Goal: Task Accomplishment & Management: Manage account settings

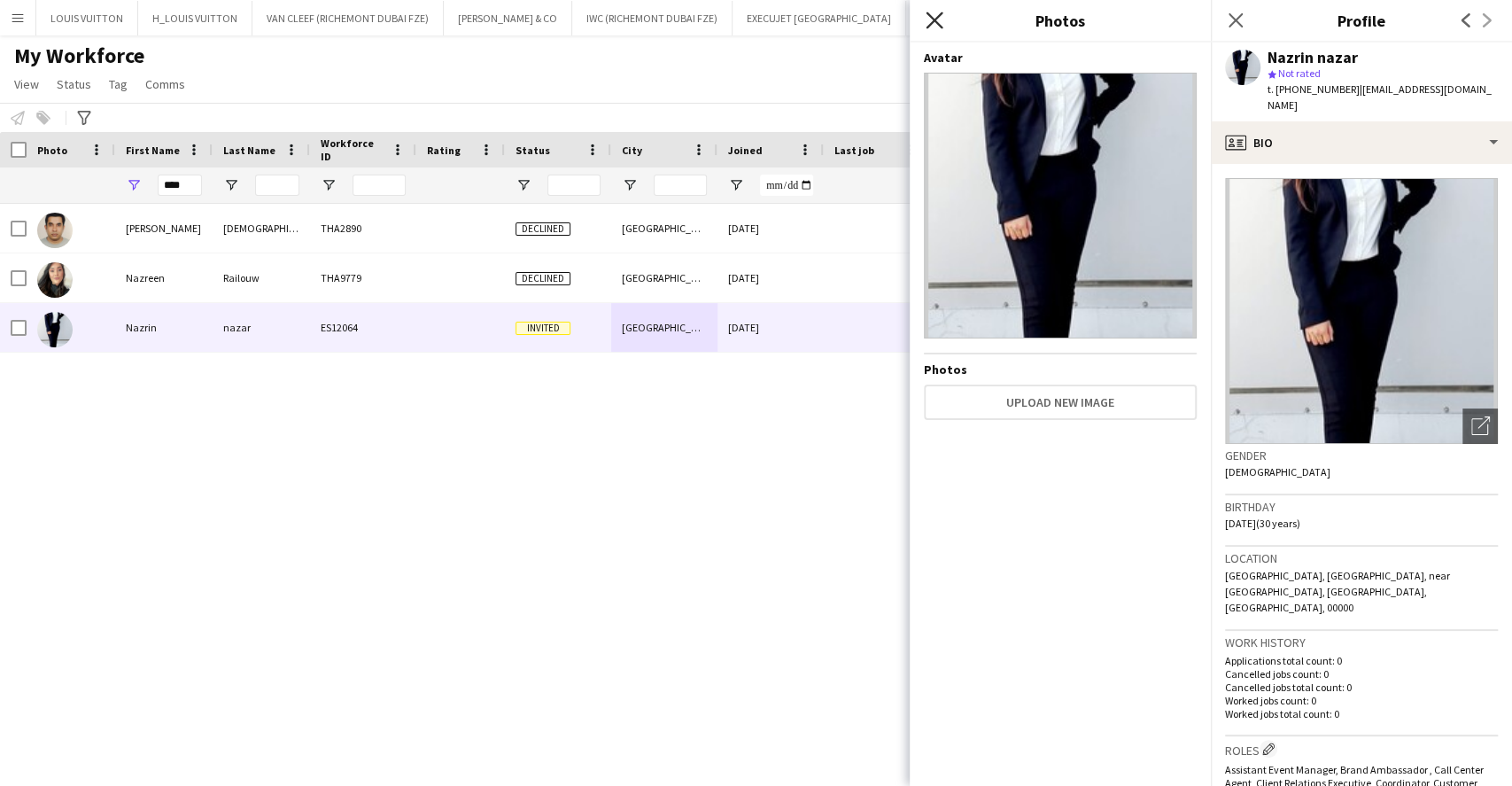
click at [937, 19] on icon "Close pop-in" at bounding box center [934, 19] width 16 height 16
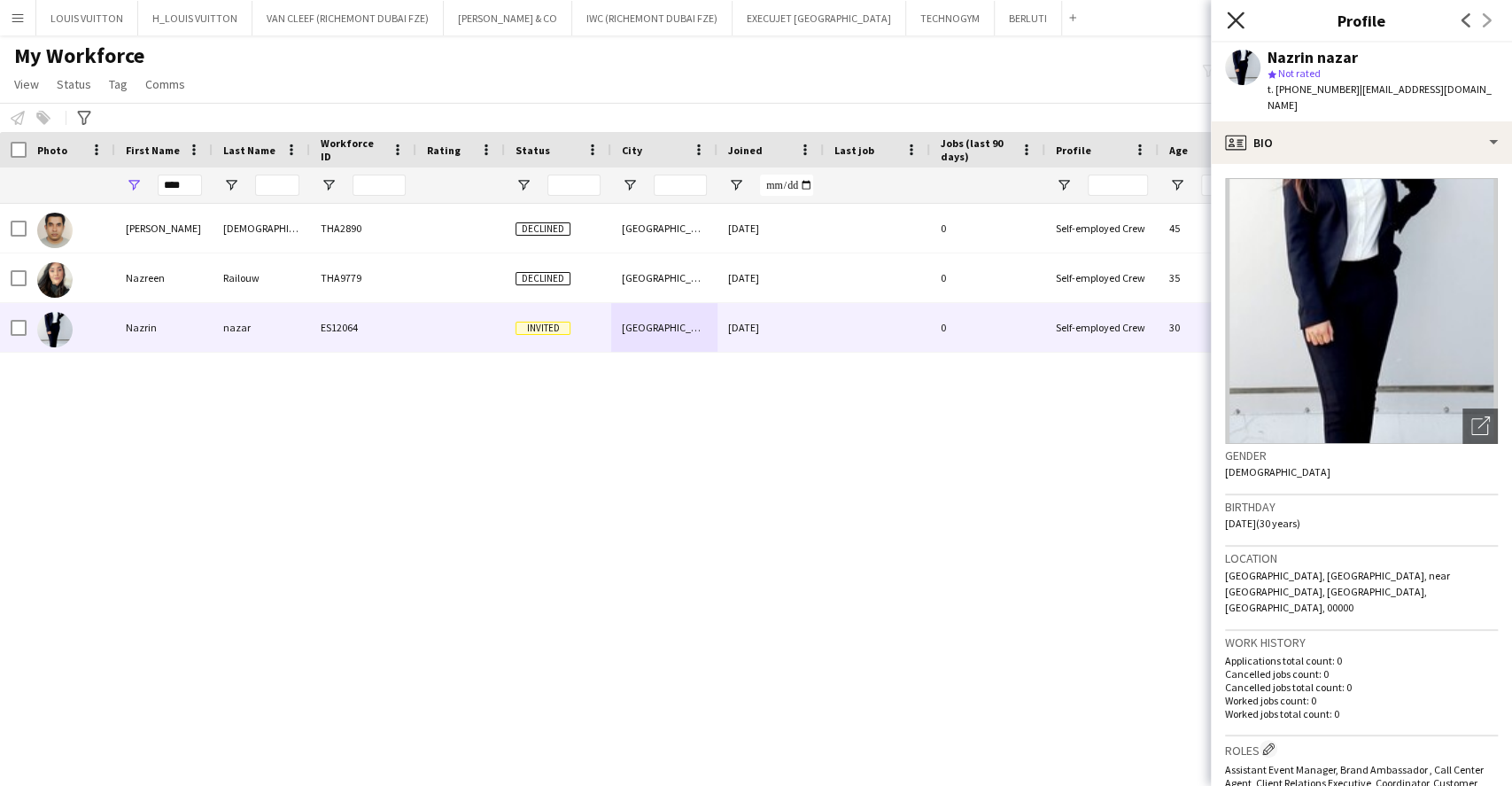
click at [1233, 15] on icon "Close pop-in" at bounding box center [1234, 19] width 16 height 16
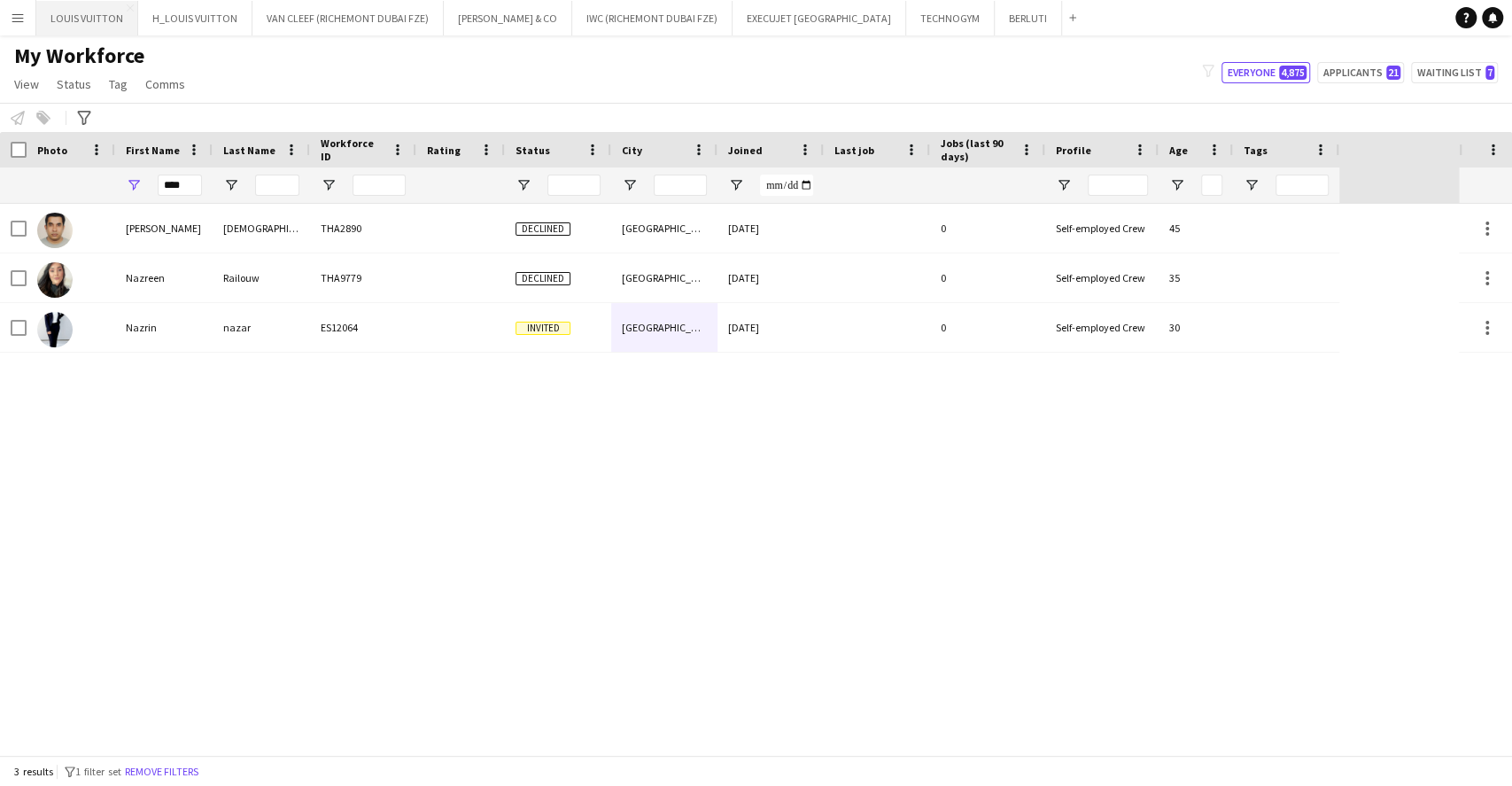
click at [86, 10] on button "LOUIS VUITTON Close" at bounding box center [87, 18] width 102 height 35
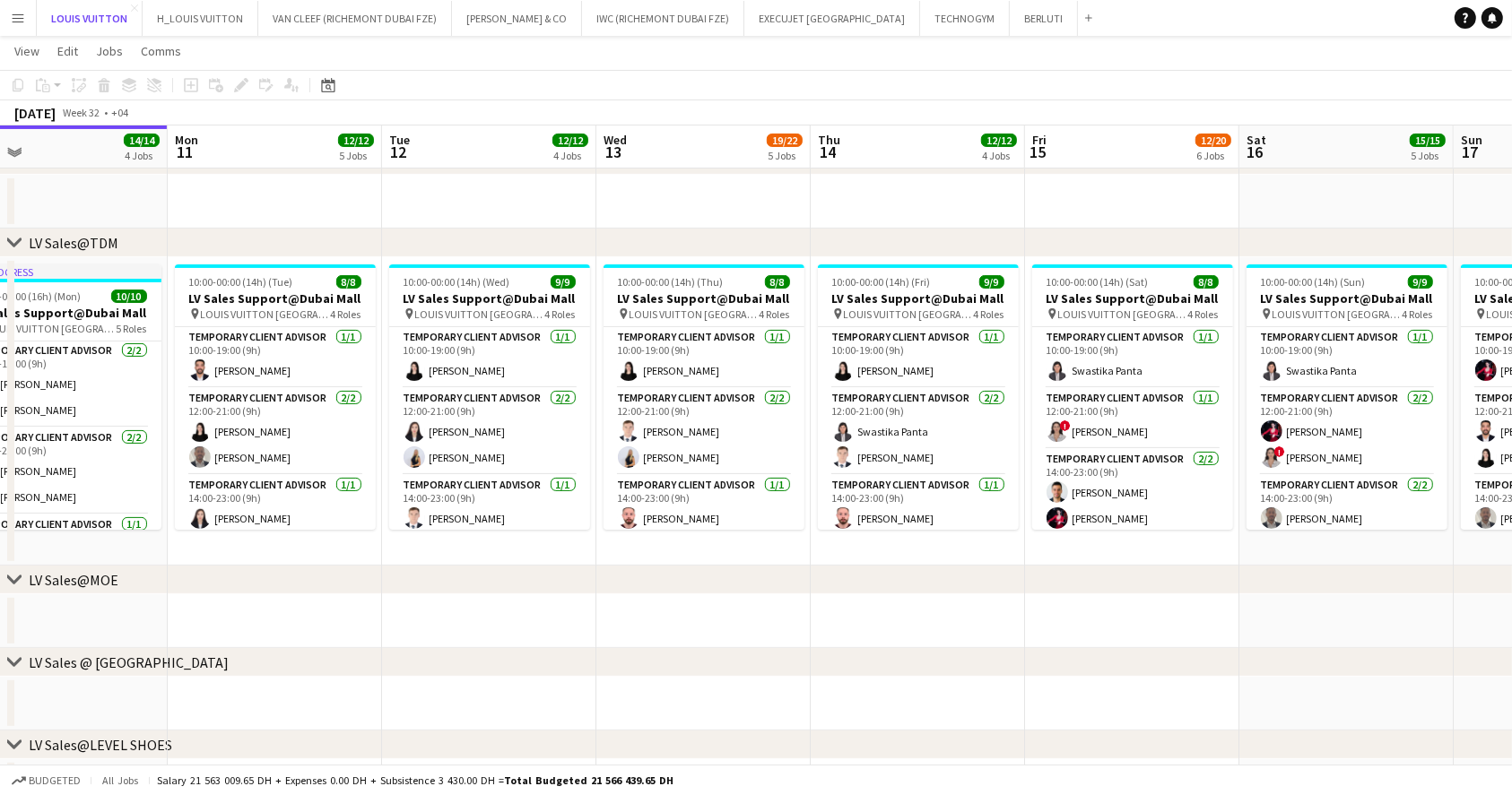
scroll to position [0, 476]
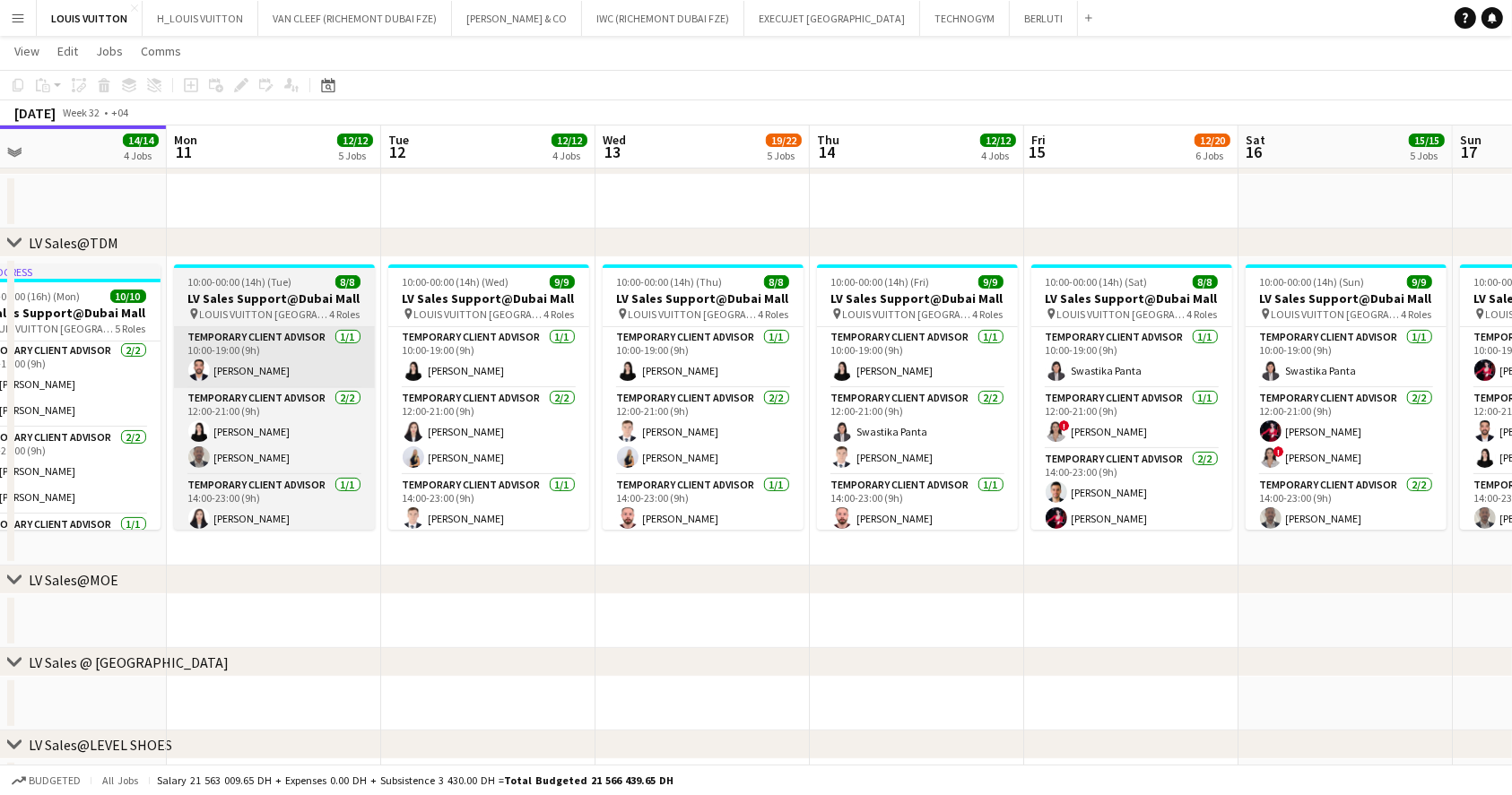
click at [267, 366] on app-card-role "Temporary Client Advisor [DATE] 10:00-19:00 (9h) [PERSON_NAME]" at bounding box center [274, 357] width 201 height 61
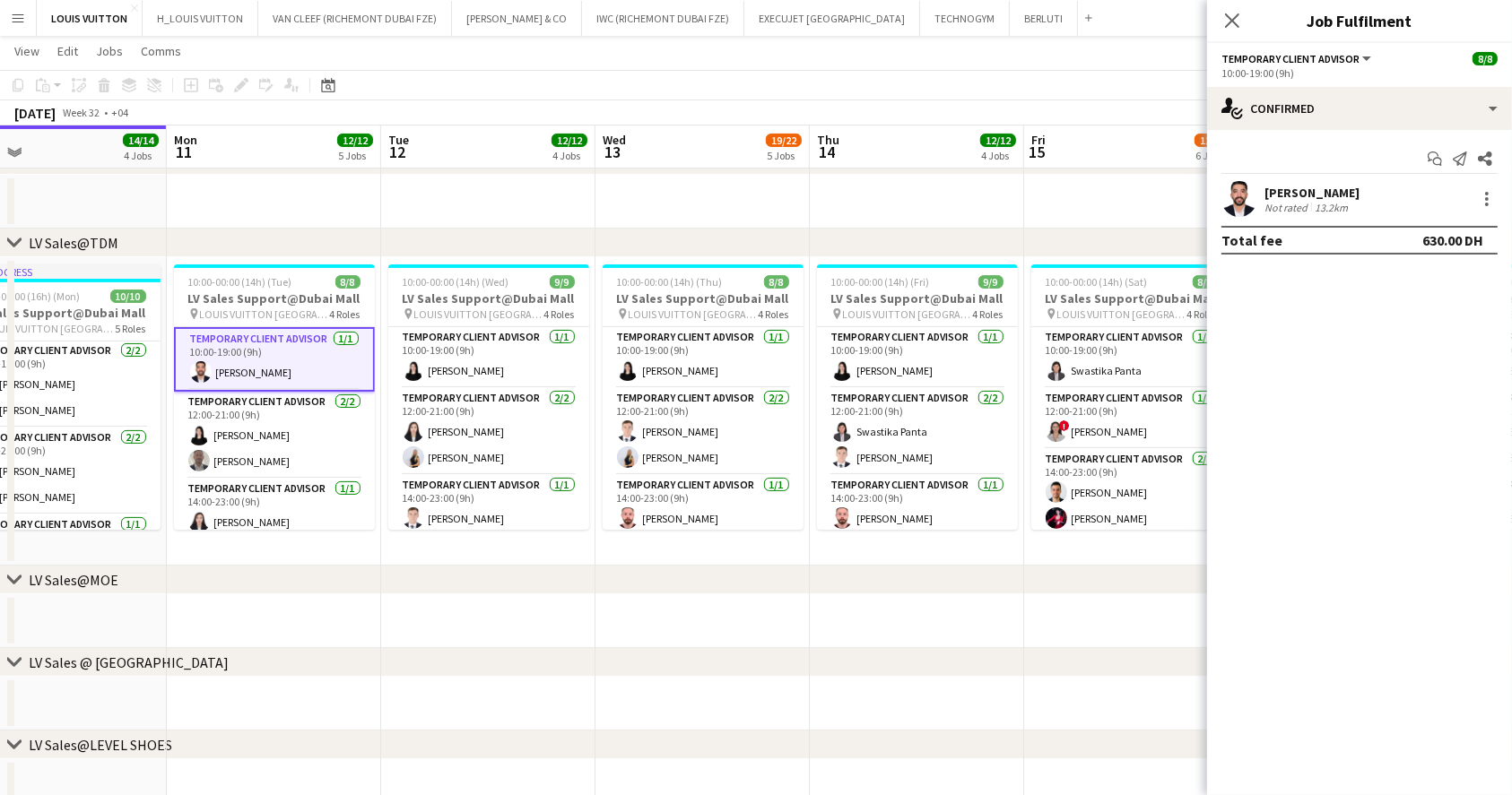
click at [282, 304] on h3 "LV Sales Support@Dubai Mall" at bounding box center [274, 299] width 201 height 16
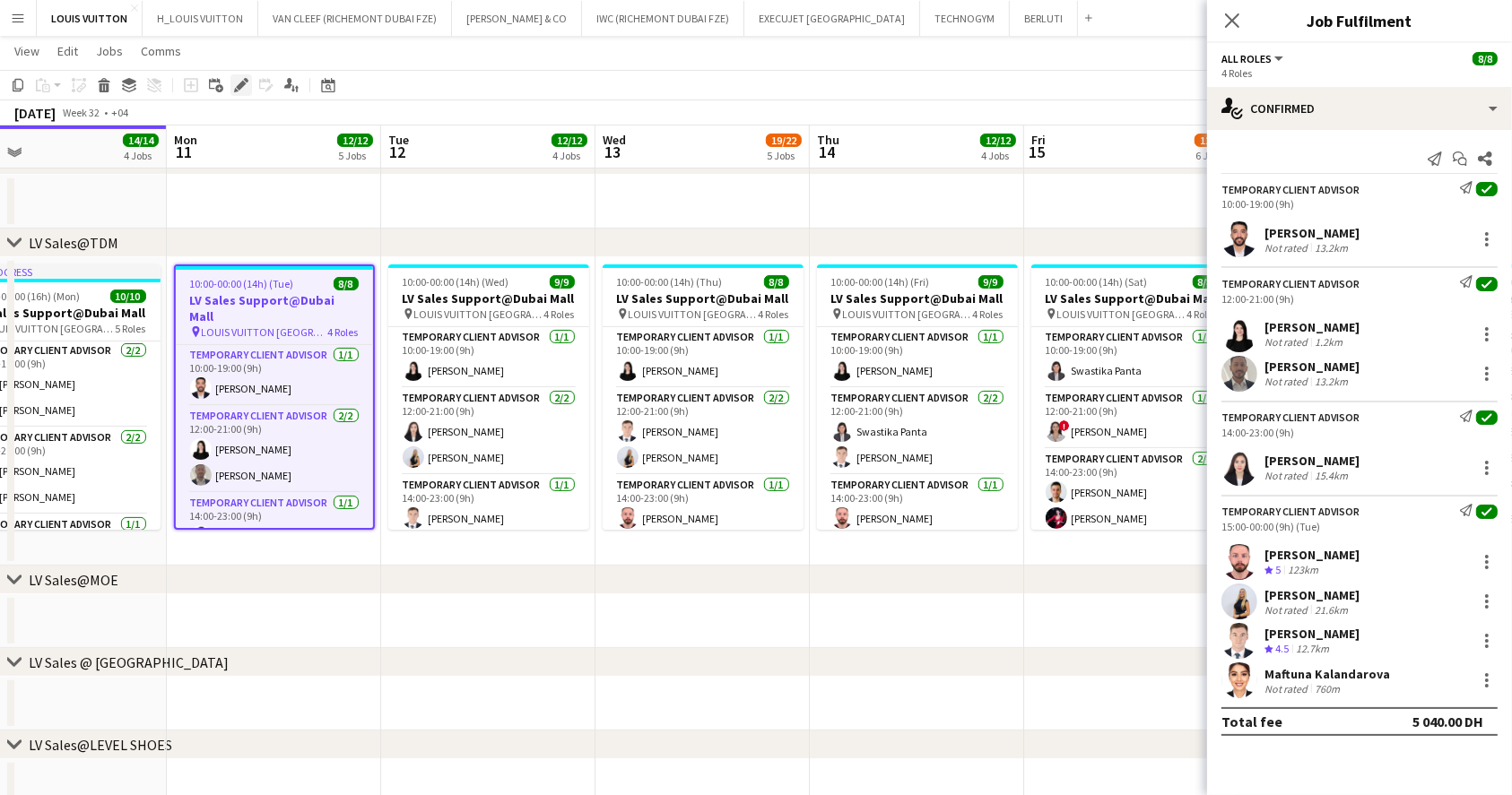
click at [241, 93] on div "Edit" at bounding box center [241, 85] width 22 height 22
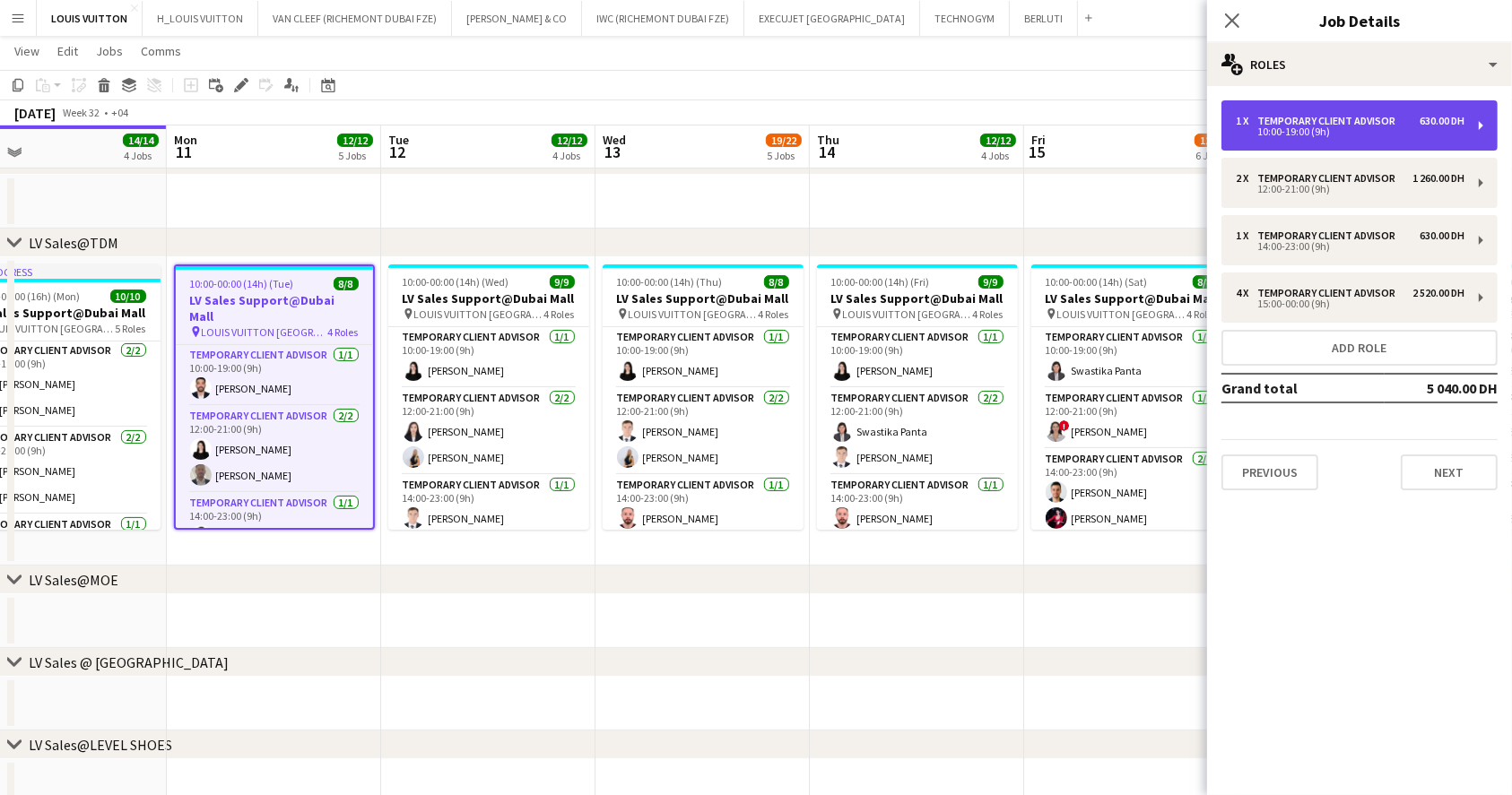
click at [1385, 131] on div "10:00-19:00 (9h)" at bounding box center [1349, 131] width 228 height 9
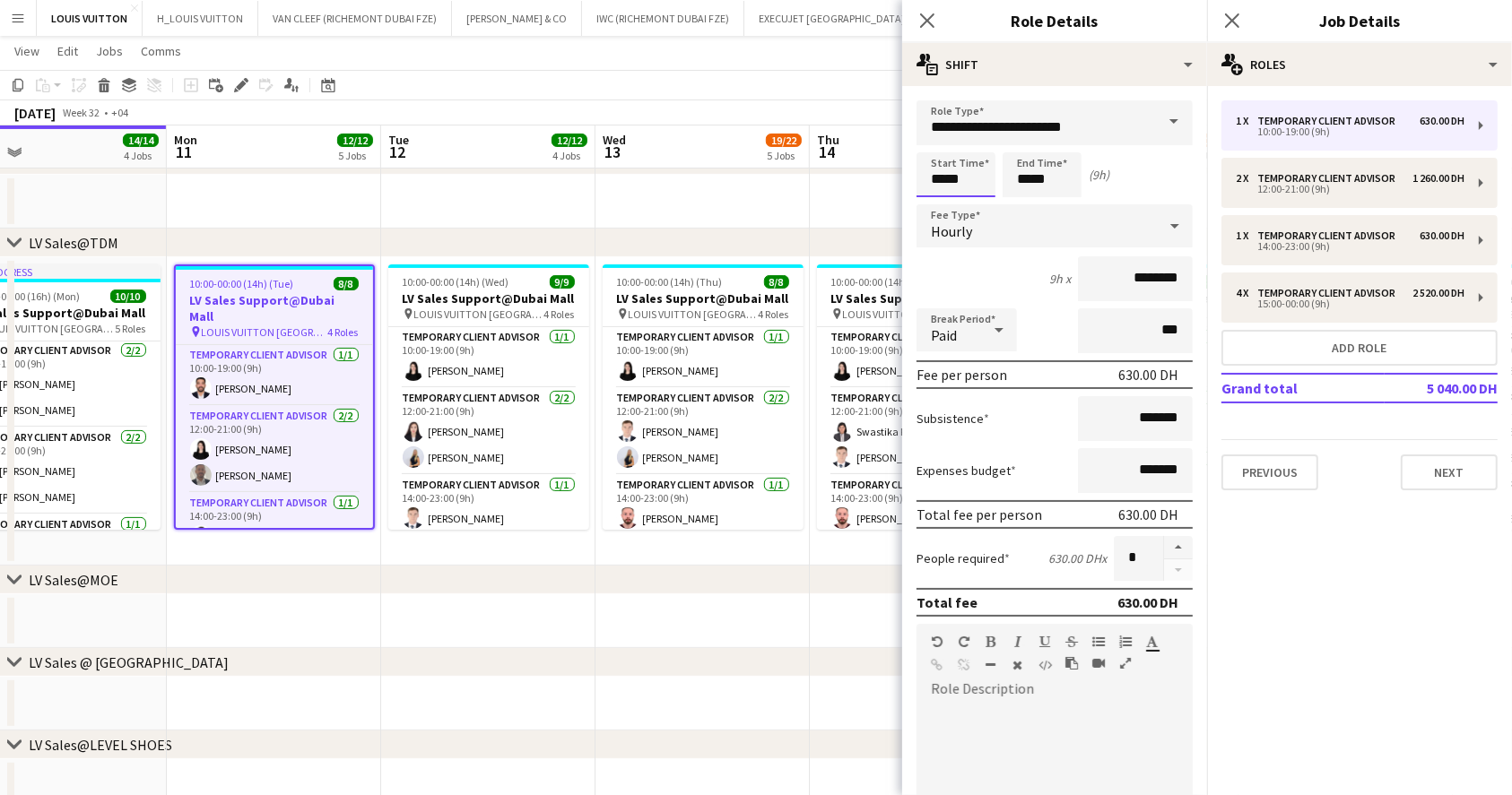
click at [967, 186] on input "*****" at bounding box center [956, 175] width 79 height 45
type input "*****"
drag, startPoint x: 1026, startPoint y: 175, endPoint x: 960, endPoint y: 175, distance: 66.0
click at [960, 175] on div "Start Time ***** End Time ***** (12h)" at bounding box center [1055, 175] width 276 height 45
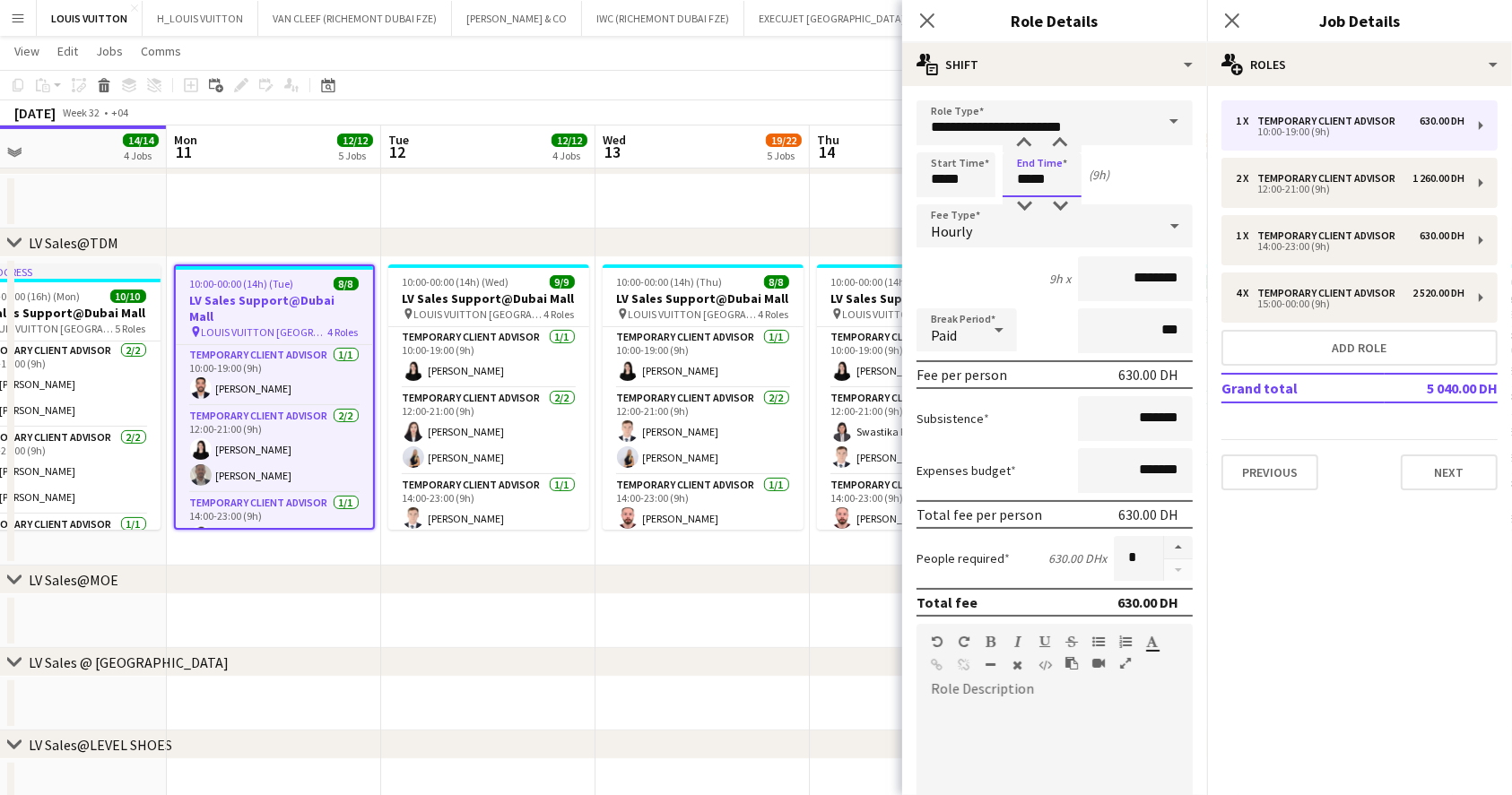
type input "*****"
click at [823, 97] on app-toolbar "Copy Paste Paste Ctrl+V Paste with crew Ctrl+Shift+V Paste linked Job [GEOGRAPH…" at bounding box center [756, 84] width 1512 height 30
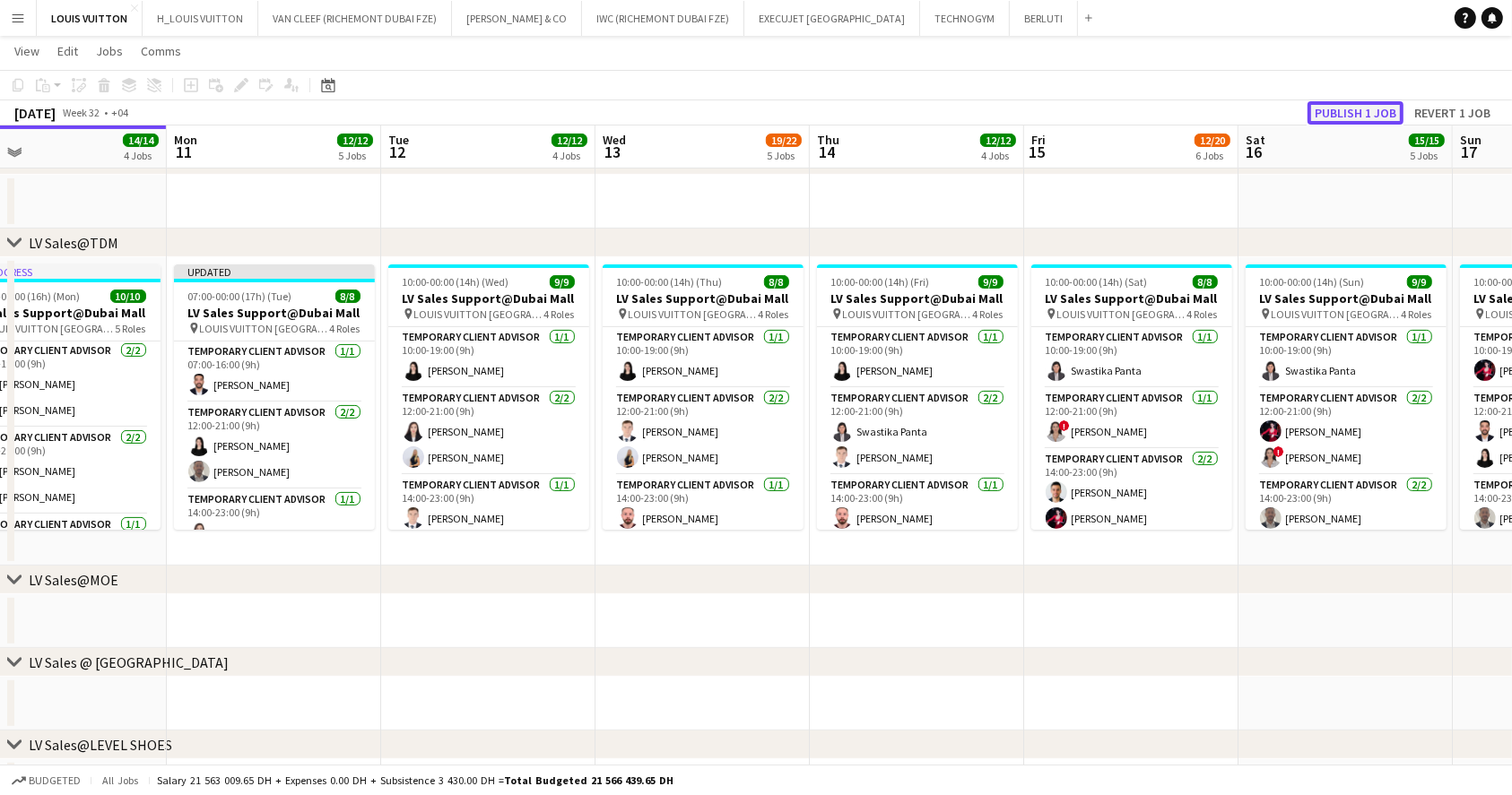
click at [1360, 113] on button "Publish 1 job" at bounding box center [1355, 113] width 96 height 23
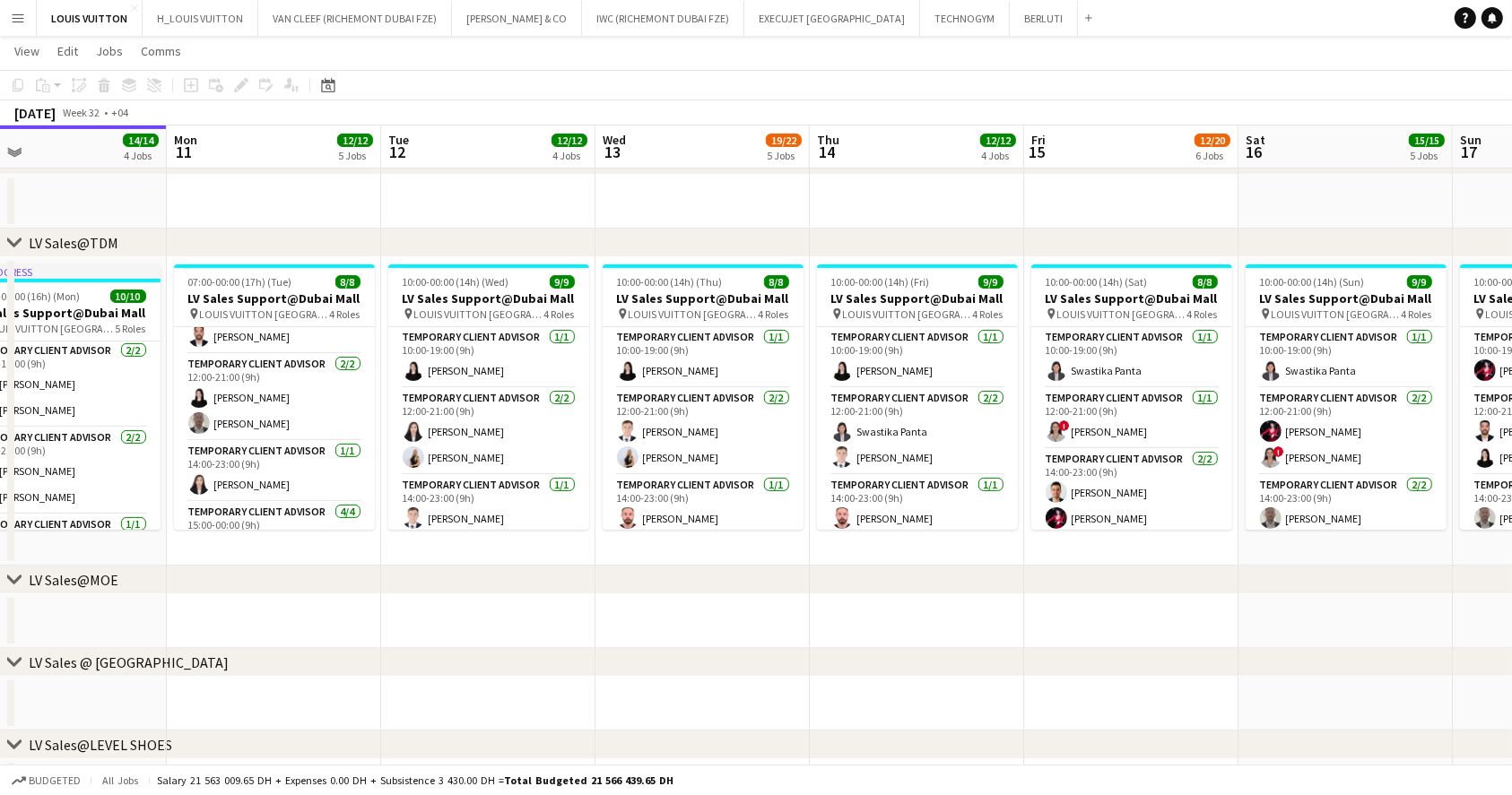
scroll to position [36, 0]
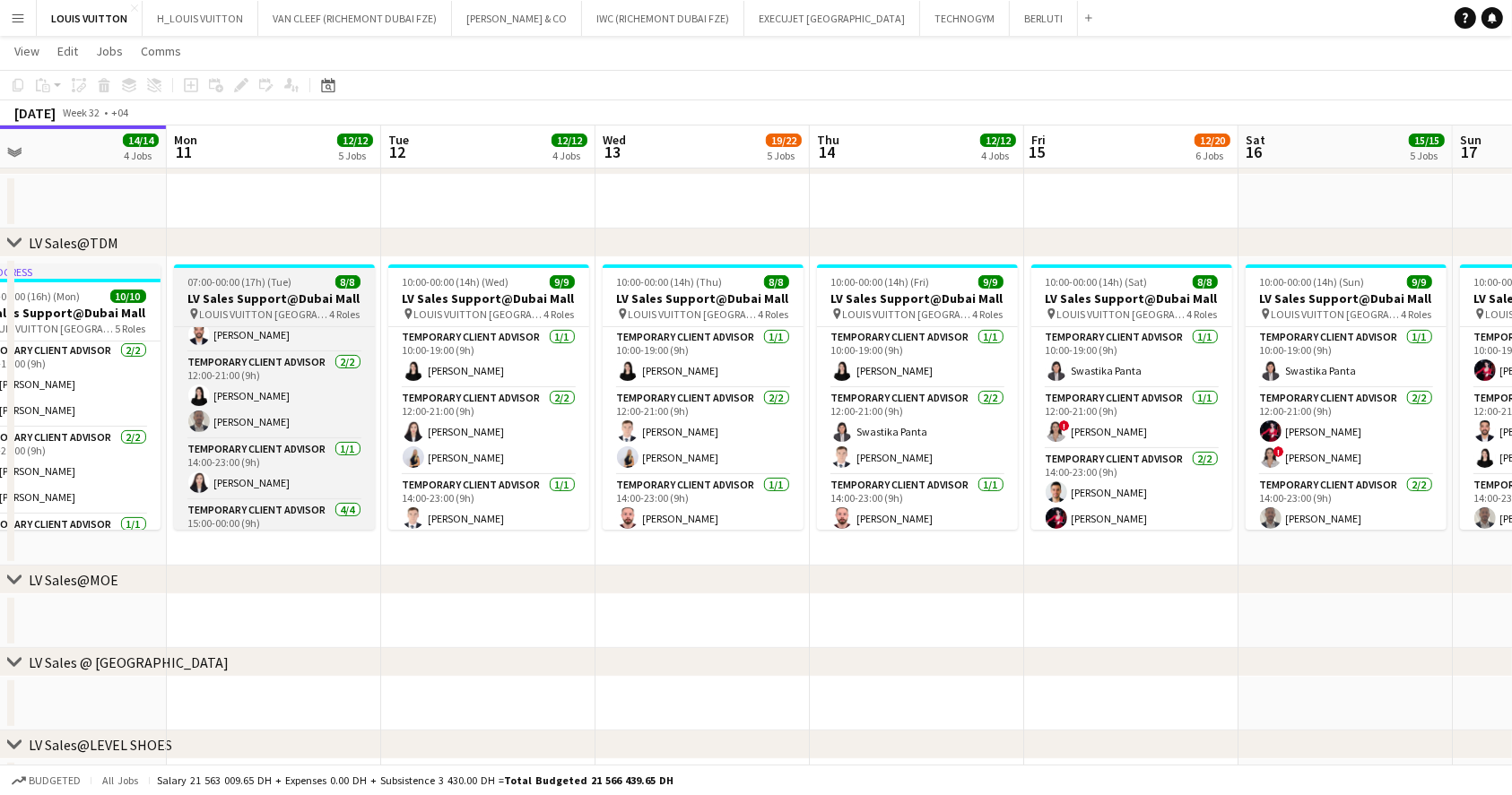
click at [267, 308] on span "LOUIS VUITTON [GEOGRAPHIC_DATA] - [GEOGRAPHIC_DATA]" at bounding box center [264, 314] width 130 height 14
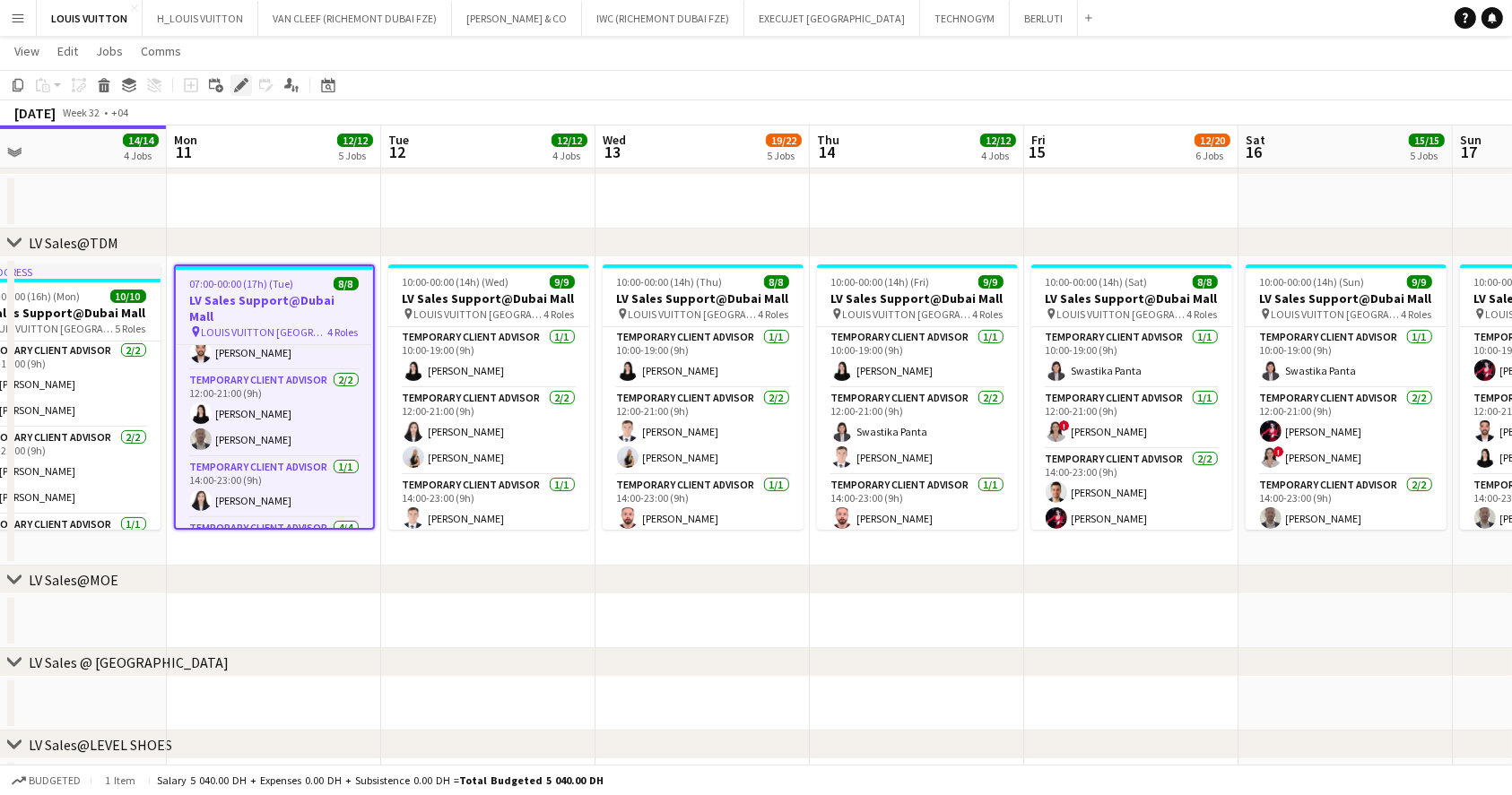
click at [247, 83] on icon "Edit" at bounding box center [241, 85] width 15 height 15
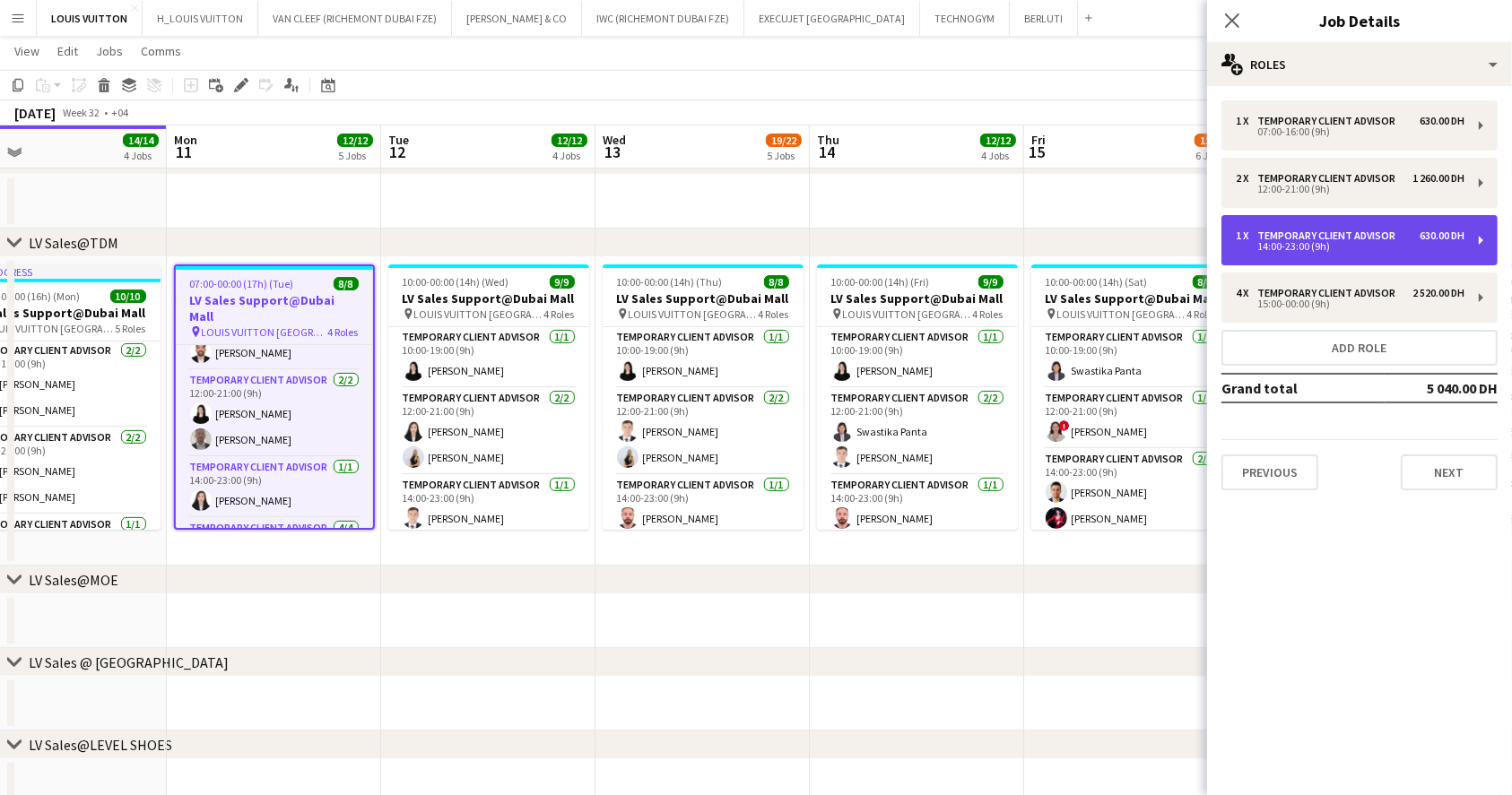
click at [1370, 246] on div "14:00-23:00 (9h)" at bounding box center [1349, 246] width 228 height 9
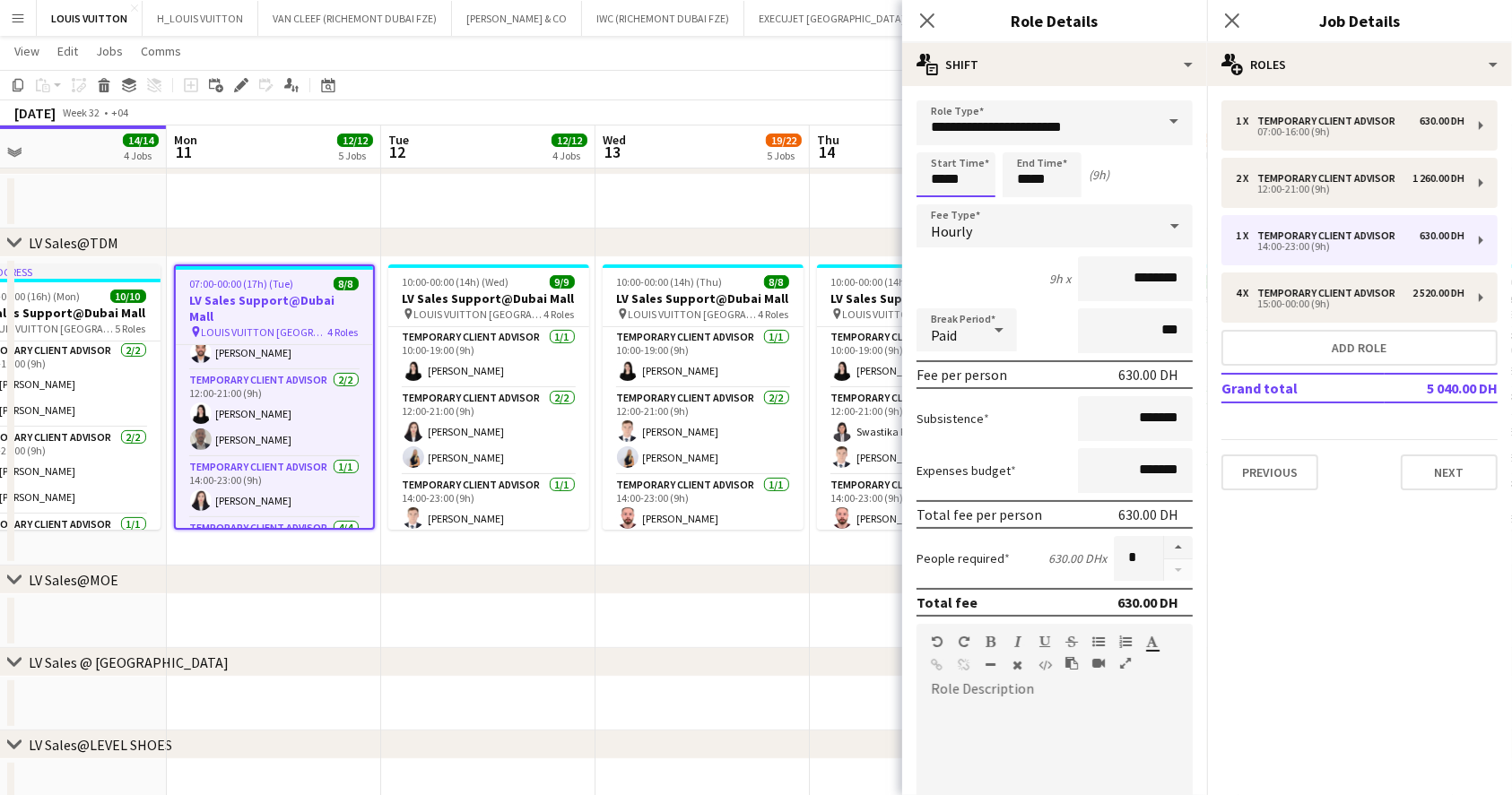
click at [961, 182] on input "*****" at bounding box center [956, 175] width 79 height 45
type input "*****"
drag, startPoint x: 1058, startPoint y: 175, endPoint x: 1022, endPoint y: 141, distance: 49.5
click at [1022, 172] on app-time-picker "*****" at bounding box center [1042, 179] width 79 height 14
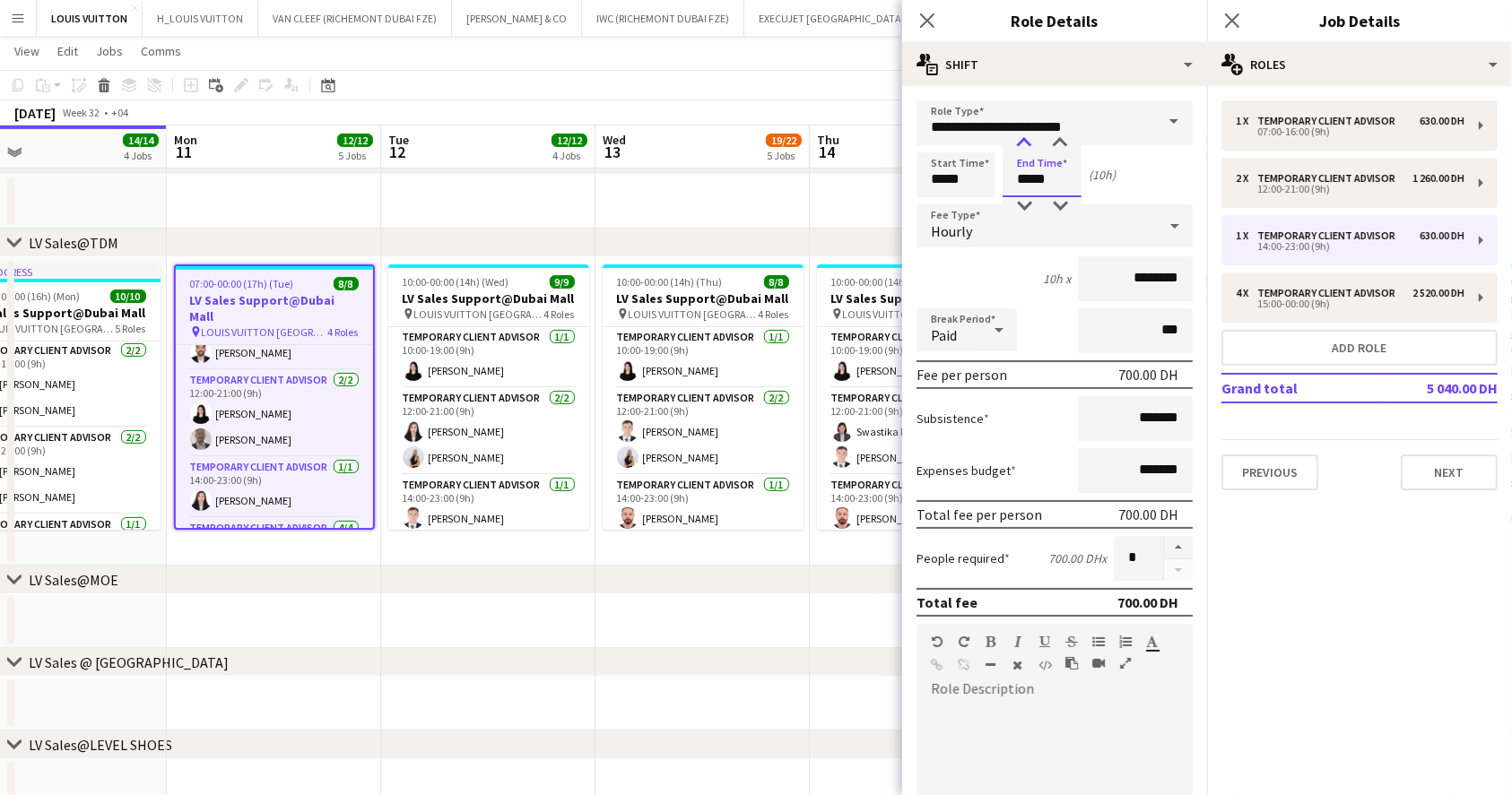
type input "*****"
click at [775, 101] on div "[DATE] Week 32 • +04" at bounding box center [756, 114] width 1512 height 25
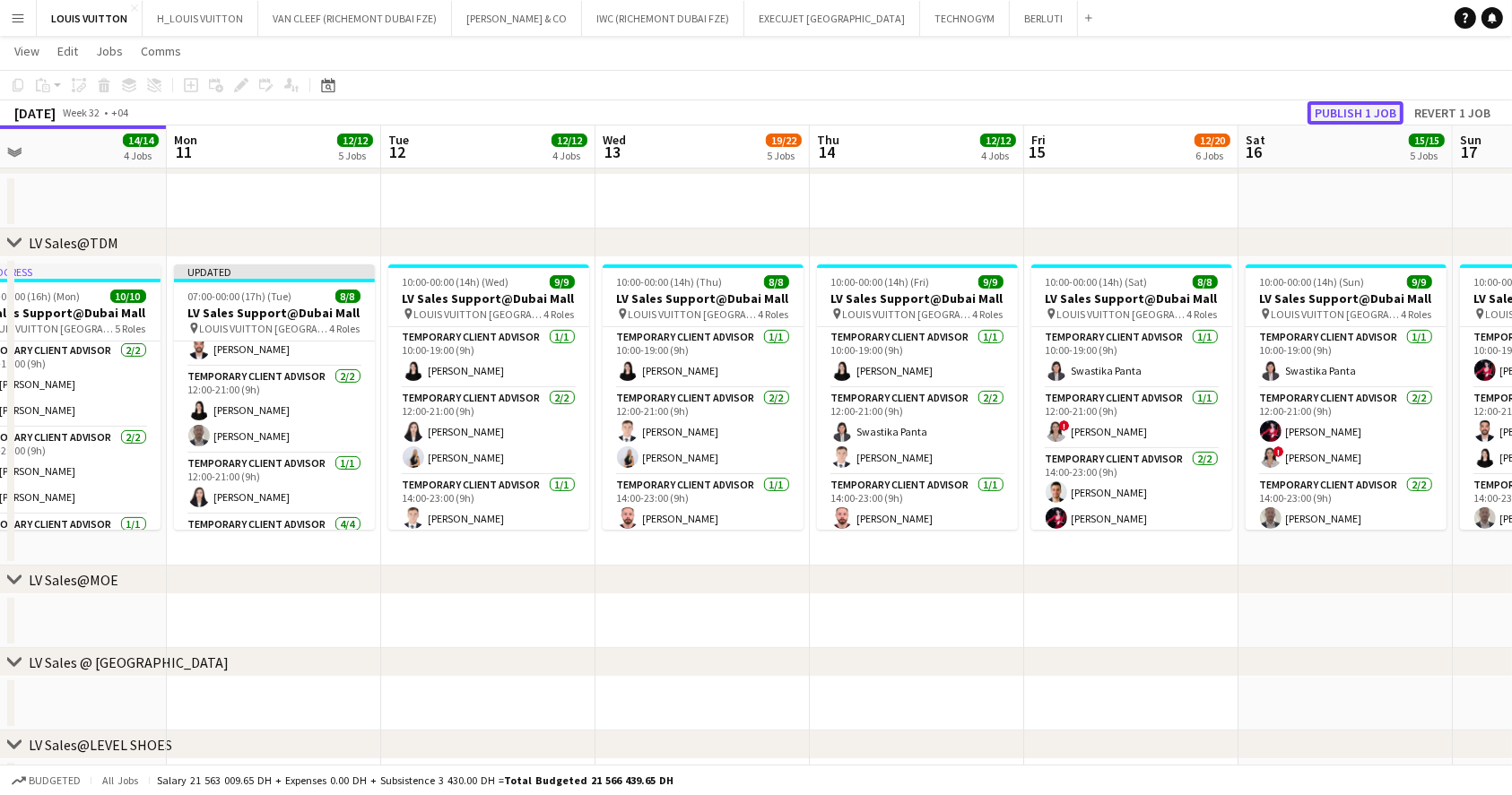
click at [1347, 110] on button "Publish 1 job" at bounding box center [1355, 113] width 96 height 23
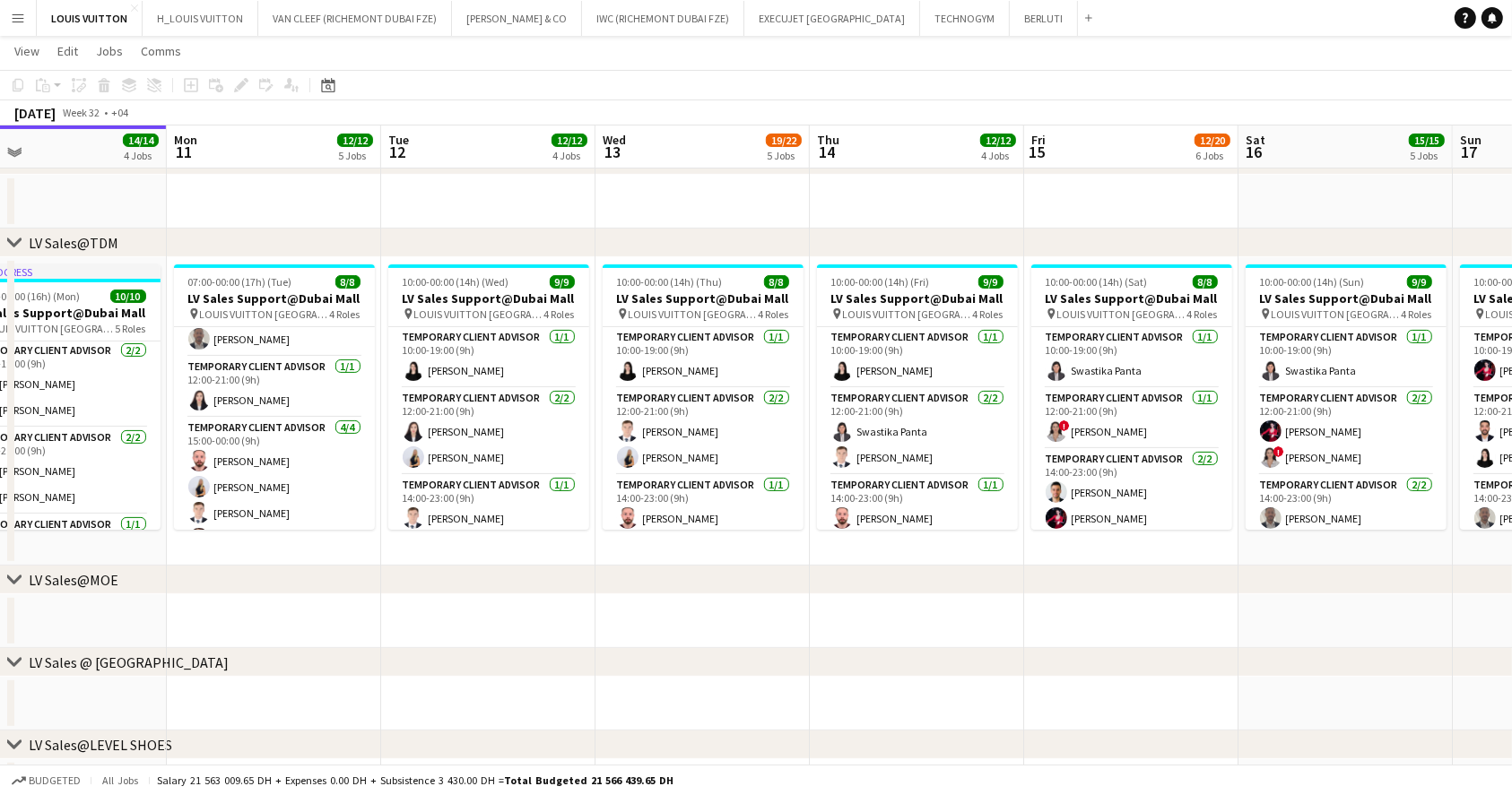
scroll to position [144, 0]
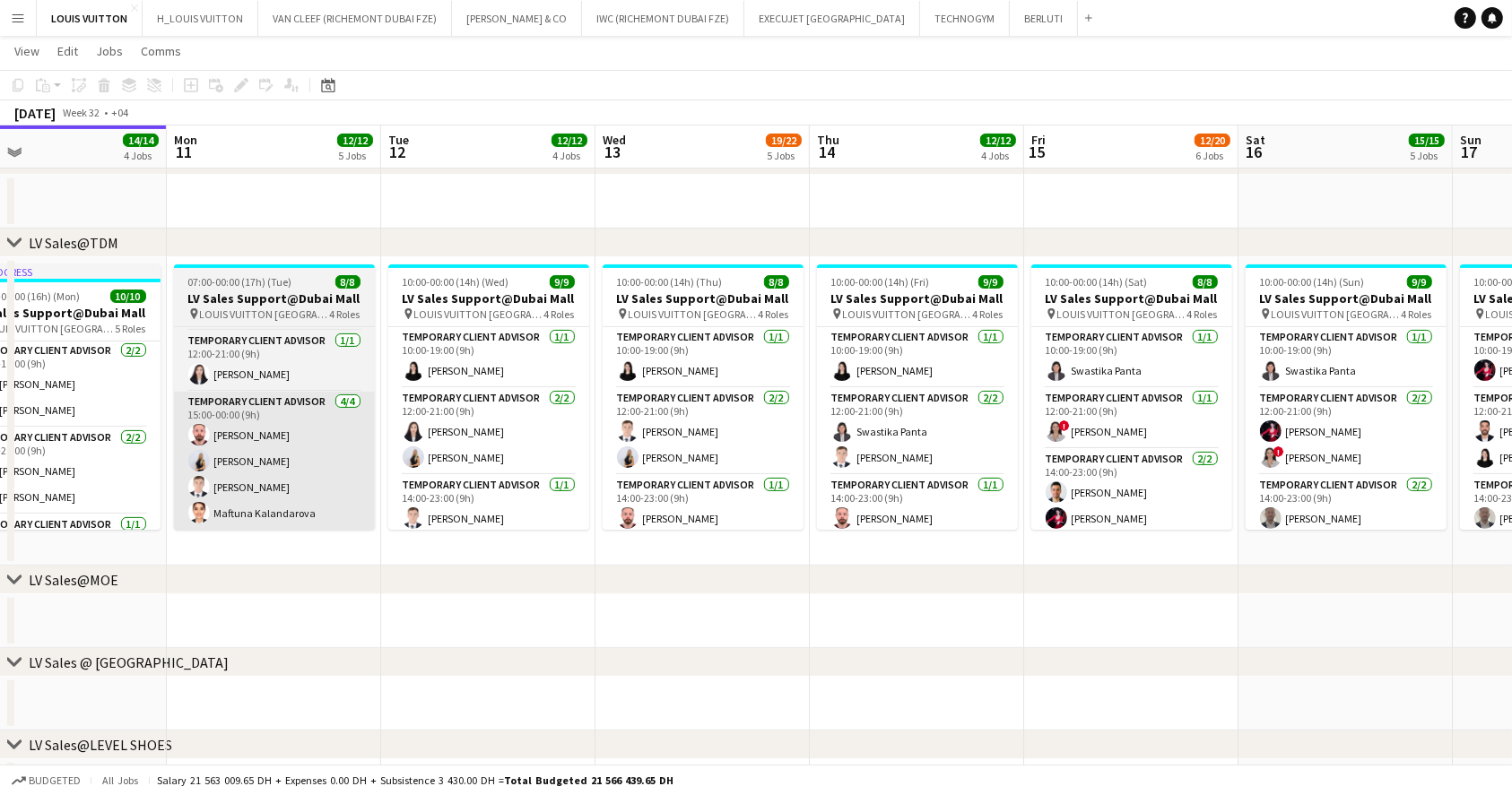
click at [287, 469] on app-card-role "Temporary Client Advisor [DATE] 15:00-00:00 (9h) [PERSON_NAME] [PERSON_NAME] [P…" at bounding box center [274, 461] width 201 height 139
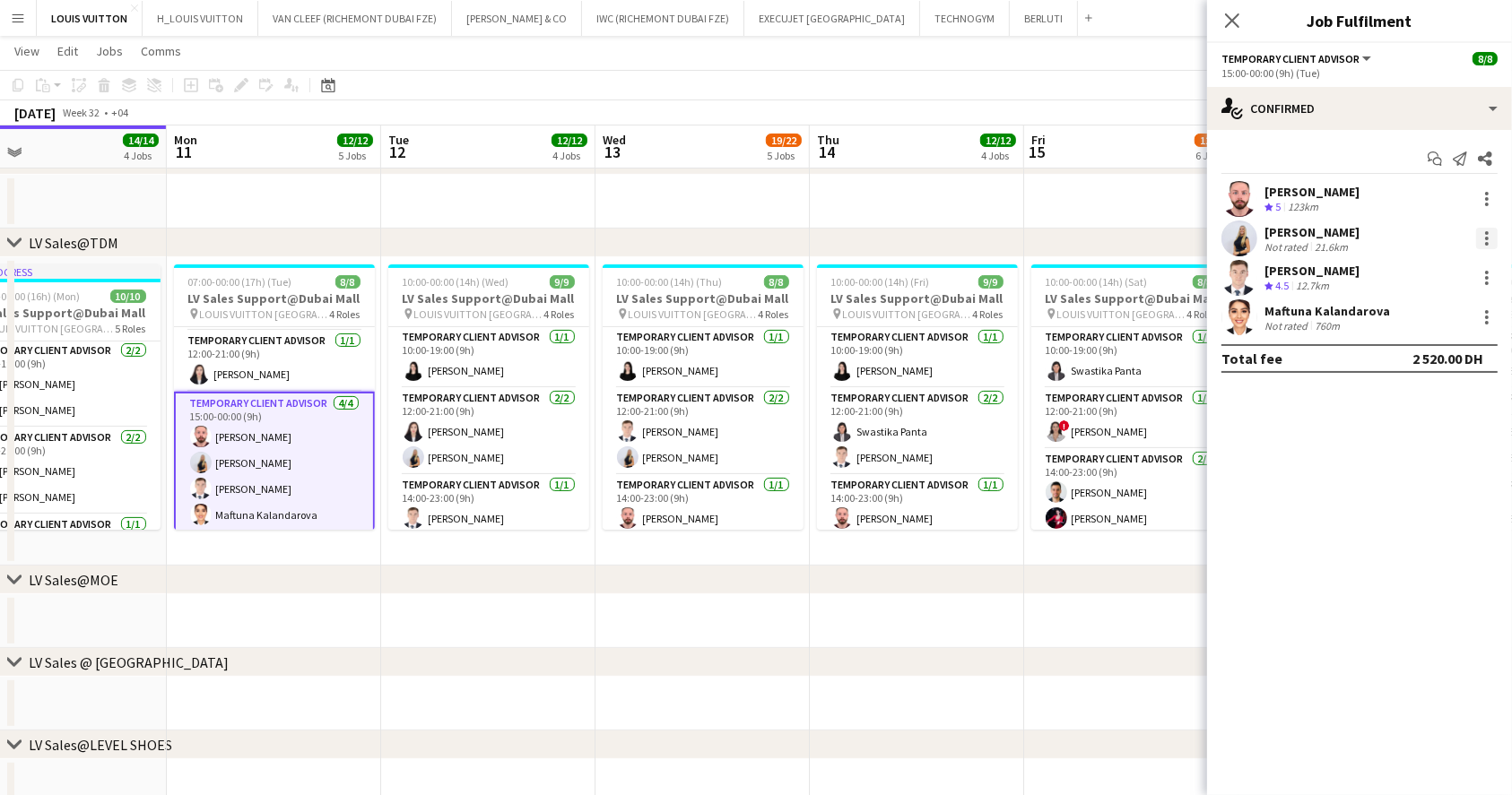
click at [1478, 243] on div at bounding box center [1487, 239] width 22 height 22
click at [1412, 444] on span "Remove" at bounding box center [1399, 444] width 54 height 16
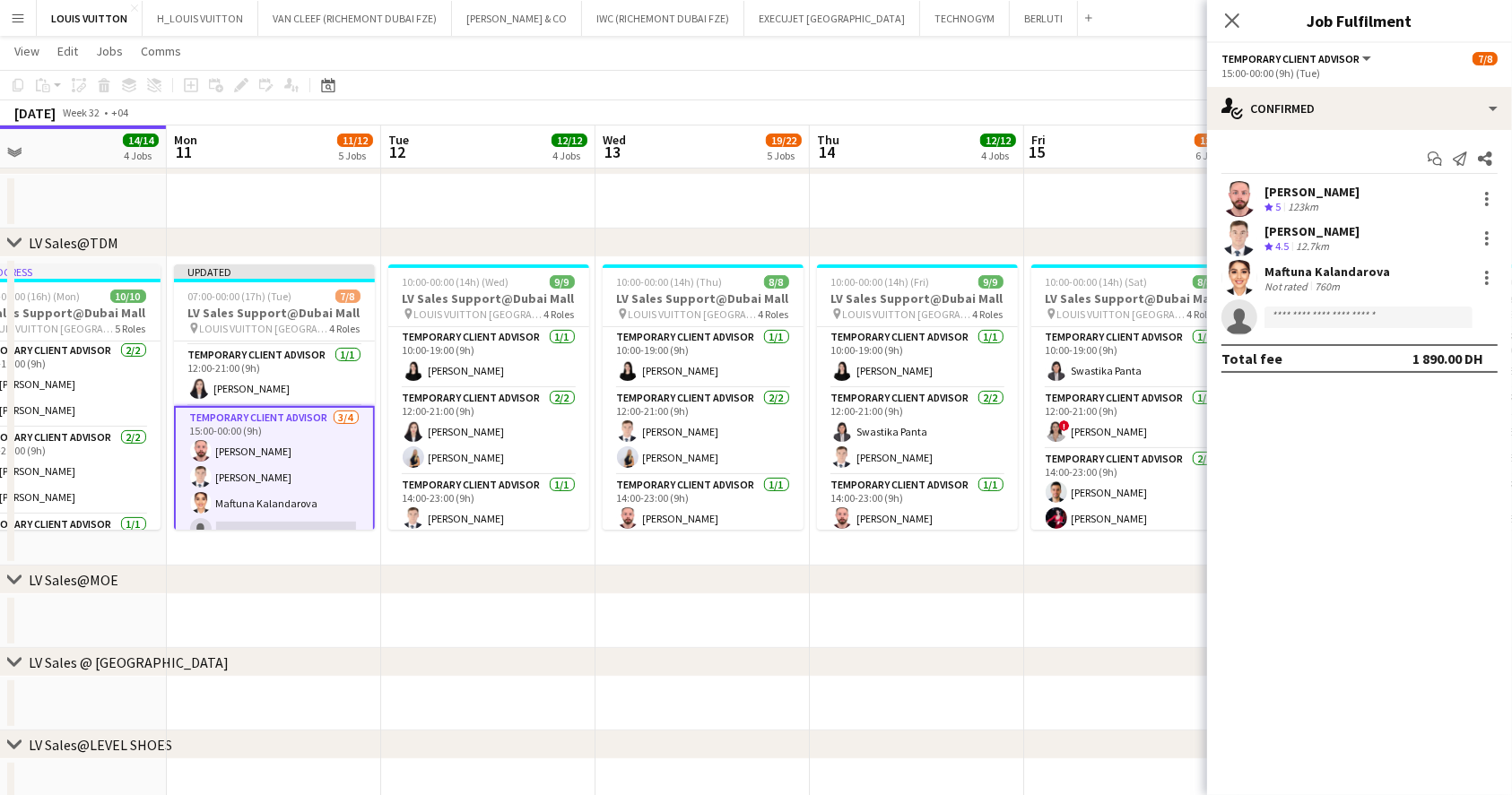
click at [1052, 83] on app-toolbar "Copy Paste Paste Ctrl+V Paste with crew Ctrl+Shift+V Paste linked Job [GEOGRAPH…" at bounding box center [756, 84] width 1512 height 30
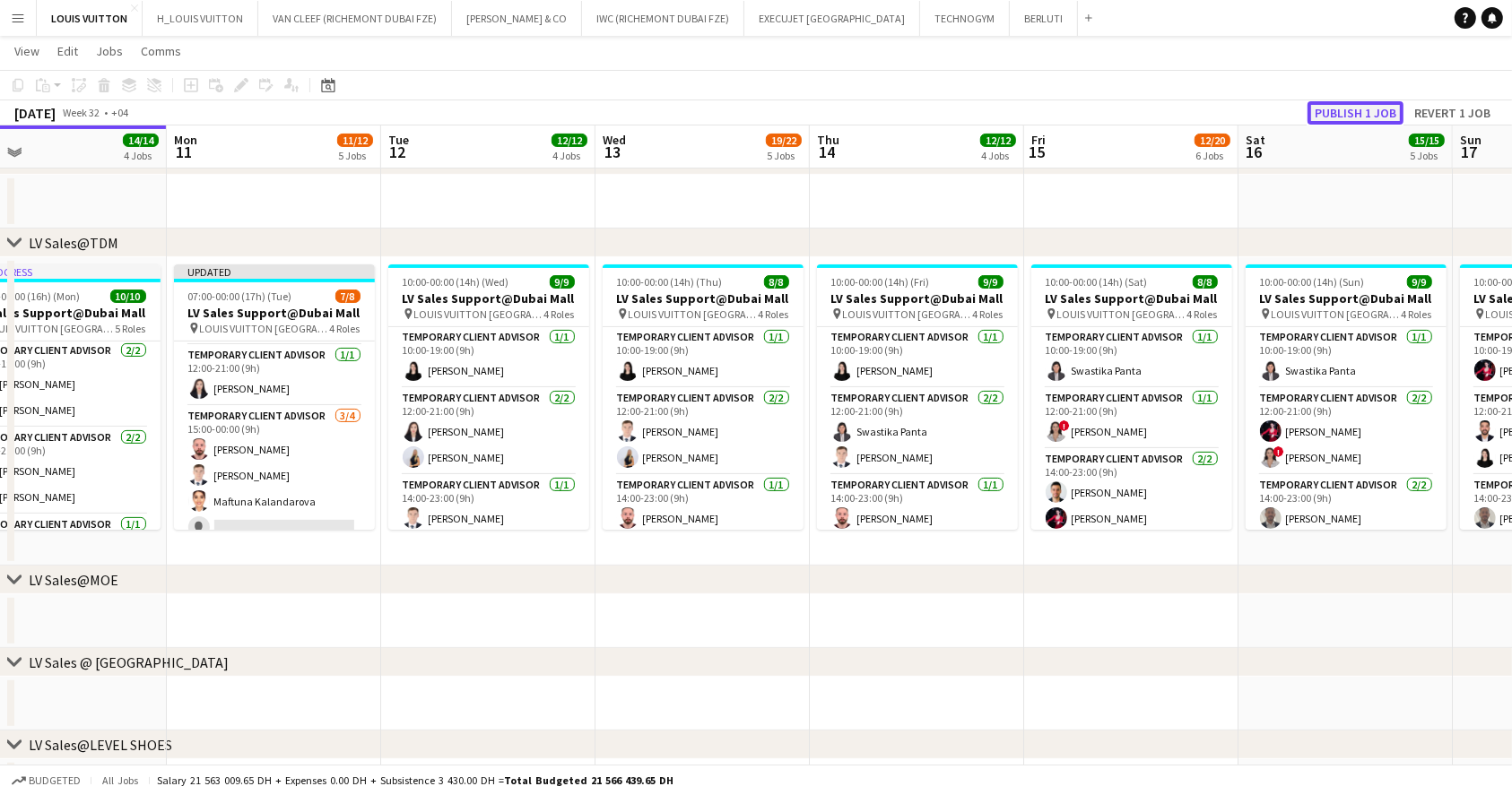
click at [1354, 112] on button "Publish 1 job" at bounding box center [1355, 113] width 96 height 23
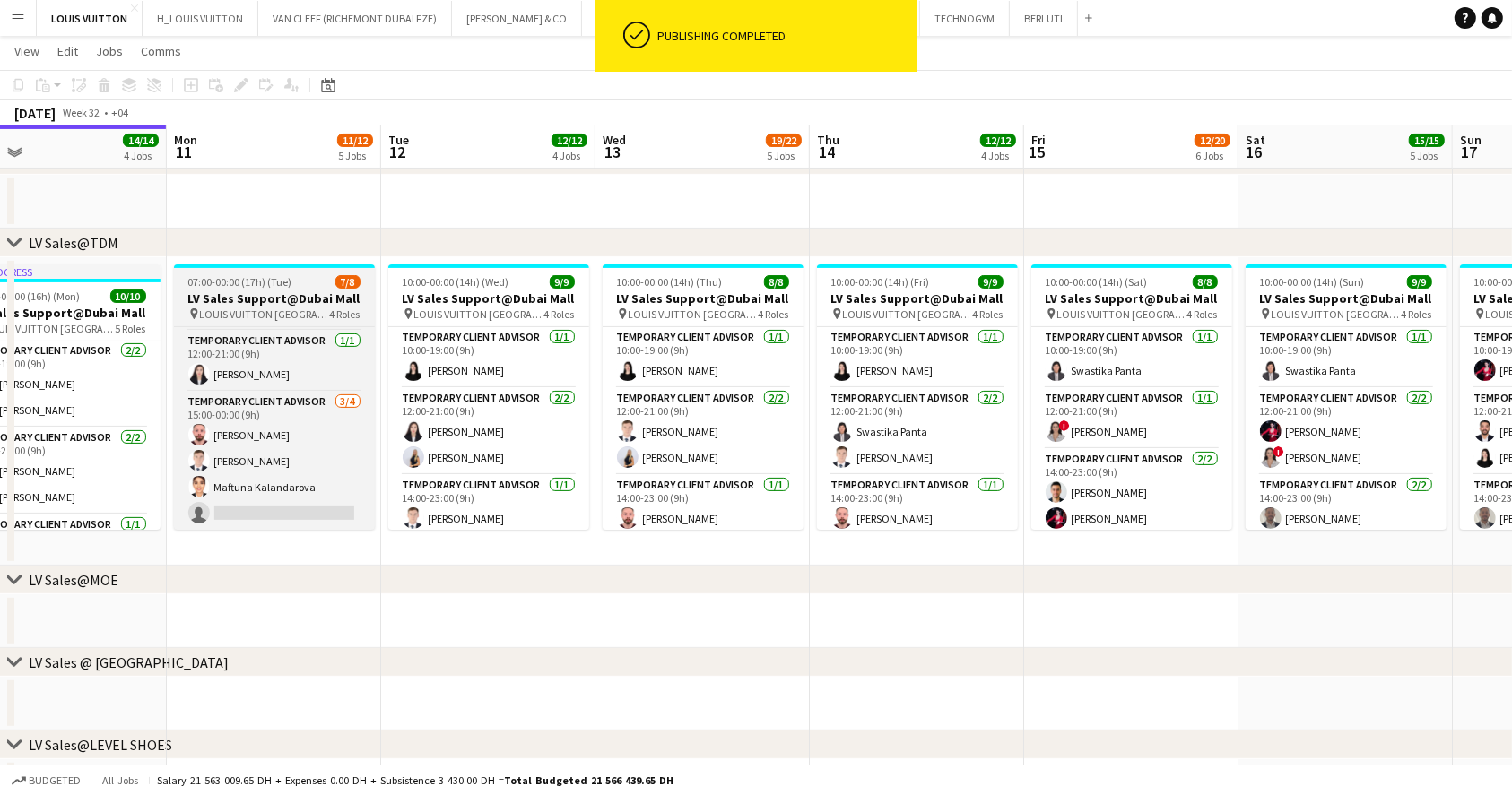
click at [291, 302] on h3 "LV Sales Support@Dubai Mall" at bounding box center [274, 299] width 201 height 16
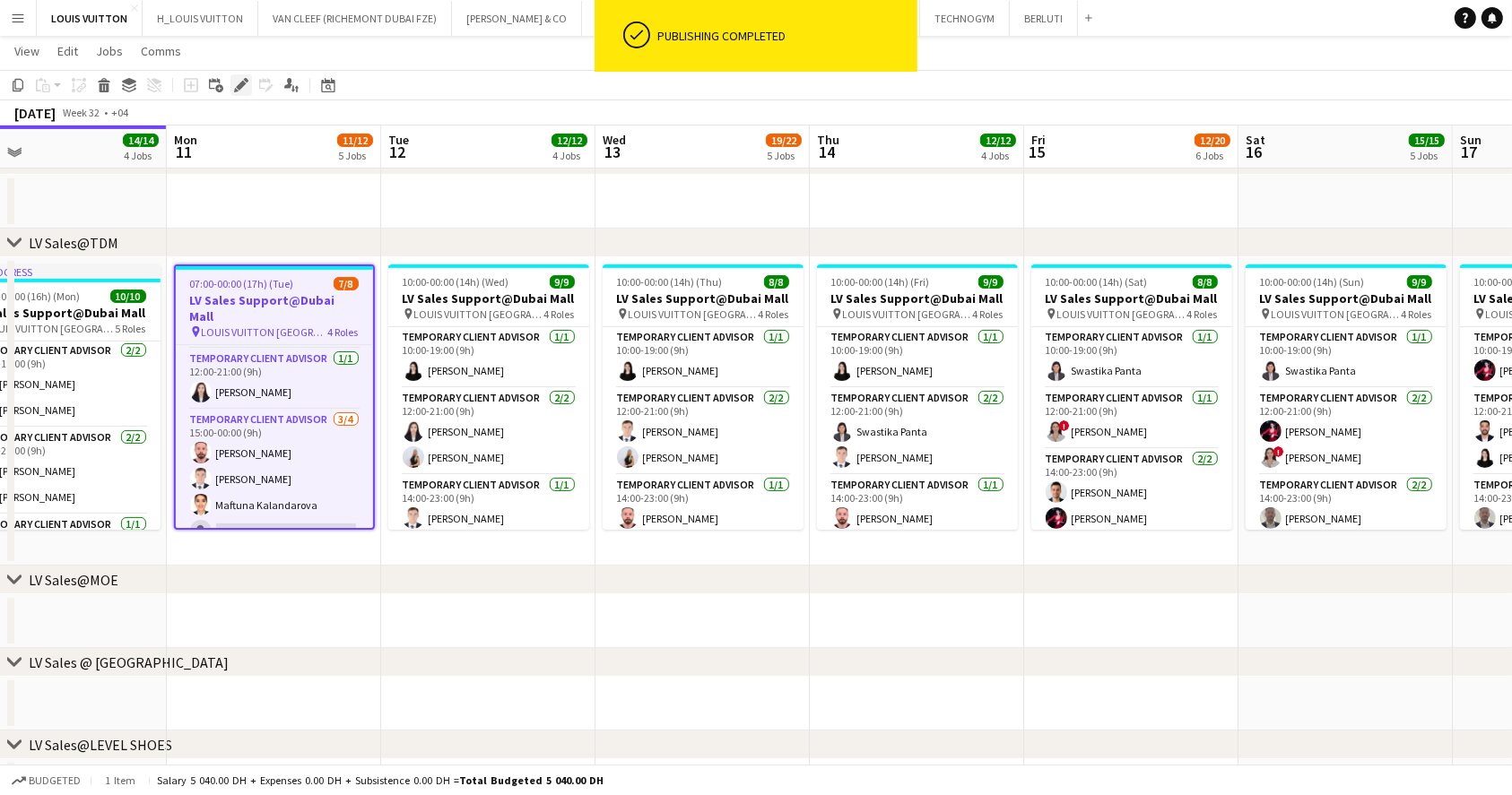
click at [230, 86] on div "Edit" at bounding box center [241, 85] width 22 height 22
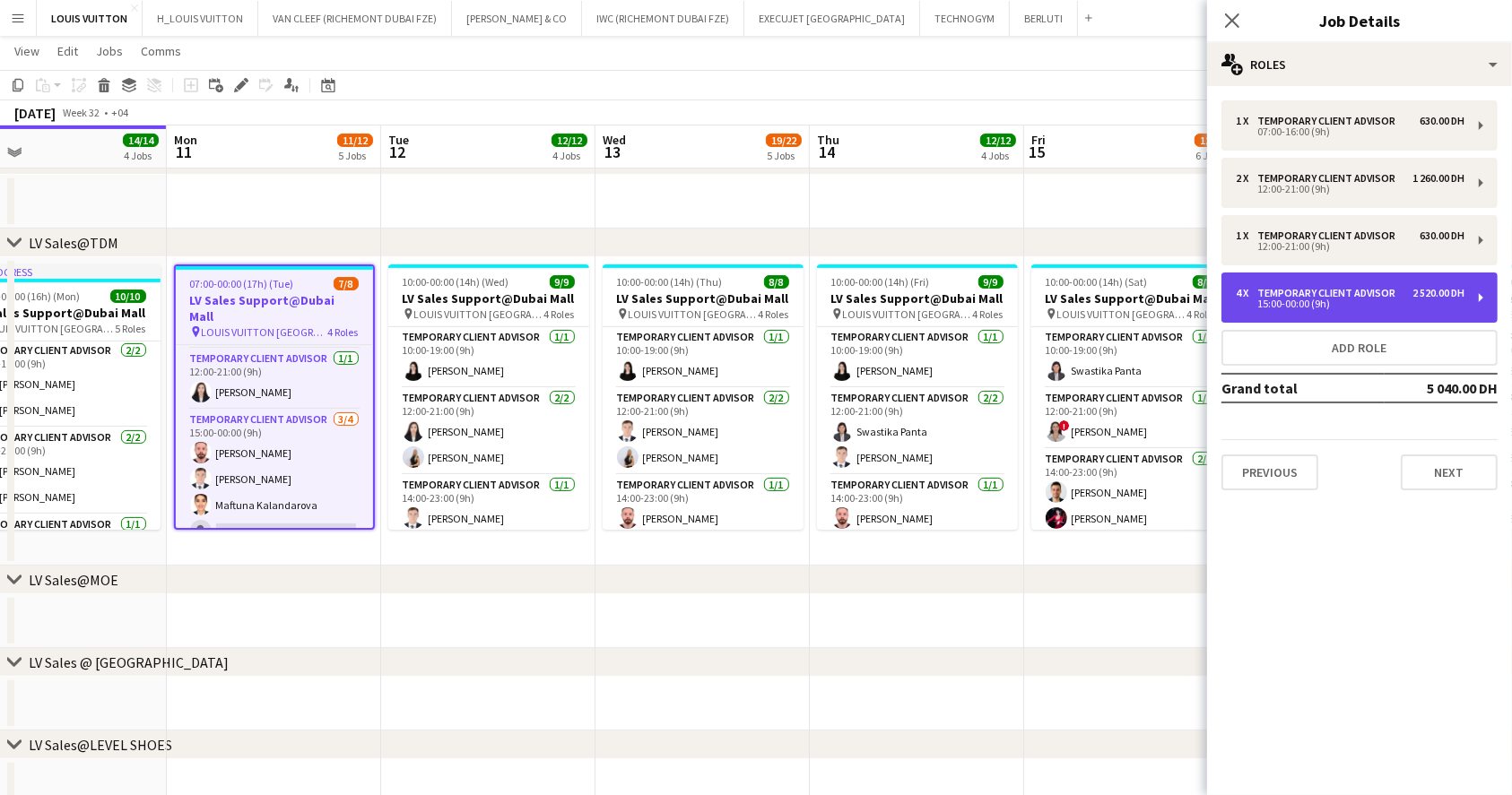
click at [1440, 300] on div "15:00-00:00 (9h)" at bounding box center [1349, 304] width 228 height 9
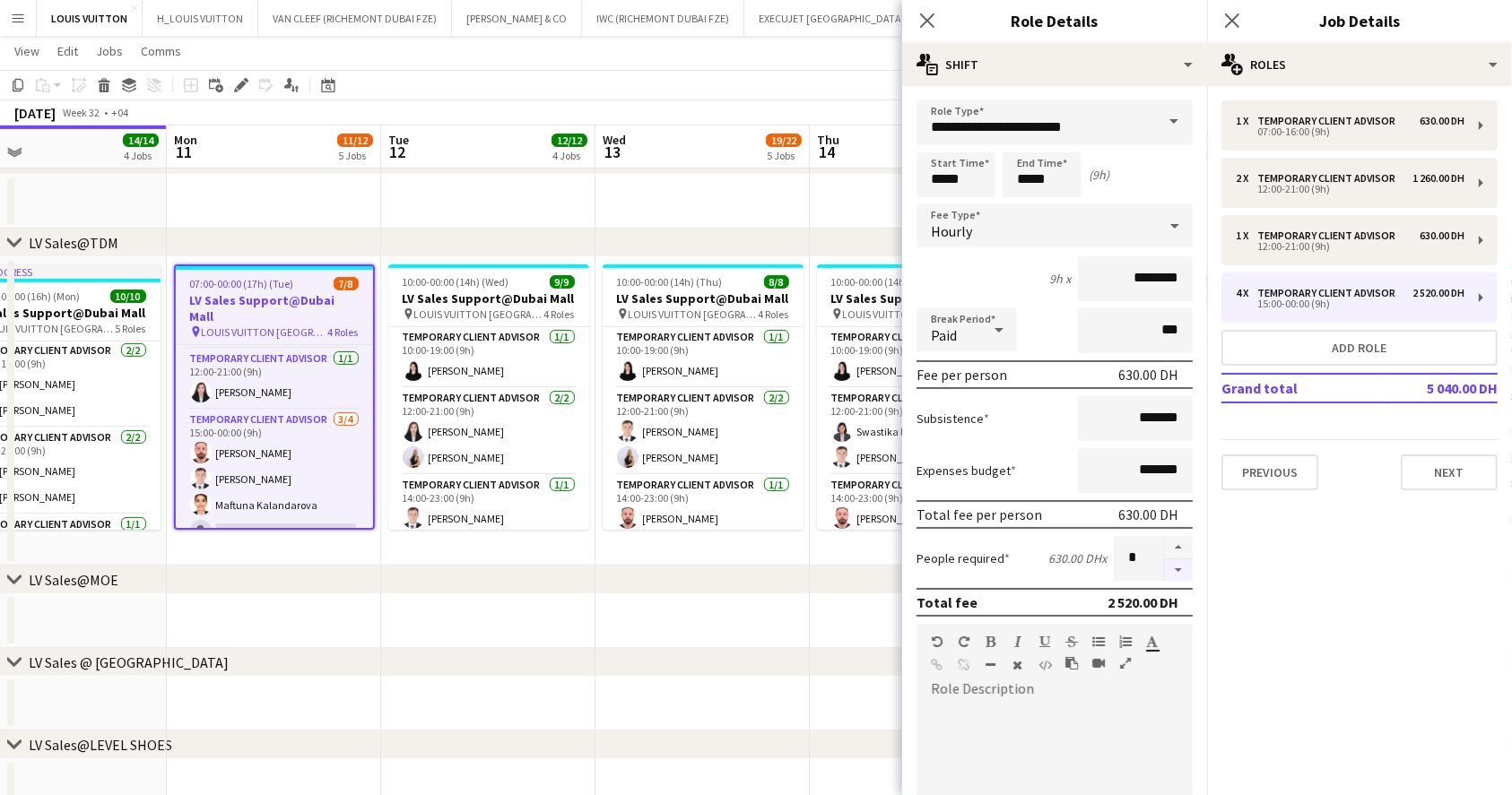
click at [1163, 568] on button "button" at bounding box center [1177, 570] width 28 height 23
type input "*"
click at [759, 108] on div "[DATE] Week 32 • +04" at bounding box center [756, 114] width 1512 height 25
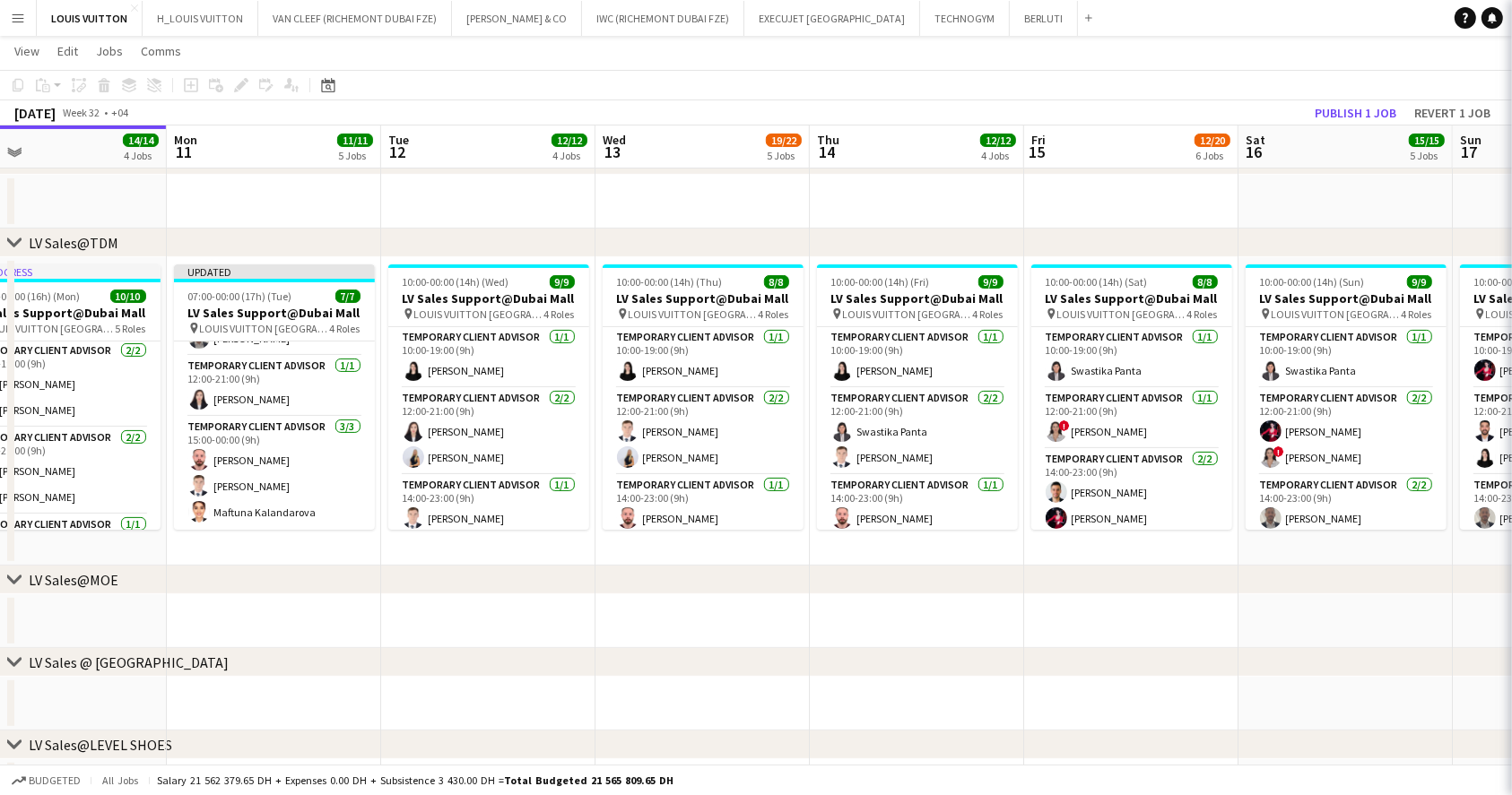
scroll to position [133, 0]
click at [1343, 114] on button "Publish 1 job" at bounding box center [1355, 113] width 96 height 23
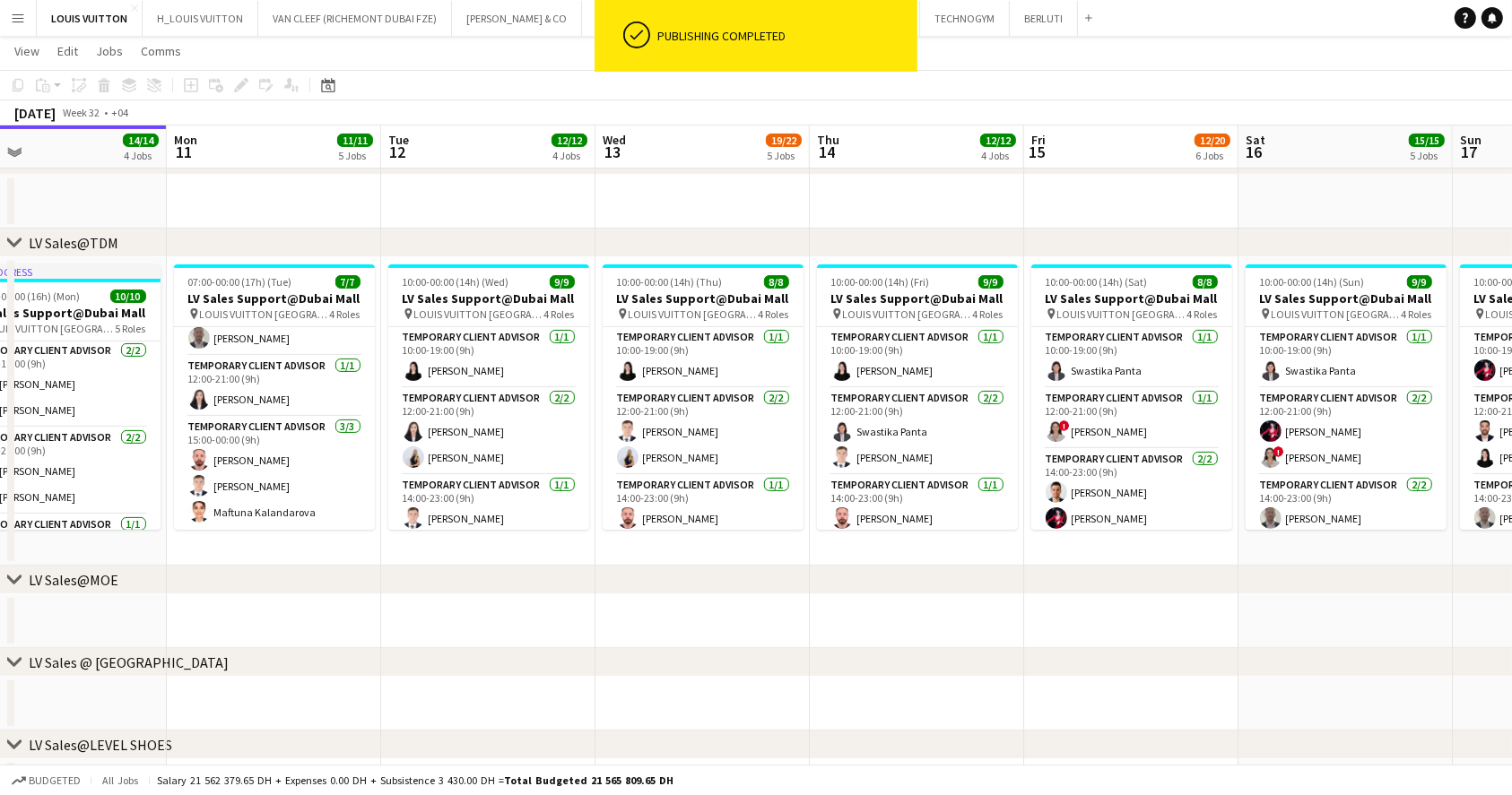
scroll to position [119, 0]
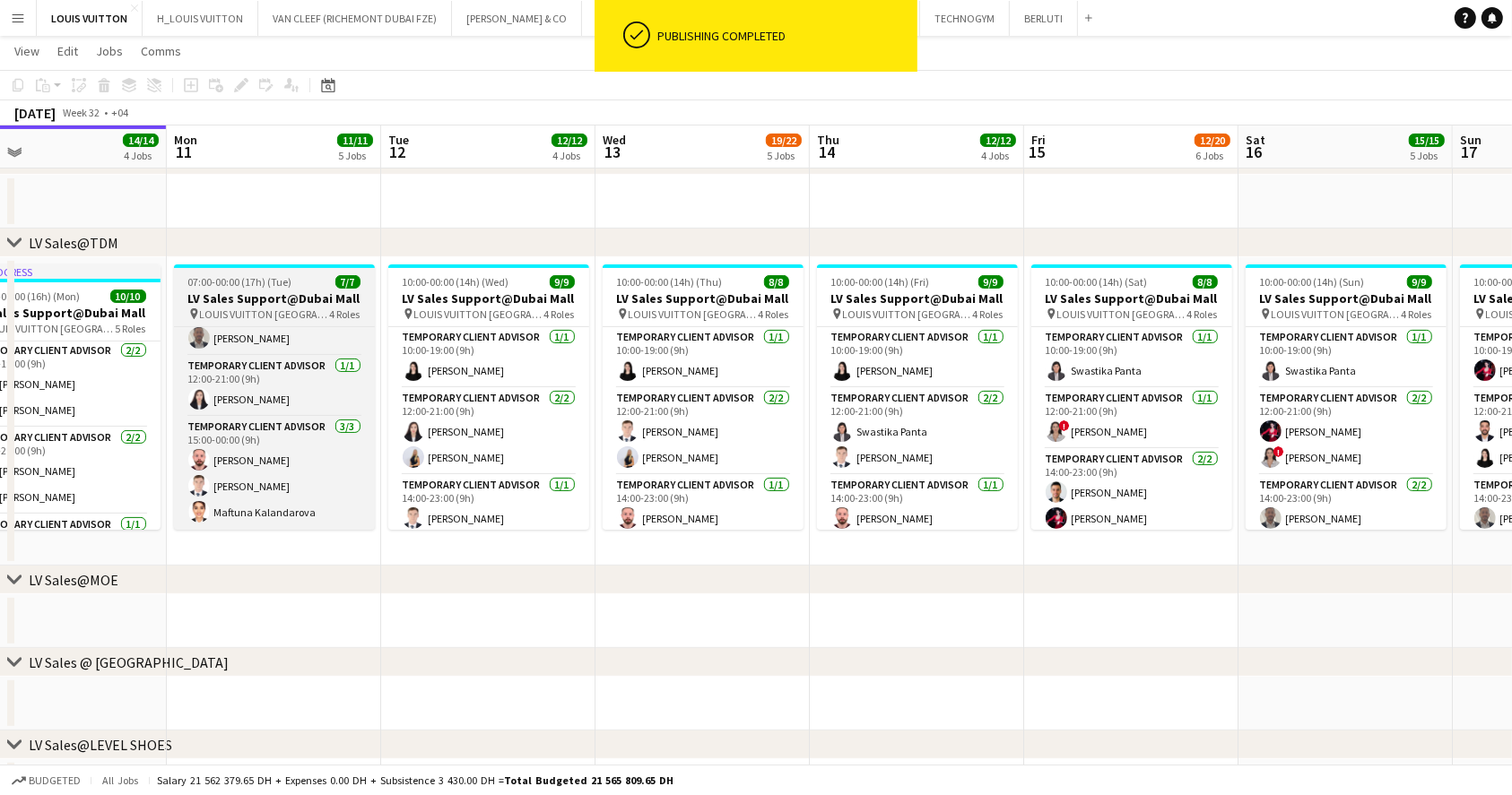
click at [297, 295] on h3 "LV Sales Support@Dubai Mall" at bounding box center [274, 299] width 201 height 16
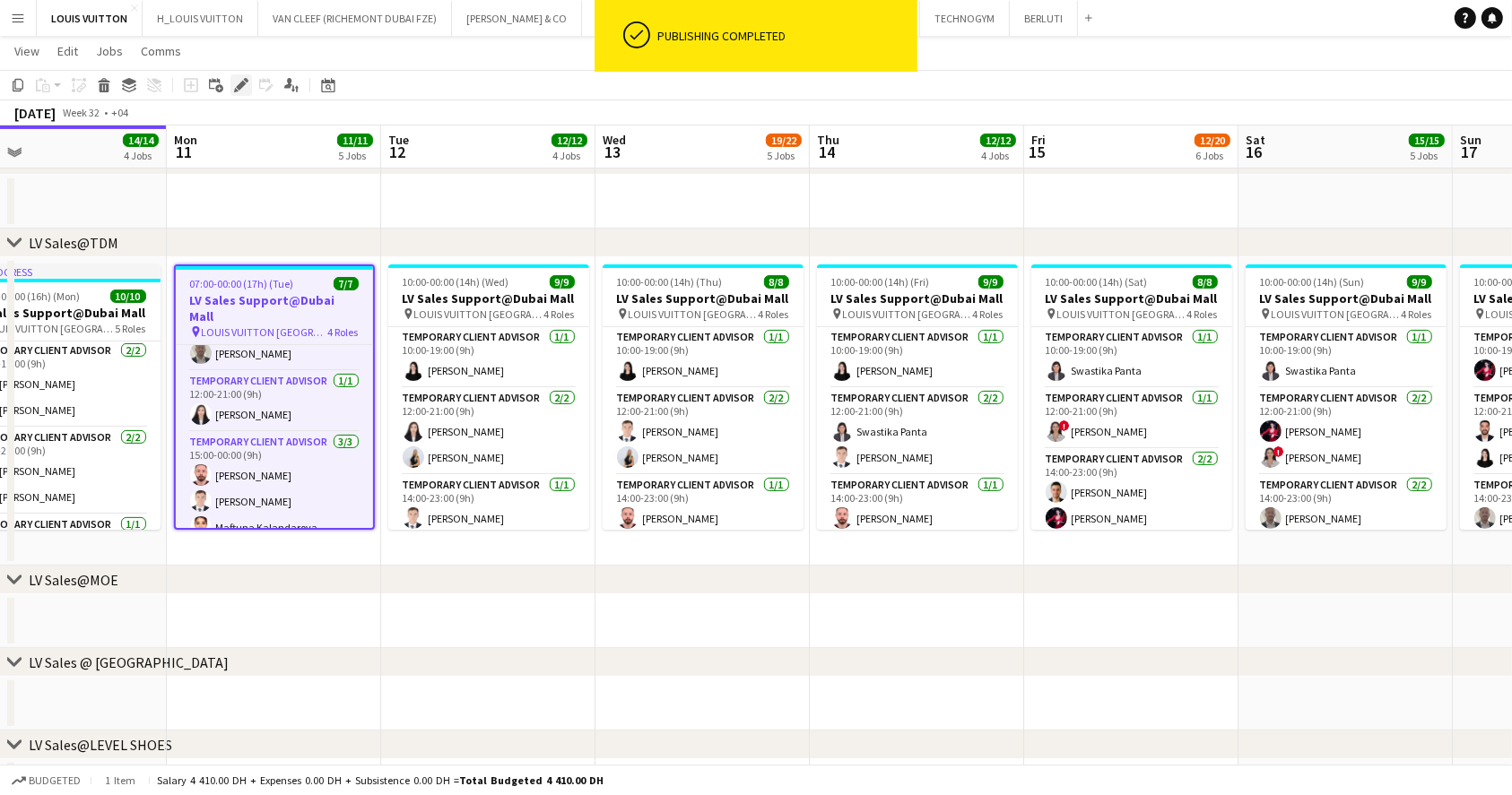
click at [235, 90] on icon at bounding box center [236, 90] width 5 height 5
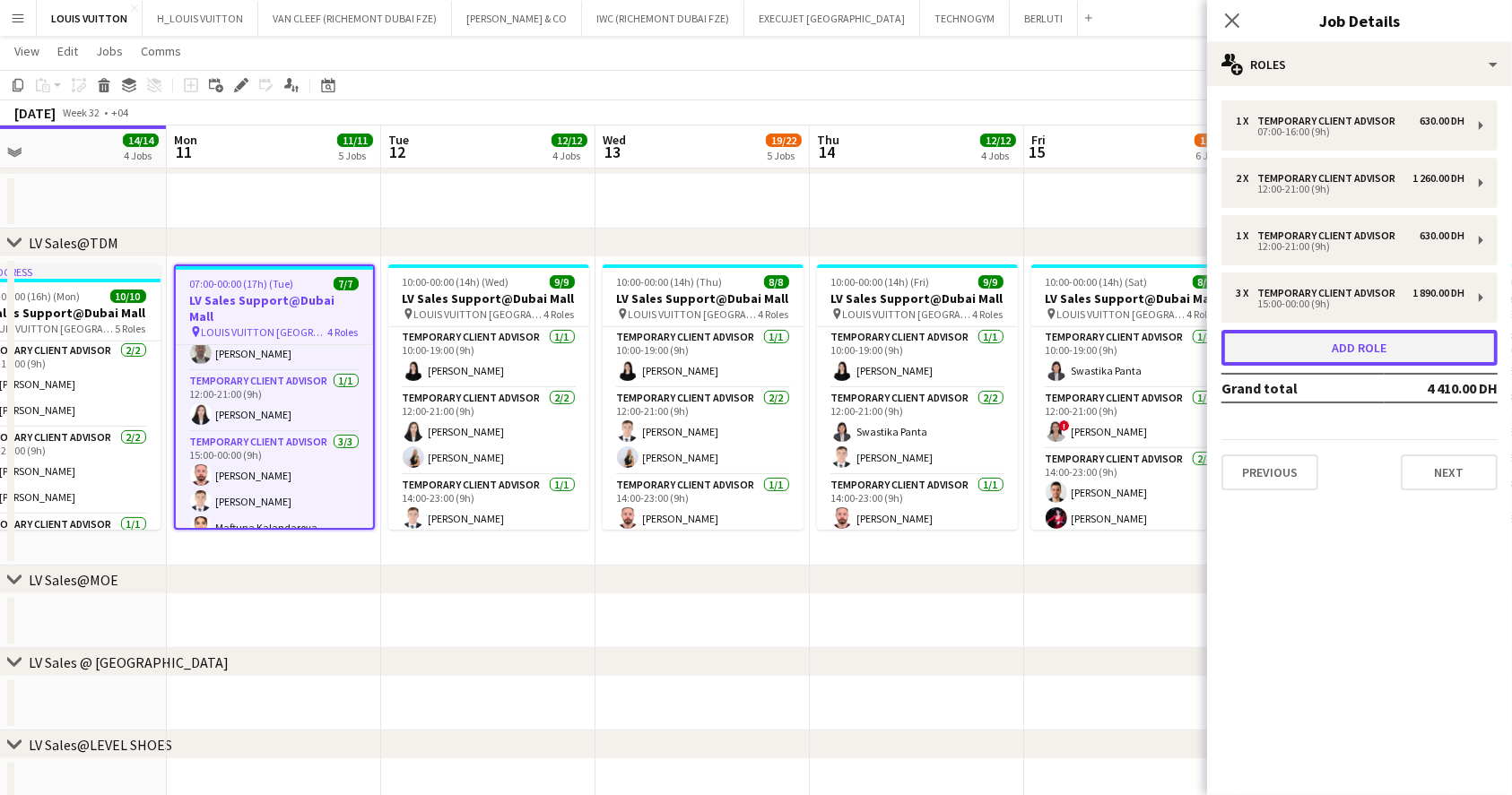
click at [1371, 343] on button "Add role" at bounding box center [1359, 348] width 276 height 36
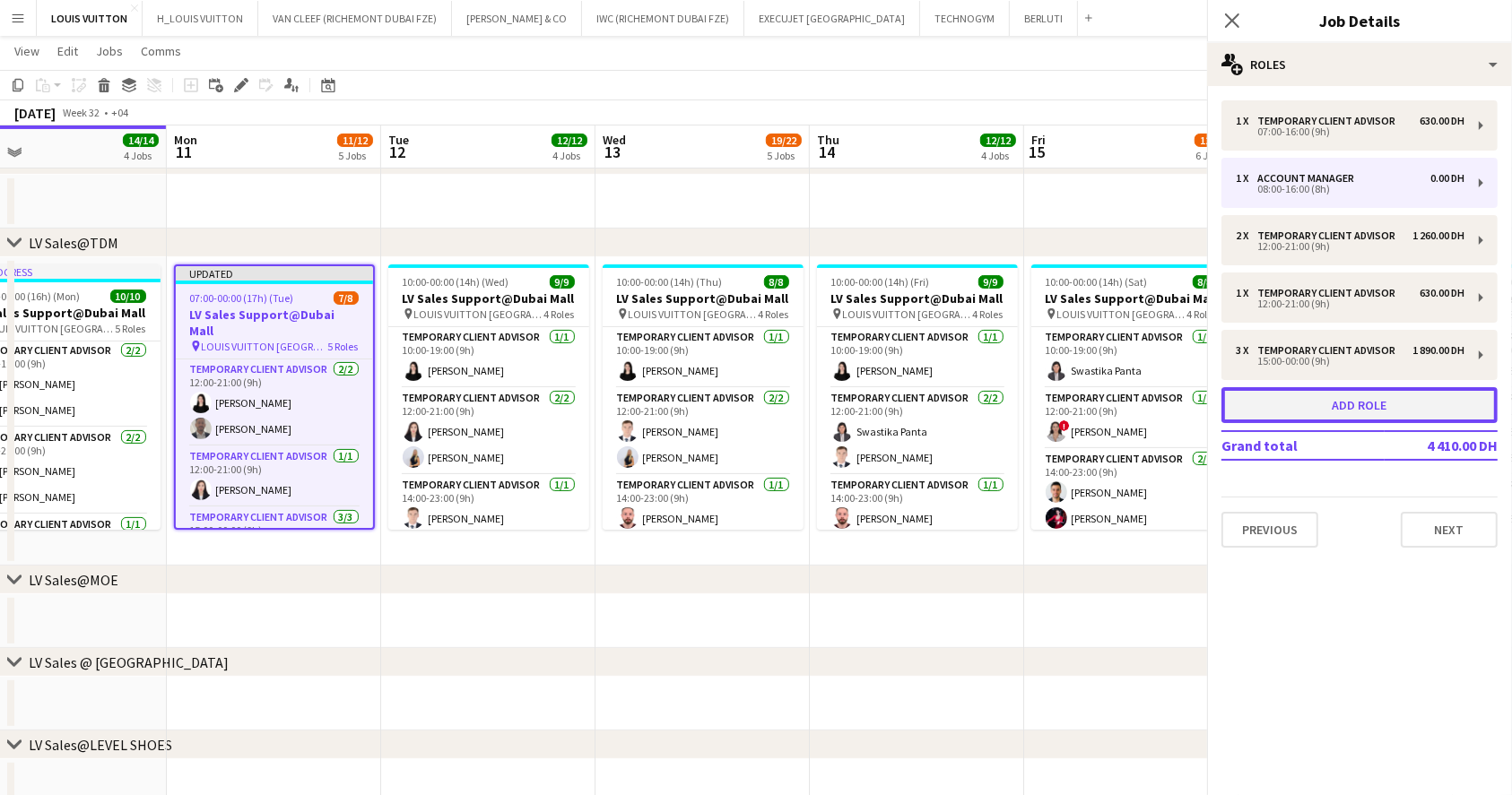
scroll to position [197, 0]
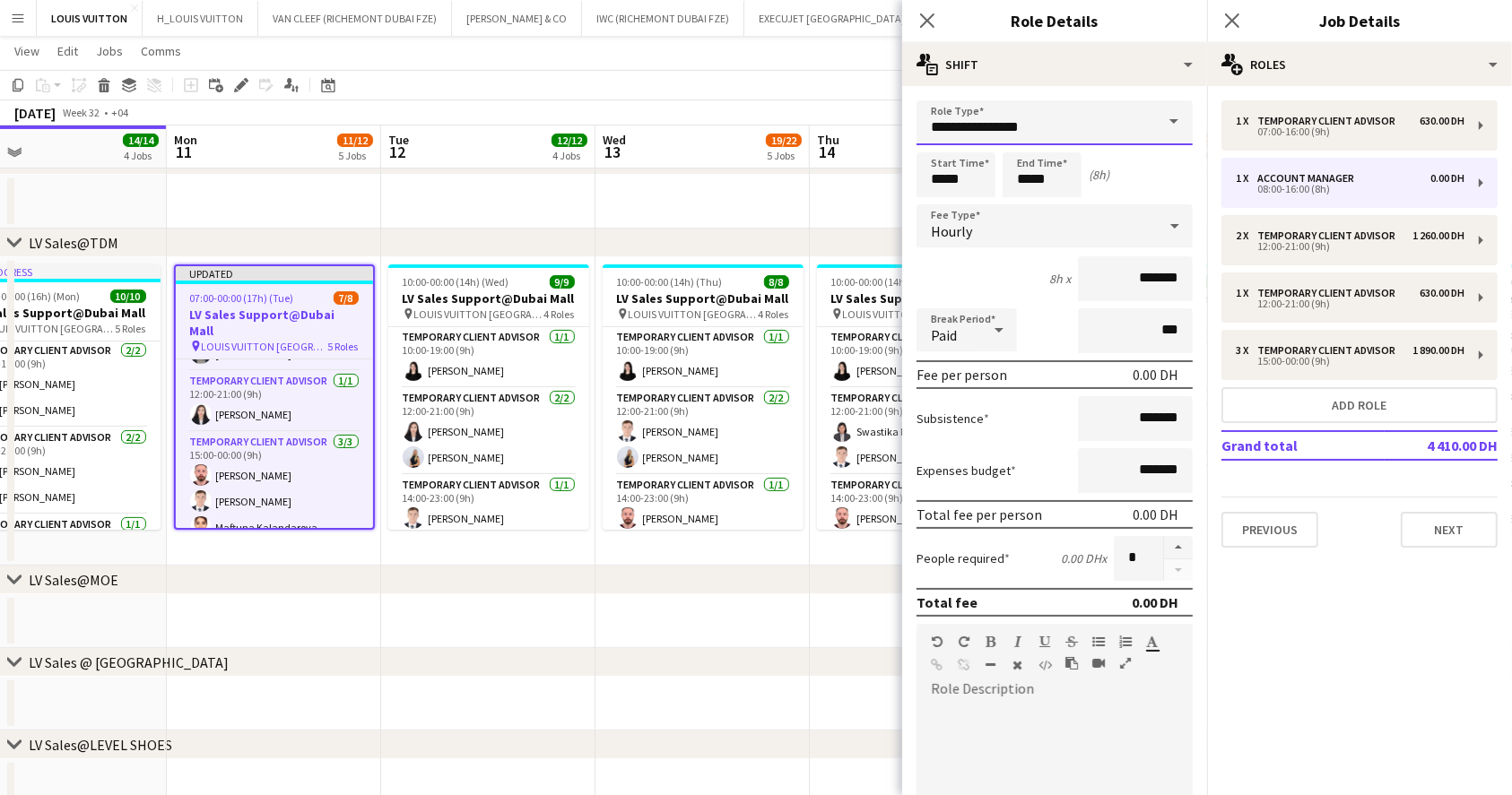
click at [1056, 129] on input "**********" at bounding box center [1055, 123] width 276 height 45
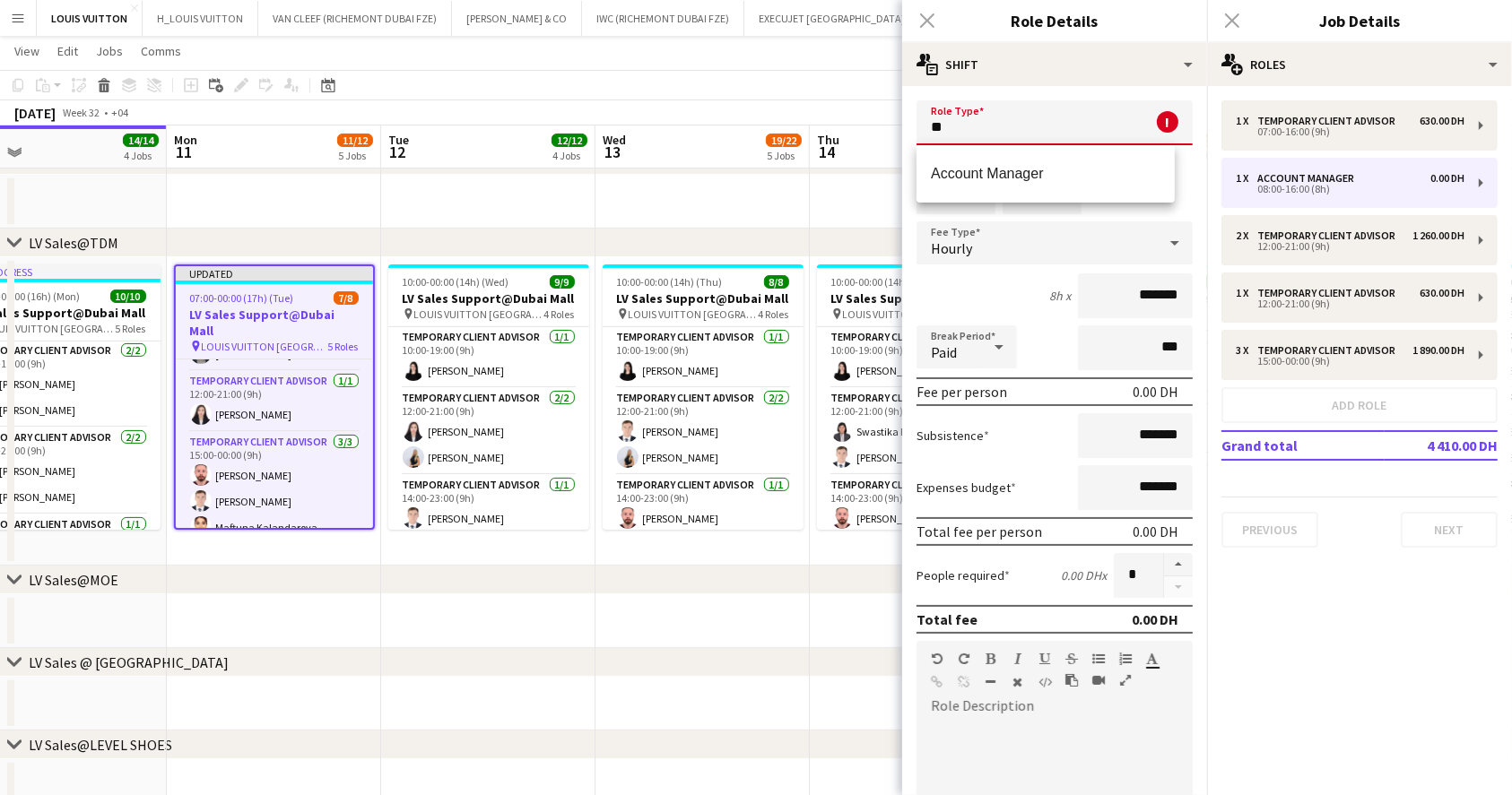
type input "*"
click at [1076, 161] on mat-option "Temporary Client Advisor" at bounding box center [1046, 174] width 259 height 43
type input "**********"
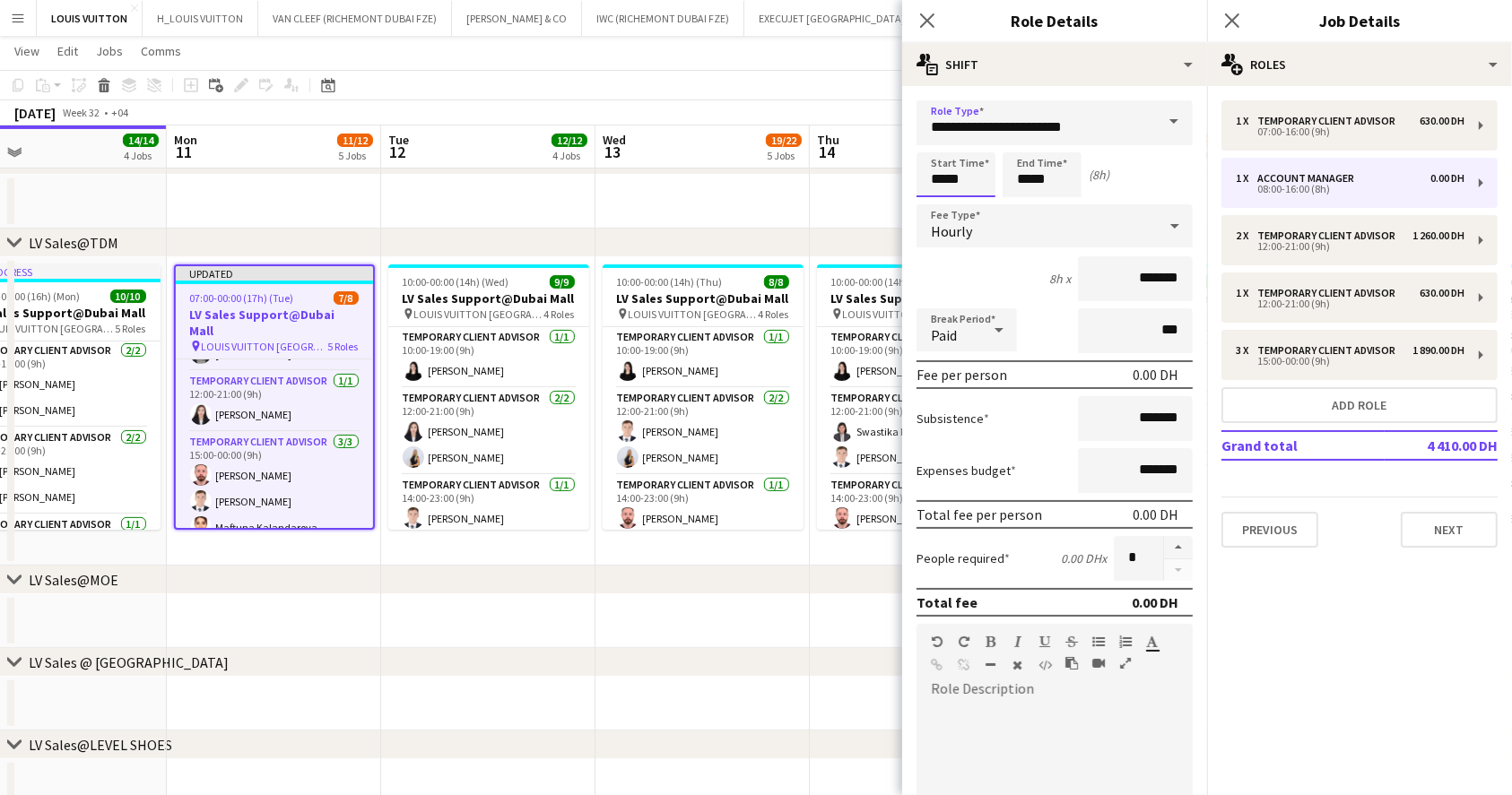
click at [947, 186] on input "*****" at bounding box center [956, 175] width 79 height 45
type input "*****"
drag, startPoint x: 1052, startPoint y: 182, endPoint x: 996, endPoint y: 161, distance: 59.8
click at [996, 161] on div "Start Time ***** End Time ***** (3h)" at bounding box center [1055, 175] width 276 height 45
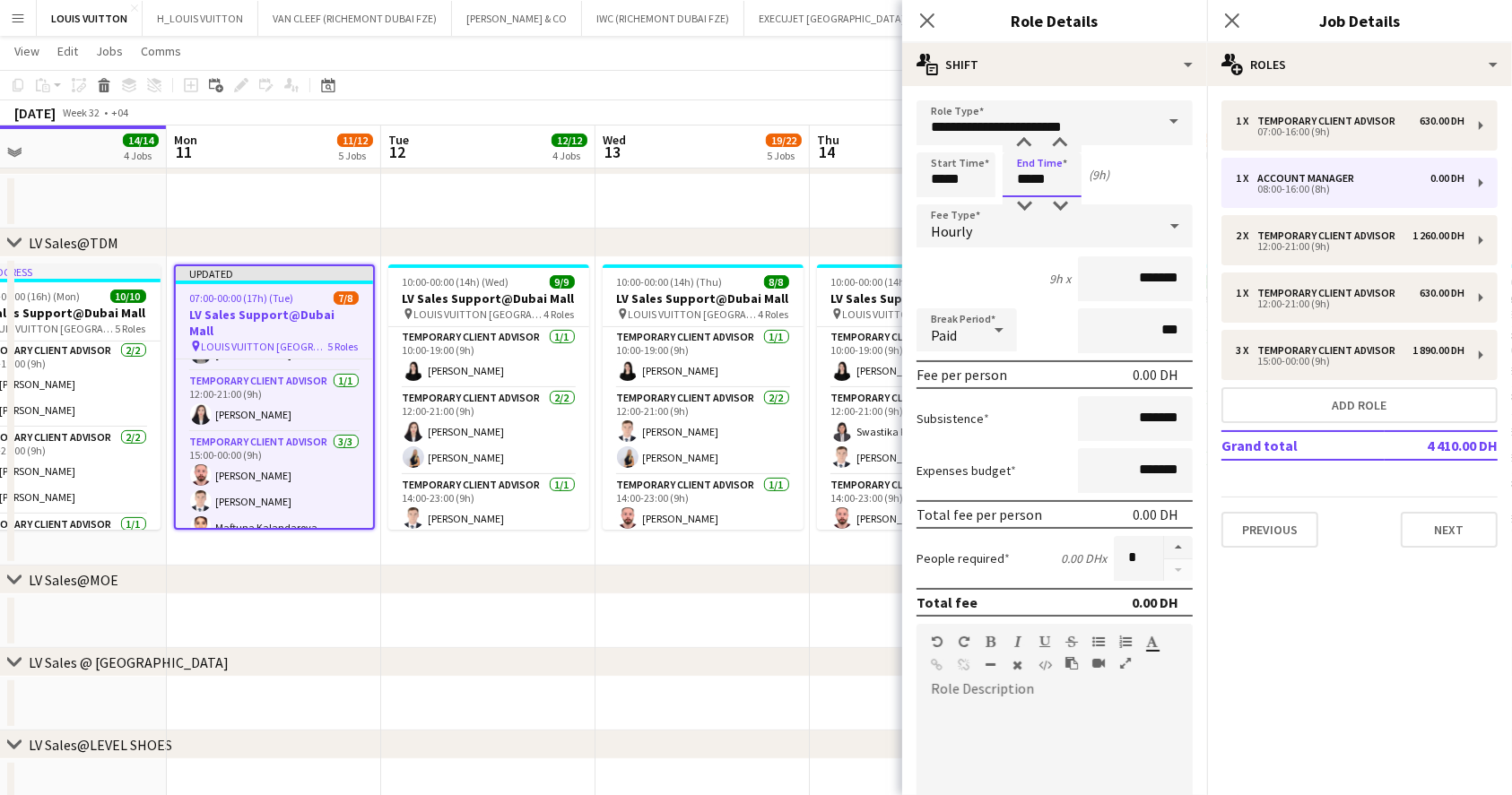
type input "*****"
click at [775, 101] on div "[DATE] Week 32 • +04 Publish 1 job Revert 1 job" at bounding box center [756, 114] width 1512 height 25
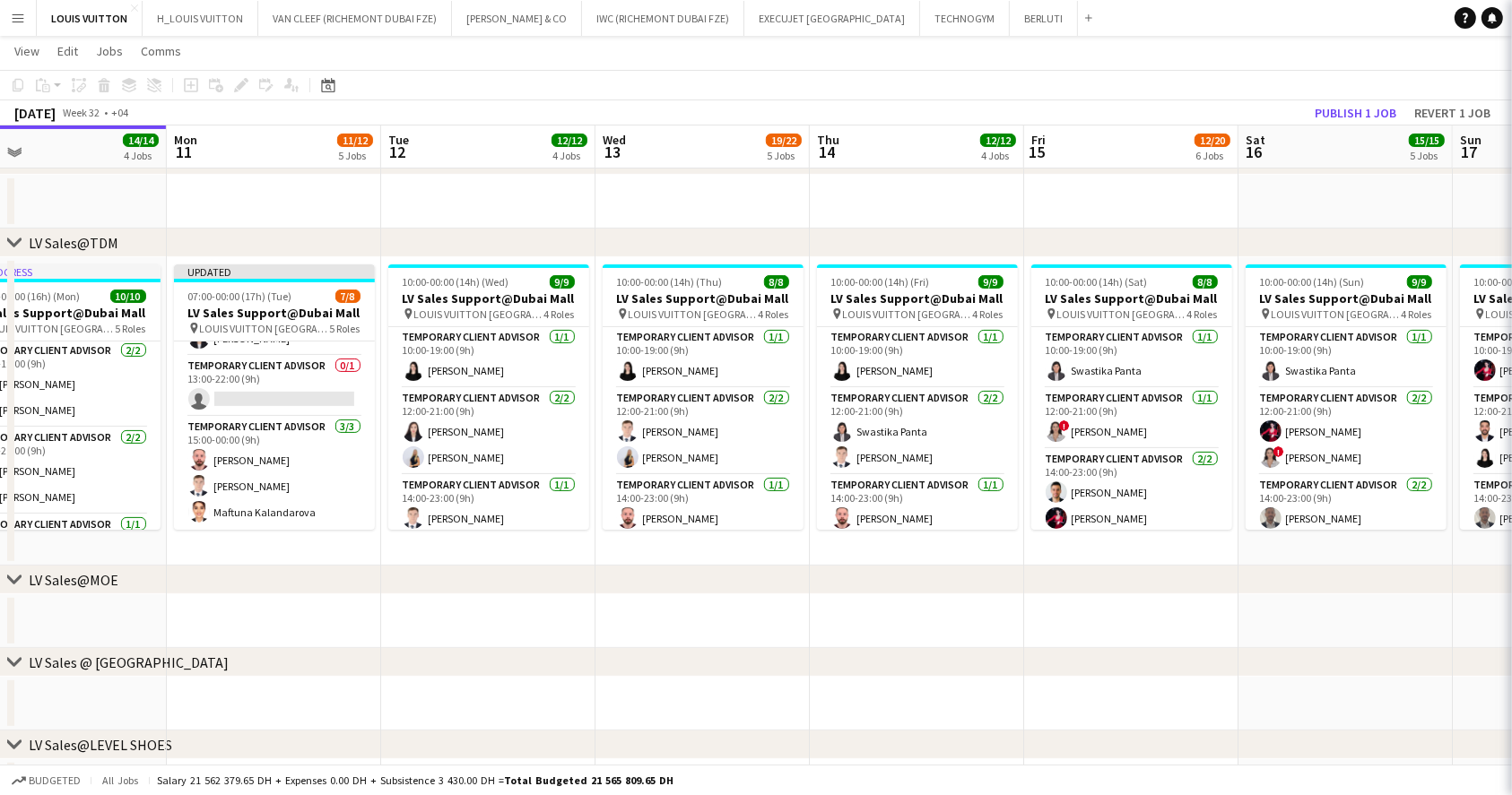
scroll to position [194, 0]
click at [1370, 114] on button "Publish 1 job" at bounding box center [1355, 113] width 96 height 23
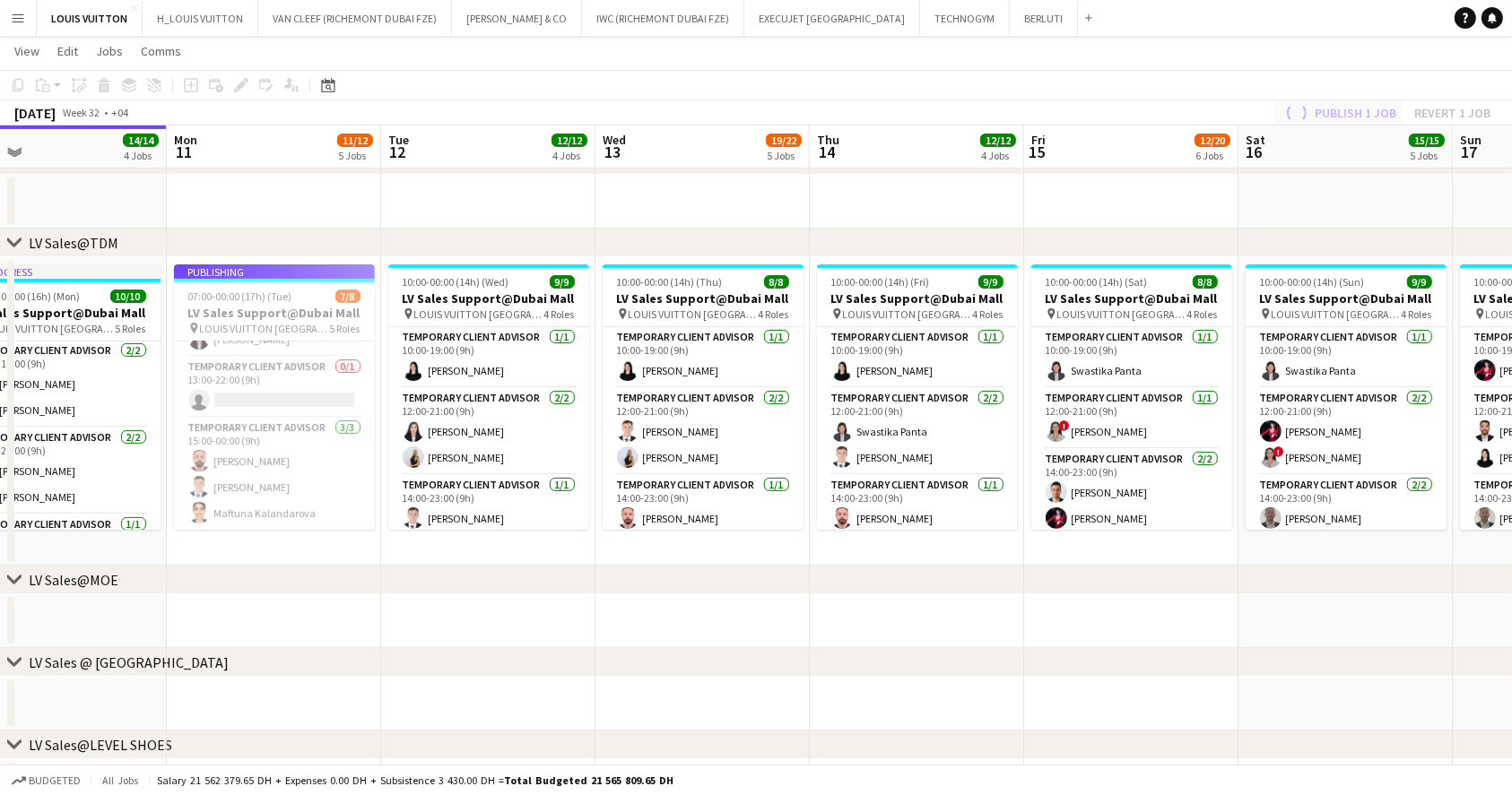
scroll to position [179, 0]
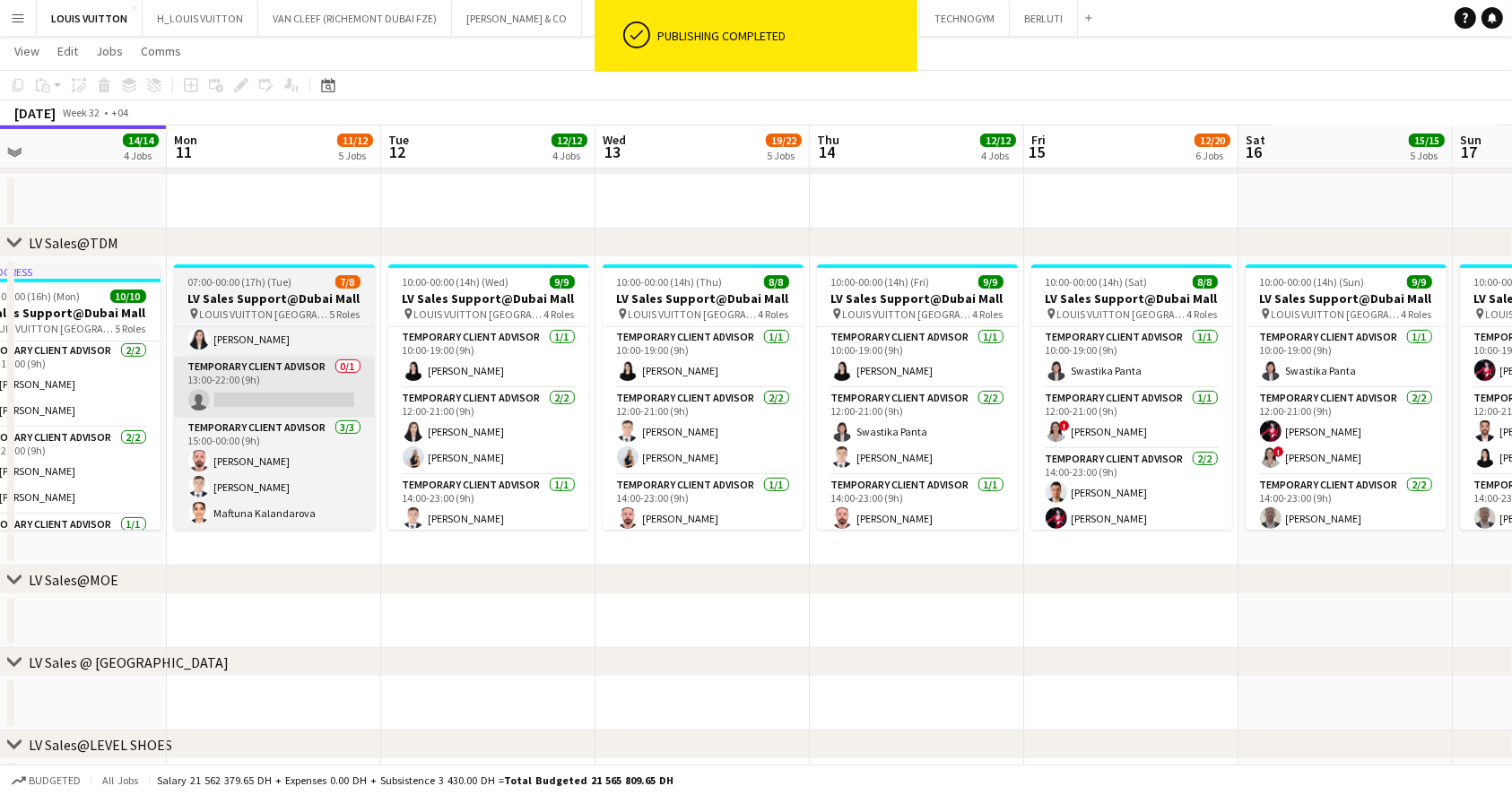
click at [300, 400] on app-card-role "Temporary Client Advisor 0/1 13:00-22:00 (9h) single-neutral-actions" at bounding box center [274, 387] width 201 height 61
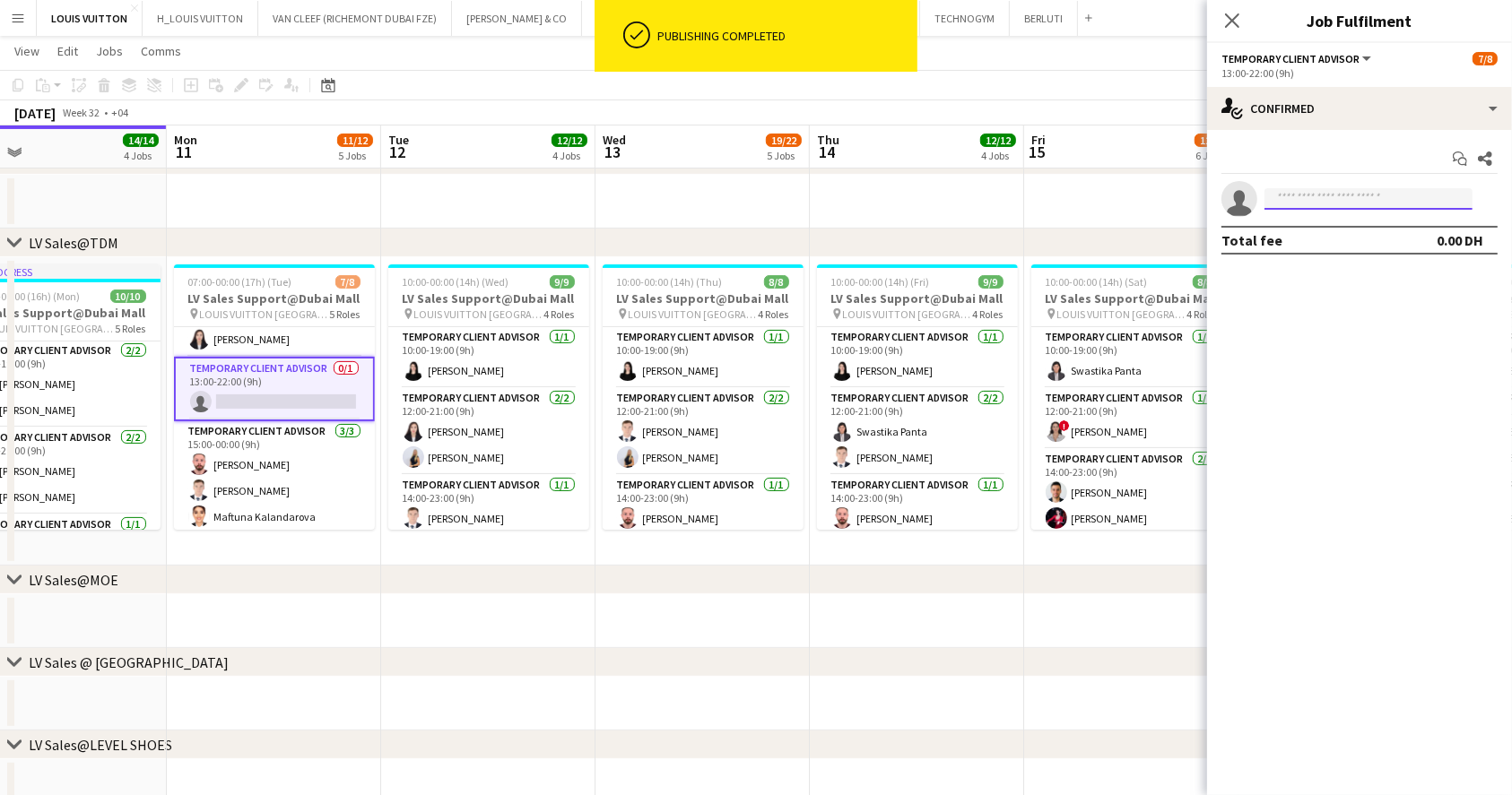
click at [1328, 198] on input at bounding box center [1368, 199] width 208 height 22
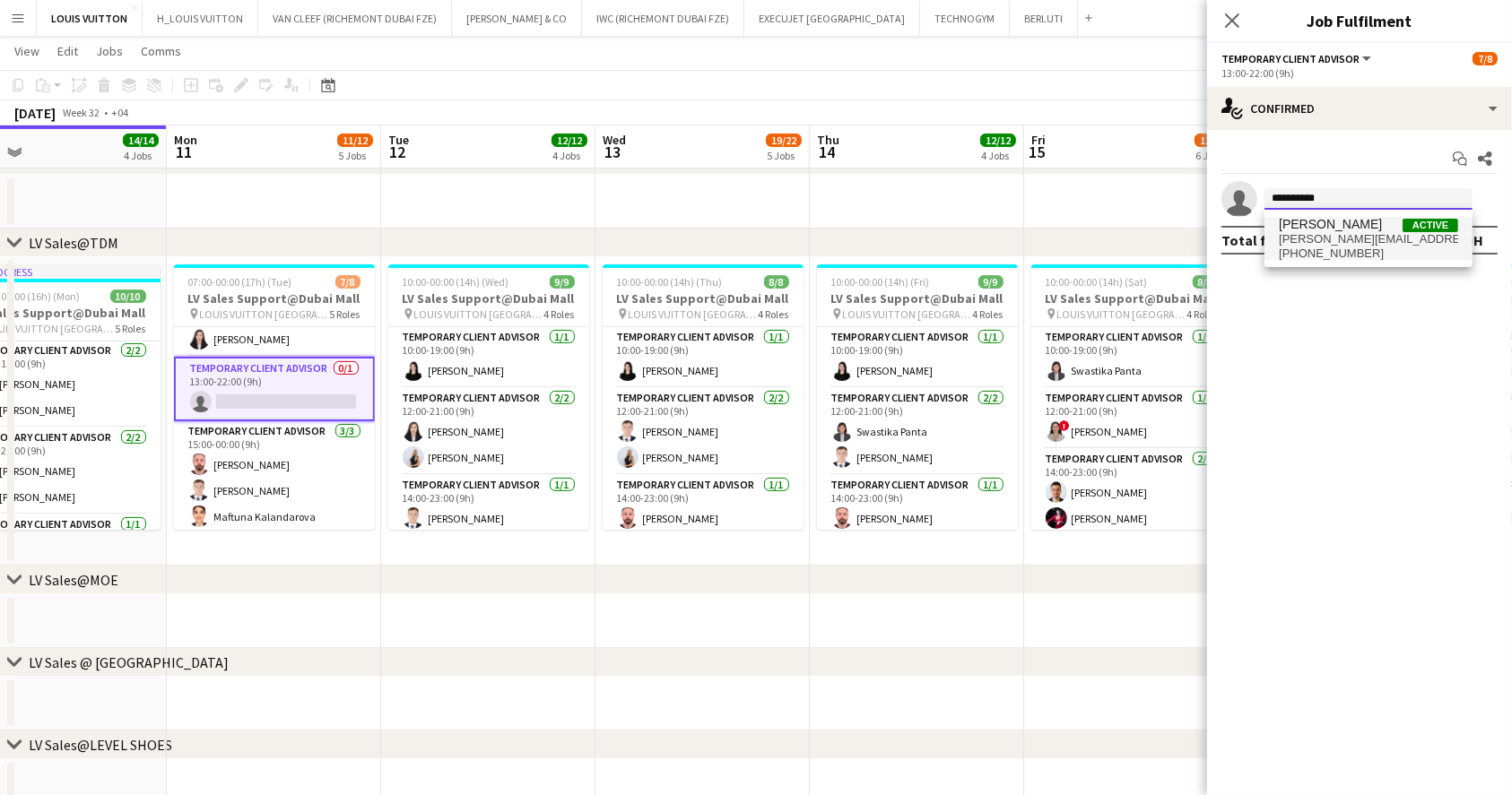
type input "**********"
click at [1359, 233] on span "[PERSON_NAME][EMAIL_ADDRESS][PERSON_NAME][DOMAIN_NAME]" at bounding box center [1367, 239] width 179 height 15
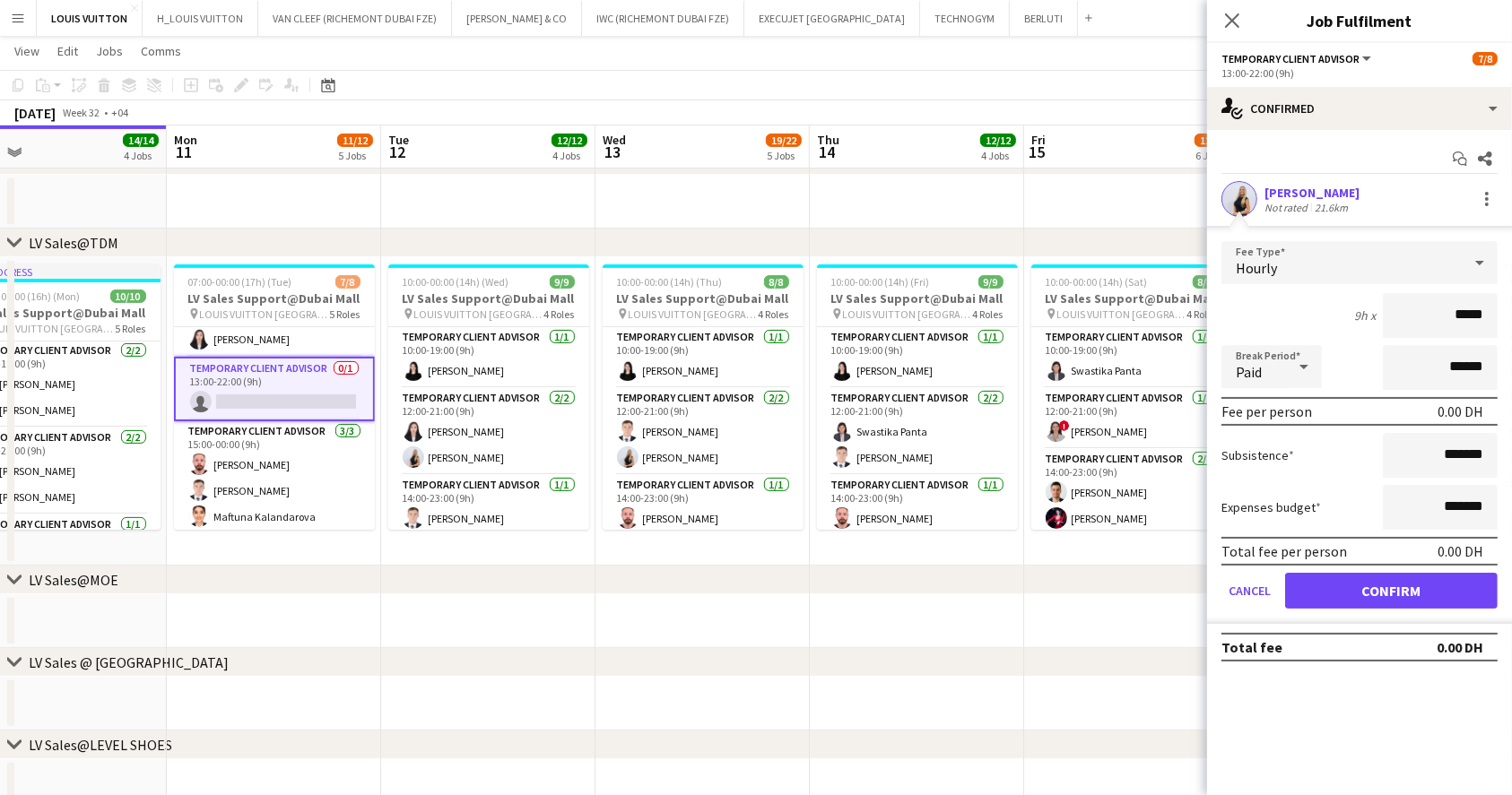
type input "****"
type input "*****"
click at [1405, 594] on button "Confirm" at bounding box center [1391, 590] width 213 height 36
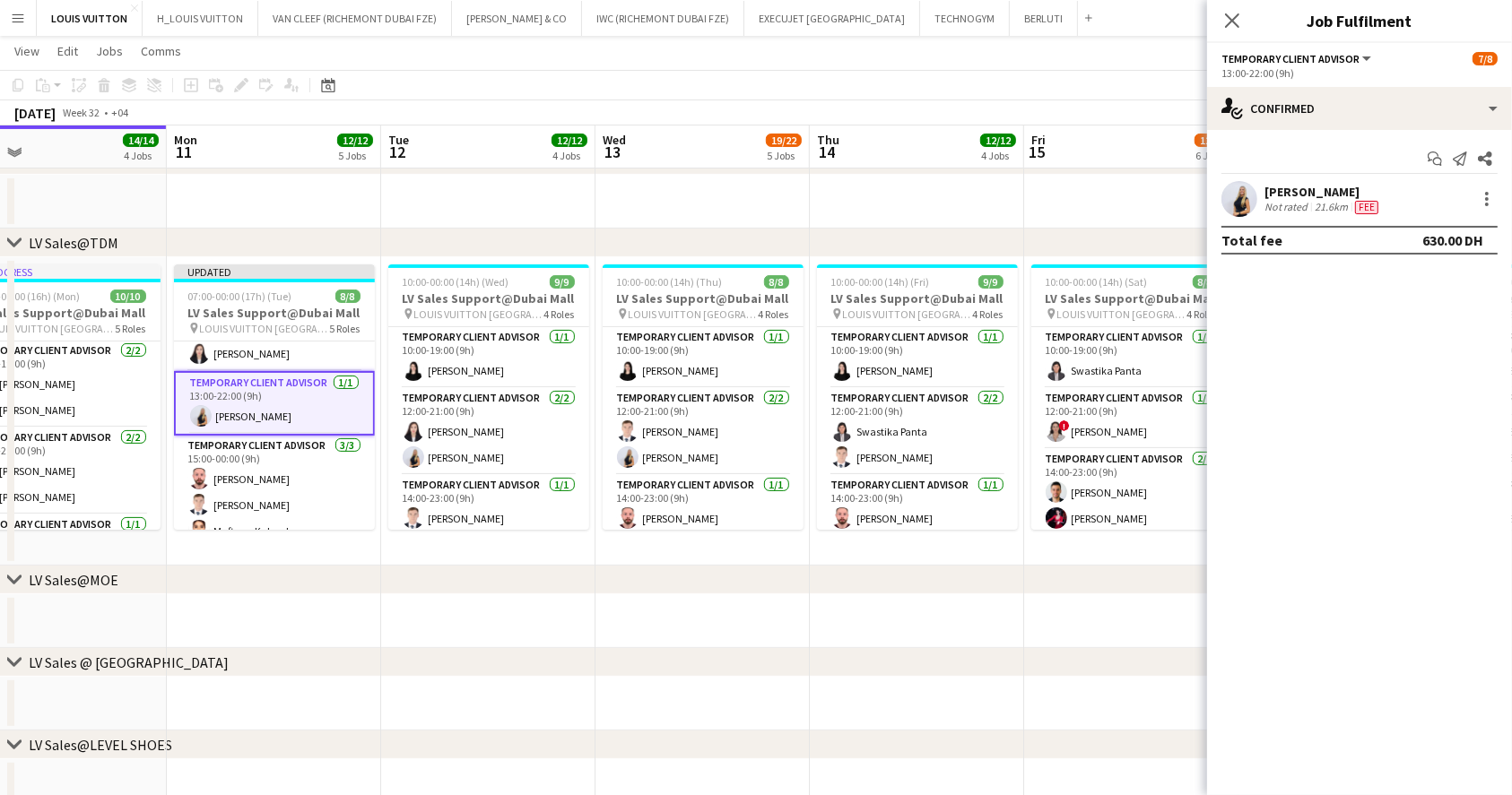
click at [1128, 94] on app-toolbar "Copy Paste Paste Ctrl+V Paste with crew Ctrl+Shift+V Paste linked Job [GEOGRAPH…" at bounding box center [756, 84] width 1512 height 30
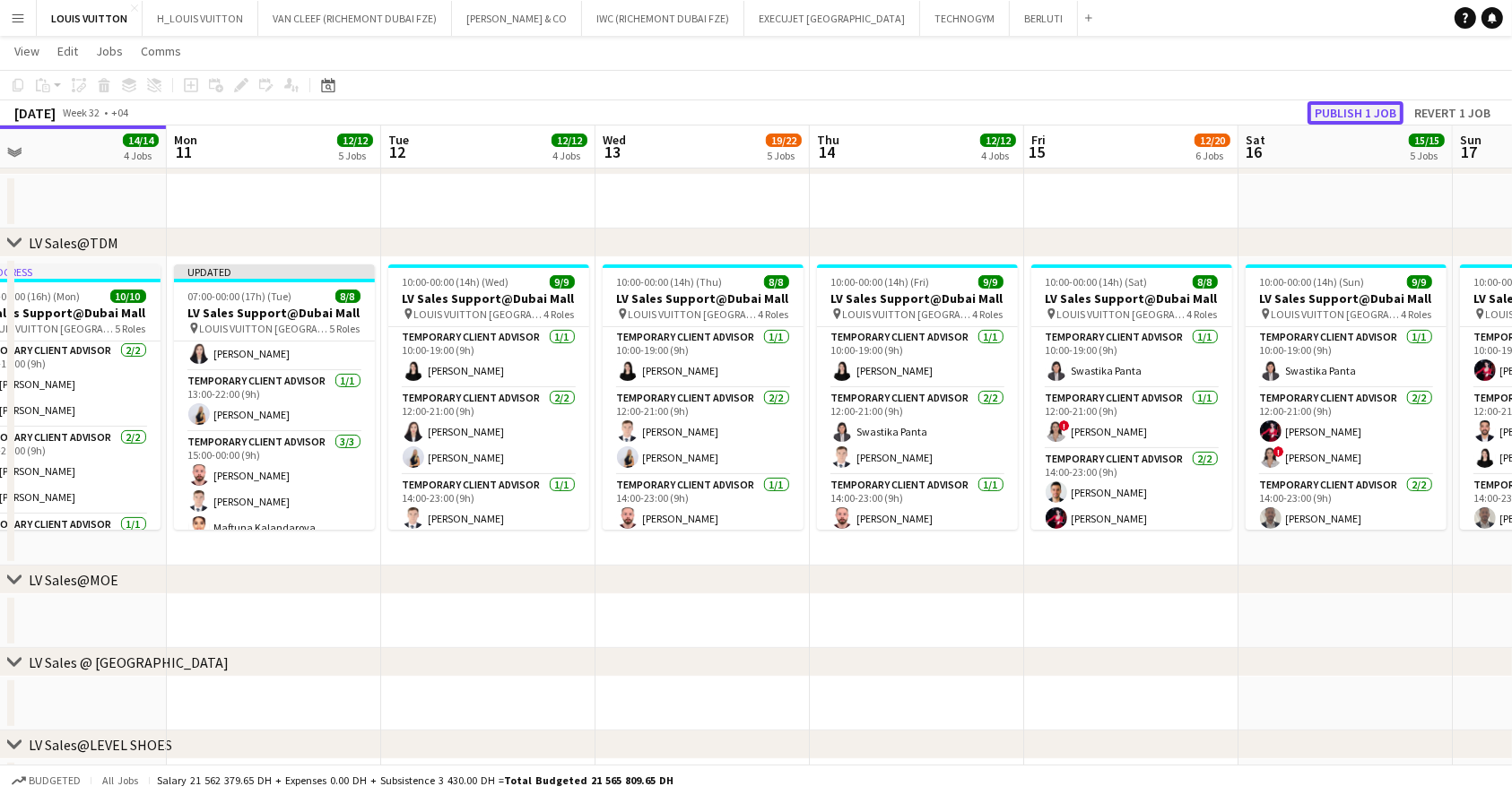
click at [1363, 122] on button "Publish 1 job" at bounding box center [1355, 113] width 96 height 23
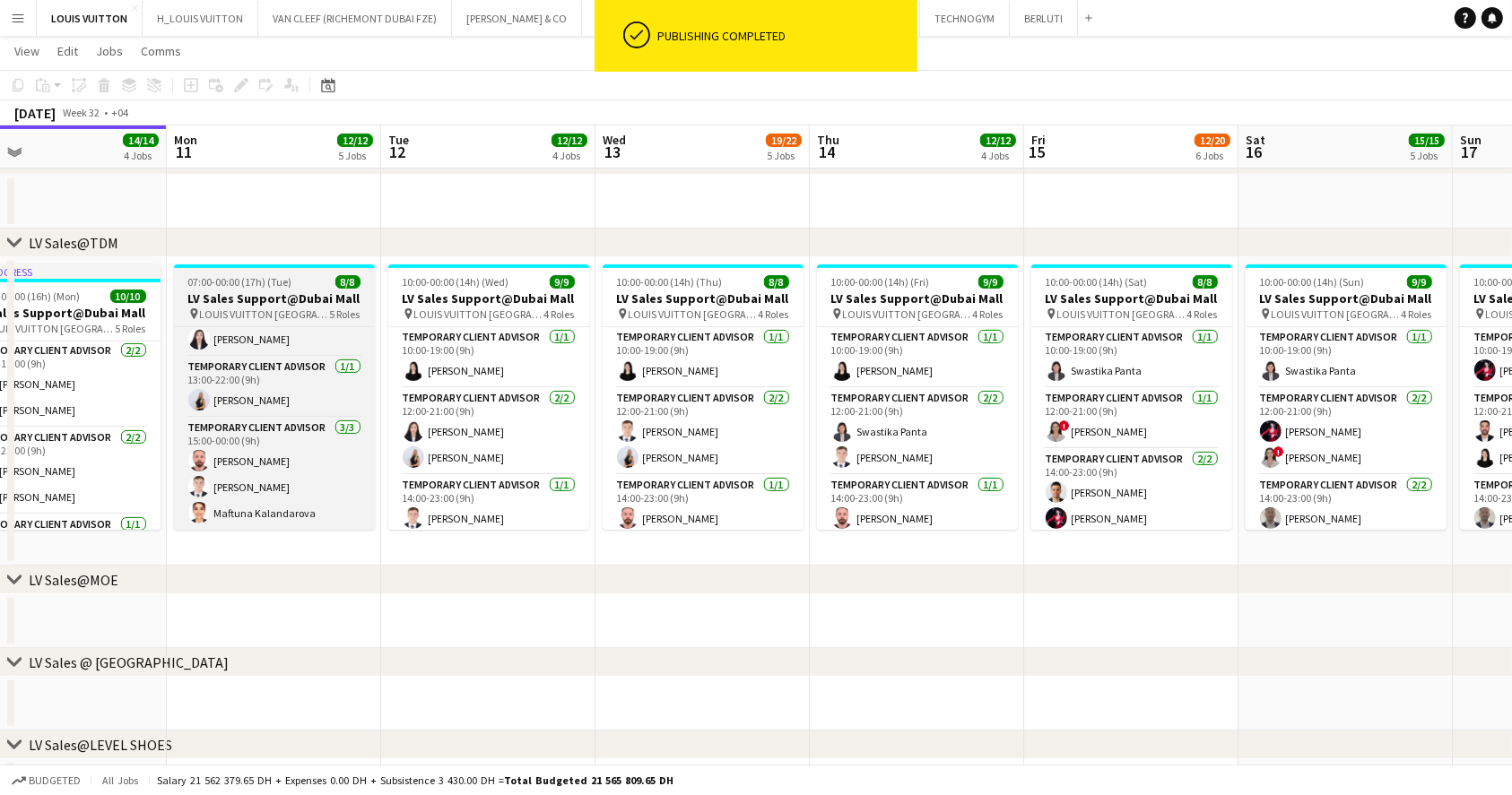
click at [291, 308] on span "LOUIS VUITTON [GEOGRAPHIC_DATA] - [GEOGRAPHIC_DATA]" at bounding box center [264, 314] width 130 height 14
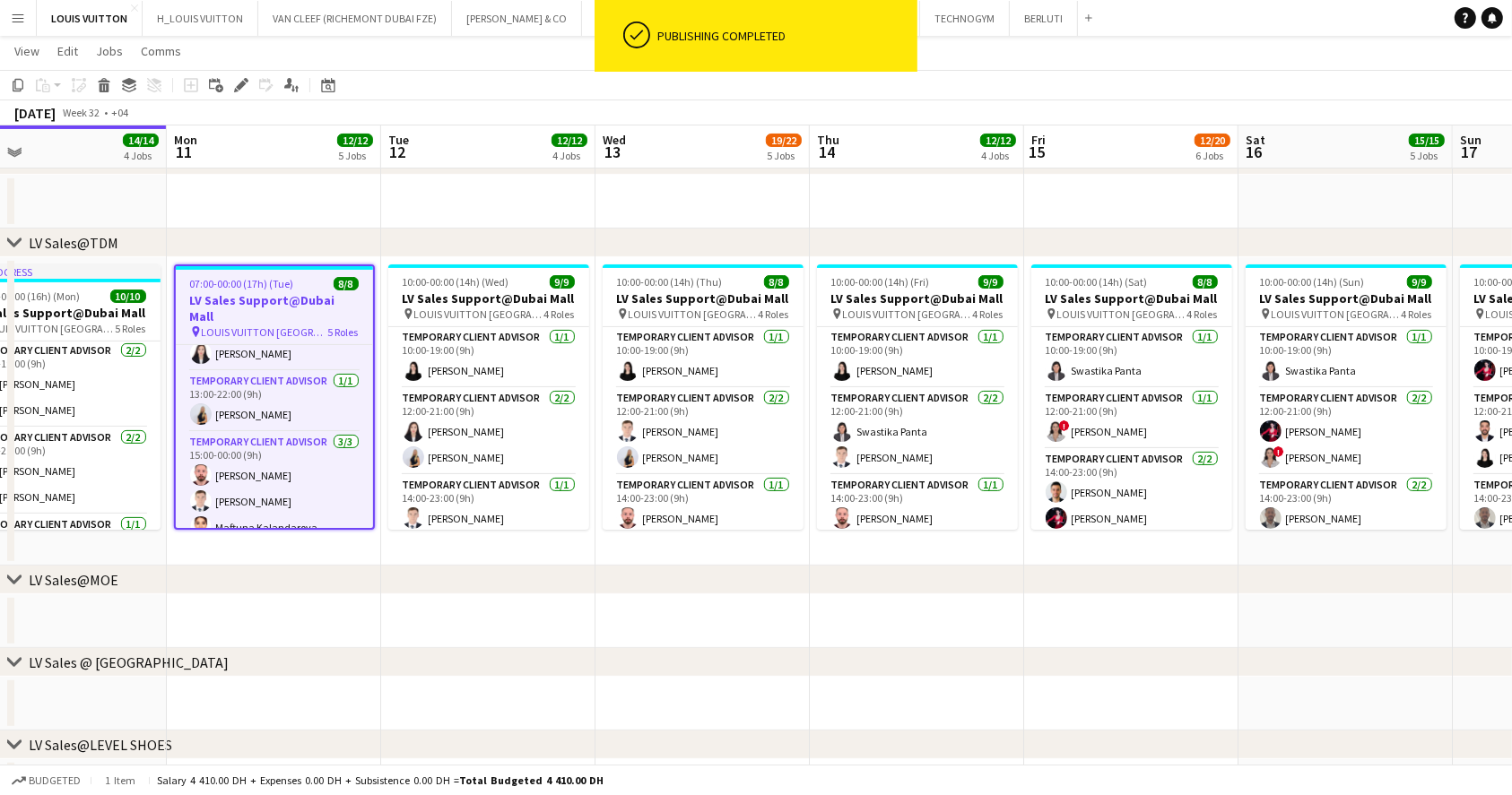
click at [226, 86] on div "Add job Add linked Job Edit Edit linked Job Applicants" at bounding box center [233, 85] width 137 height 22
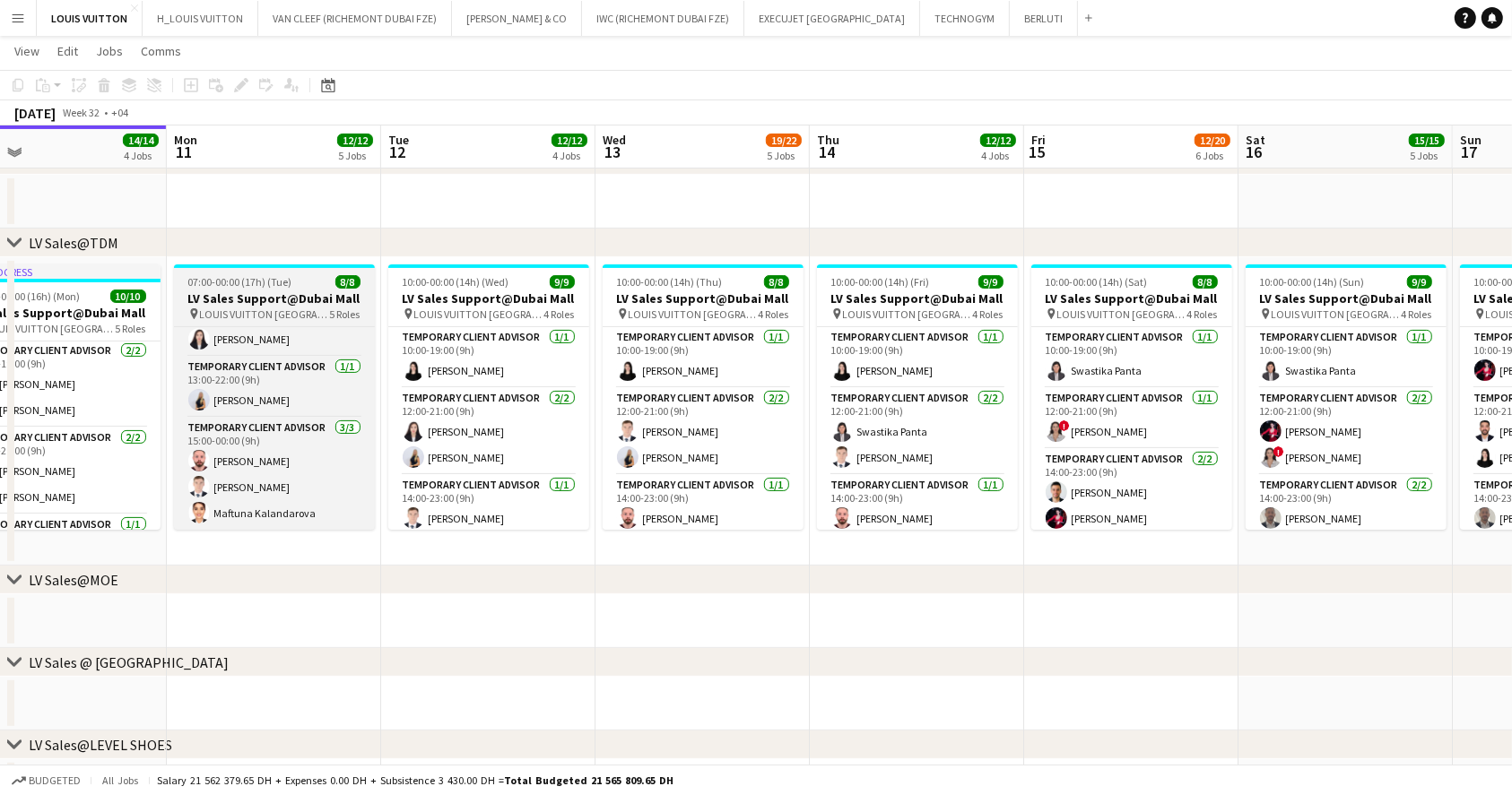
click at [334, 315] on span "5 Roles" at bounding box center [345, 314] width 30 height 14
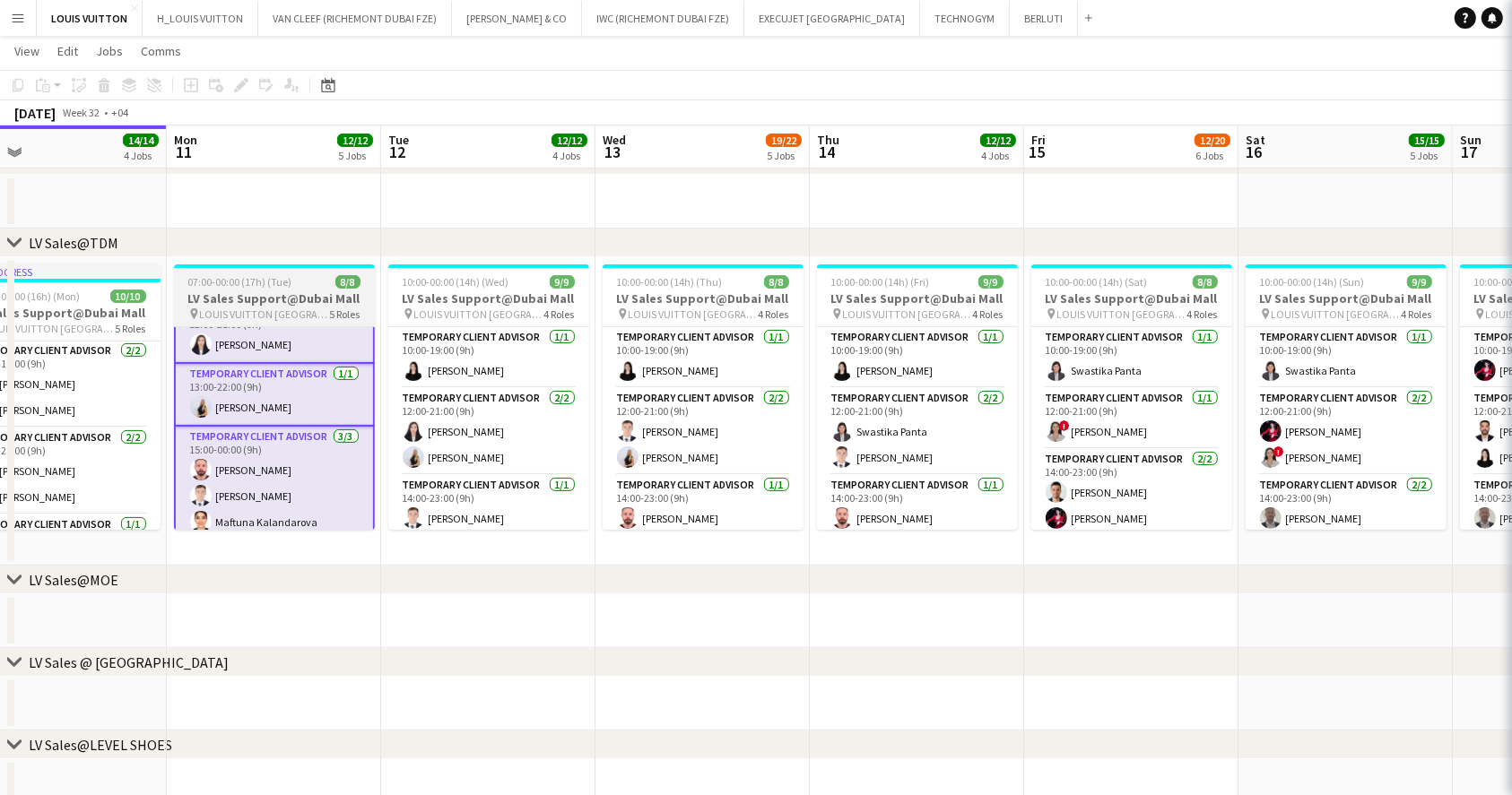
scroll to position [187, 0]
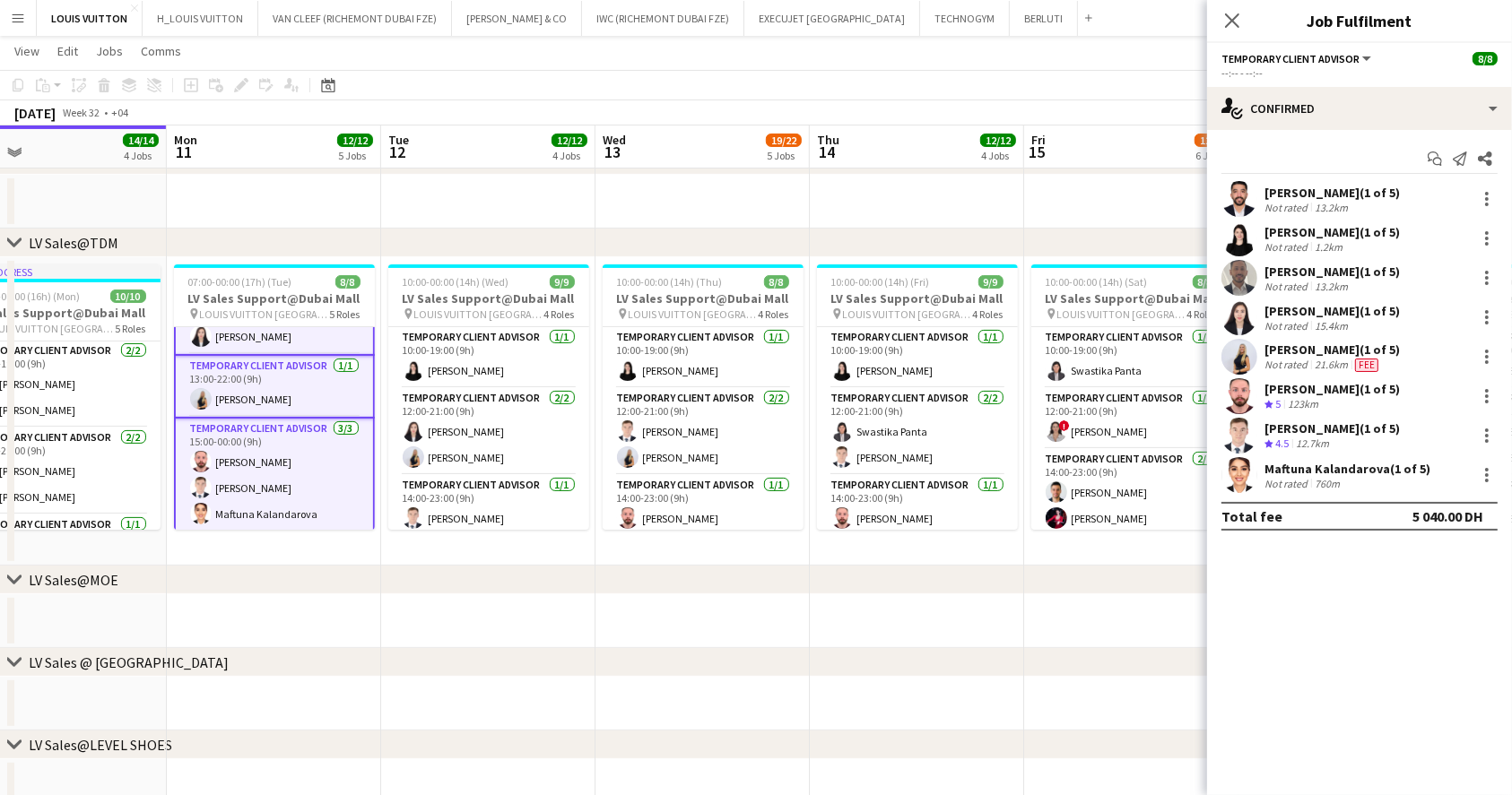
click at [317, 197] on app-date-cell at bounding box center [273, 202] width 214 height 54
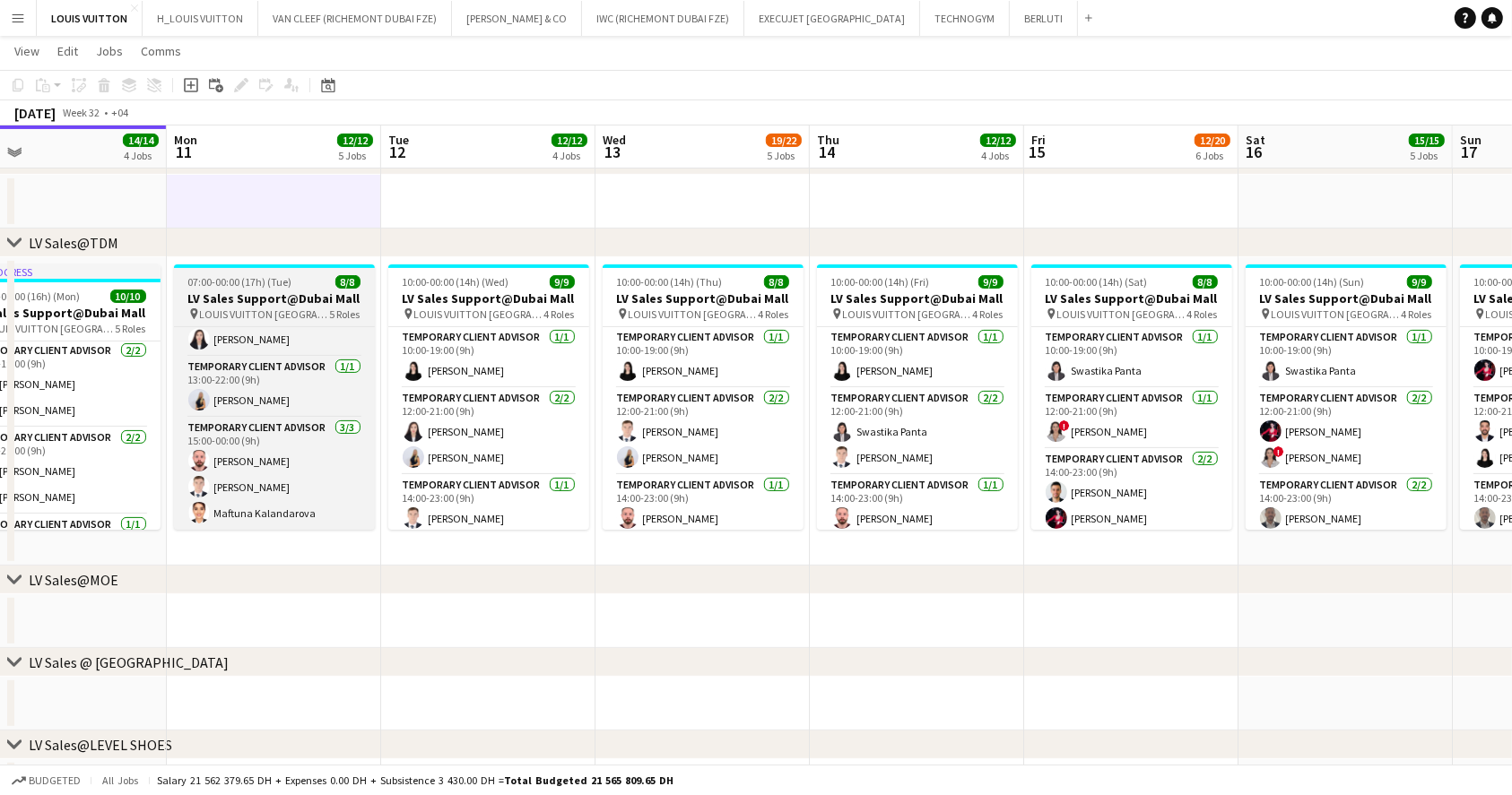
click at [281, 304] on h3 "LV Sales Support@Dubai Mall" at bounding box center [274, 299] width 201 height 16
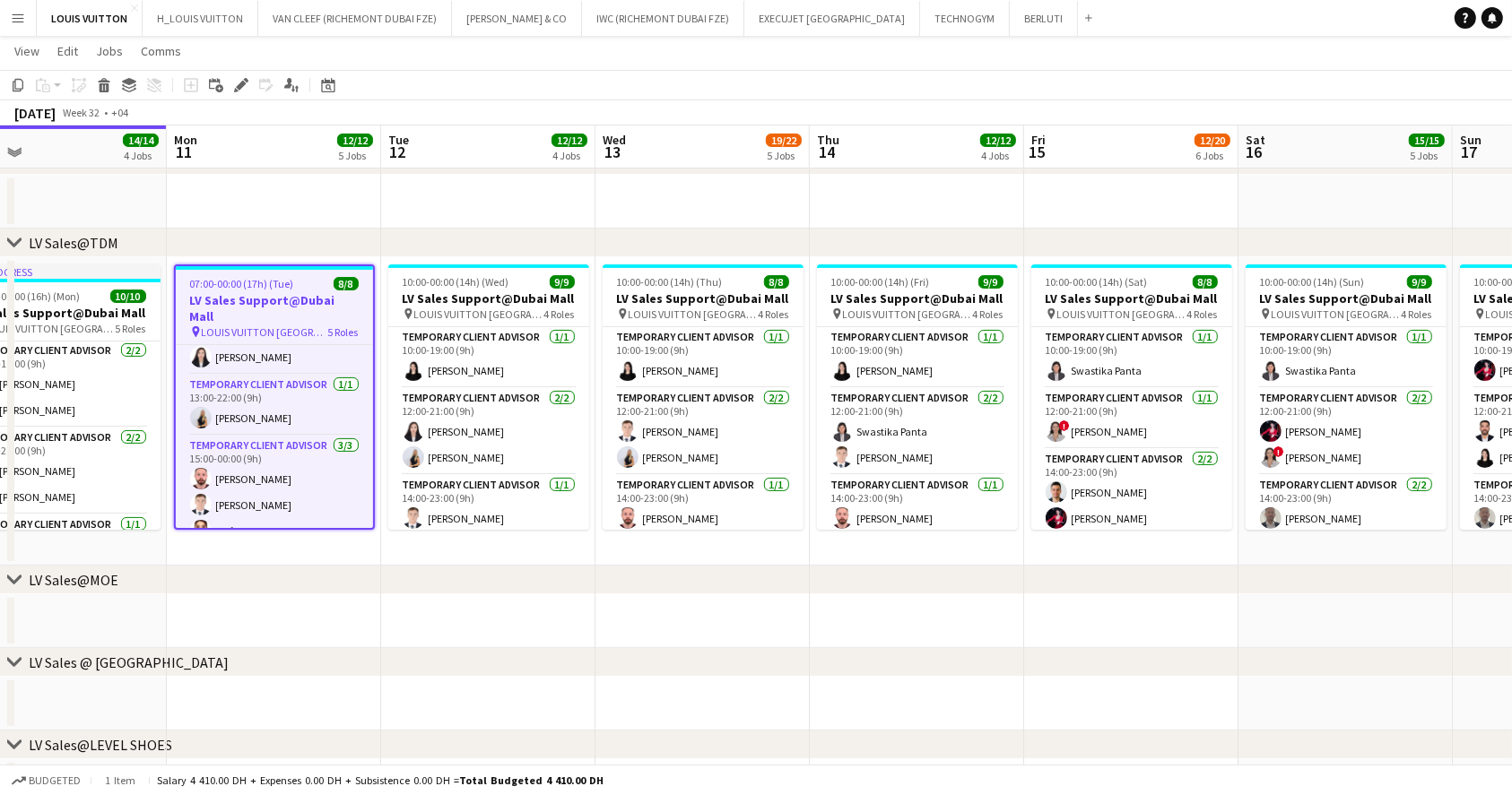
scroll to position [183, 0]
click at [239, 84] on icon at bounding box center [241, 85] width 10 height 10
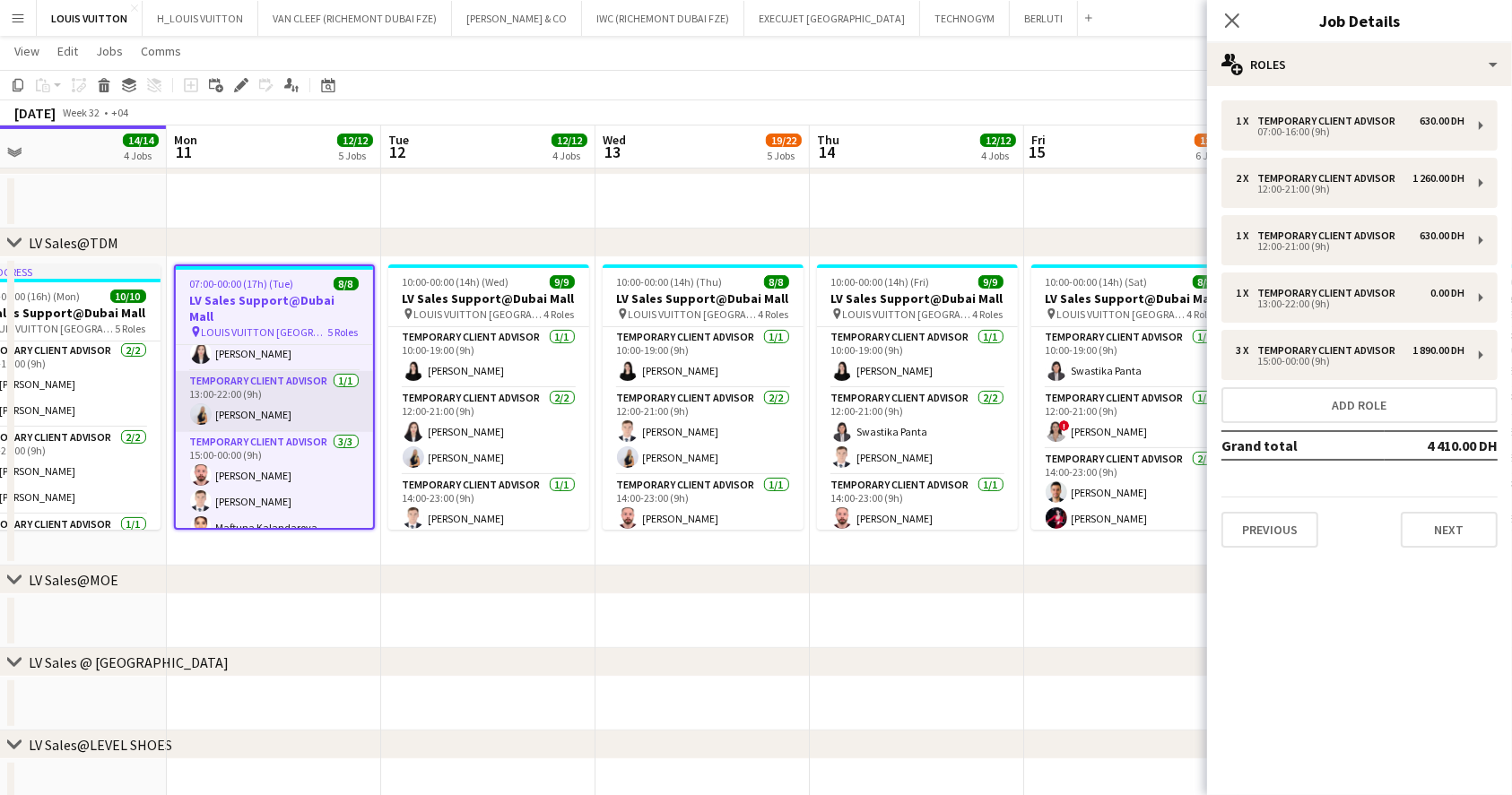
click at [278, 413] on app-card-role "Temporary Client Advisor [DATE] 13:00-22:00 (9h) [PERSON_NAME]" at bounding box center [273, 401] width 197 height 61
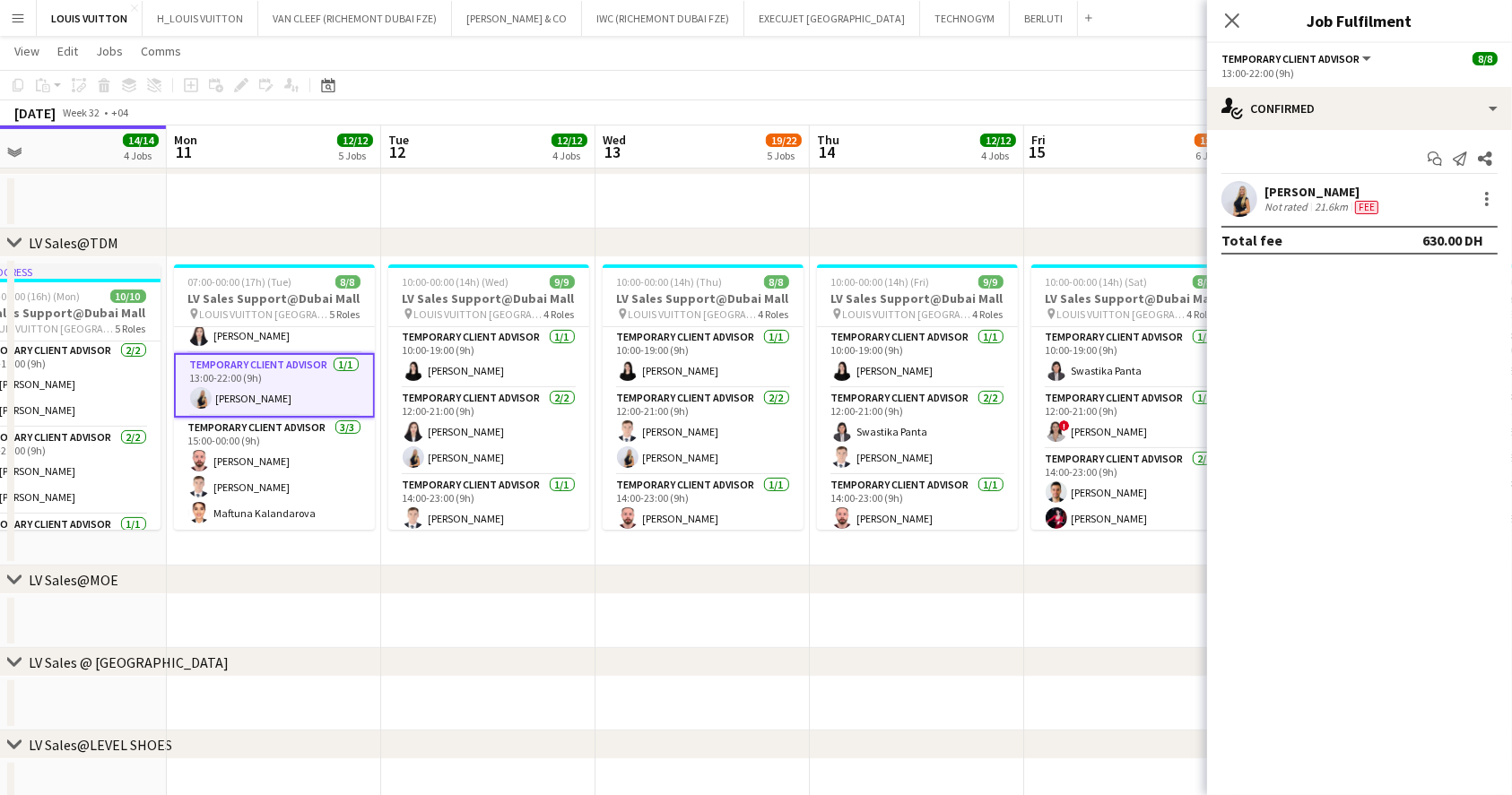
click at [1320, 202] on div "21.6km" at bounding box center [1330, 207] width 40 height 15
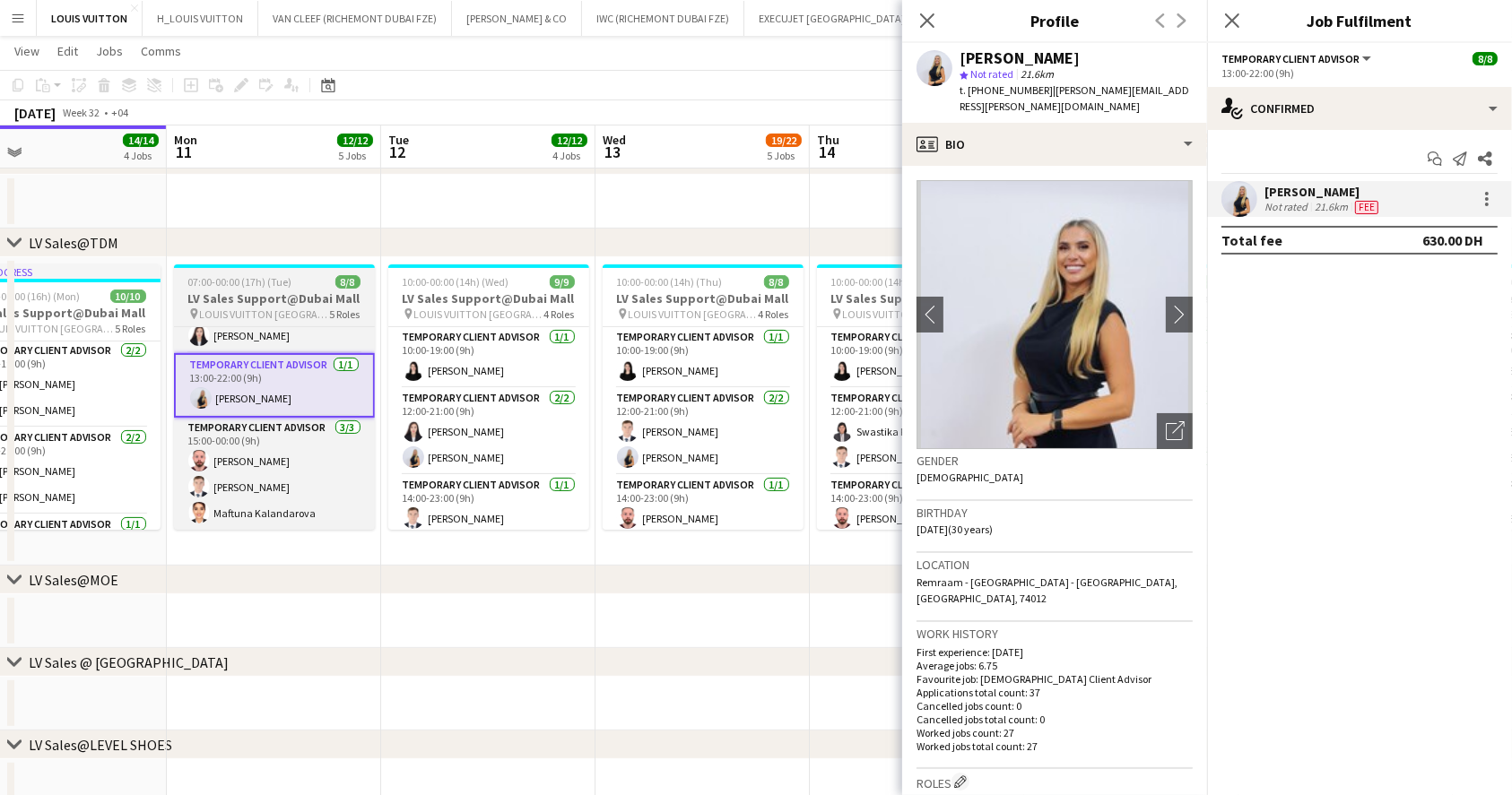
click at [281, 320] on span "LOUIS VUITTON [GEOGRAPHIC_DATA] - [GEOGRAPHIC_DATA]" at bounding box center [264, 314] width 130 height 14
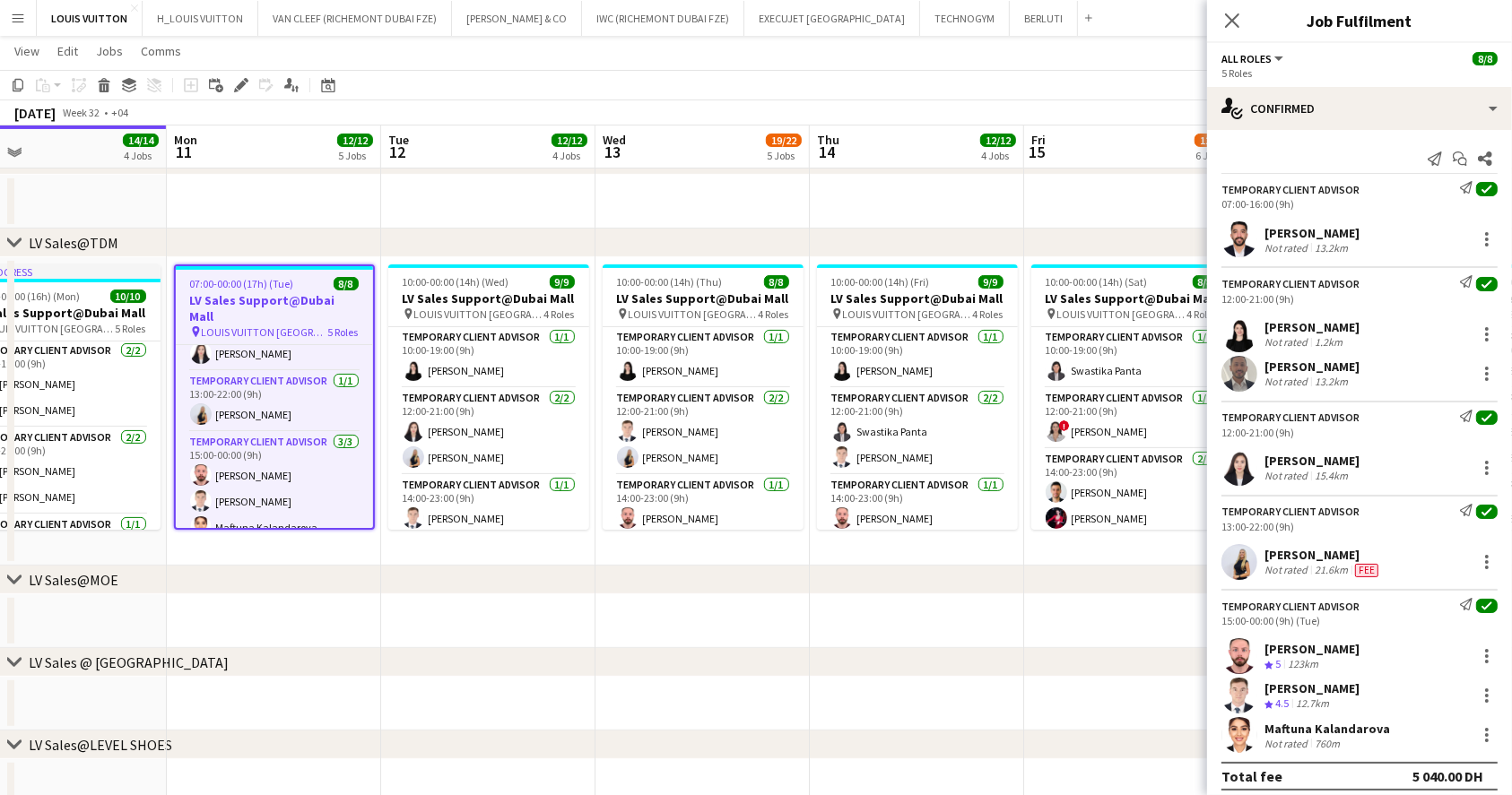
click at [229, 108] on div "[DATE] Week 32 • +04" at bounding box center [756, 114] width 1512 height 25
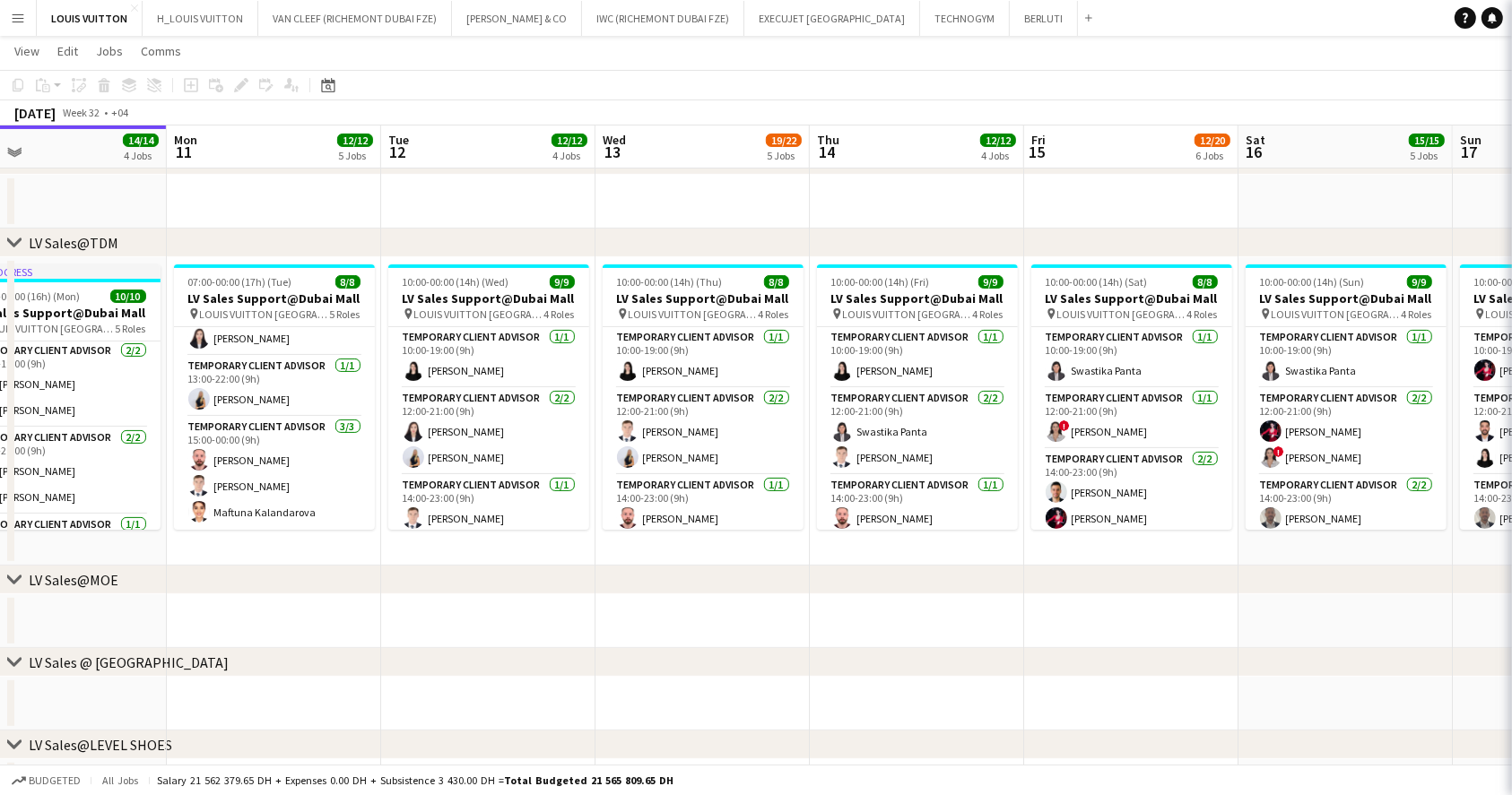
scroll to position [179, 0]
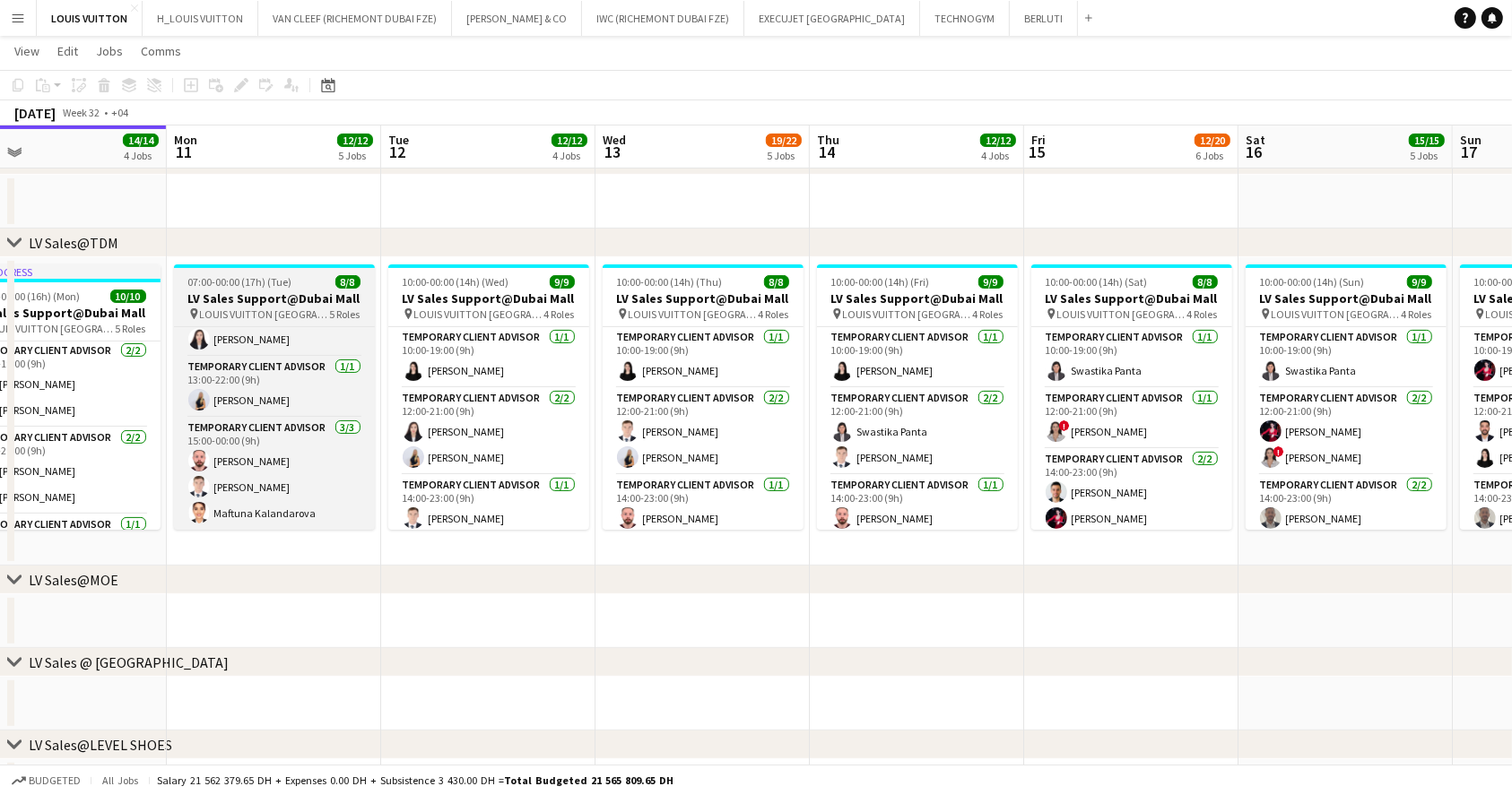
click at [296, 323] on app-job-card "07:00-00:00 (17h) (Tue) 8/8 LV Sales Support@Dubai Mall pin LOUIS VUITTON [GEOG…" at bounding box center [274, 397] width 201 height 265
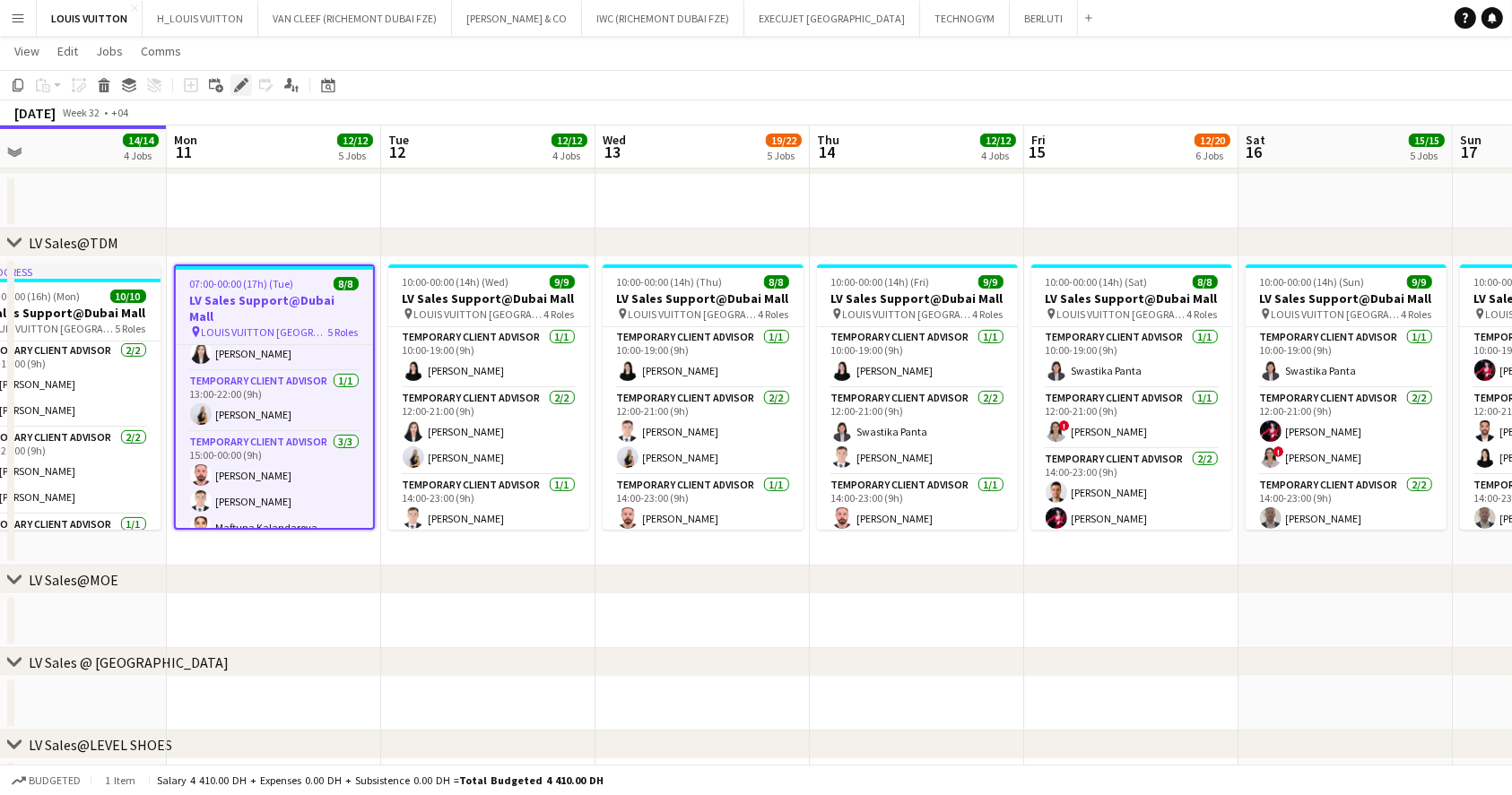
click at [239, 85] on icon at bounding box center [241, 85] width 10 height 10
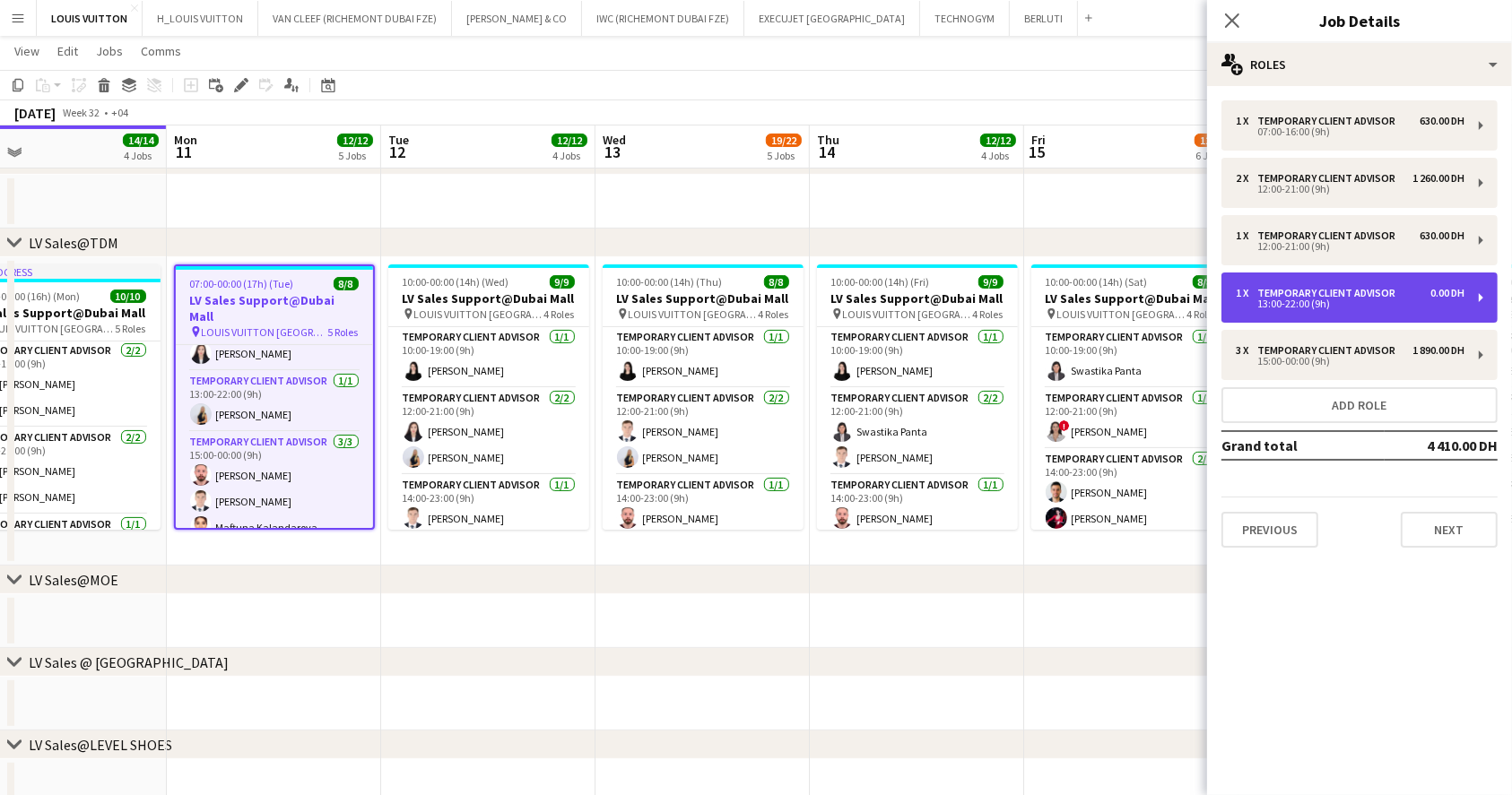
click at [1414, 303] on div "13:00-22:00 (9h)" at bounding box center [1349, 304] width 228 height 9
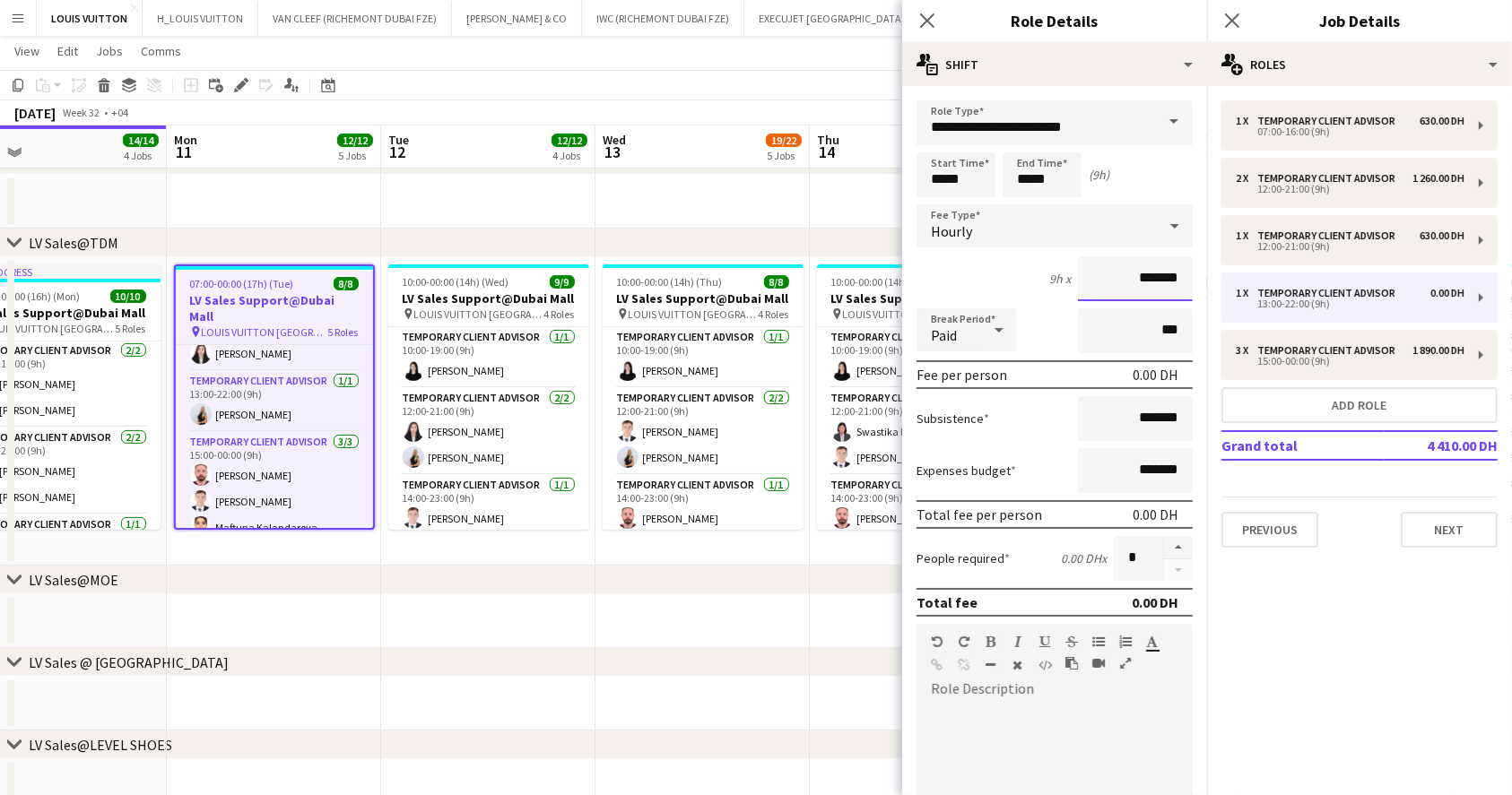
click at [1111, 271] on input "*******" at bounding box center [1134, 279] width 115 height 45
type input "****"
type input "*****"
click at [781, 76] on app-toolbar "Copy Paste Paste Ctrl+V Paste with crew Ctrl+Shift+V Paste linked Job [GEOGRAPH…" at bounding box center [756, 84] width 1512 height 30
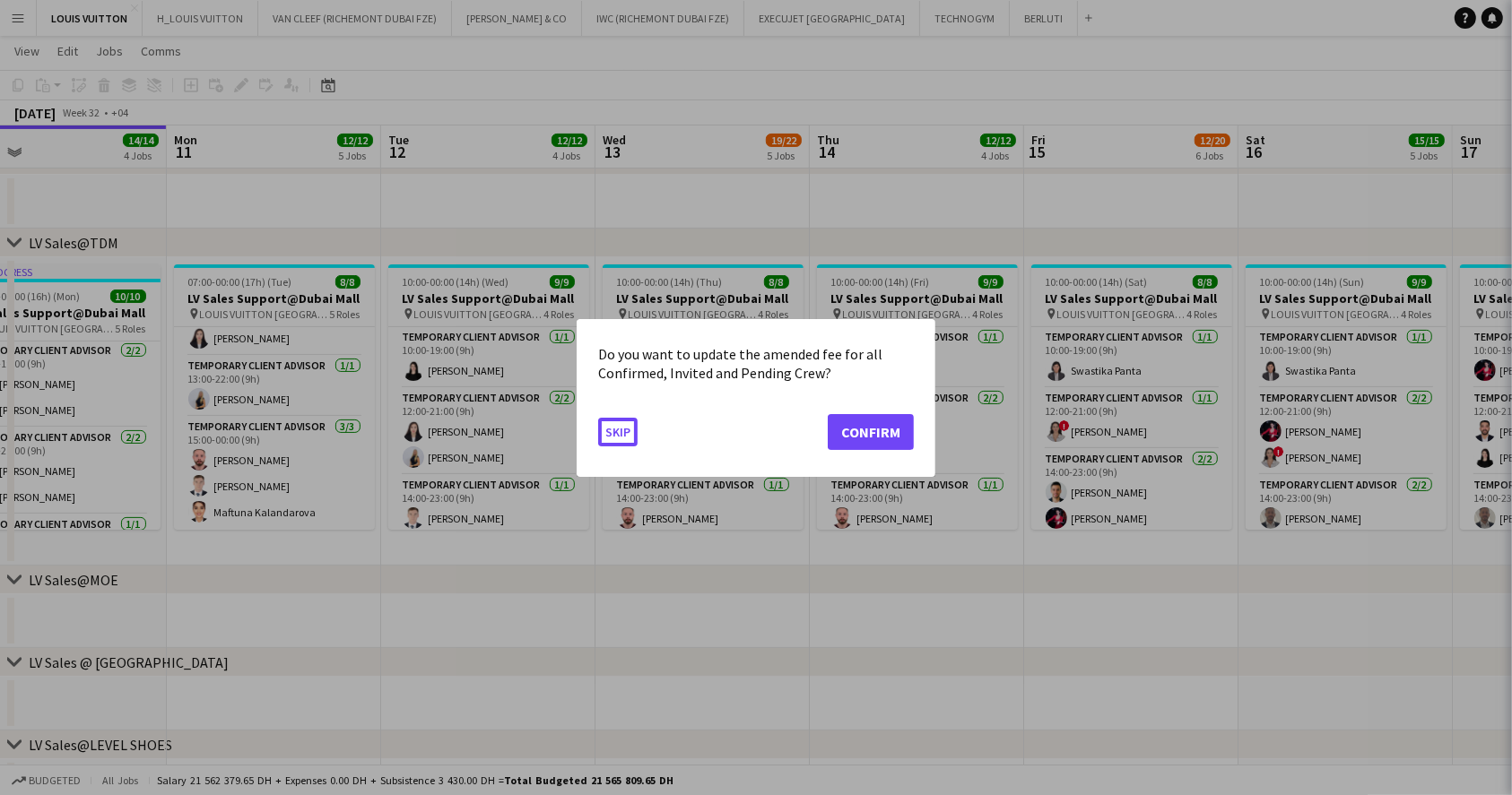
scroll to position [179, 0]
click at [855, 430] on button "Confirm" at bounding box center [871, 431] width 86 height 36
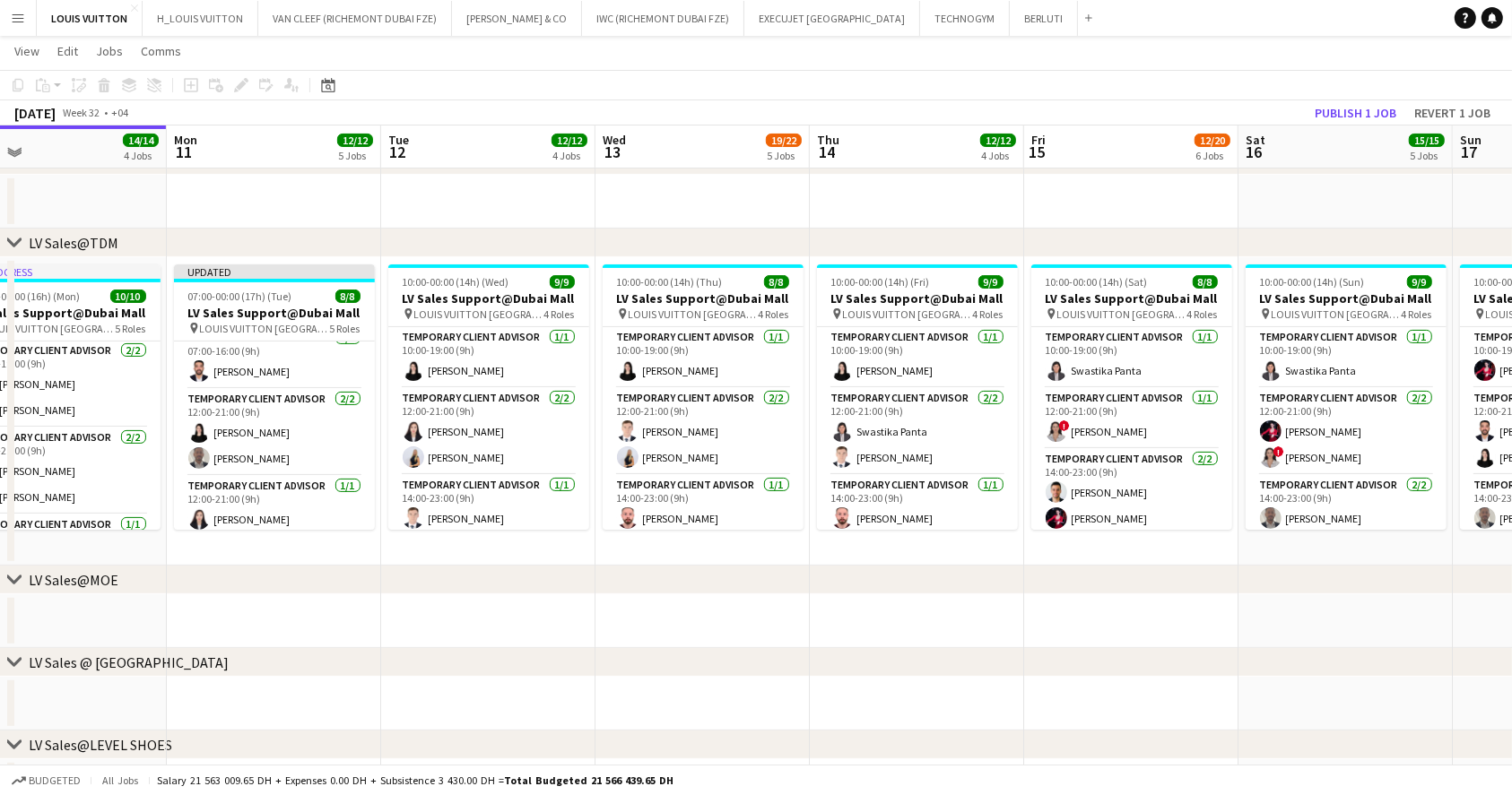
scroll to position [13, 0]
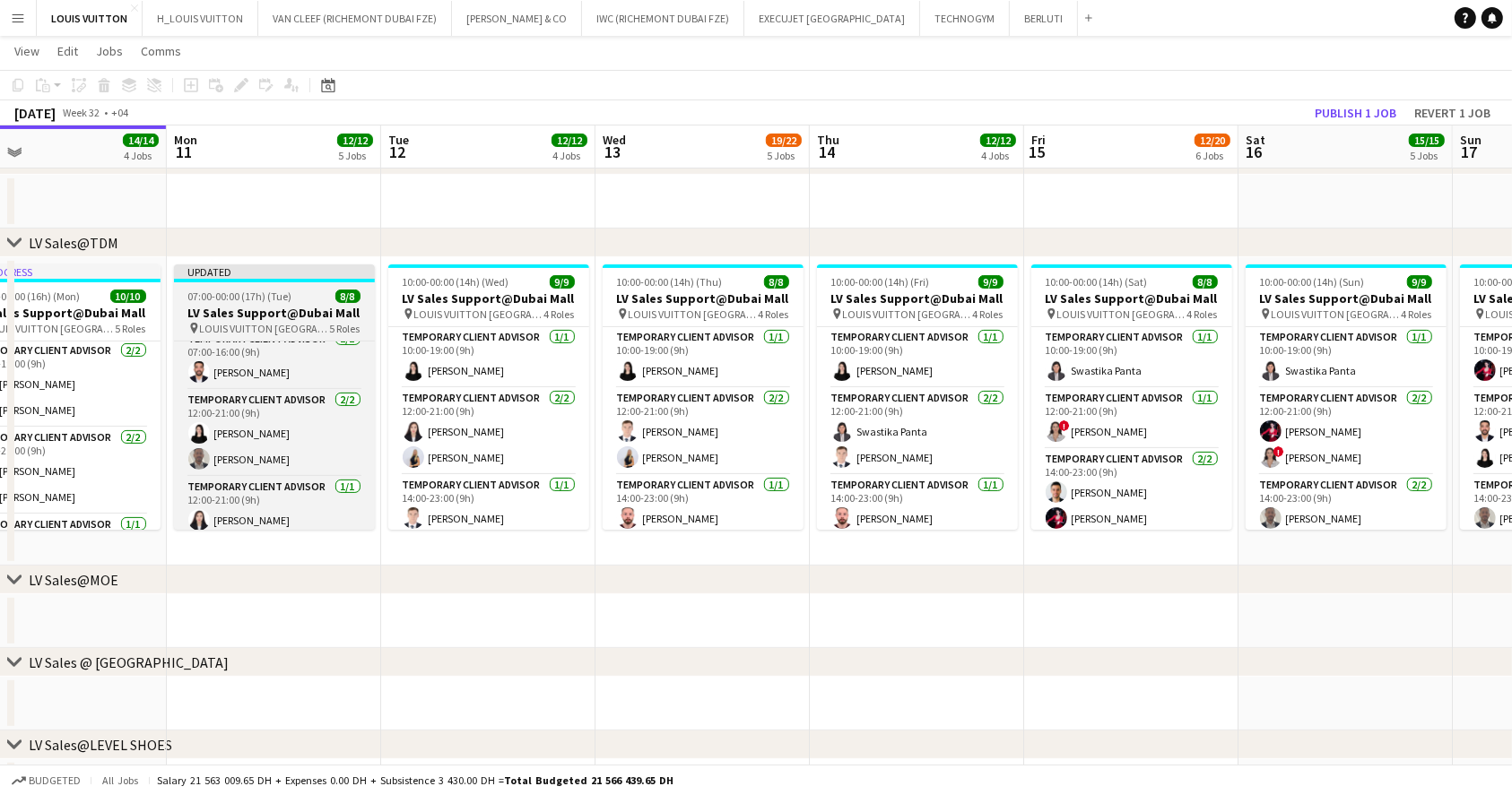
click at [266, 309] on h3 "LV Sales Support@Dubai Mall" at bounding box center [274, 312] width 201 height 16
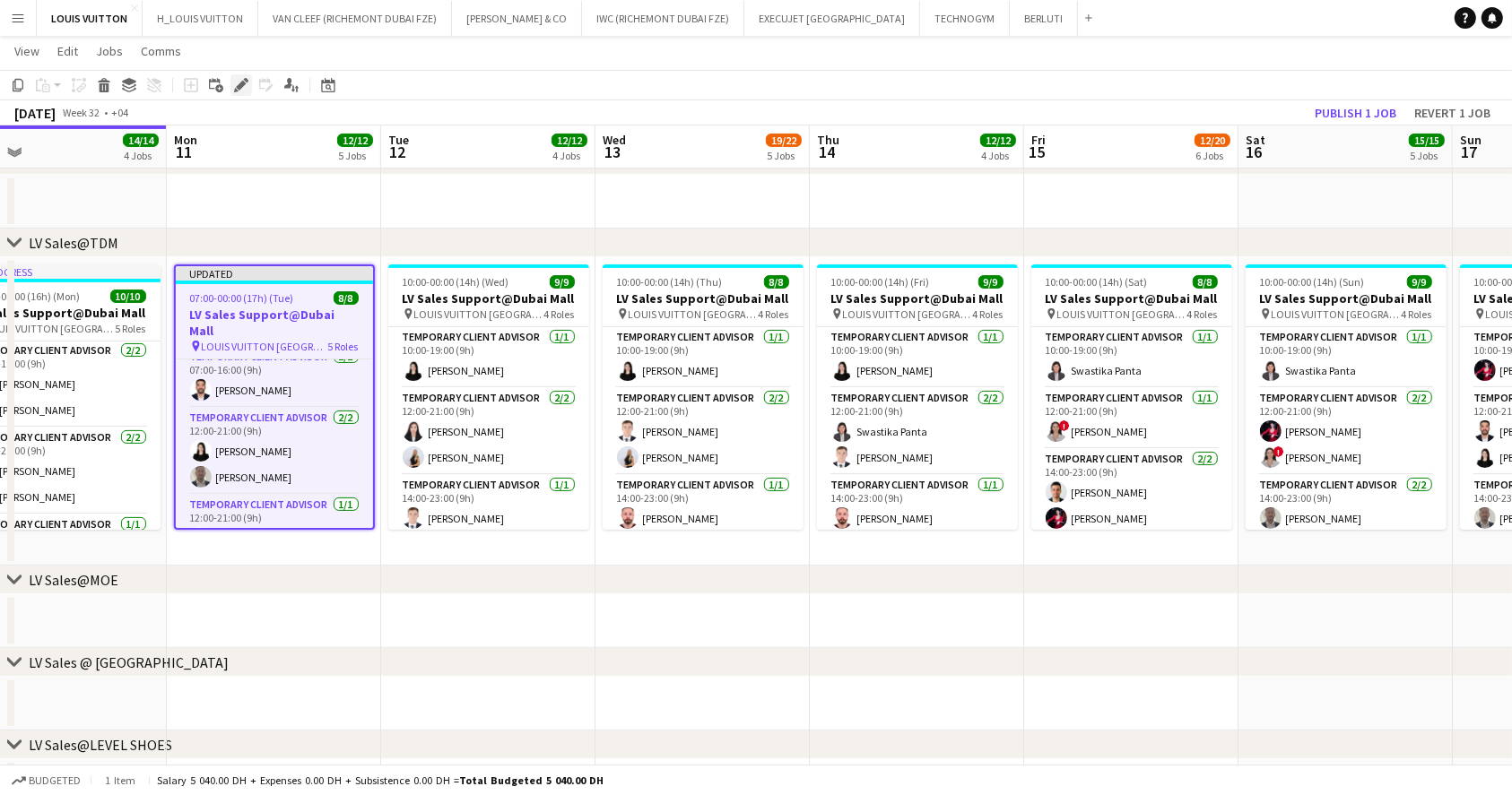
click at [235, 90] on icon at bounding box center [236, 90] width 5 height 5
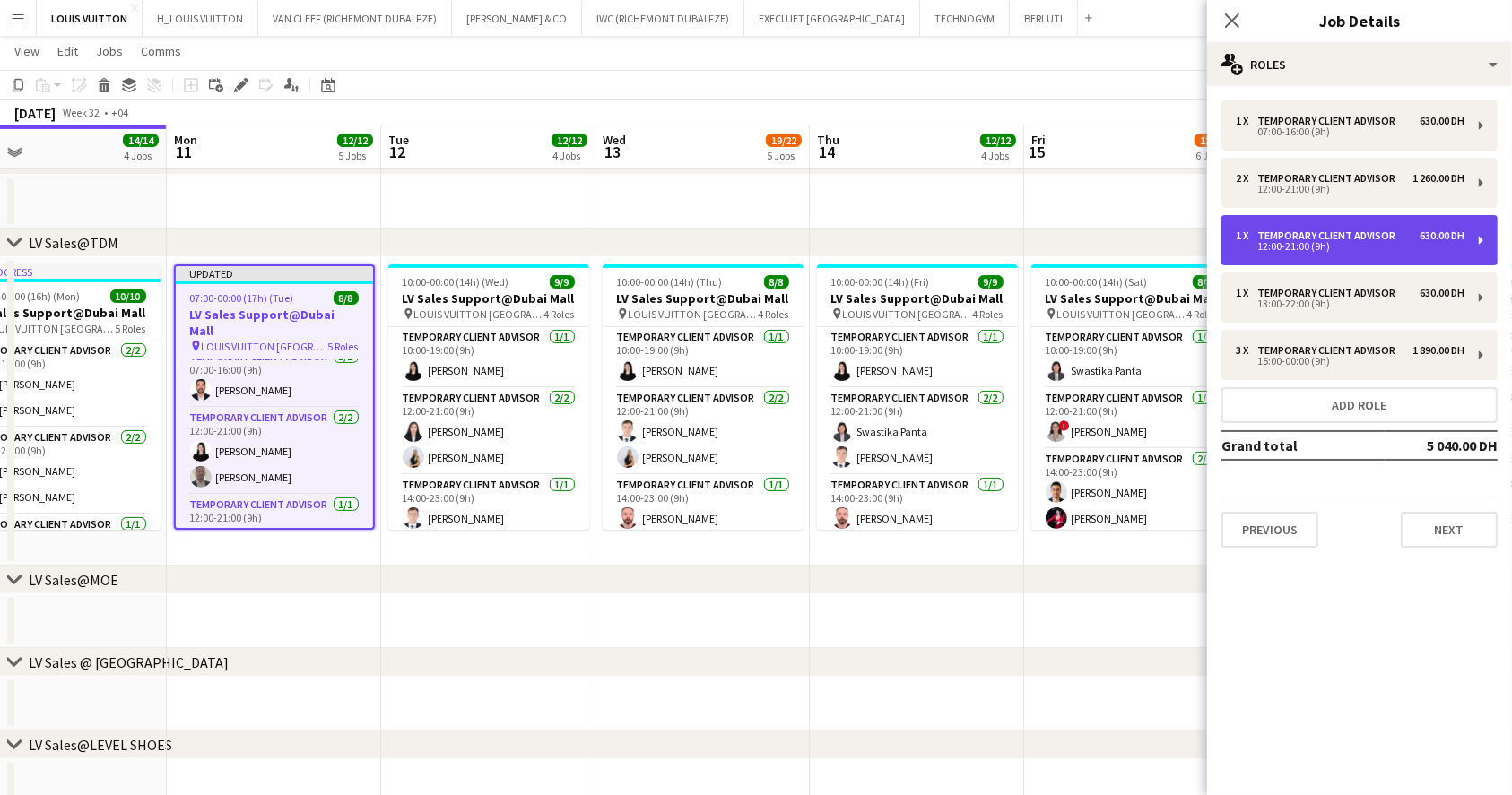
click at [1438, 250] on div "12:00-21:00 (9h)" at bounding box center [1349, 246] width 228 height 9
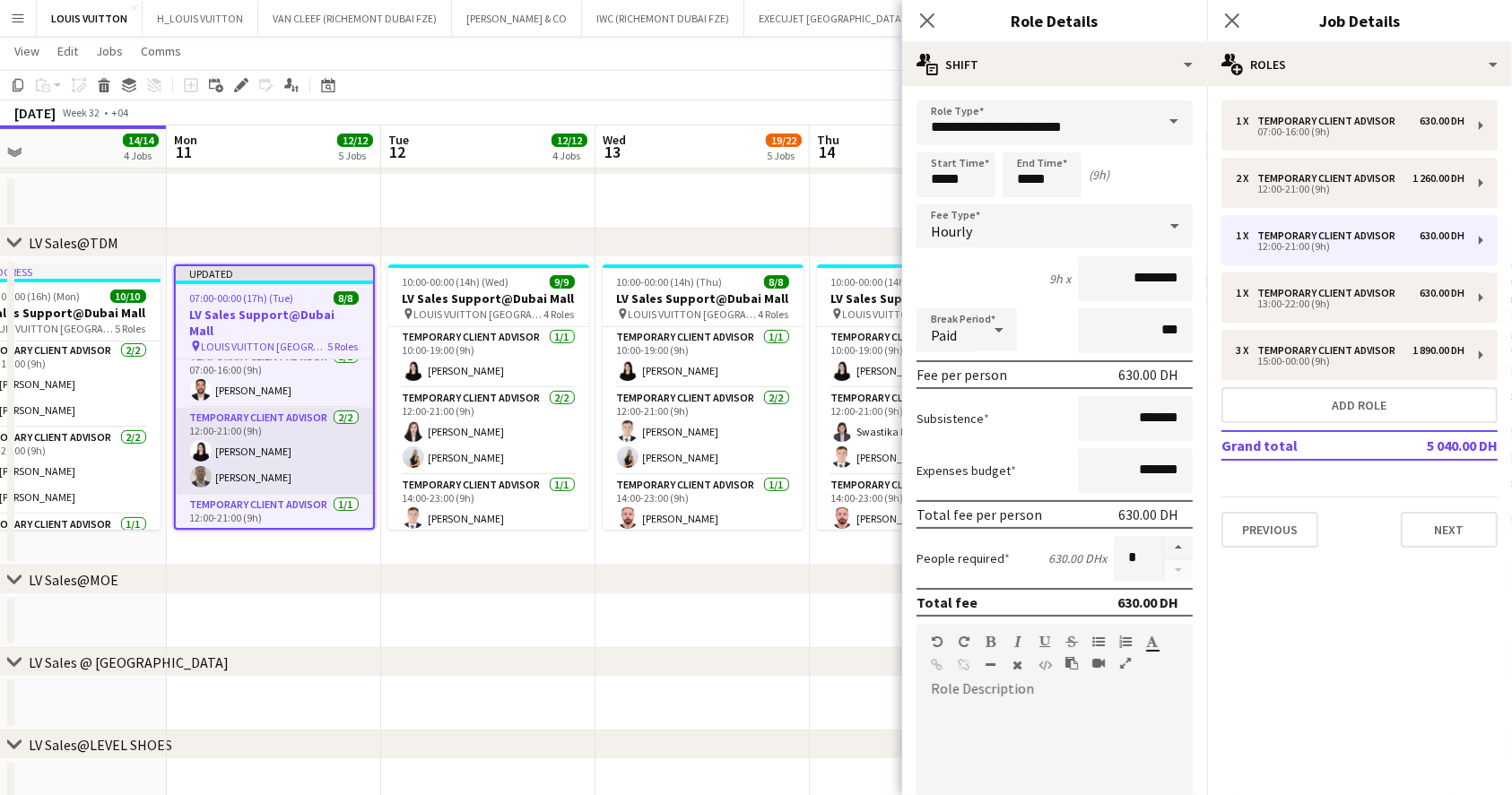
click at [287, 442] on app-card-role "Temporary Client Advisor [DATE] 12:00-21:00 (9h) [PERSON_NAME] Leicovici [PERSO…" at bounding box center [273, 451] width 197 height 87
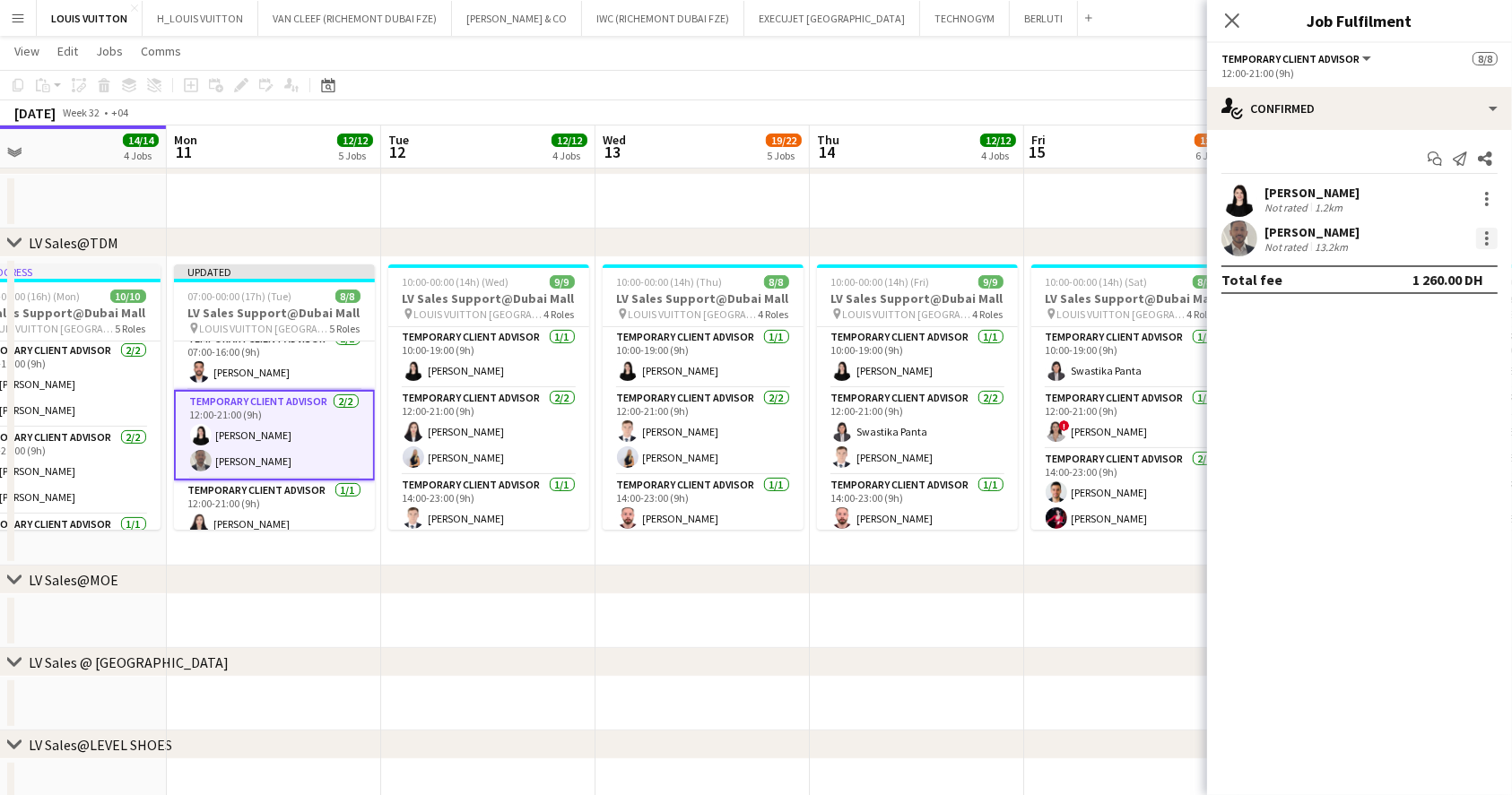
click at [1477, 238] on div at bounding box center [1487, 239] width 22 height 22
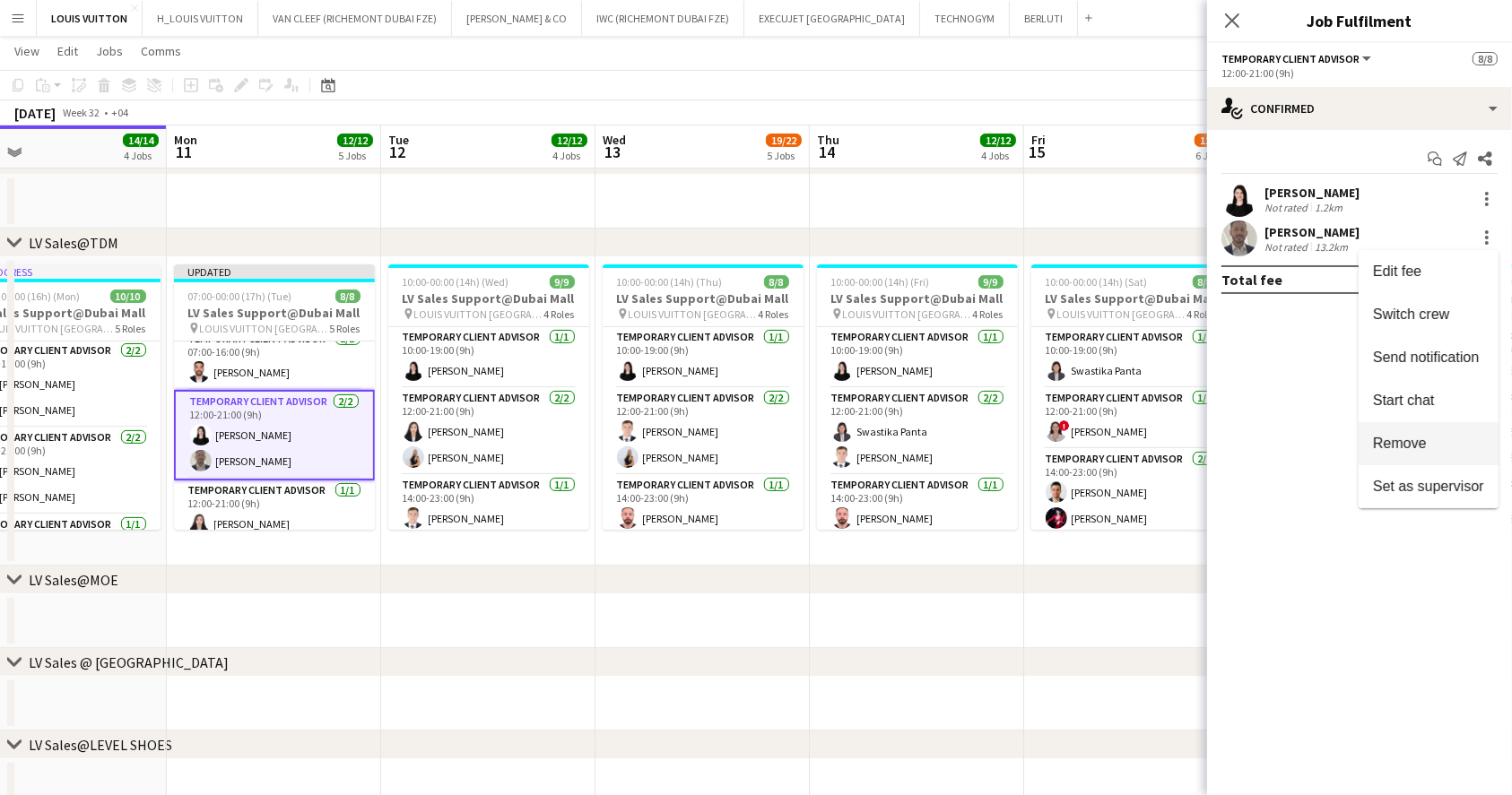
click at [1407, 442] on span "Remove" at bounding box center [1399, 444] width 54 height 16
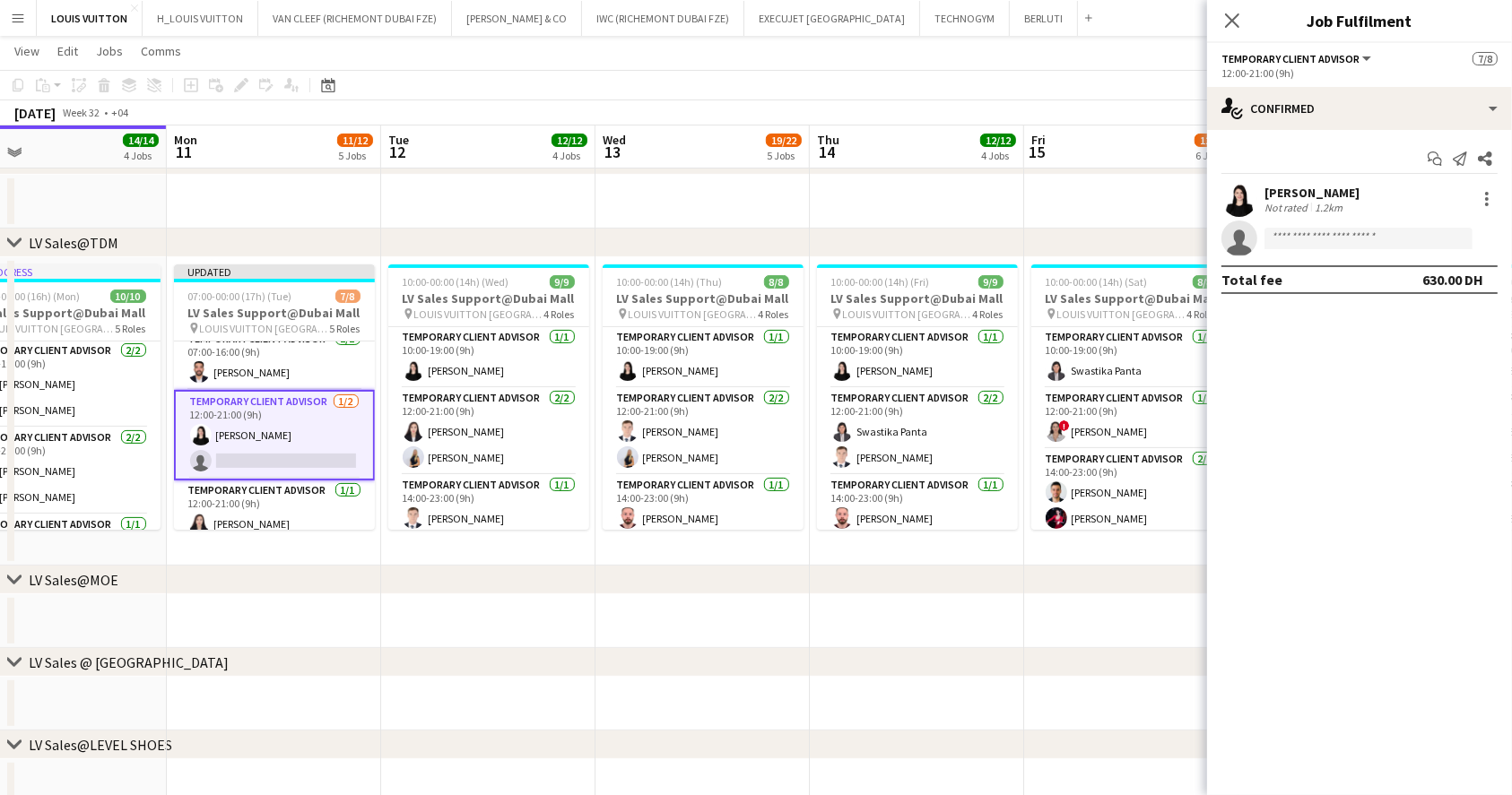
click at [1052, 51] on app-page-menu "View Day view expanded Day view collapsed Month view Date picker Jump to [DATE]…" at bounding box center [756, 53] width 1512 height 34
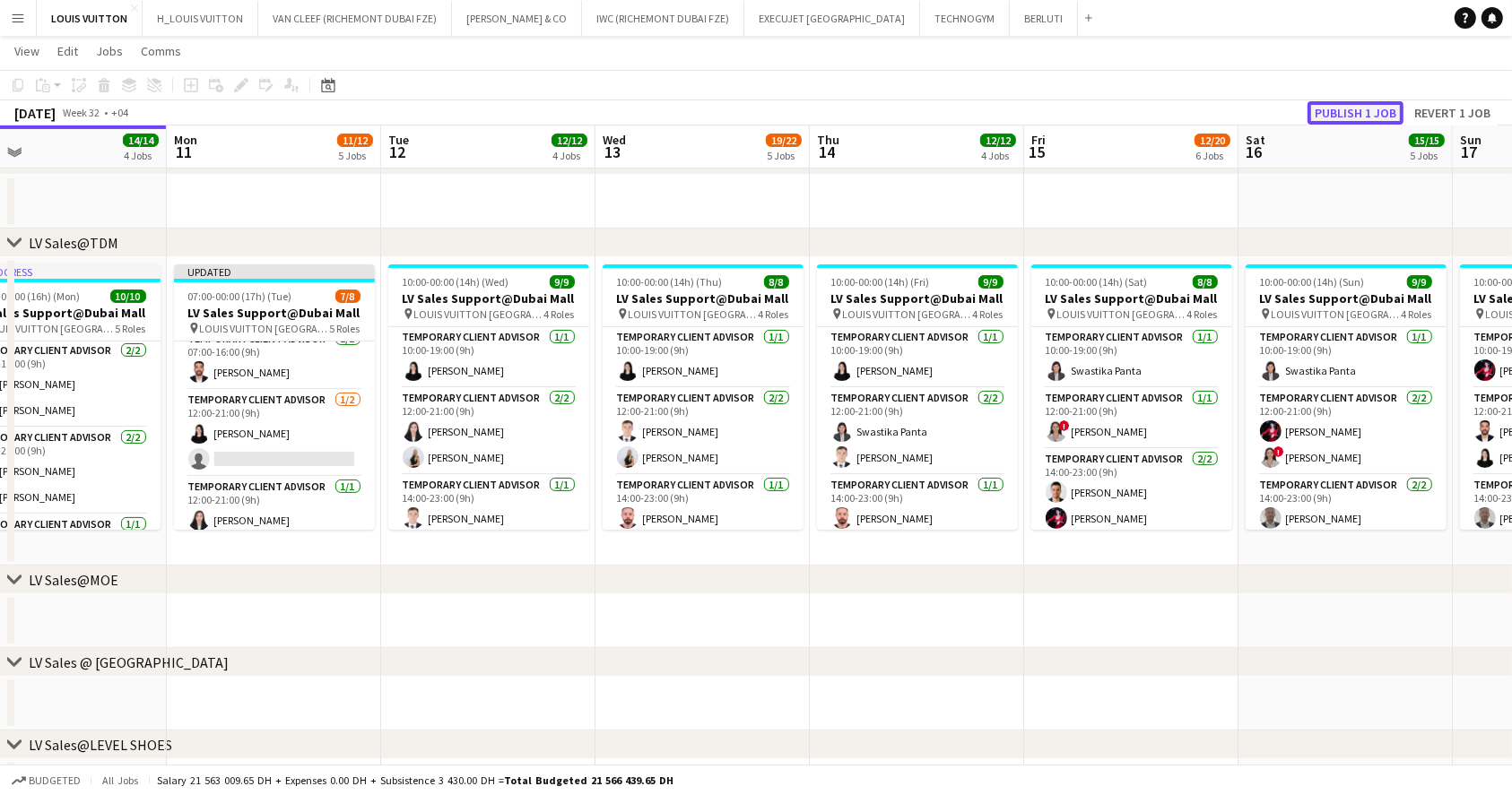
click at [1355, 109] on button "Publish 1 job" at bounding box center [1355, 113] width 96 height 23
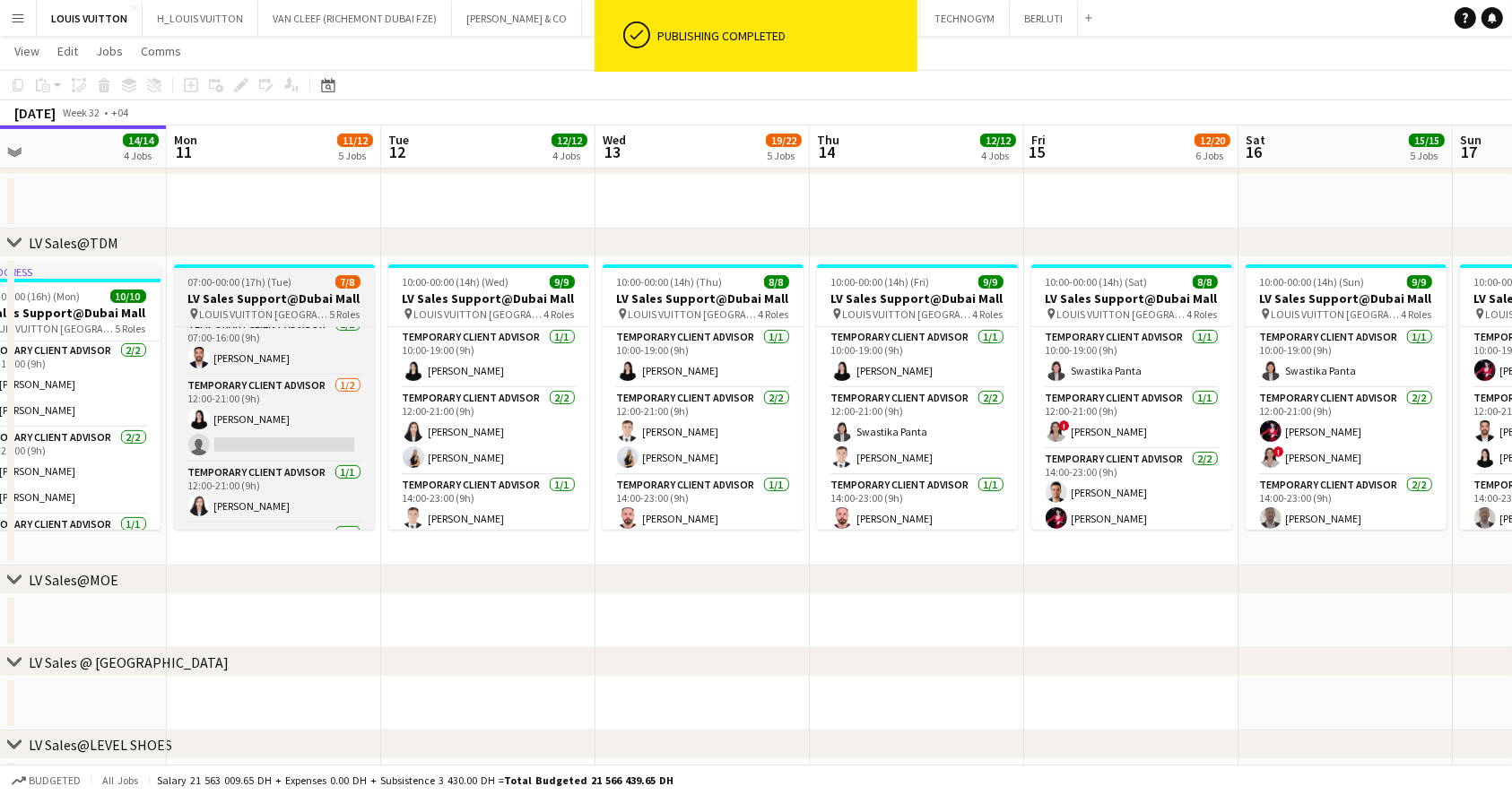
click at [281, 297] on h3 "LV Sales Support@Dubai Mall" at bounding box center [274, 299] width 201 height 16
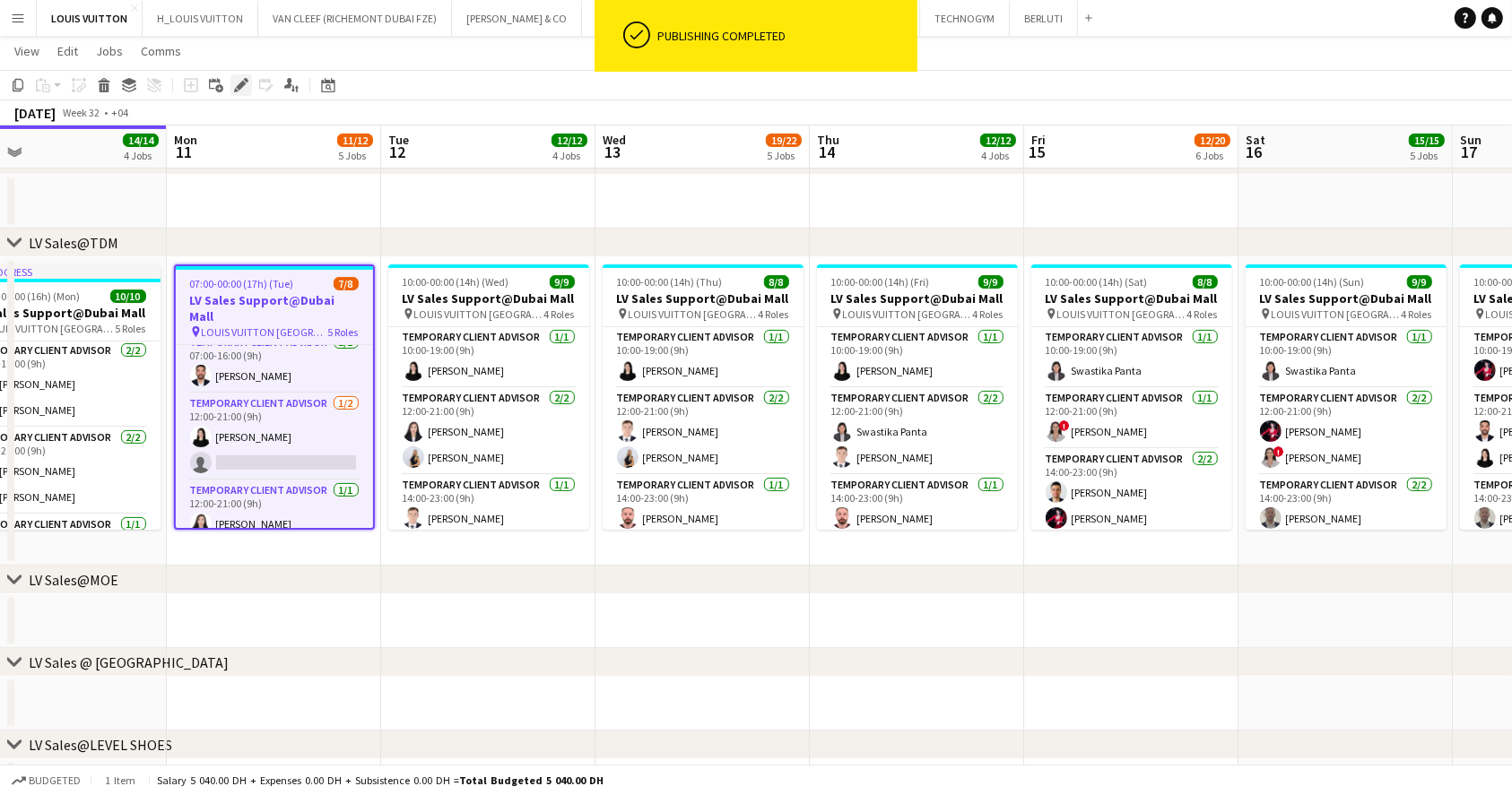
click at [234, 91] on icon "Edit" at bounding box center [241, 85] width 15 height 15
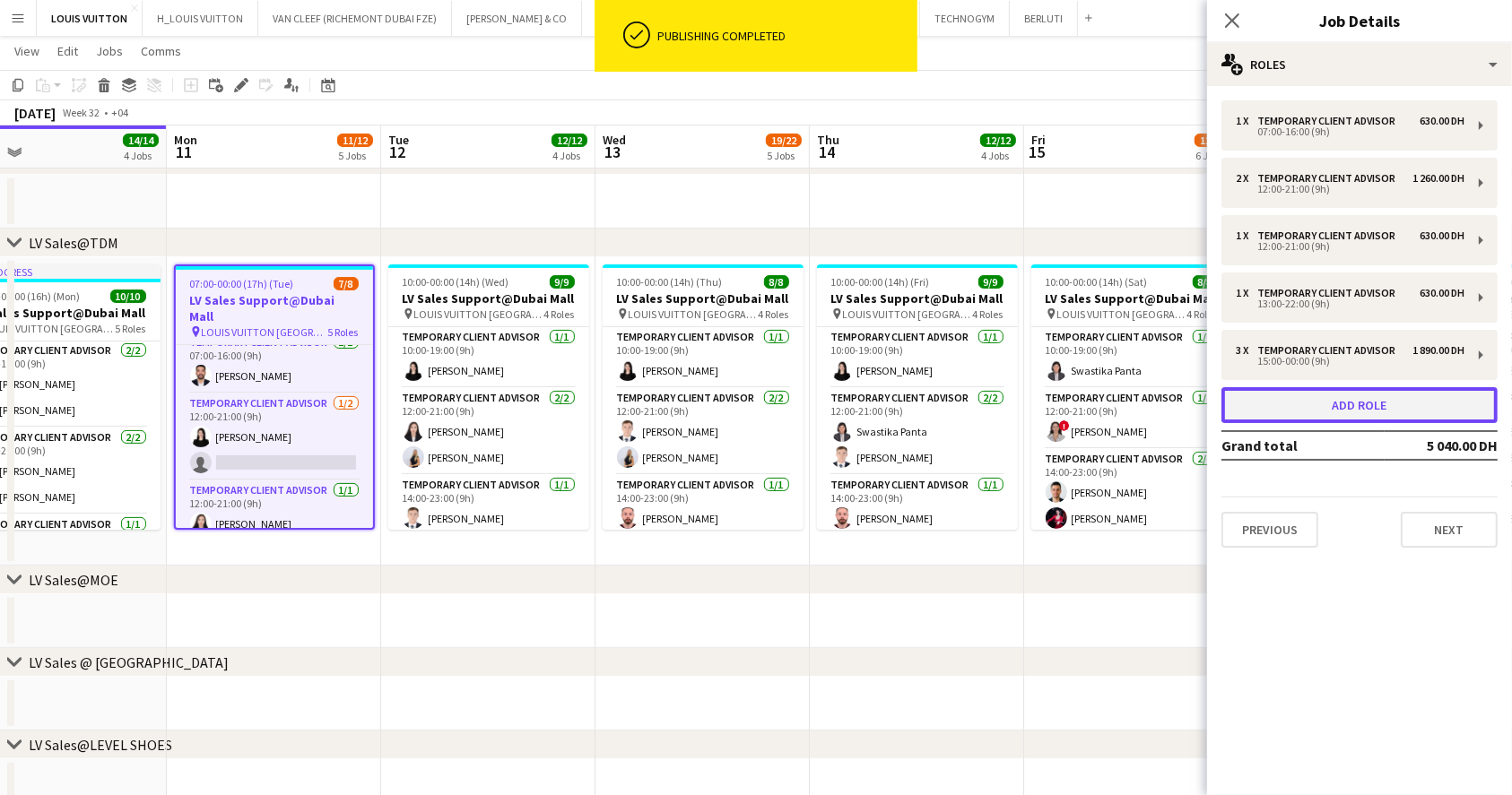
click at [1391, 401] on button "Add role" at bounding box center [1359, 404] width 276 height 36
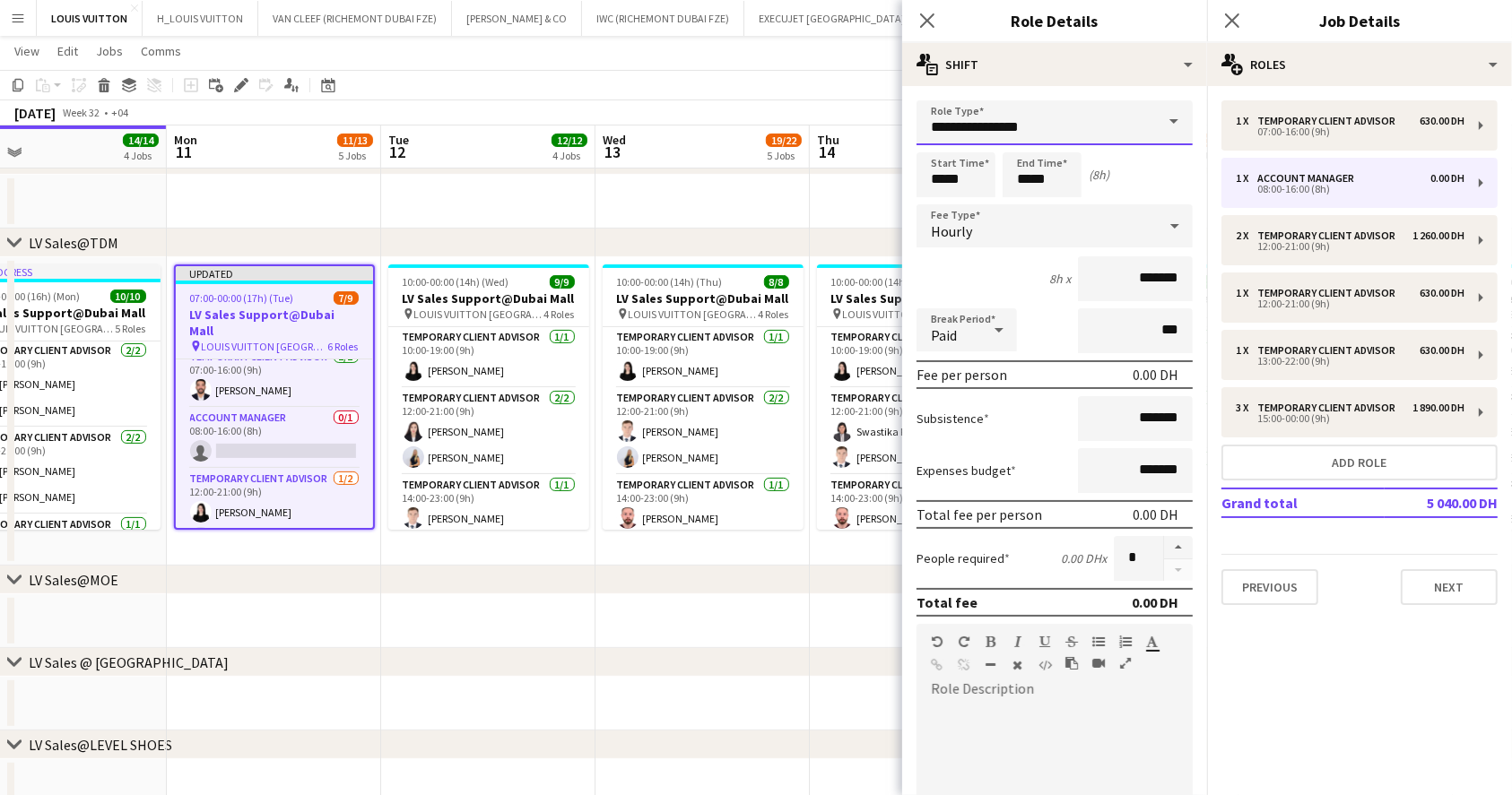
click at [1055, 128] on input "**********" at bounding box center [1055, 123] width 276 height 45
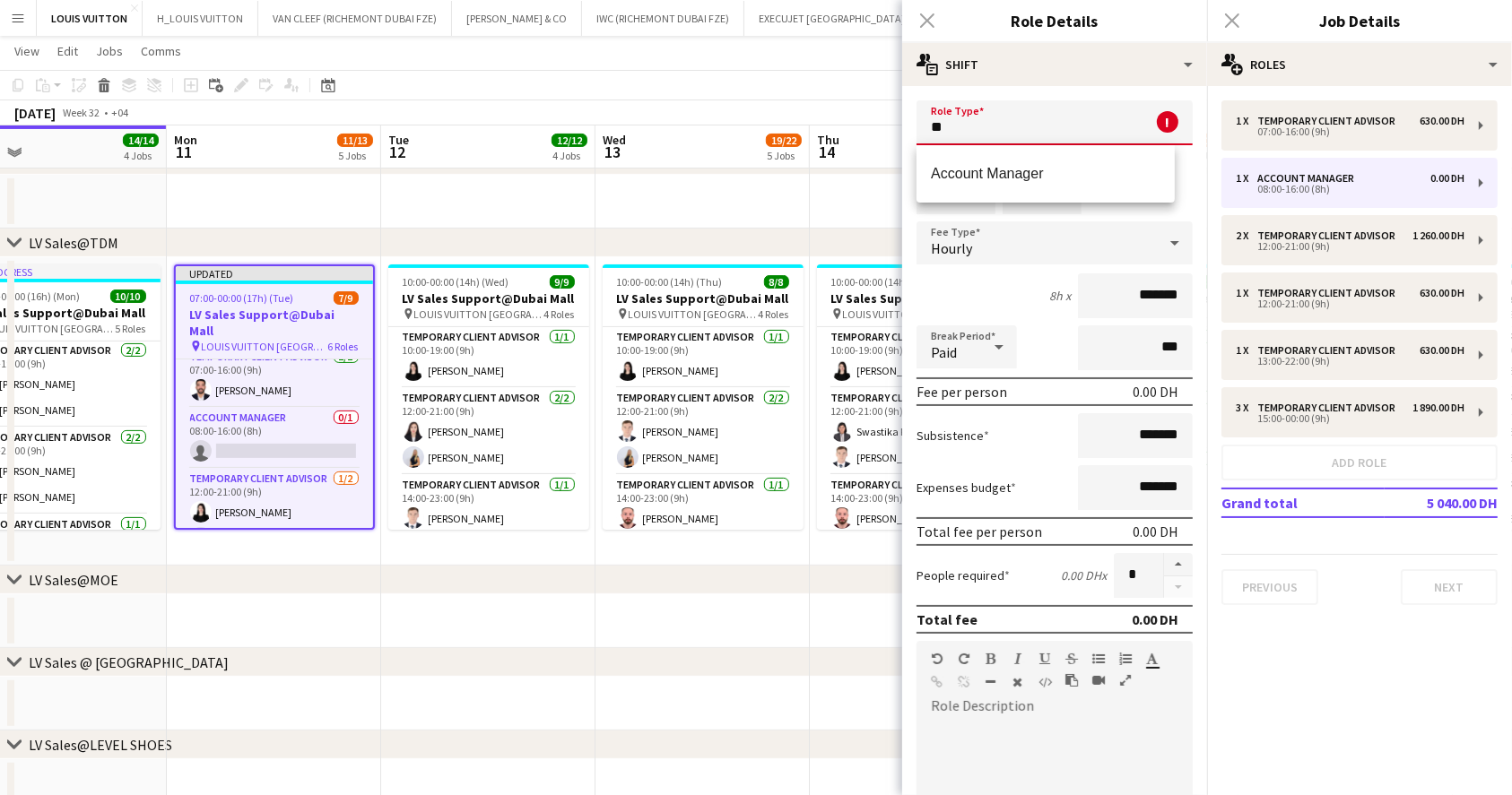
type input "*"
click at [1039, 179] on span "Temporary Client Advisor" at bounding box center [1045, 172] width 229 height 17
type input "**********"
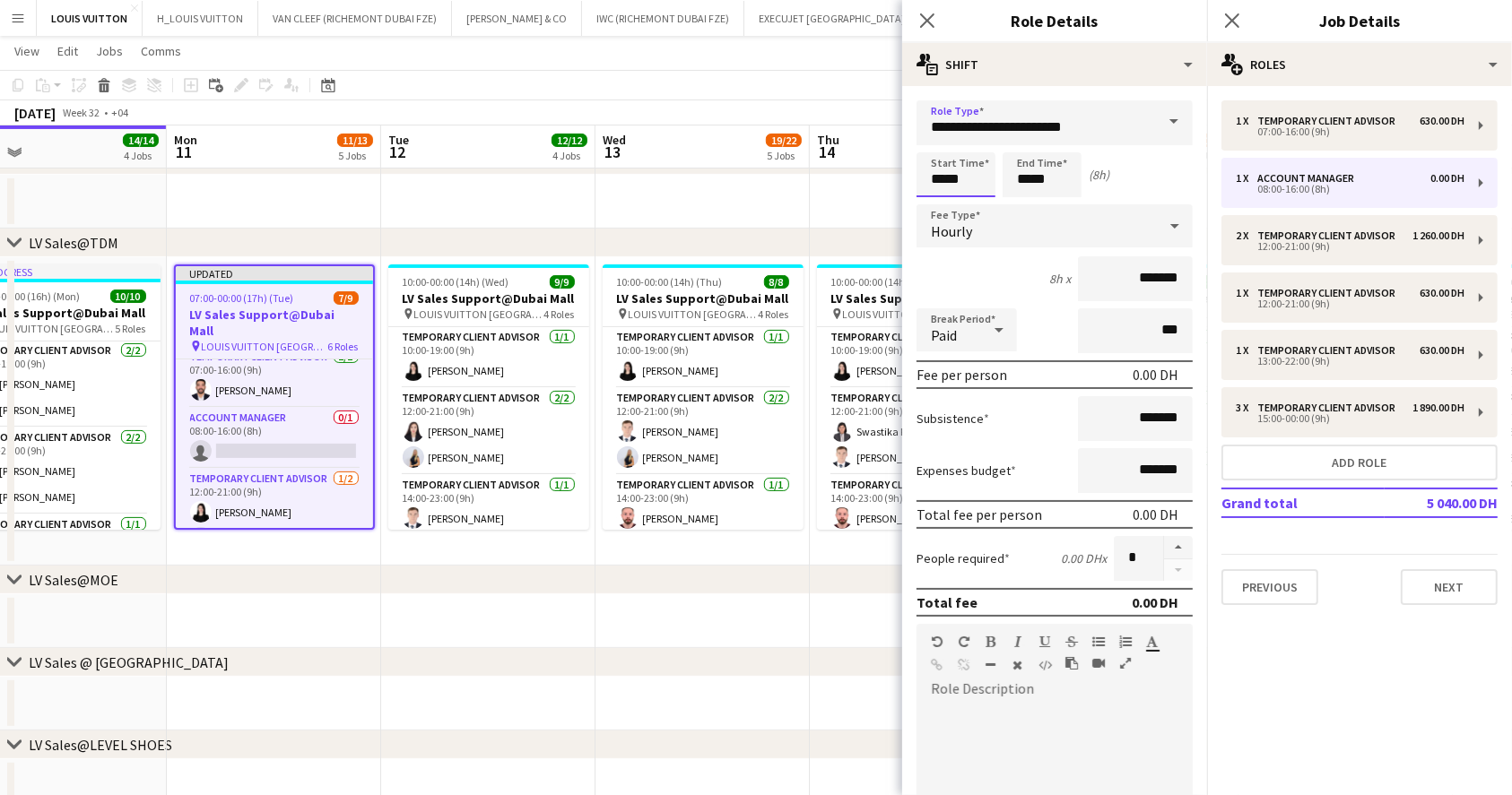
click at [969, 186] on input "*****" at bounding box center [956, 175] width 79 height 45
type input "*****"
drag, startPoint x: 1055, startPoint y: 175, endPoint x: 991, endPoint y: 175, distance: 64.0
click at [991, 175] on div "Start Time ***** End Time ***** (5h)" at bounding box center [1055, 175] width 276 height 45
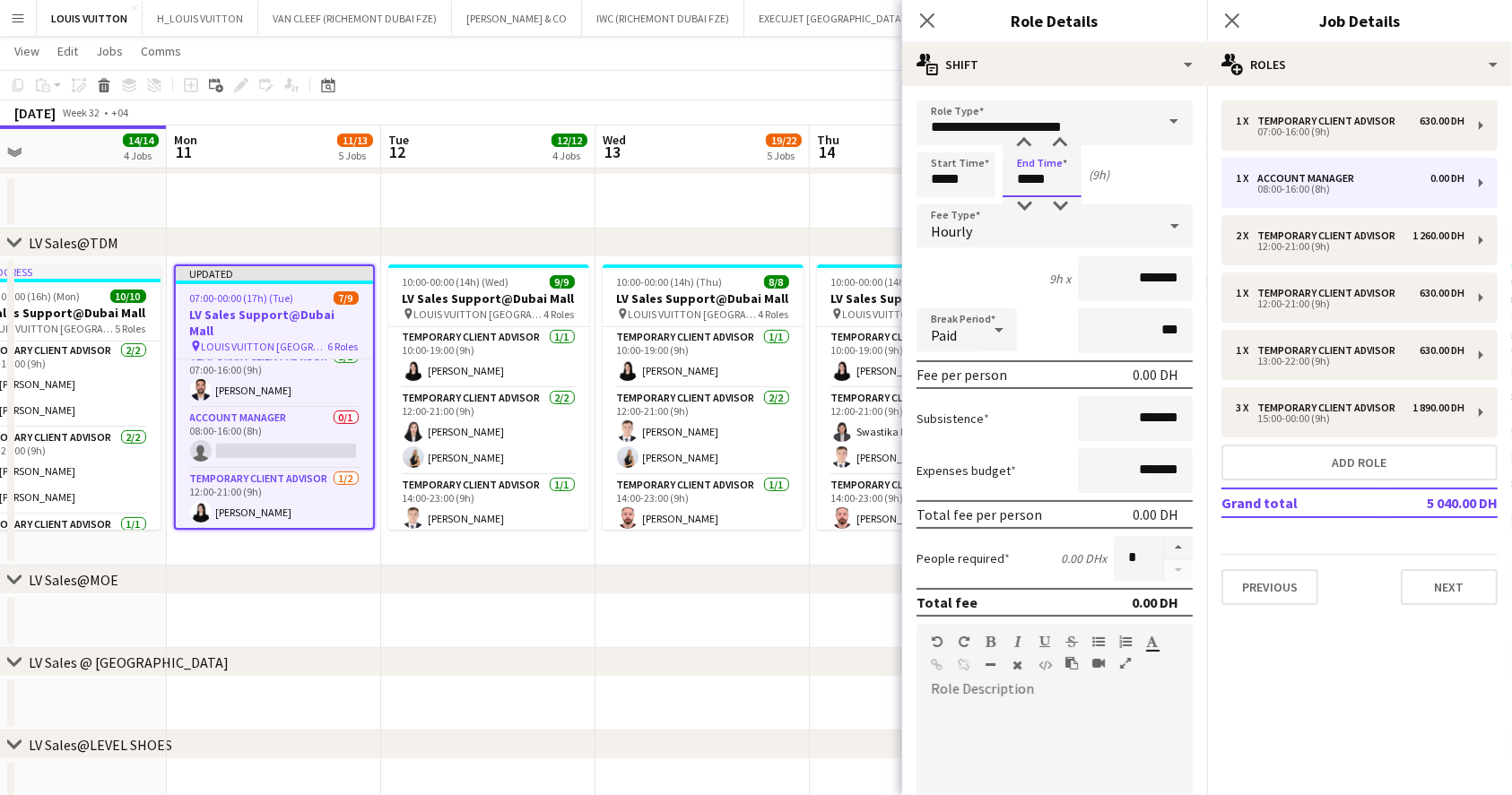
type input "*****"
drag, startPoint x: 1081, startPoint y: 291, endPoint x: 1249, endPoint y: 278, distance: 168.5
drag, startPoint x: 1101, startPoint y: 271, endPoint x: 1153, endPoint y: 262, distance: 52.8
click at [1153, 262] on input "*******" at bounding box center [1134, 279] width 115 height 45
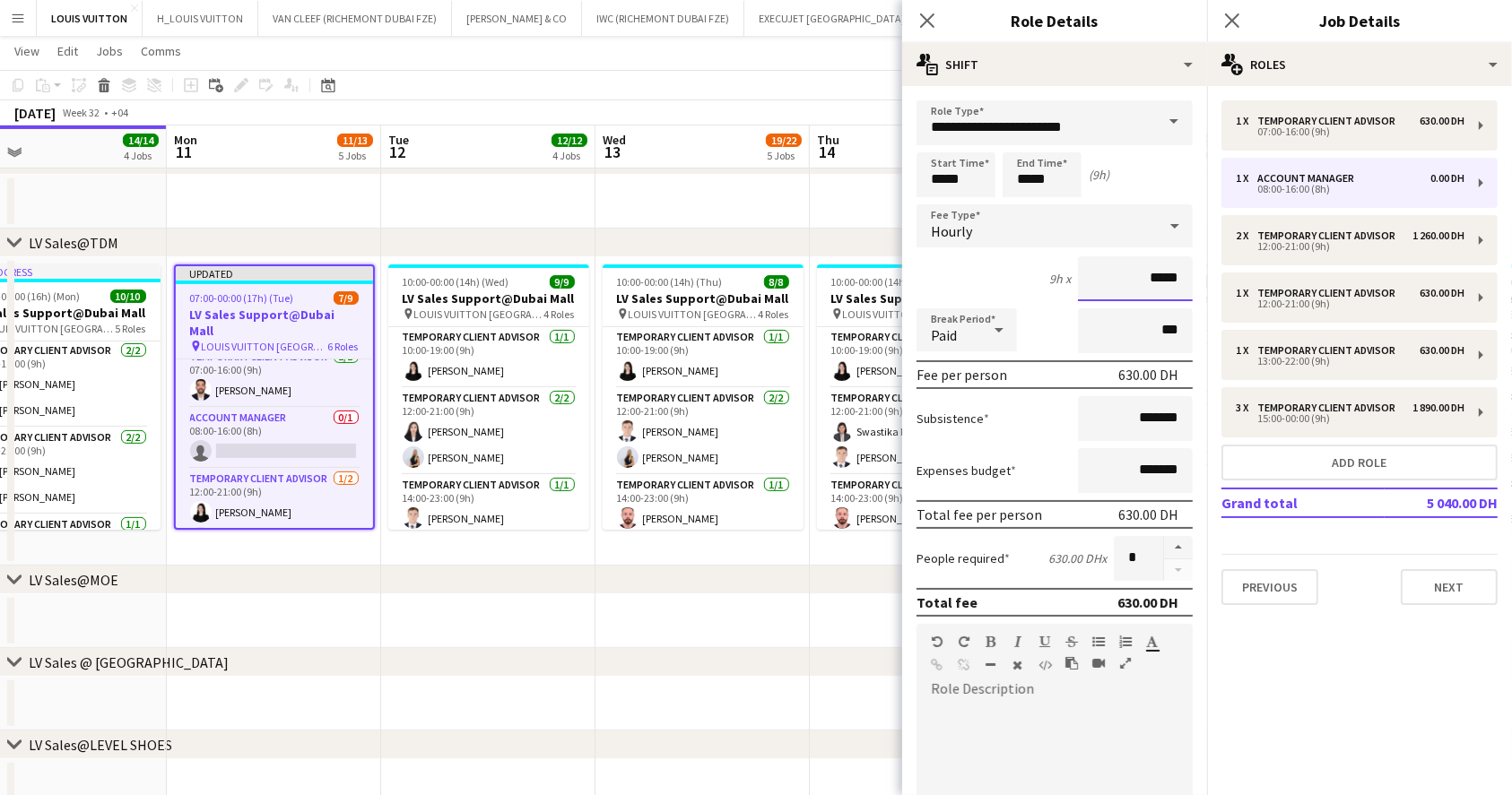
type input "*****"
click at [782, 101] on div "[DATE] Week 32 • +04 Publish 1 job Revert 1 job" at bounding box center [756, 114] width 1512 height 25
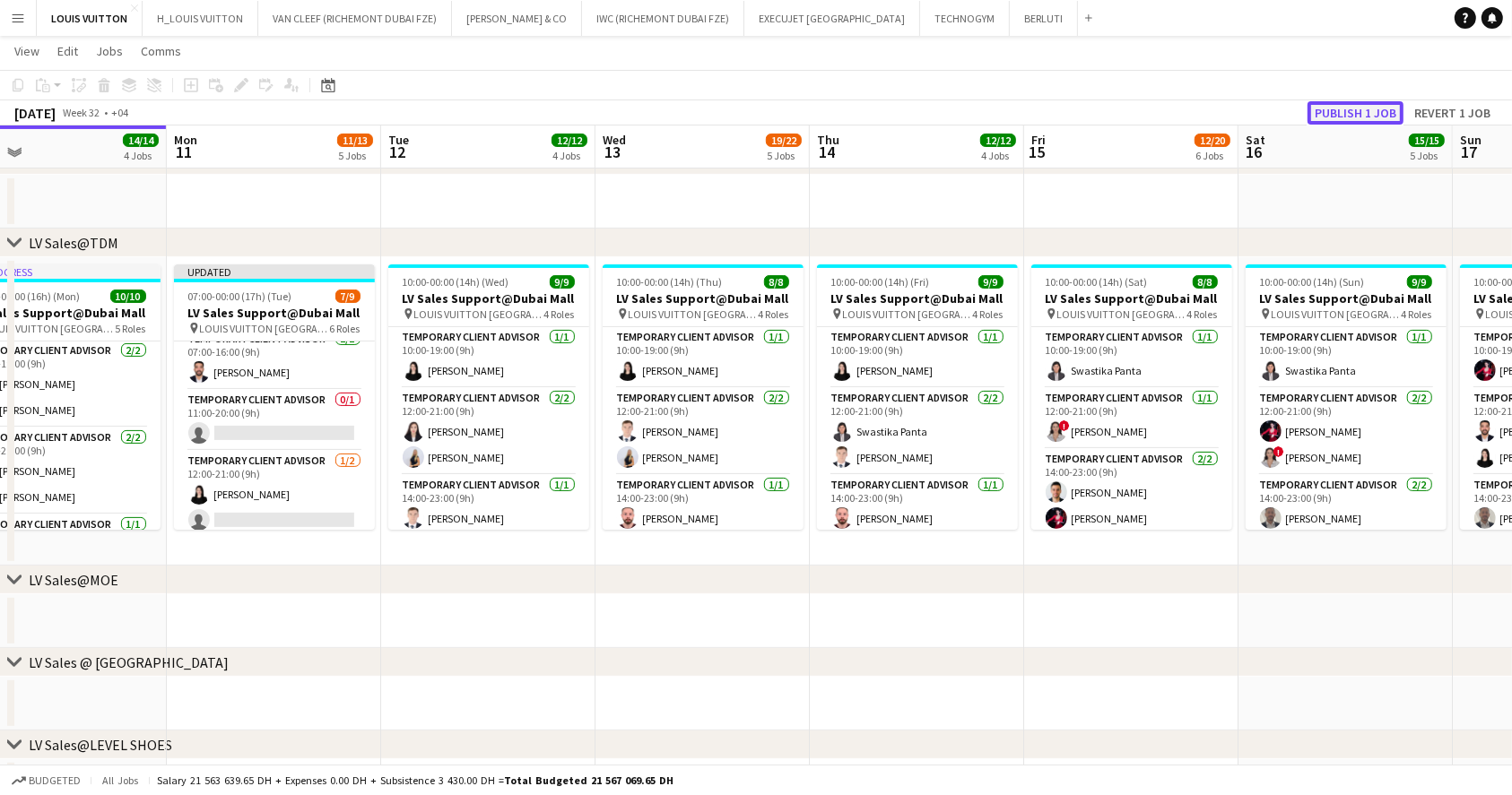
click at [1370, 110] on button "Publish 1 job" at bounding box center [1355, 113] width 96 height 23
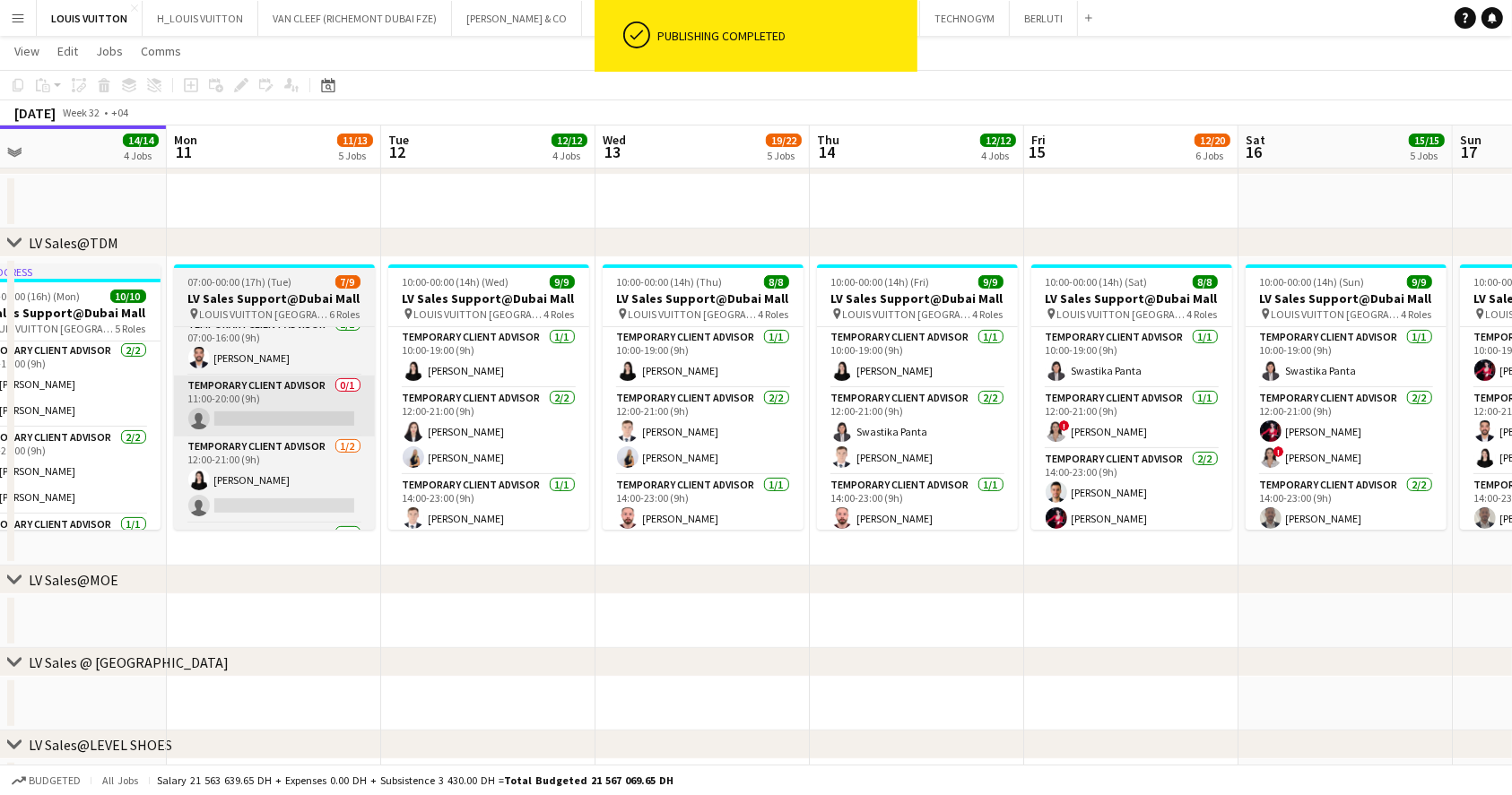
click at [288, 405] on app-card-role "Temporary Client Advisor 0/1 11:00-20:00 (9h) single-neutral-actions" at bounding box center [274, 406] width 201 height 61
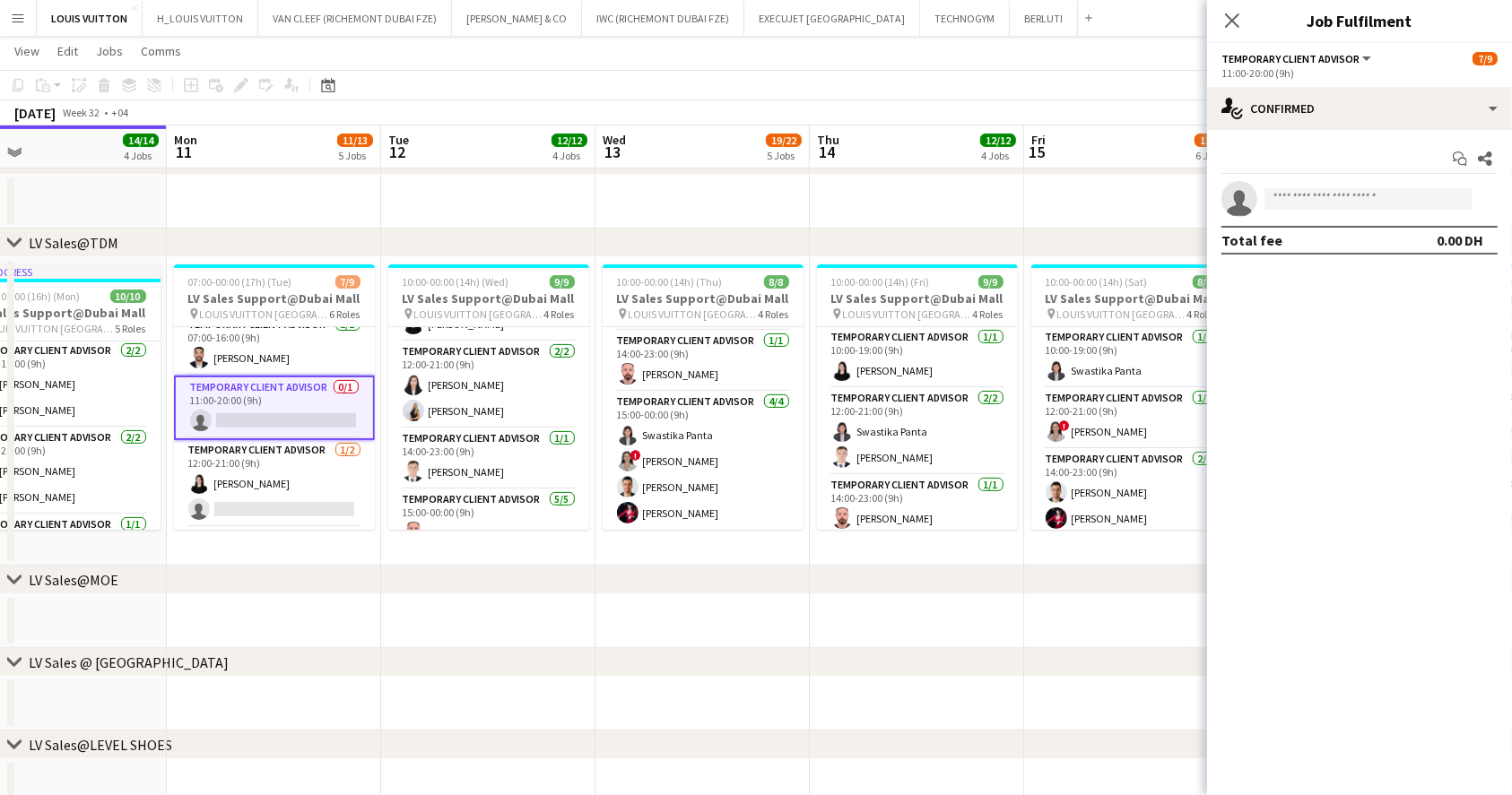
scroll to position [0, 0]
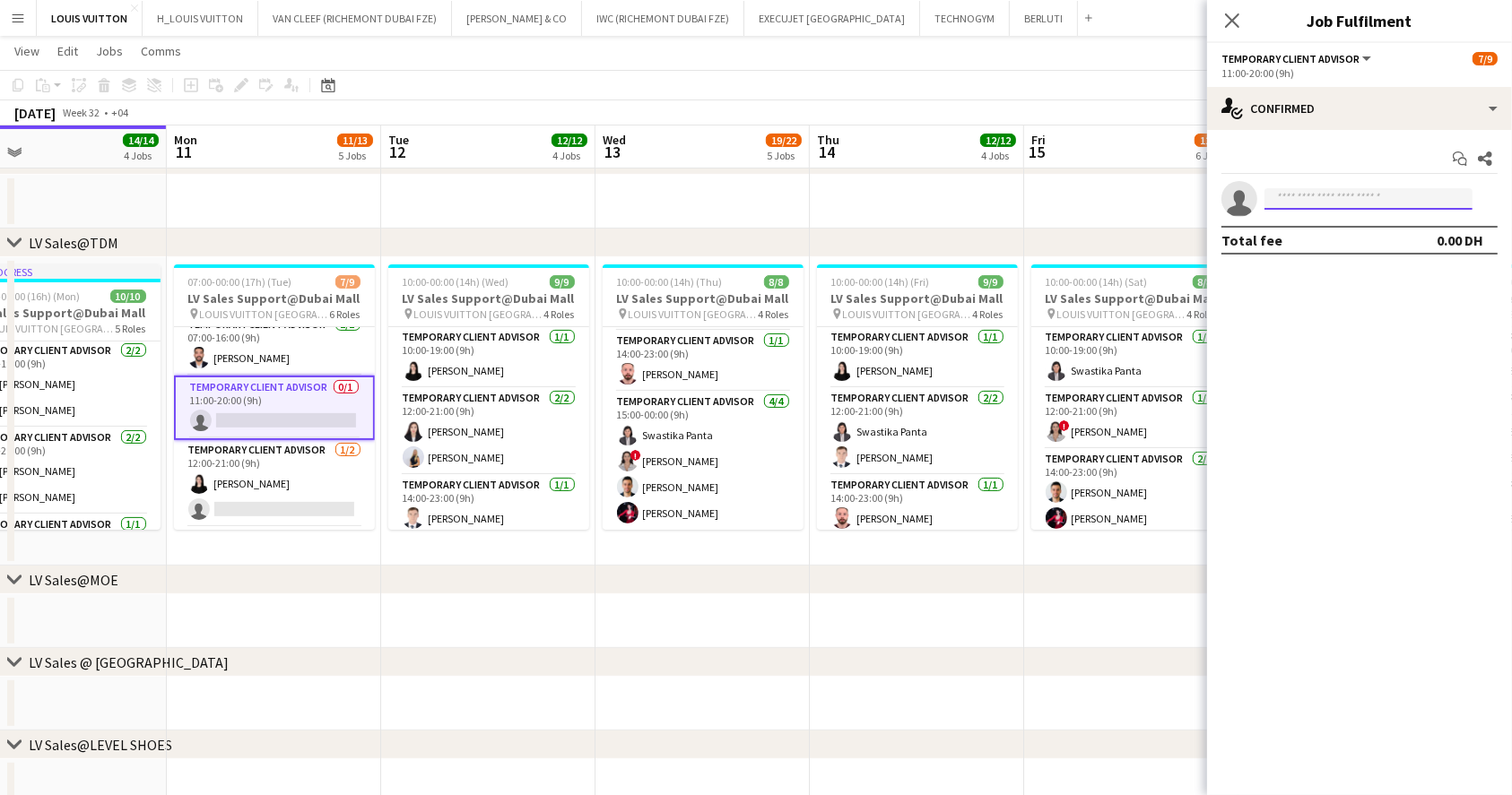
click at [1321, 202] on input at bounding box center [1368, 199] width 208 height 22
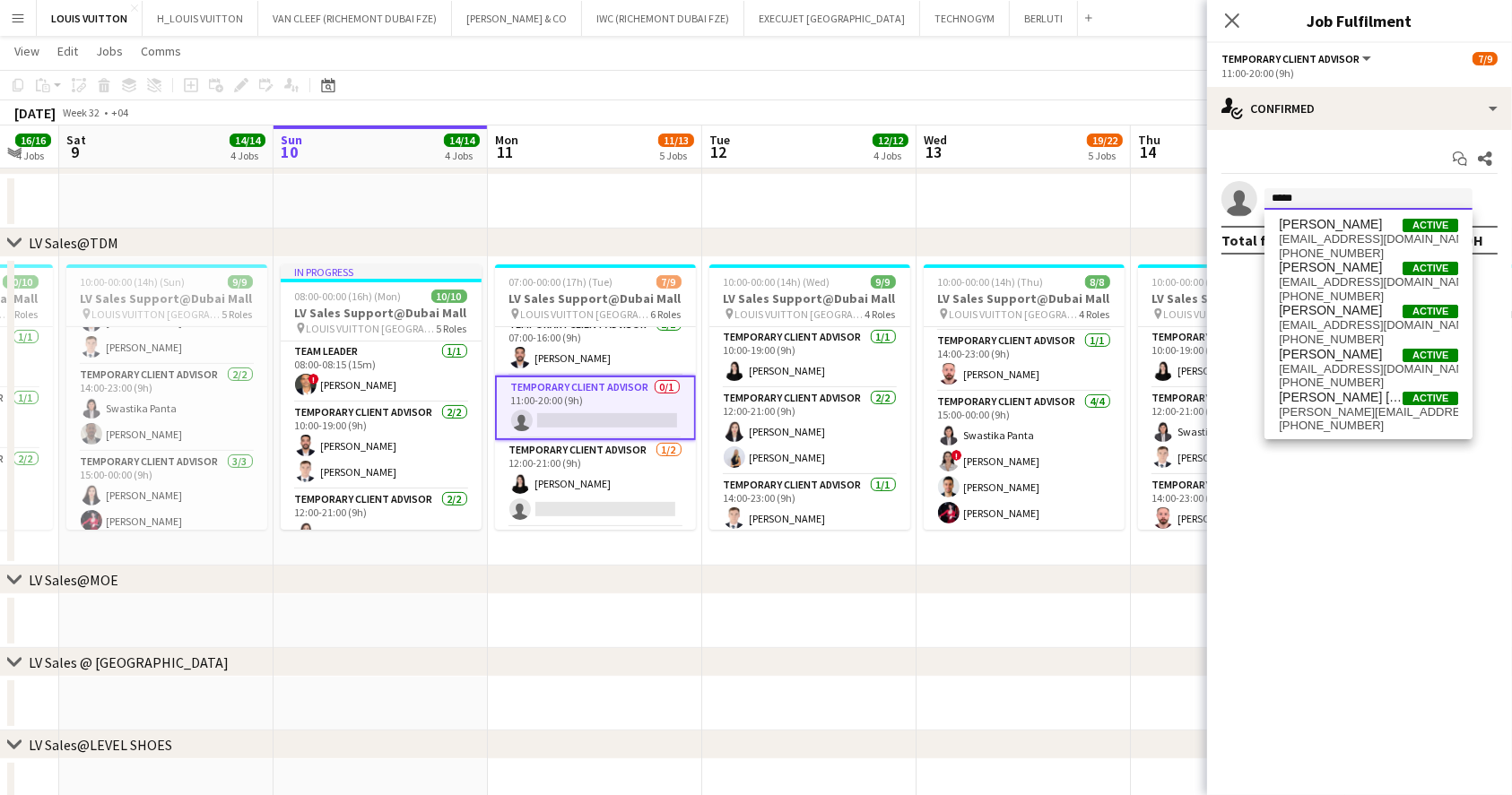
scroll to position [176, 0]
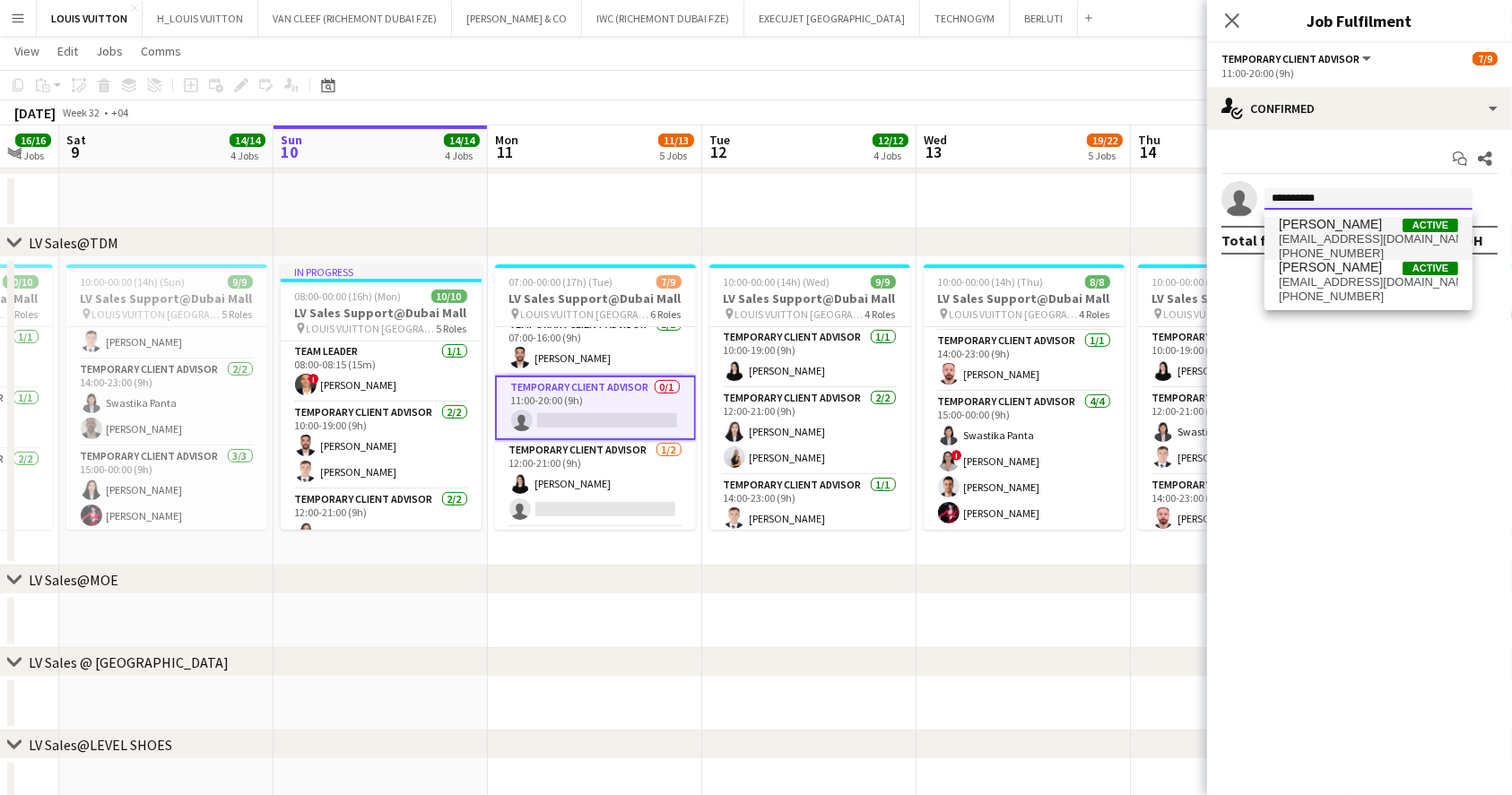
type input "**********"
click at [1361, 237] on span "[EMAIL_ADDRESS][DOMAIN_NAME]" at bounding box center [1367, 239] width 179 height 15
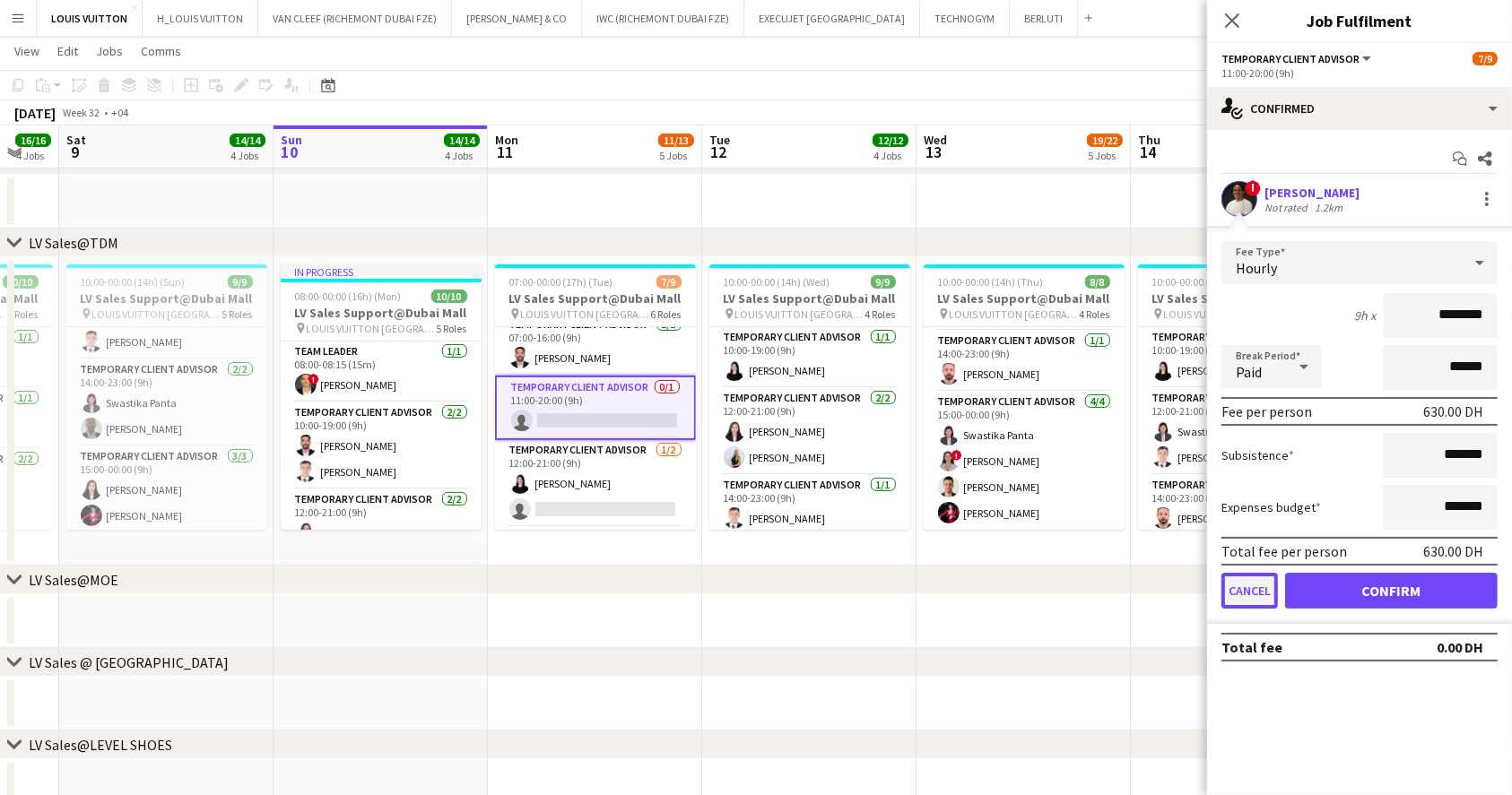
click at [1255, 590] on button "Cancel" at bounding box center [1250, 590] width 57 height 36
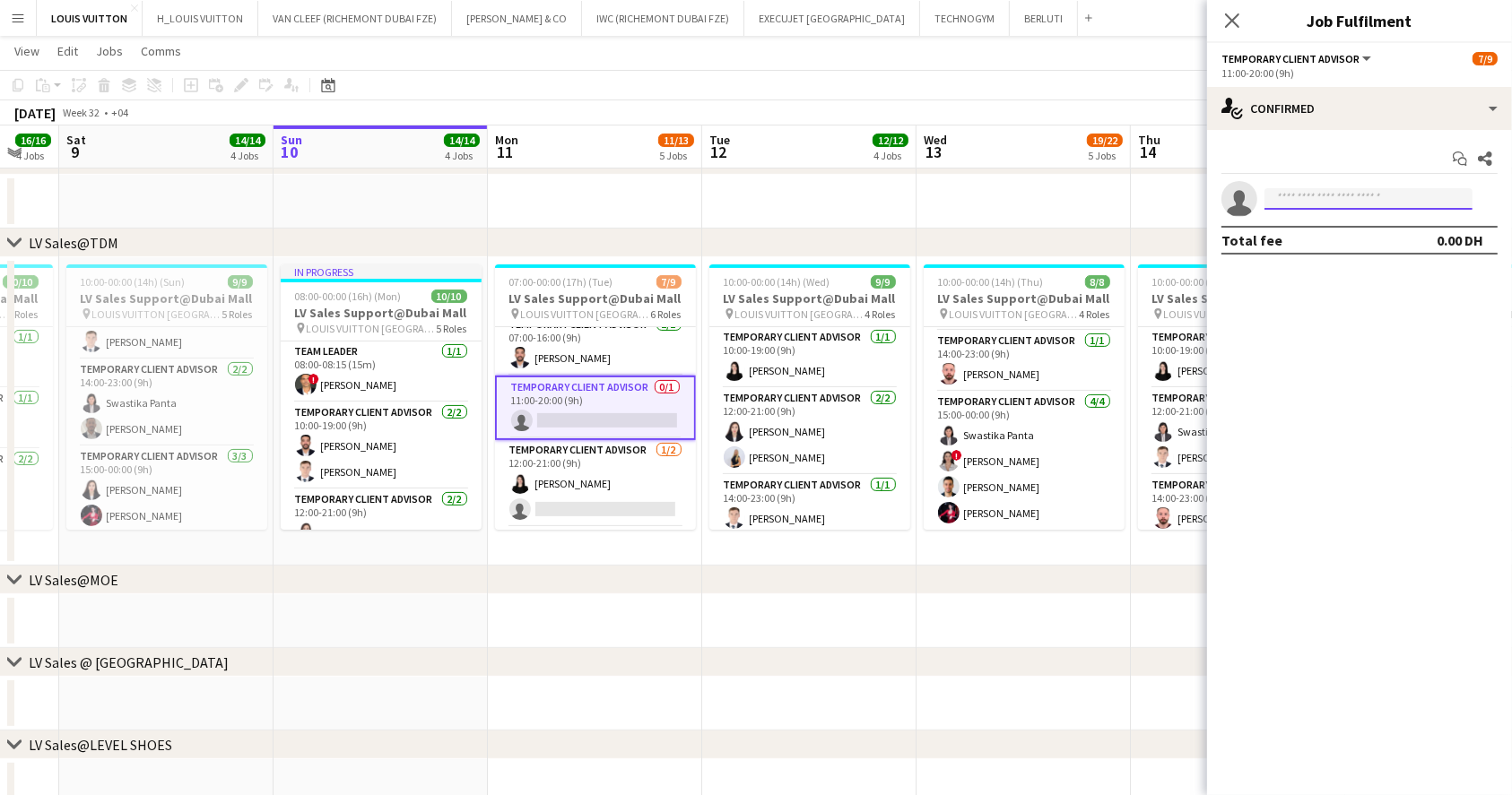
click at [1357, 198] on input at bounding box center [1368, 199] width 208 height 22
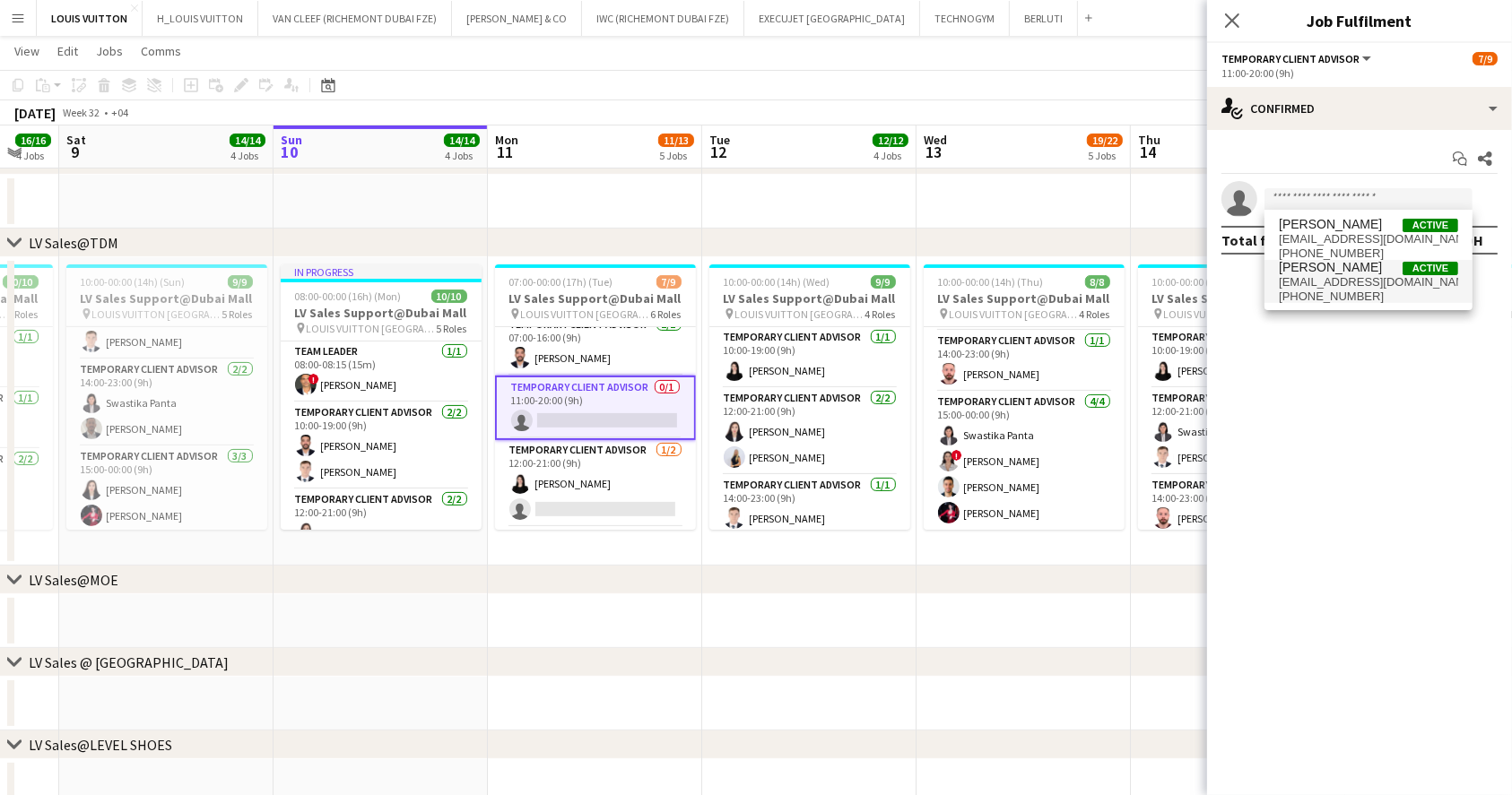
click at [1361, 295] on span "[PHONE_NUMBER]" at bounding box center [1367, 297] width 179 height 15
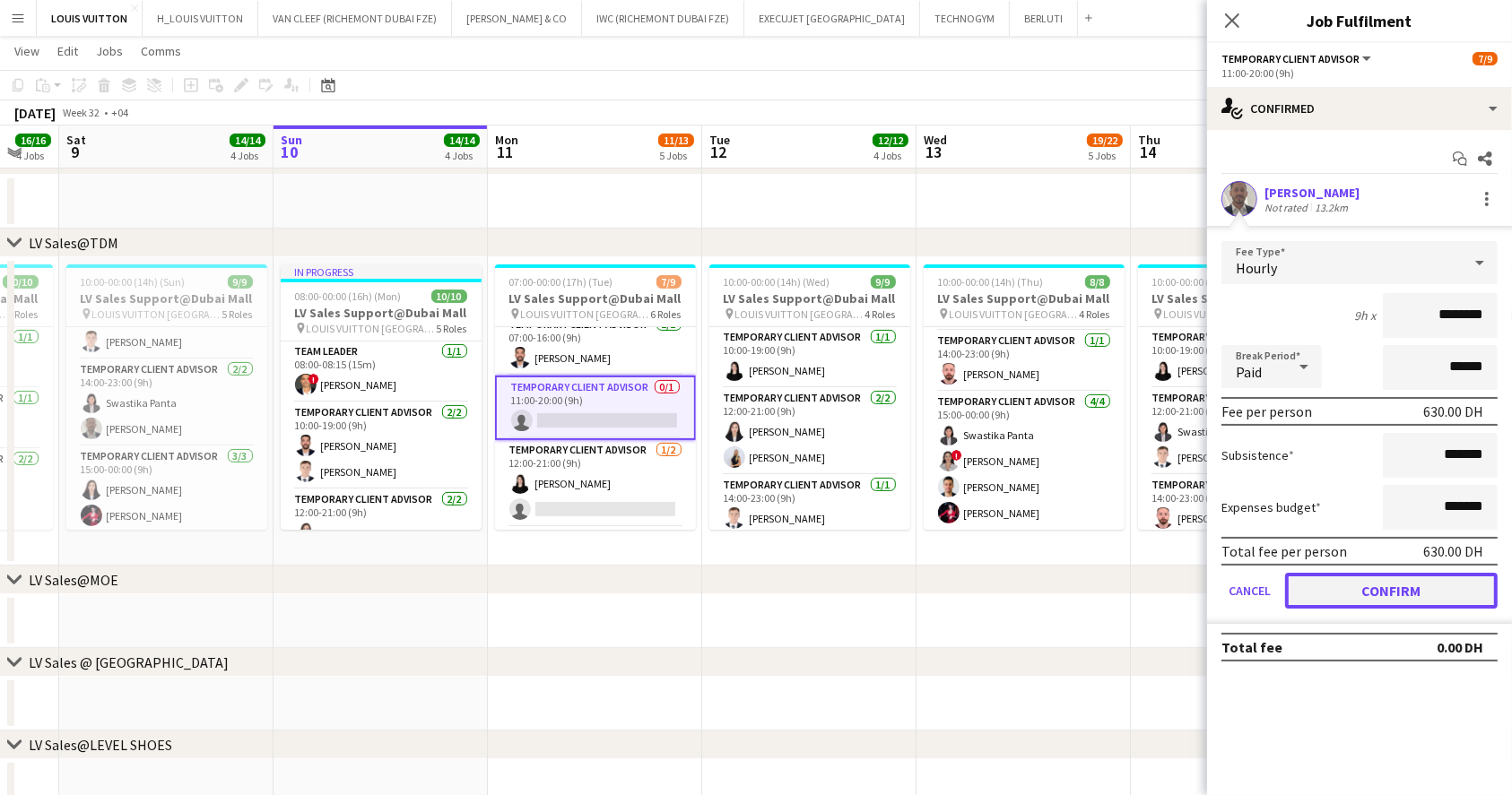
click at [1388, 595] on button "Confirm" at bounding box center [1391, 590] width 213 height 36
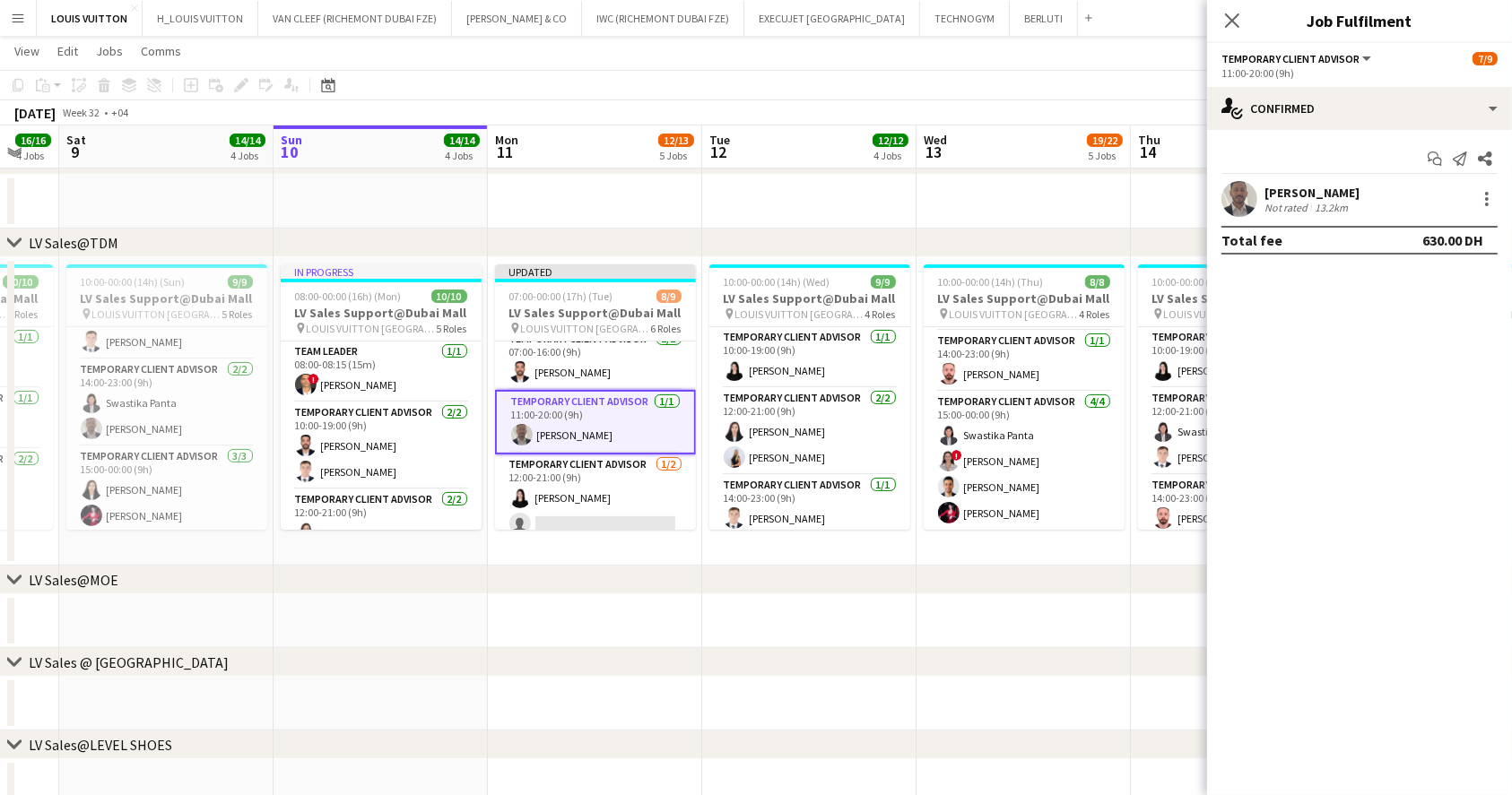
click at [1085, 75] on app-toolbar "Copy Paste Paste Ctrl+V Paste with crew Ctrl+Shift+V Paste linked Job [GEOGRAPH…" at bounding box center [756, 84] width 1512 height 30
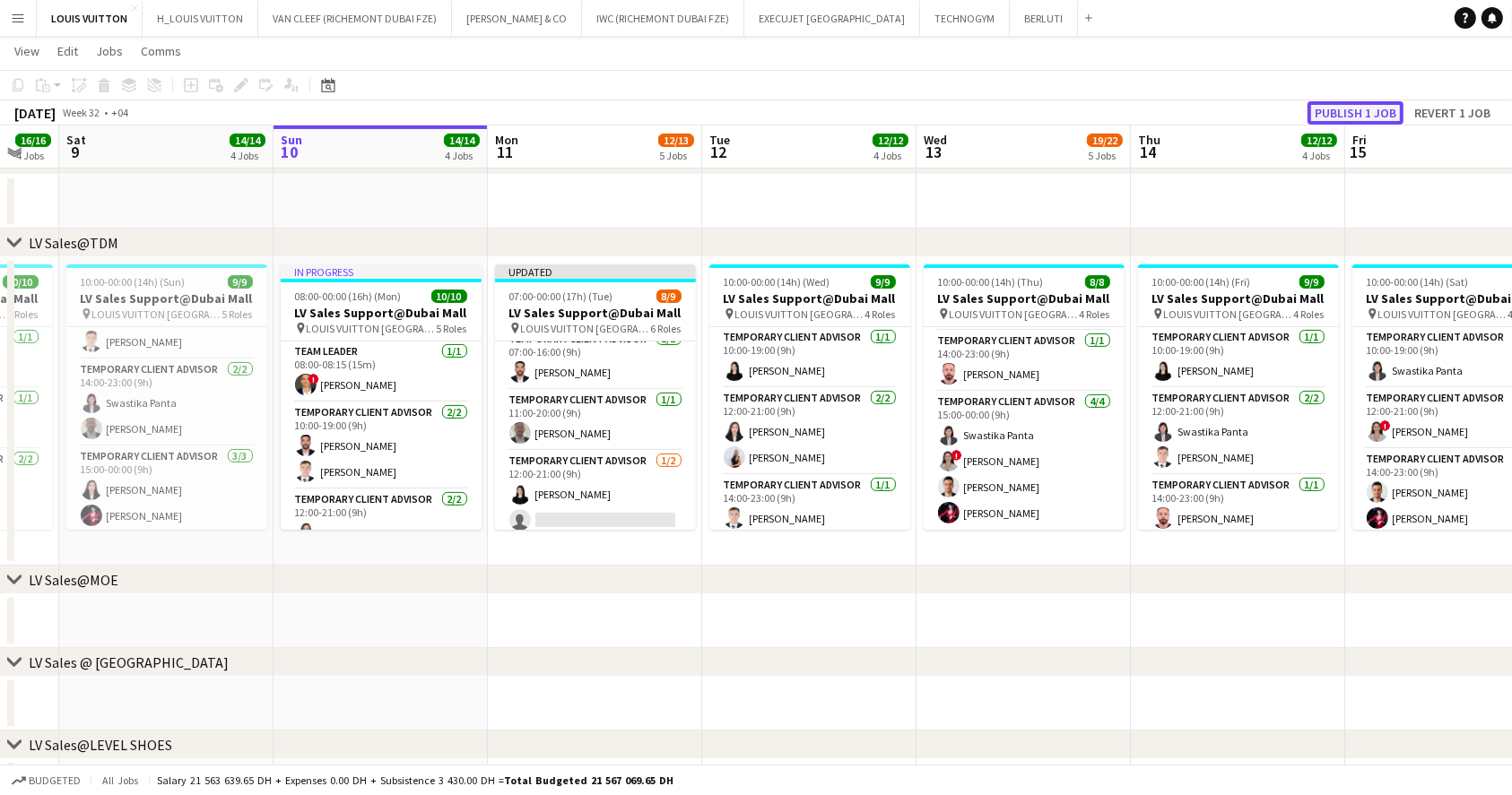
click at [1353, 107] on button "Publish 1 job" at bounding box center [1355, 113] width 96 height 23
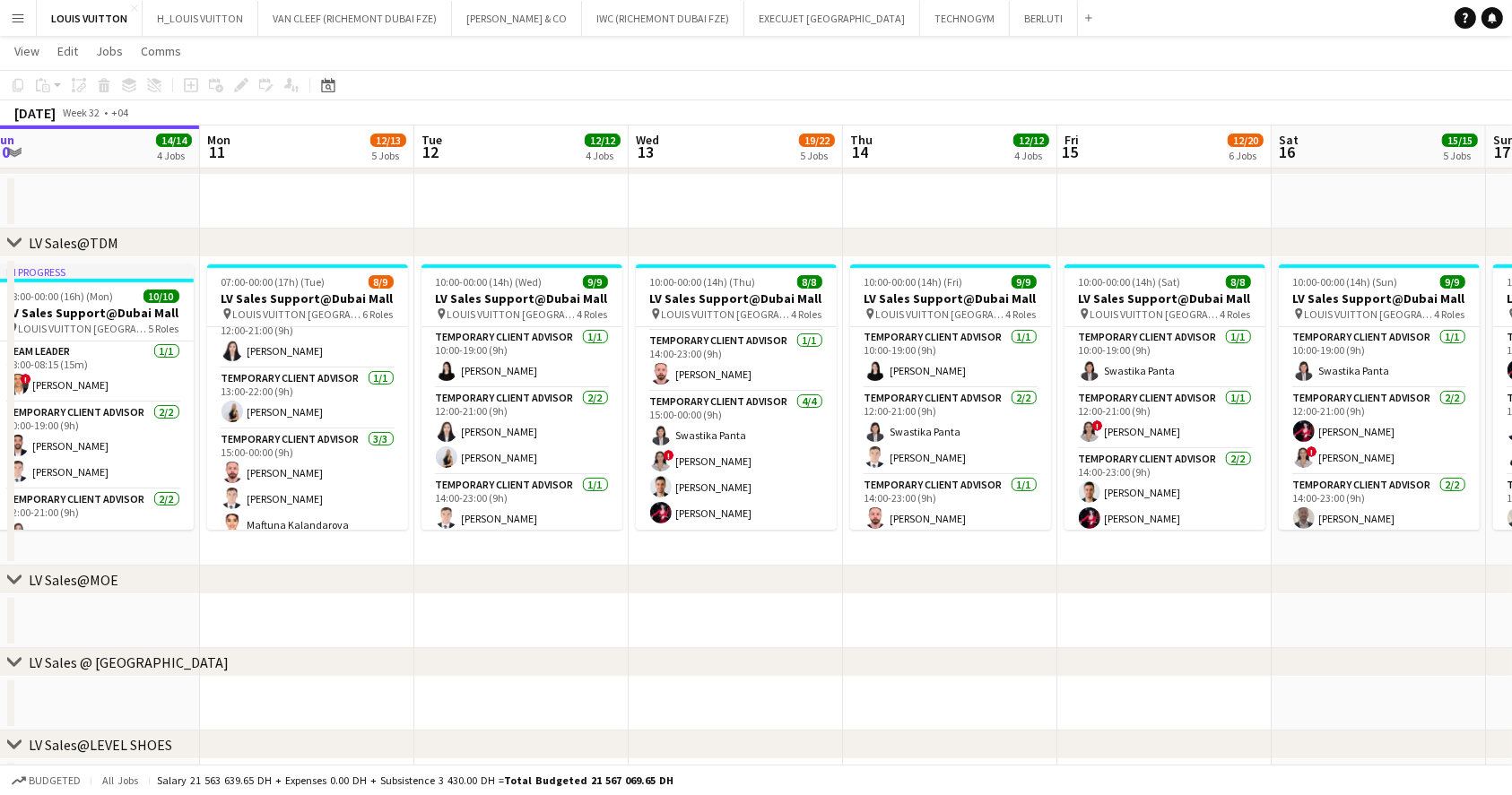
scroll to position [240, 0]
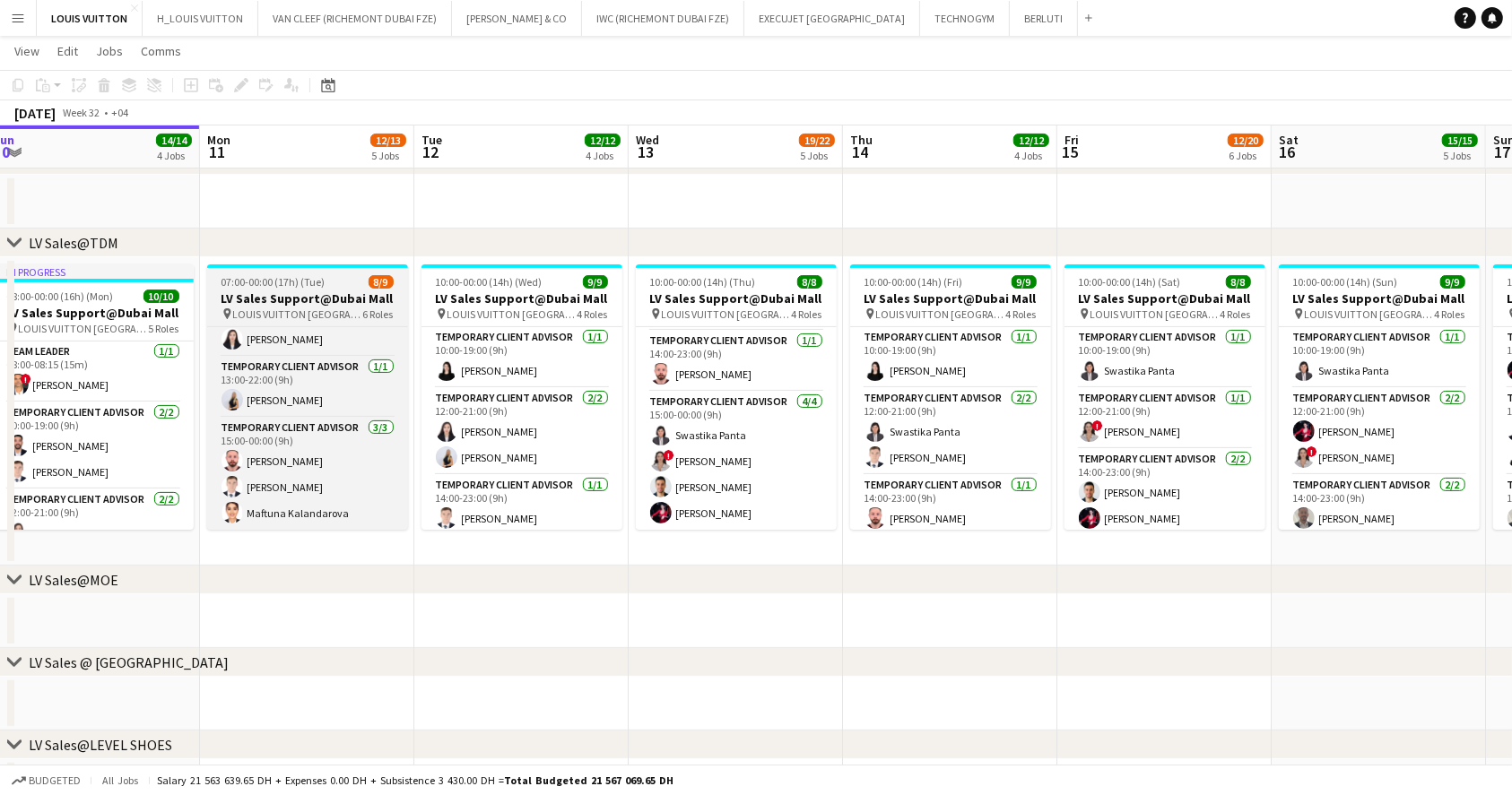
click at [322, 307] on span "LOUIS VUITTON [GEOGRAPHIC_DATA] - [GEOGRAPHIC_DATA]" at bounding box center [298, 314] width 130 height 14
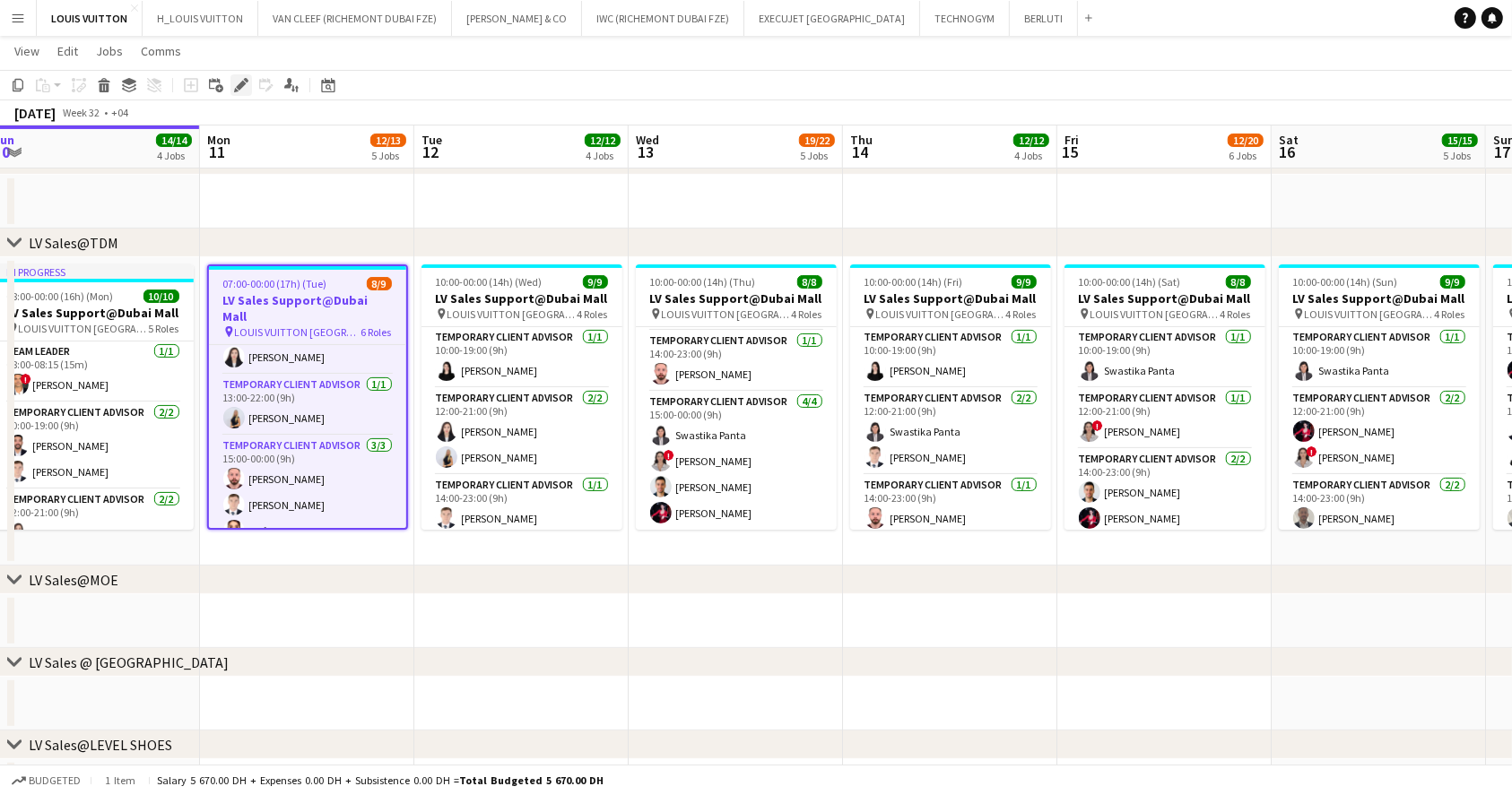
click at [239, 89] on icon "Edit" at bounding box center [241, 85] width 15 height 15
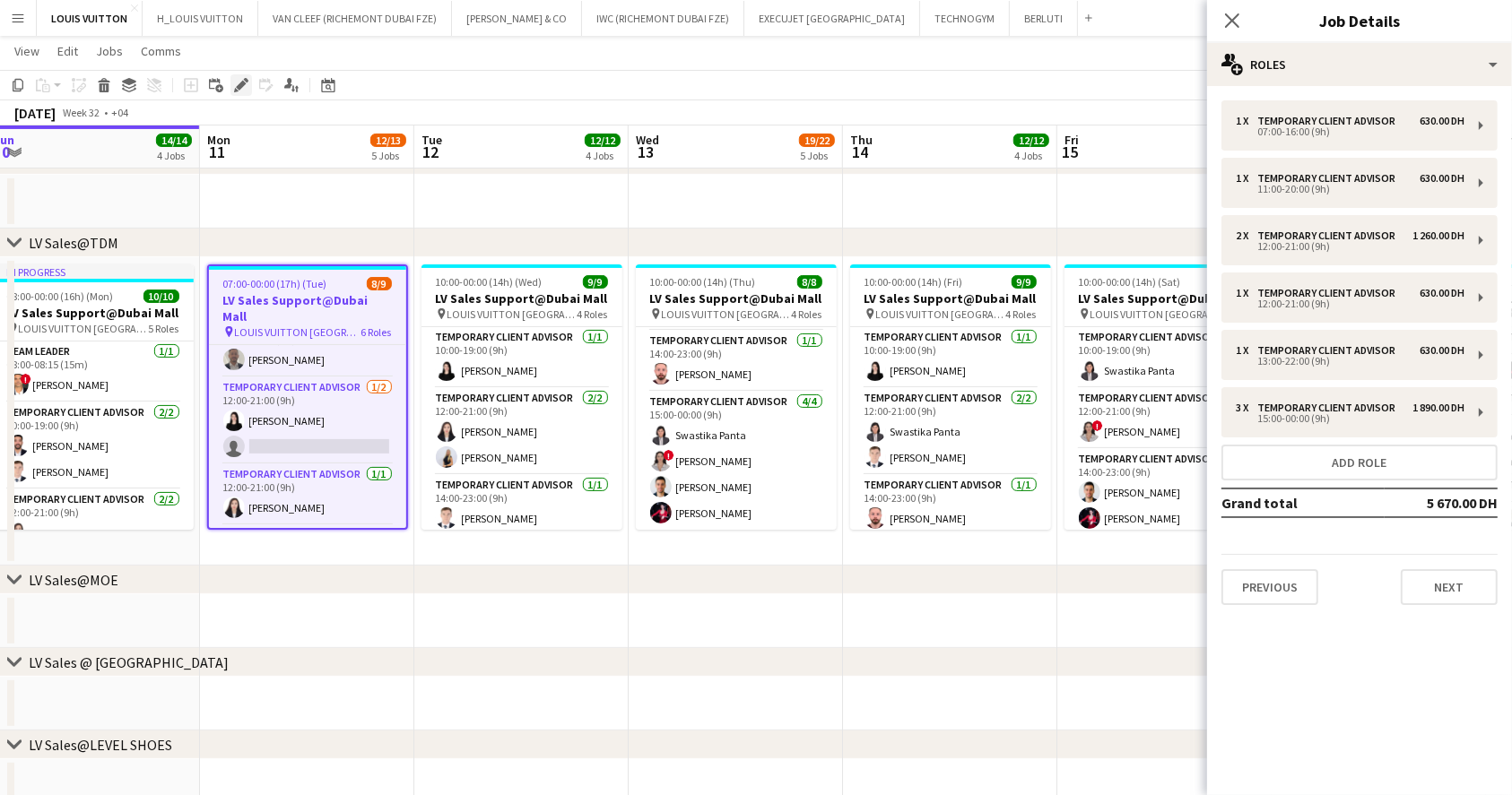
scroll to position [89, 0]
click at [1384, 465] on button "Add role" at bounding box center [1359, 462] width 276 height 36
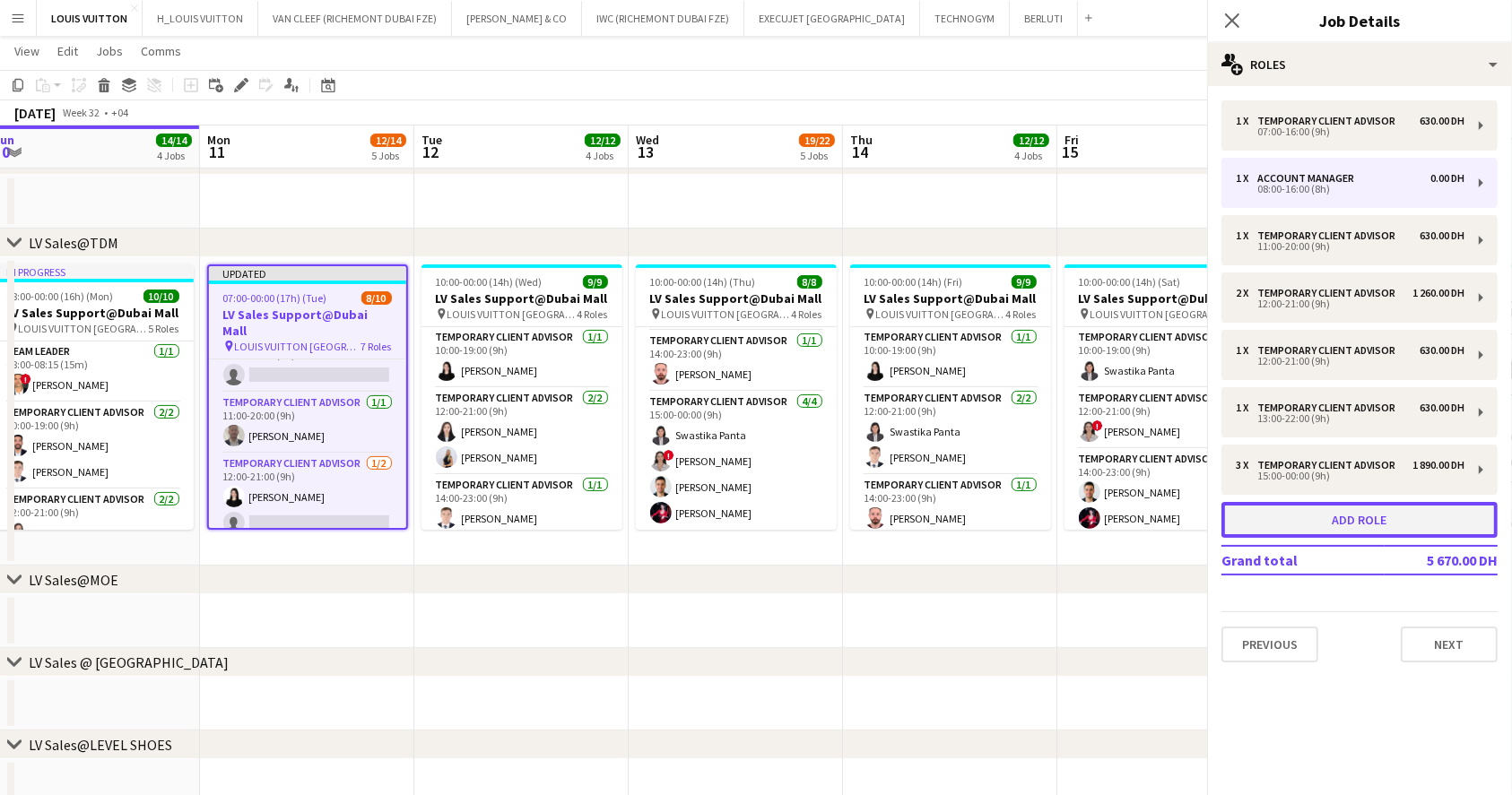
scroll to position [150, 0]
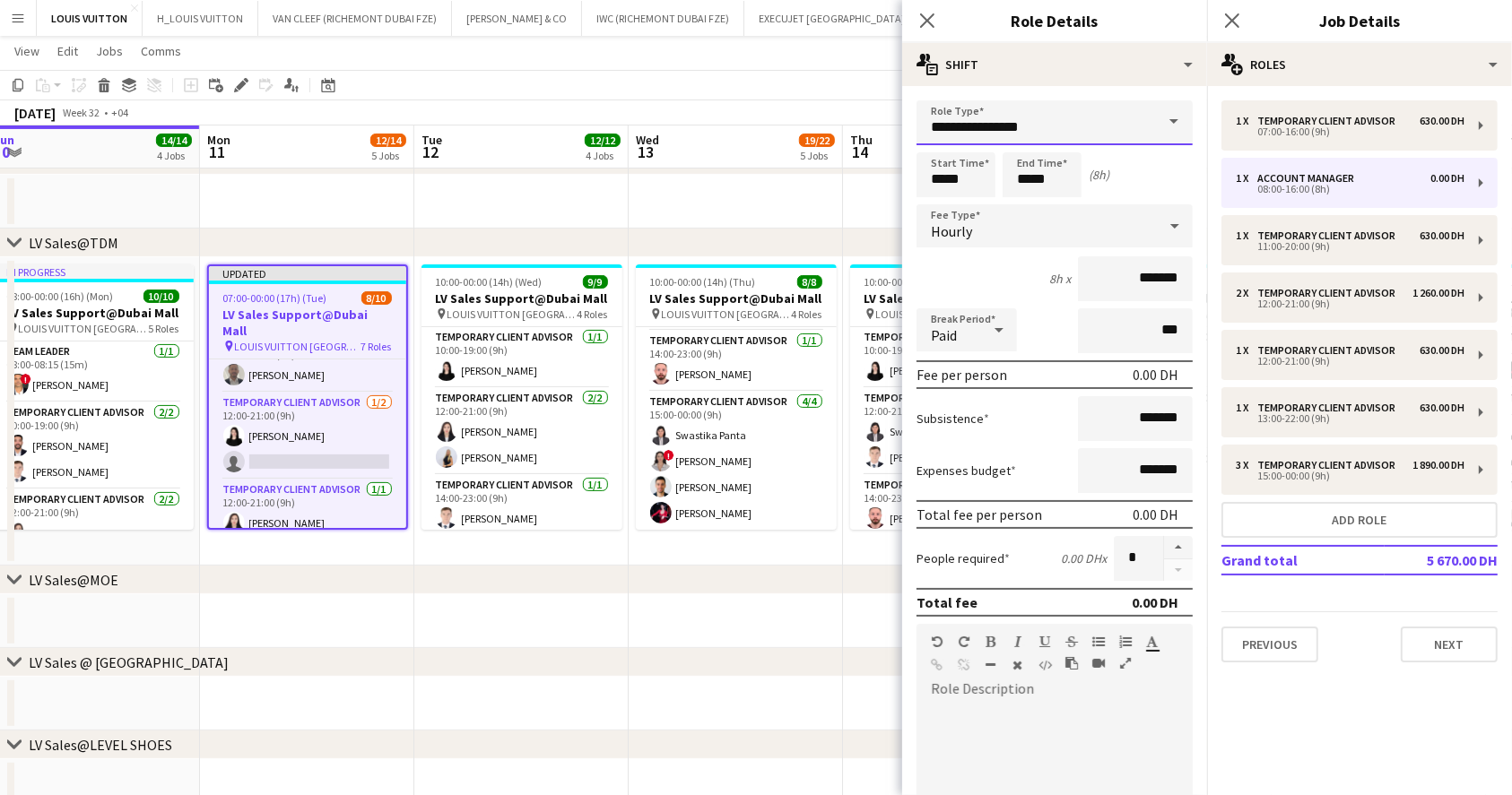
click at [1046, 133] on input "**********" at bounding box center [1055, 123] width 276 height 45
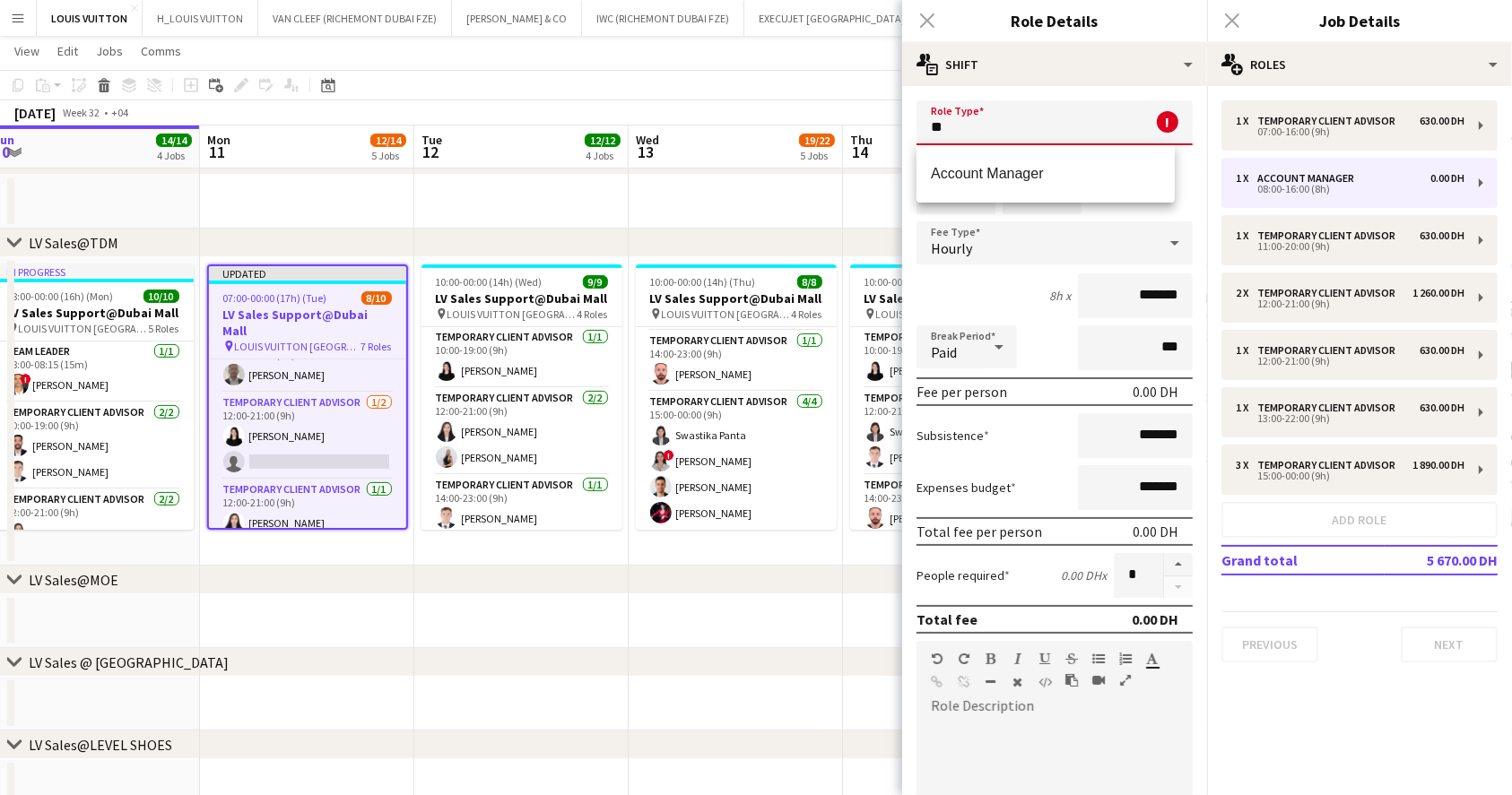
type input "*"
click at [1041, 173] on span "Temporary Client Advisor" at bounding box center [1045, 172] width 229 height 17
type input "**********"
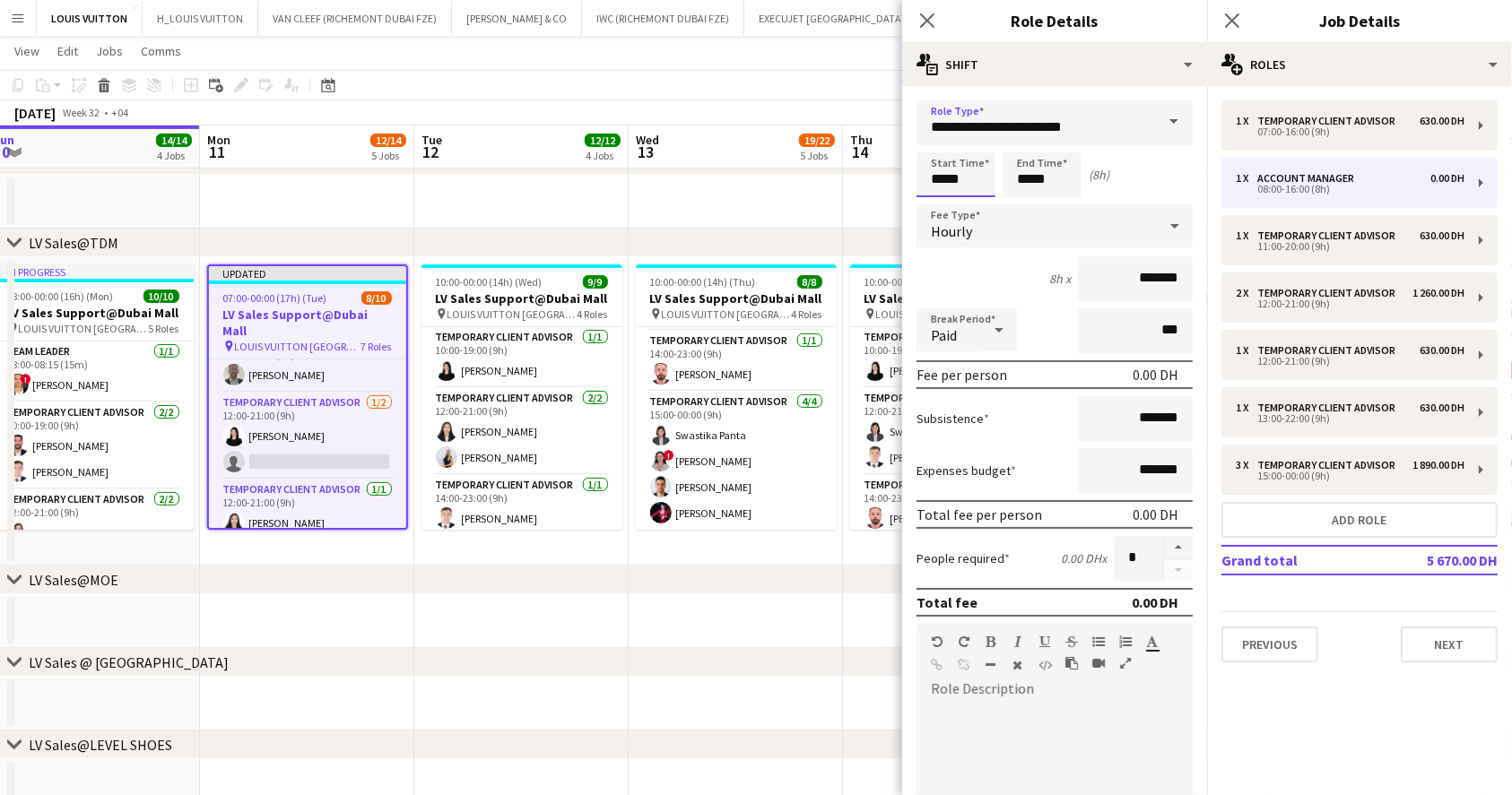
click at [961, 174] on input "*****" at bounding box center [956, 175] width 79 height 45
type input "*****"
click at [1062, 179] on input "*****" at bounding box center [1042, 175] width 79 height 45
type input "*****"
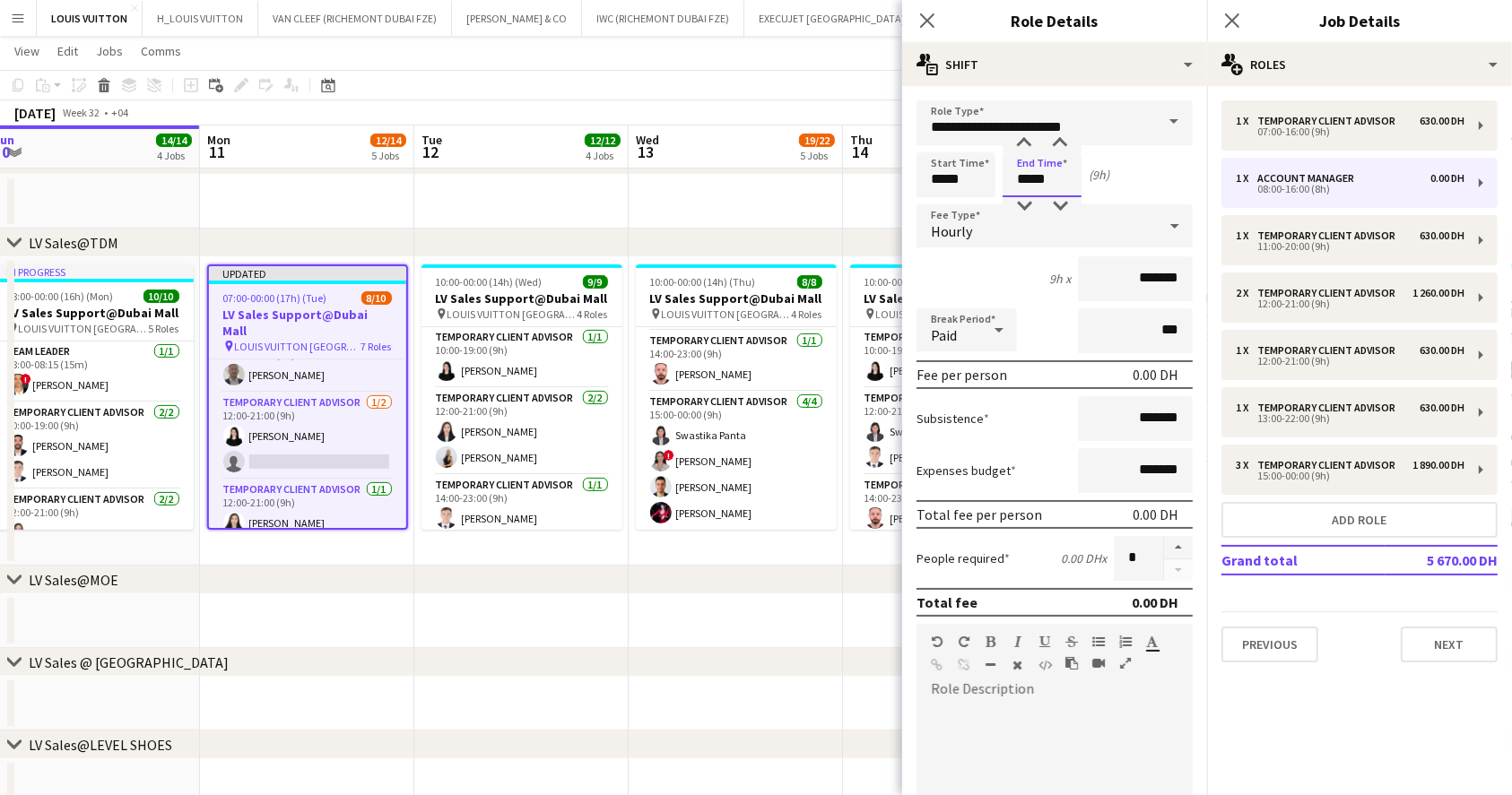
type input "*****"
click at [1109, 268] on input "*******" at bounding box center [1134, 279] width 115 height 45
type input "****"
type input "*****"
click at [766, 96] on app-toolbar "Copy Paste Paste Ctrl+V Paste with crew Ctrl+Shift+V Paste linked Job [GEOGRAPH…" at bounding box center [756, 84] width 1512 height 30
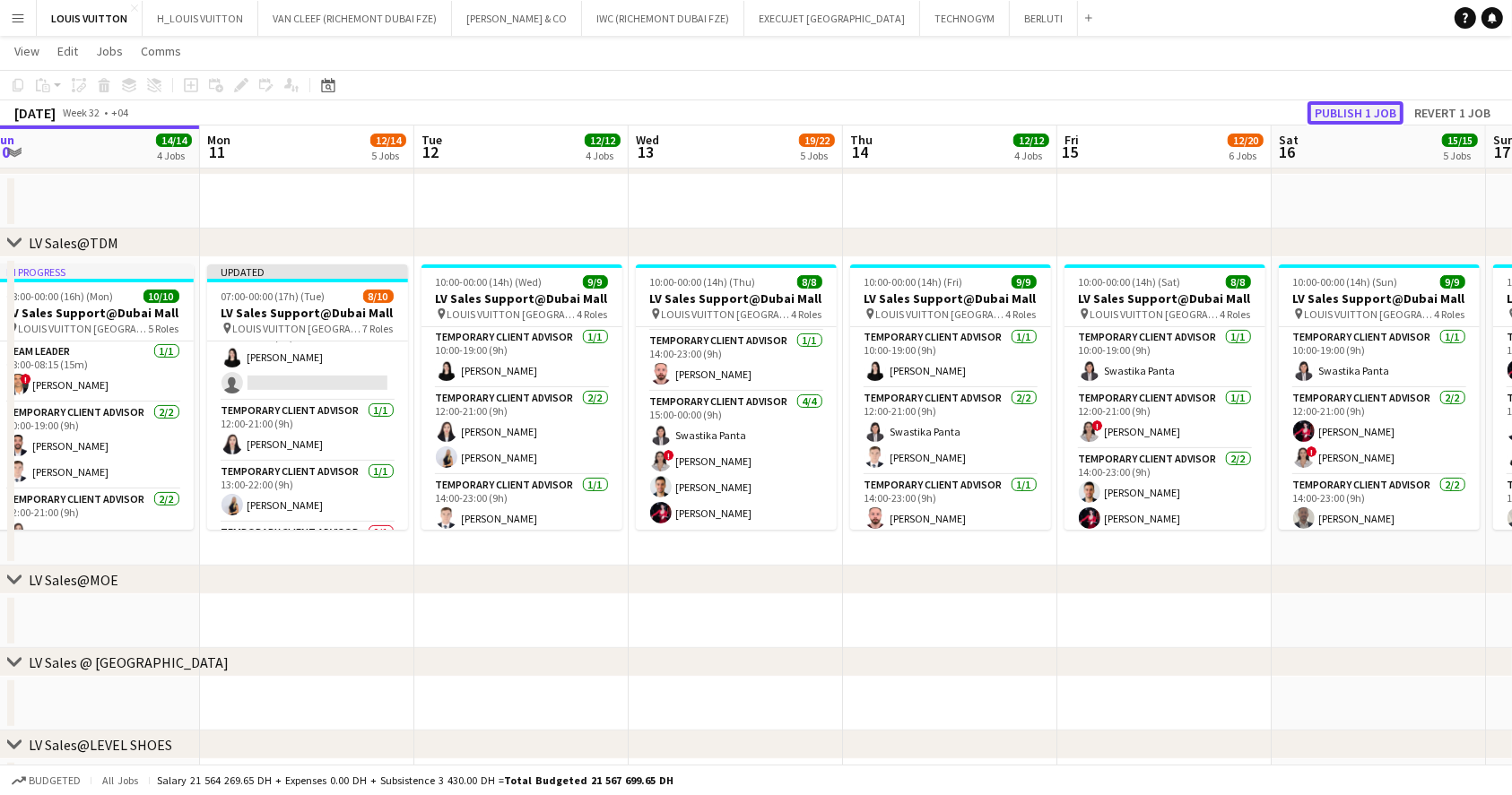
click at [1353, 114] on button "Publish 1 job" at bounding box center [1355, 113] width 96 height 23
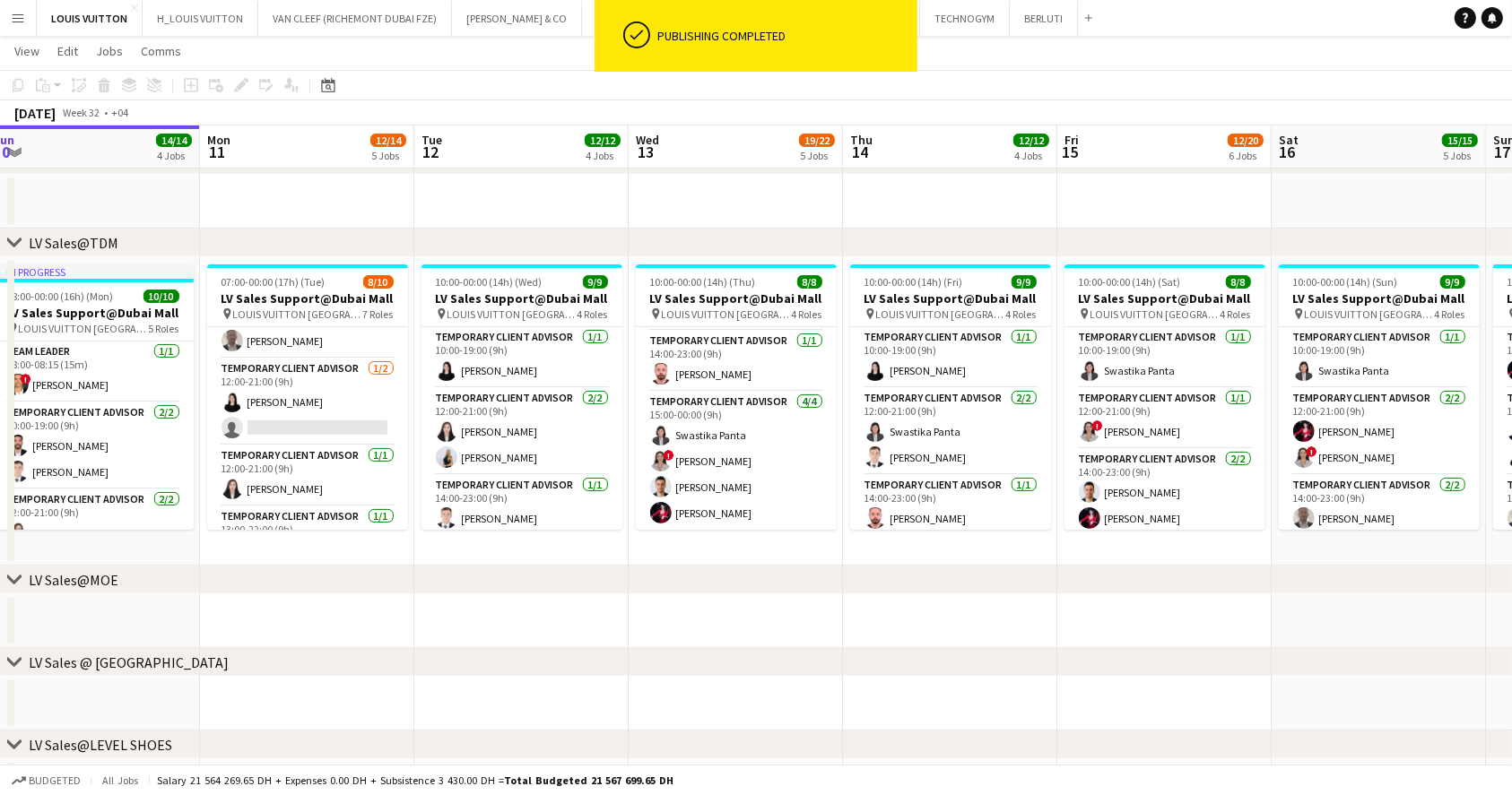
scroll to position [0, 0]
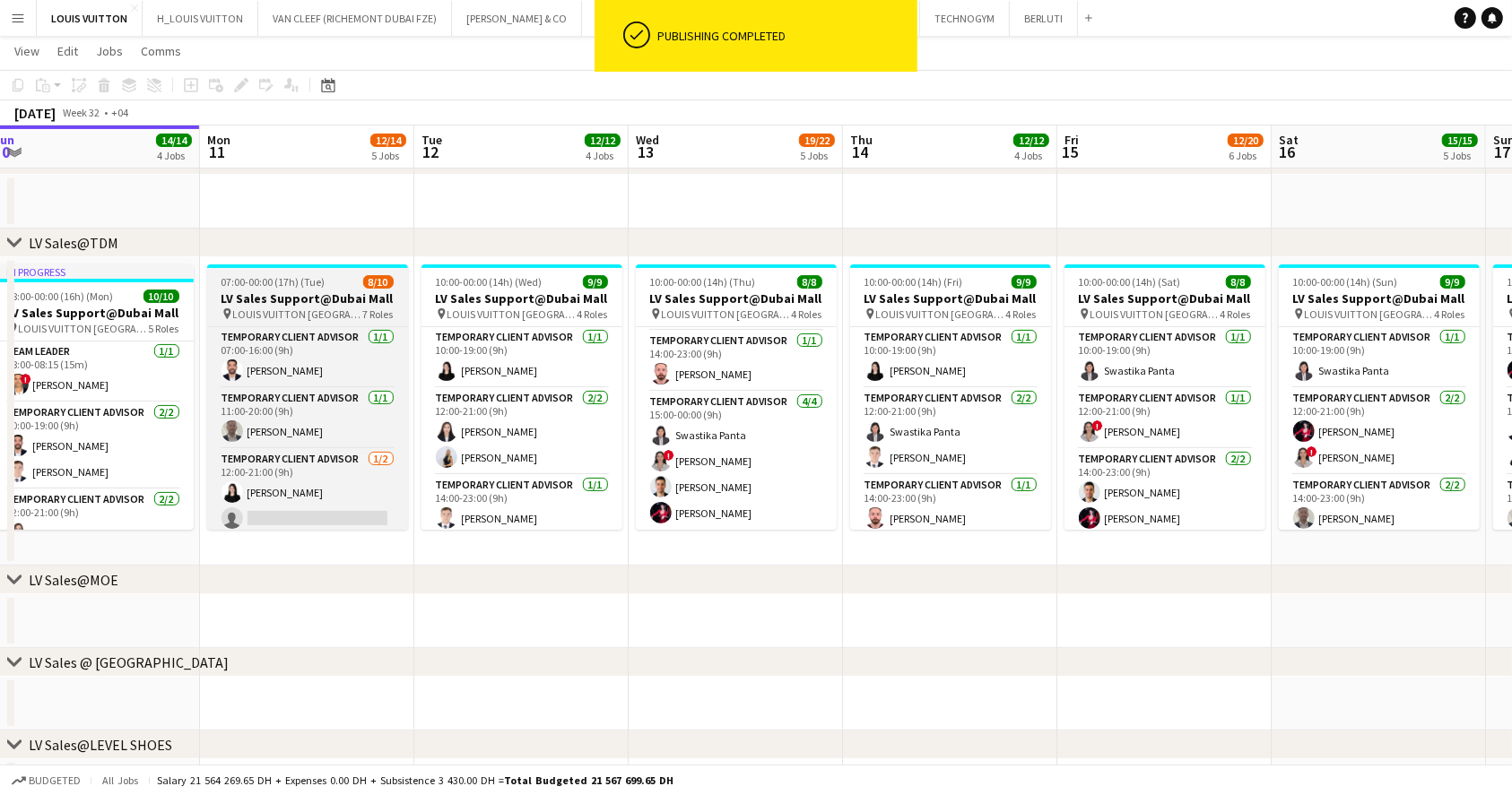
click at [337, 302] on h3 "LV Sales Support@Dubai Mall" at bounding box center [307, 299] width 201 height 16
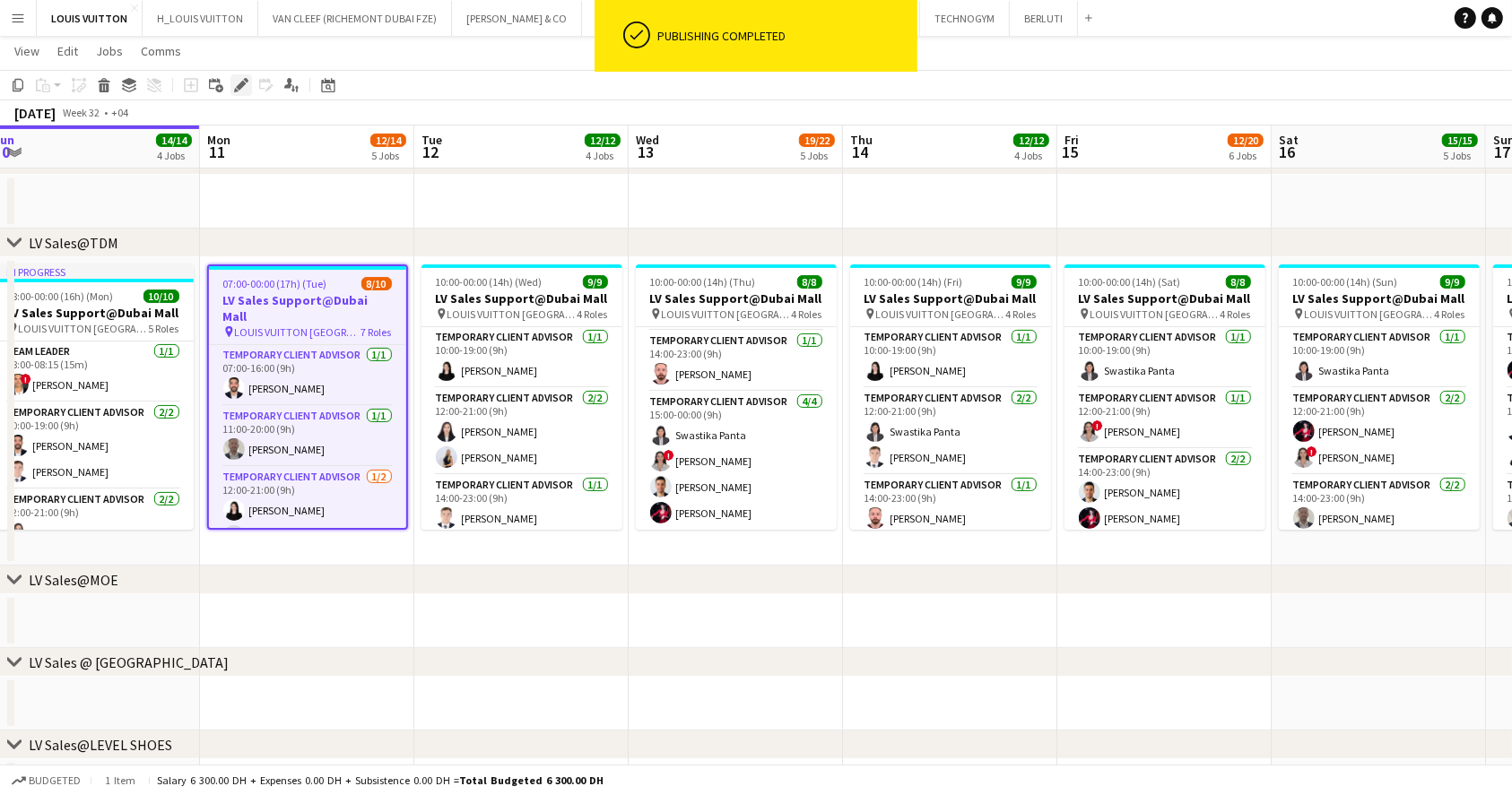
click at [239, 93] on div "Edit" at bounding box center [241, 85] width 22 height 22
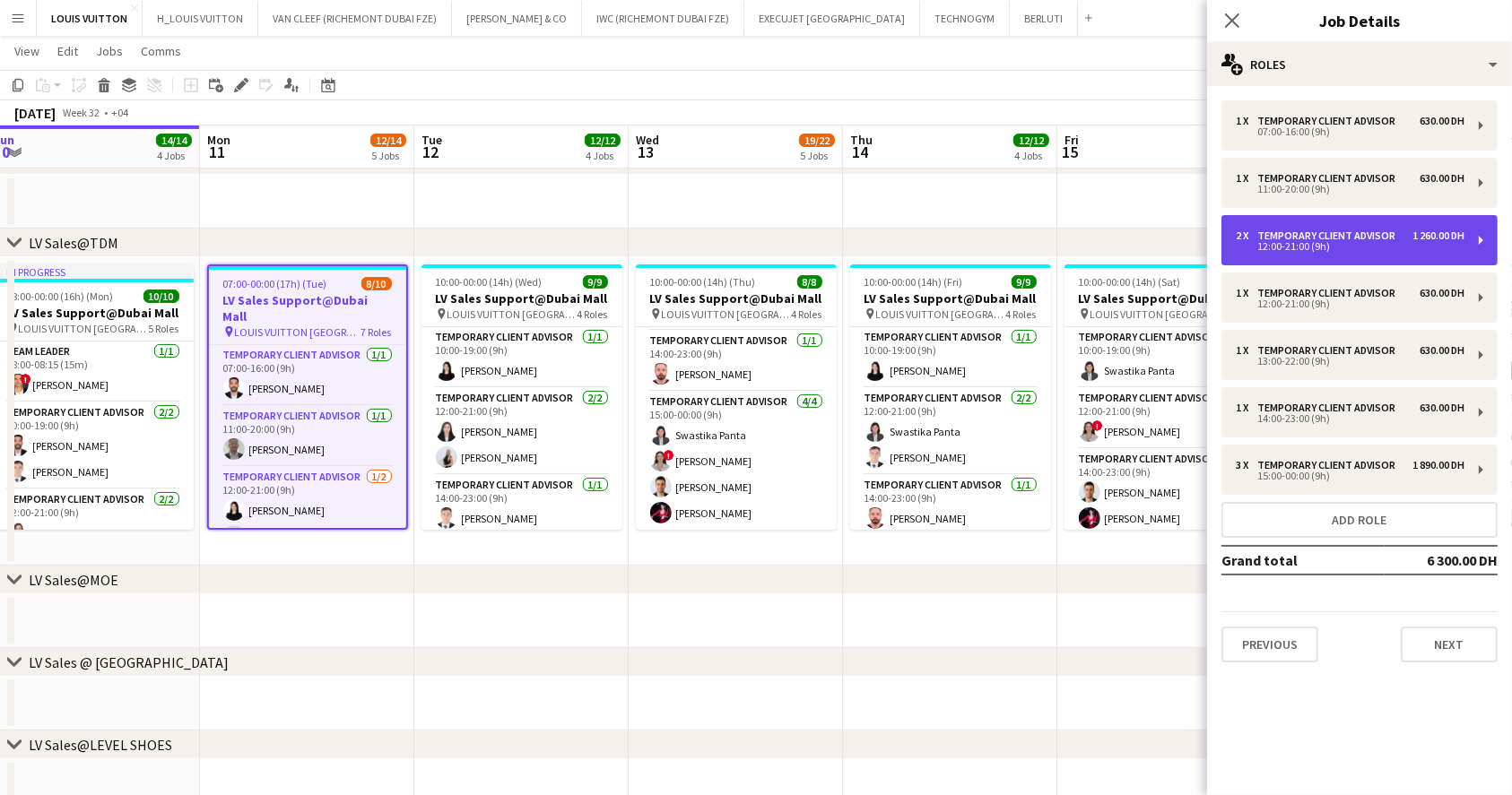
click at [1400, 263] on div "2 x Temporary Client Advisor 1 260.00 DH 12:00-21:00 (9h)" at bounding box center [1359, 240] width 276 height 50
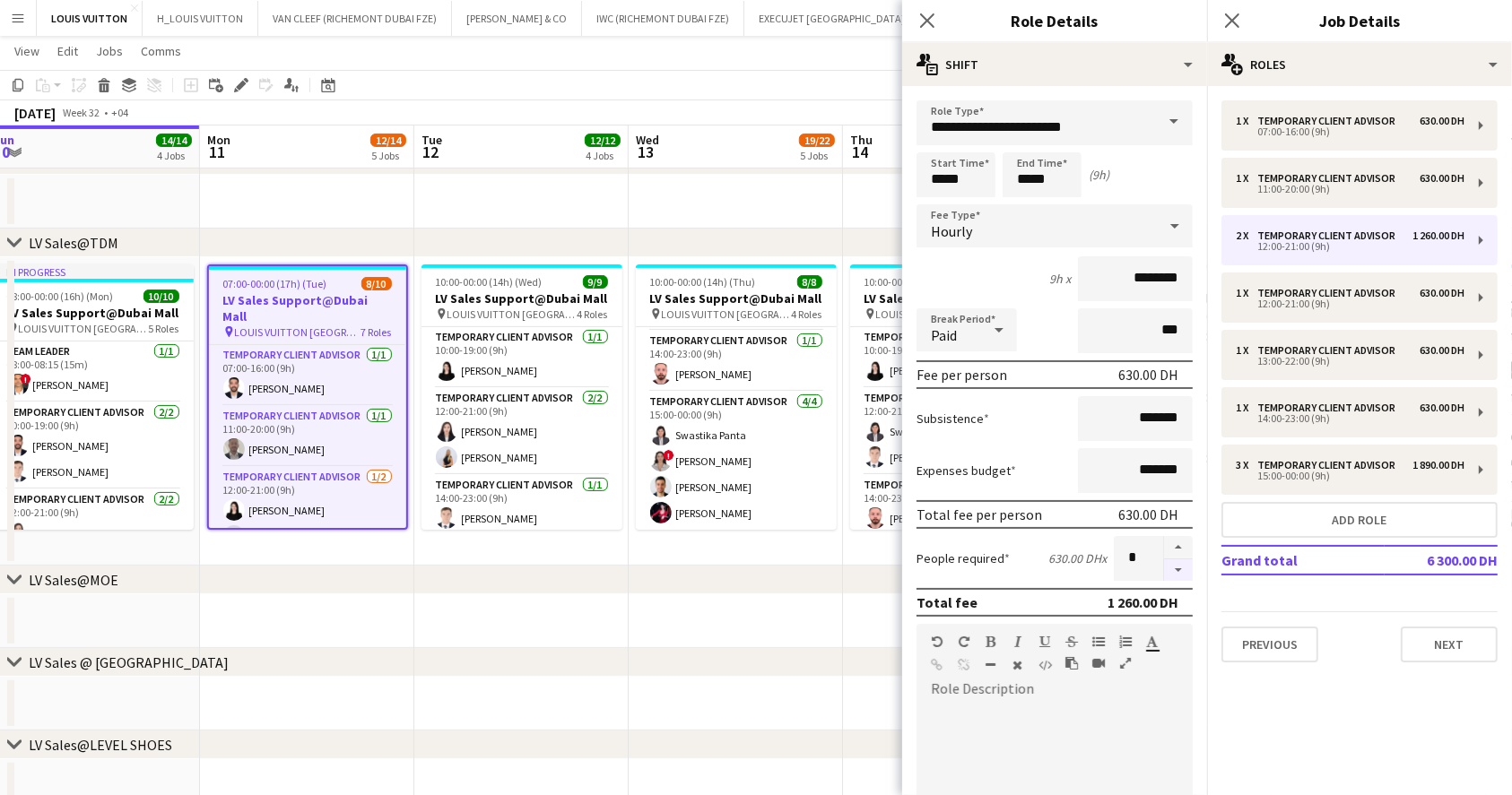
click at [1163, 568] on button "button" at bounding box center [1177, 570] width 28 height 23
type input "*"
click at [776, 83] on app-toolbar "Copy Paste Paste Ctrl+V Paste with crew Ctrl+Shift+V Paste linked Job [GEOGRAPH…" at bounding box center [756, 84] width 1512 height 30
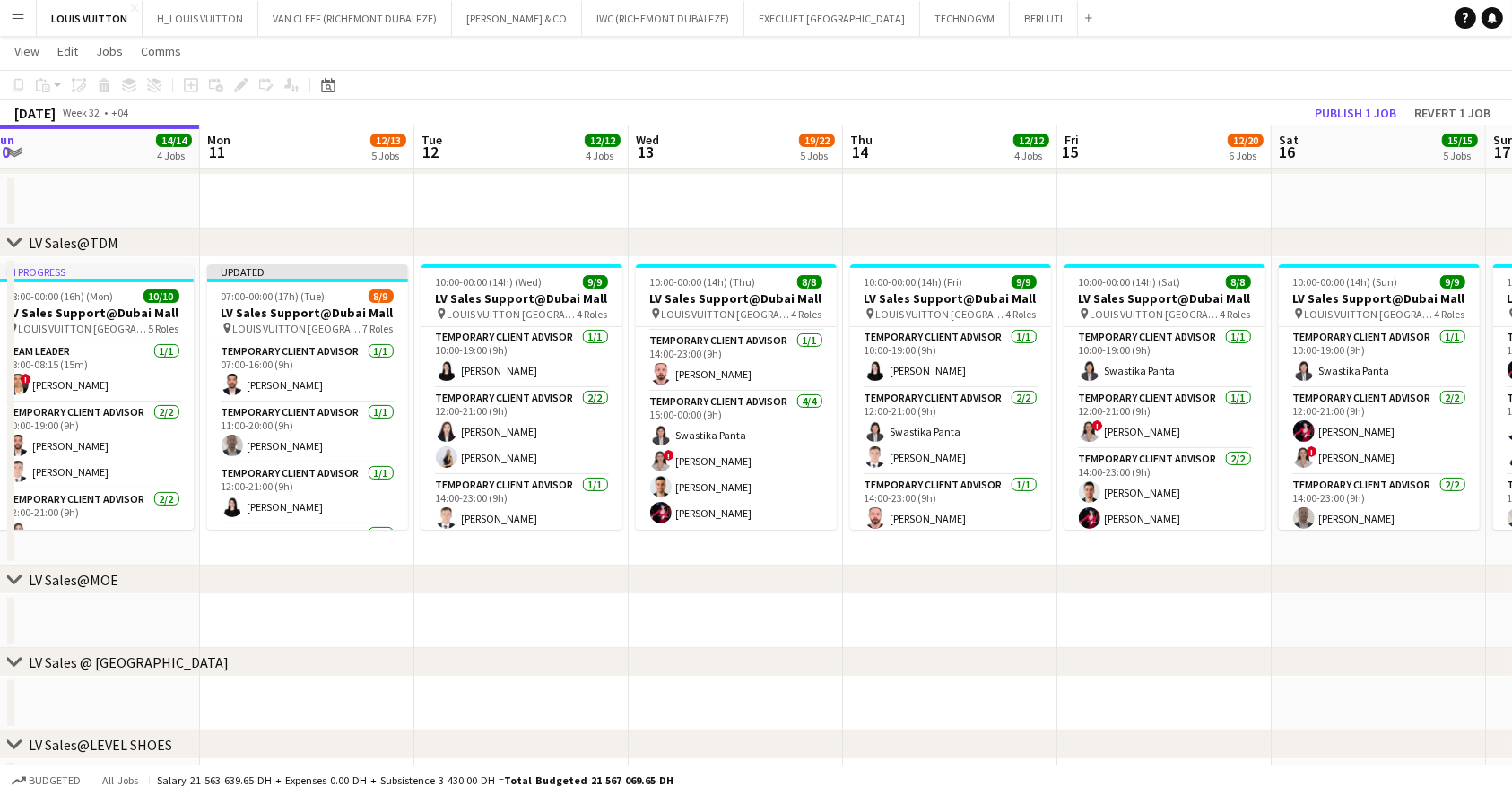
click at [1352, 126] on app-board-header-date "Sat 16 15/15 5 Jobs" at bounding box center [1378, 147] width 214 height 43
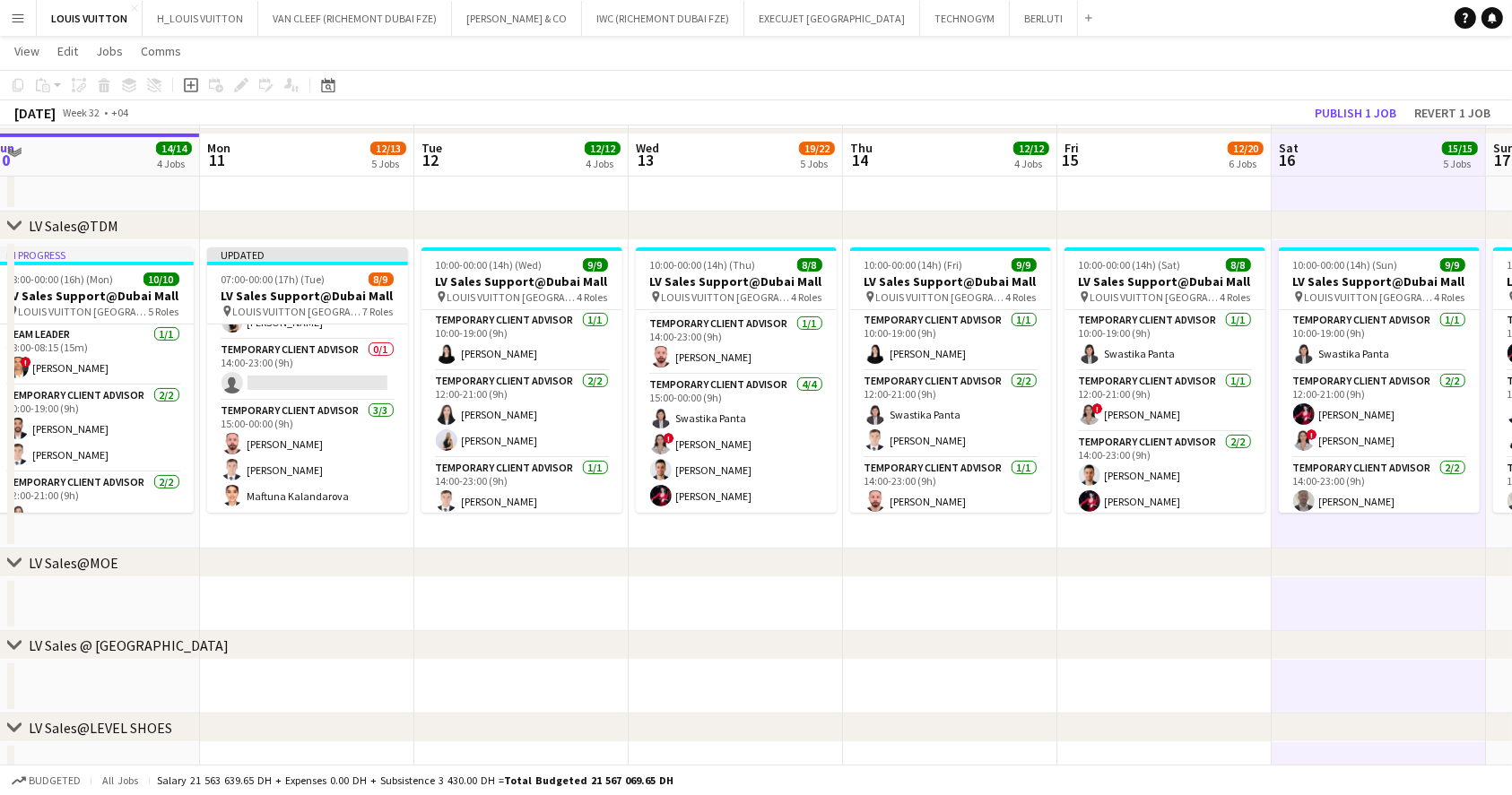
scroll to position [388, 0]
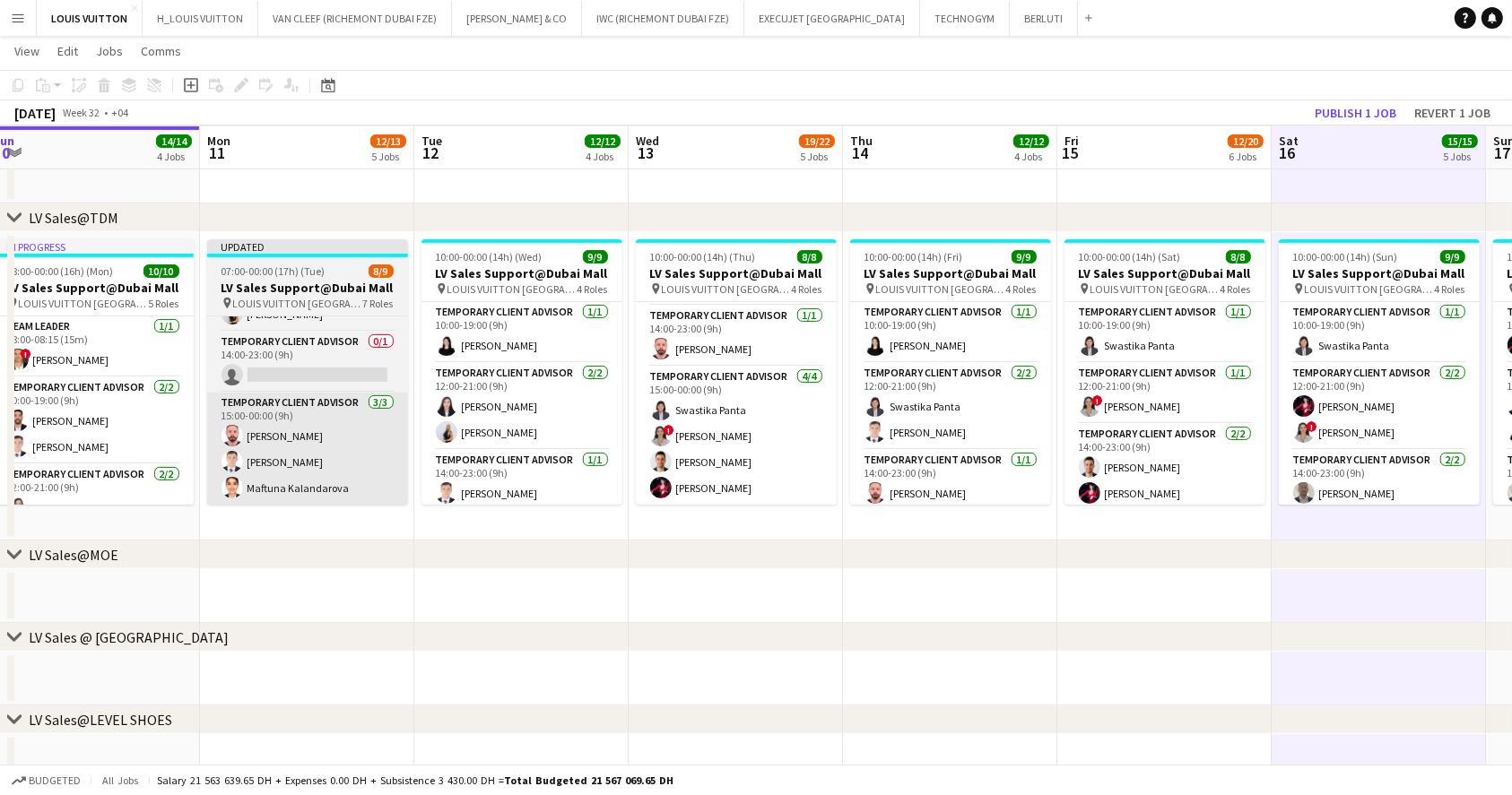
click at [303, 466] on app-card-role "Temporary Client Advisor [DATE] 15:00-00:00 (9h) Anas [PERSON_NAME] [PERSON_NAM…" at bounding box center [307, 448] width 201 height 113
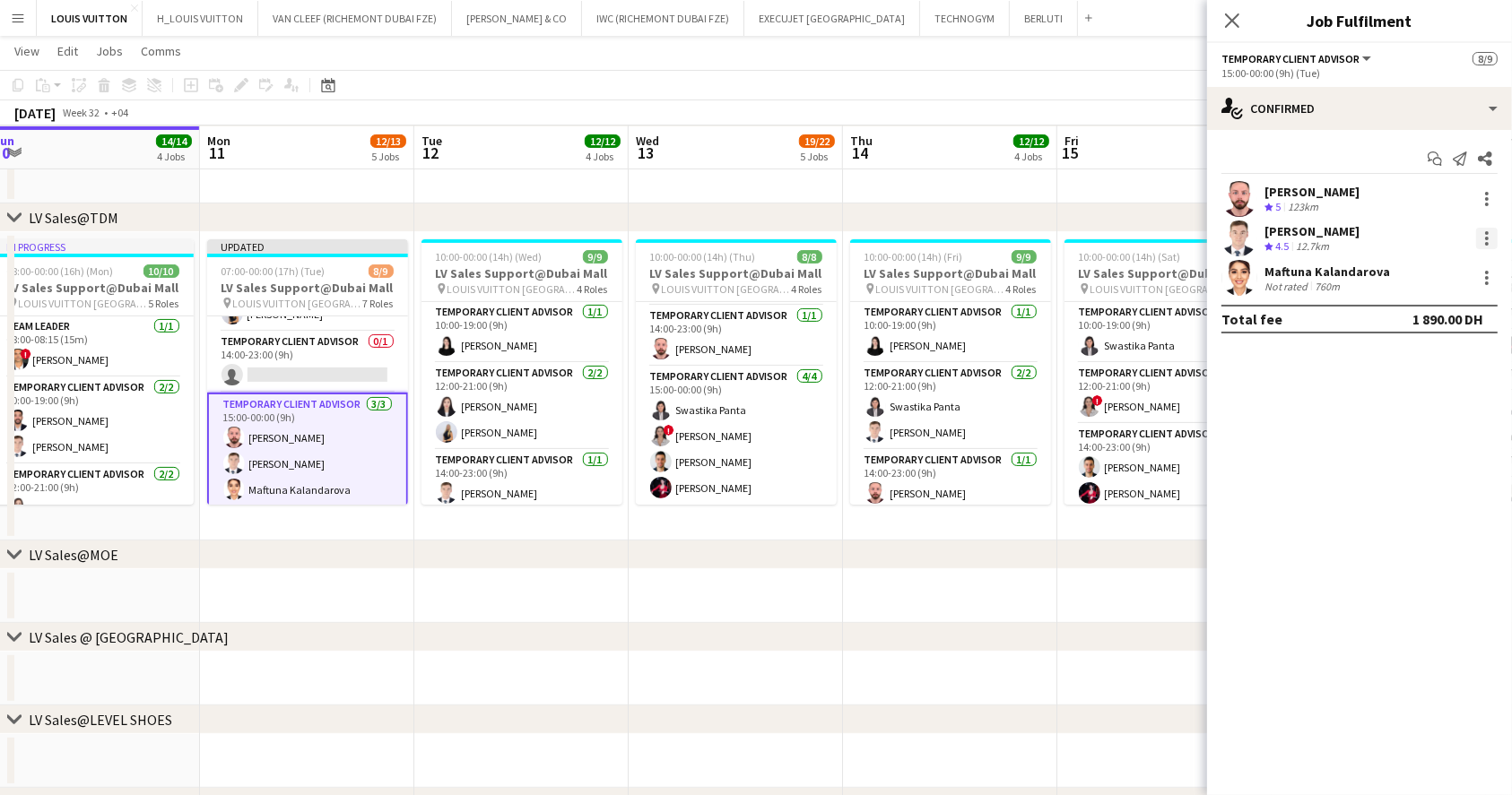
click at [1487, 239] on div at bounding box center [1487, 239] width 4 height 4
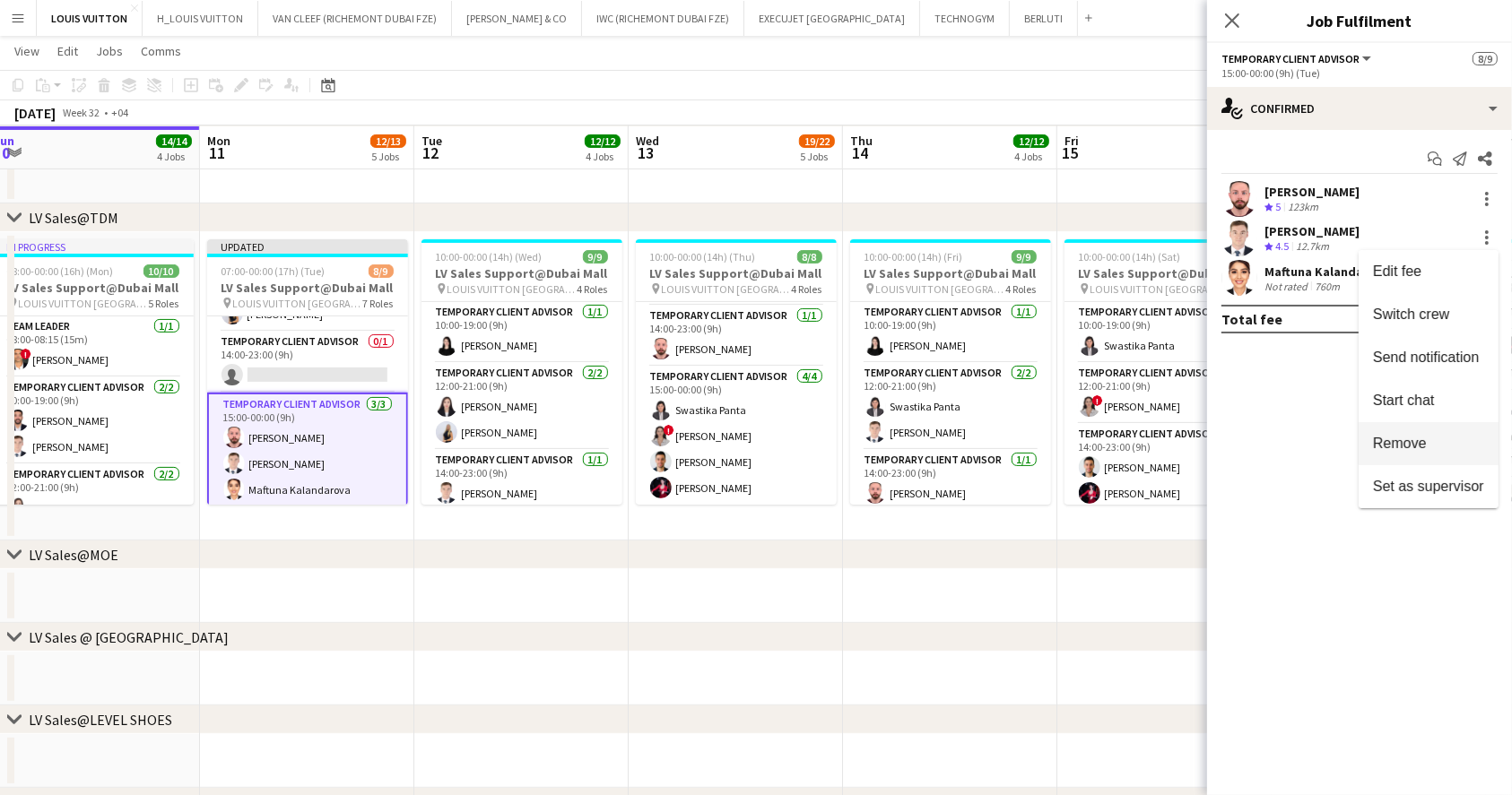
click at [1395, 460] on button "Remove" at bounding box center [1428, 444] width 140 height 43
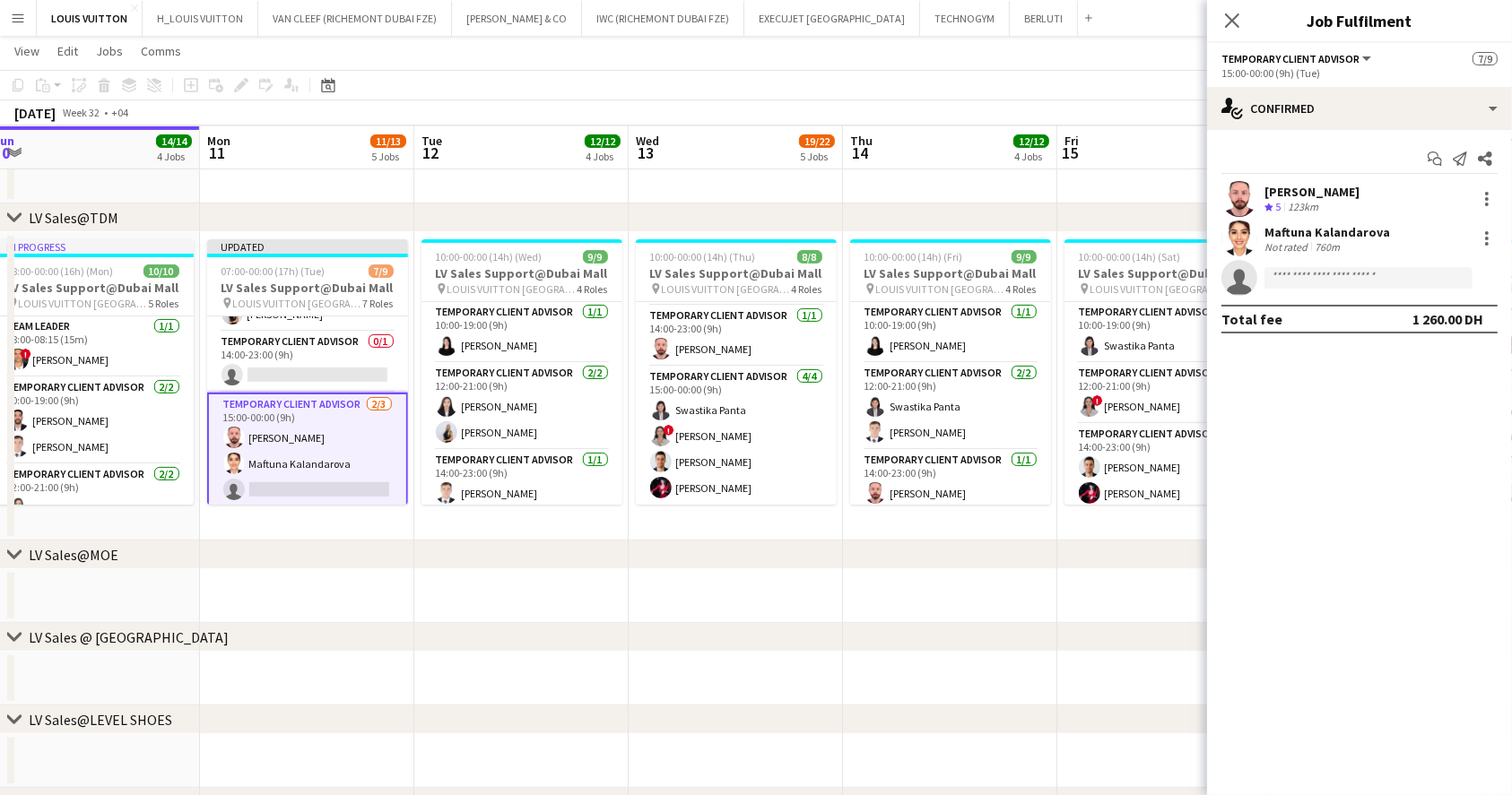
click at [1095, 71] on app-toolbar "Copy Paste Paste Ctrl+V Paste with crew Ctrl+Shift+V Paste linked Job [GEOGRAPH…" at bounding box center [756, 84] width 1512 height 30
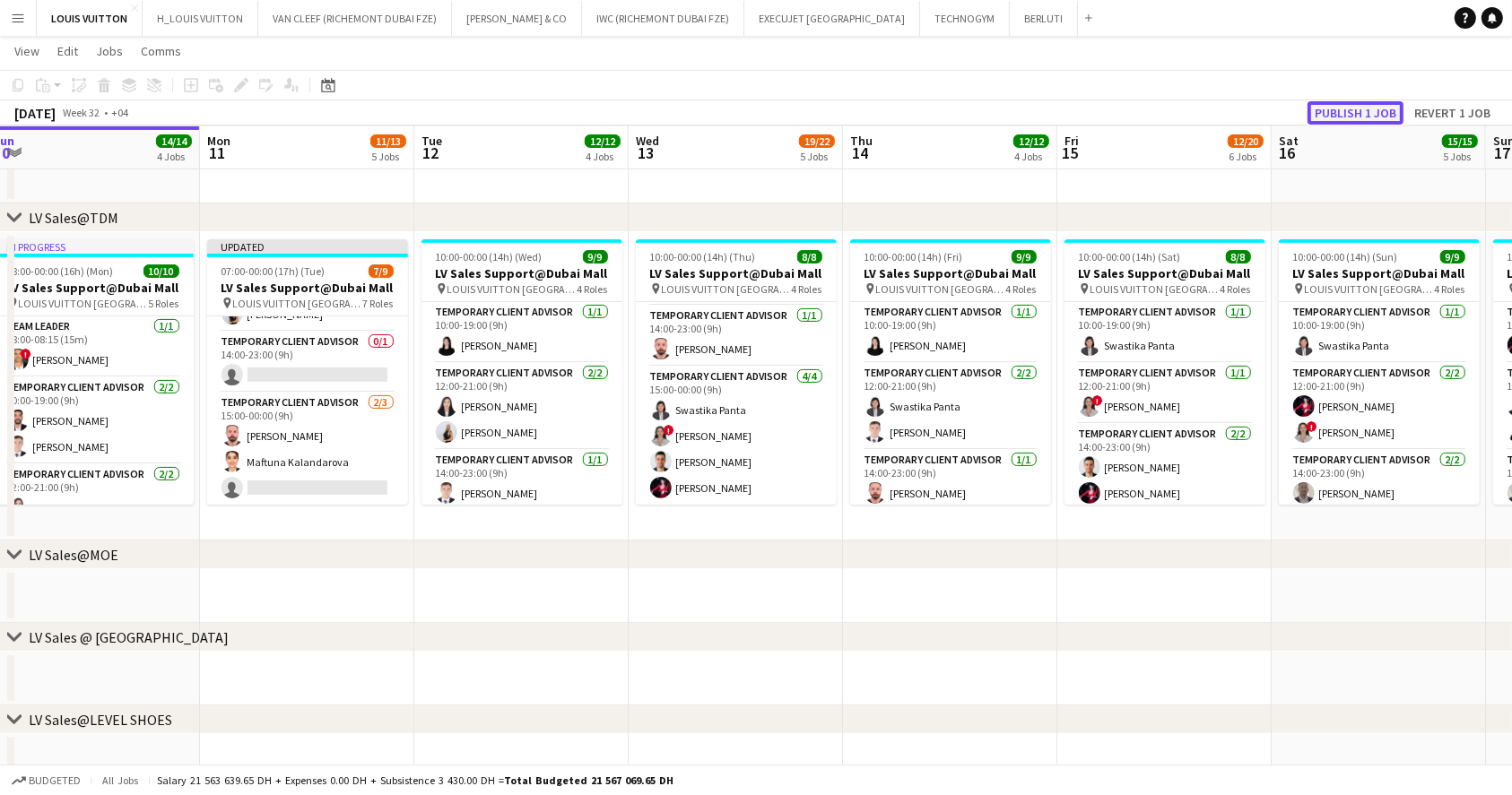
click at [1362, 112] on button "Publish 1 job" at bounding box center [1355, 113] width 96 height 23
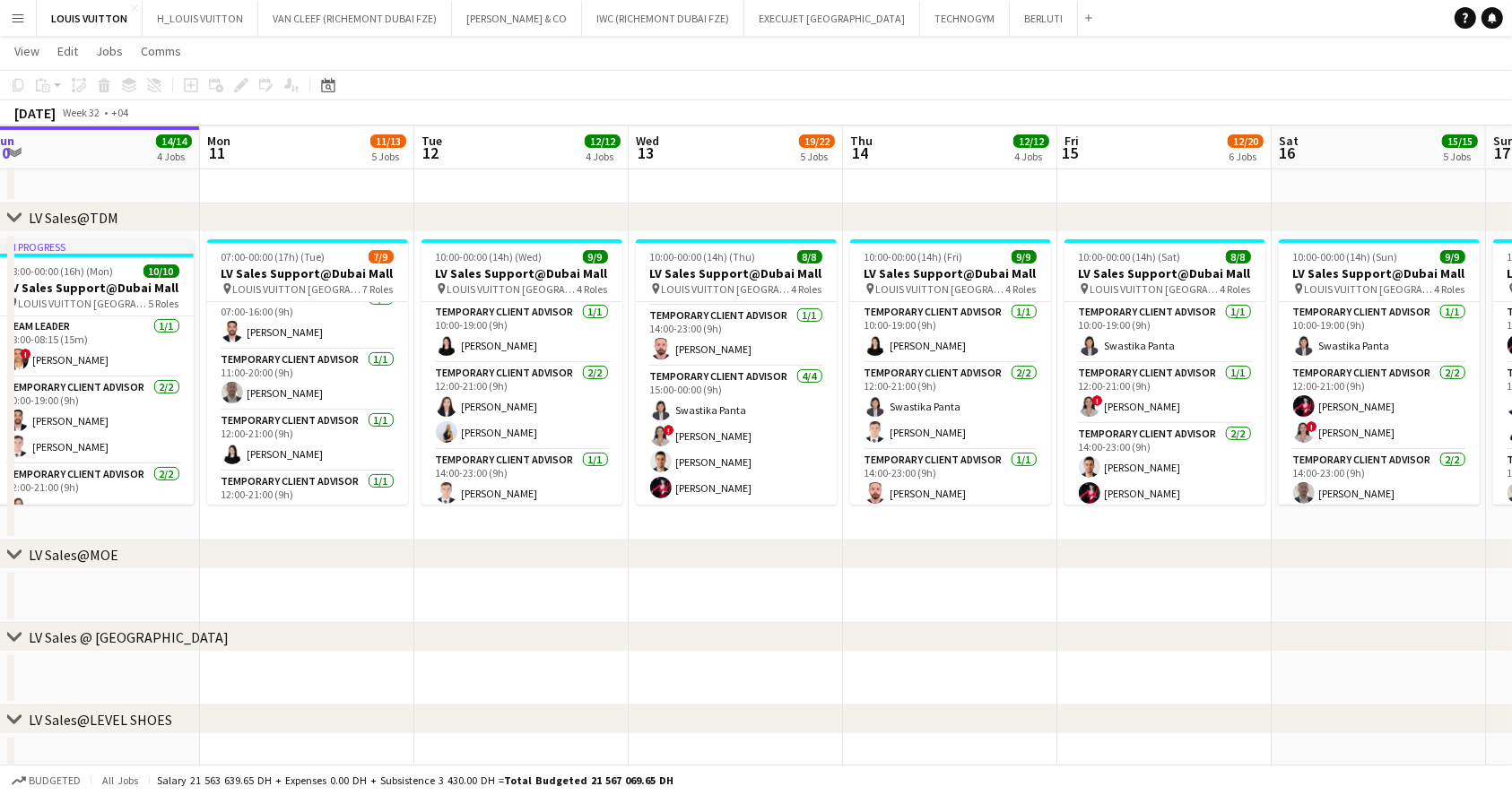
scroll to position [9, 0]
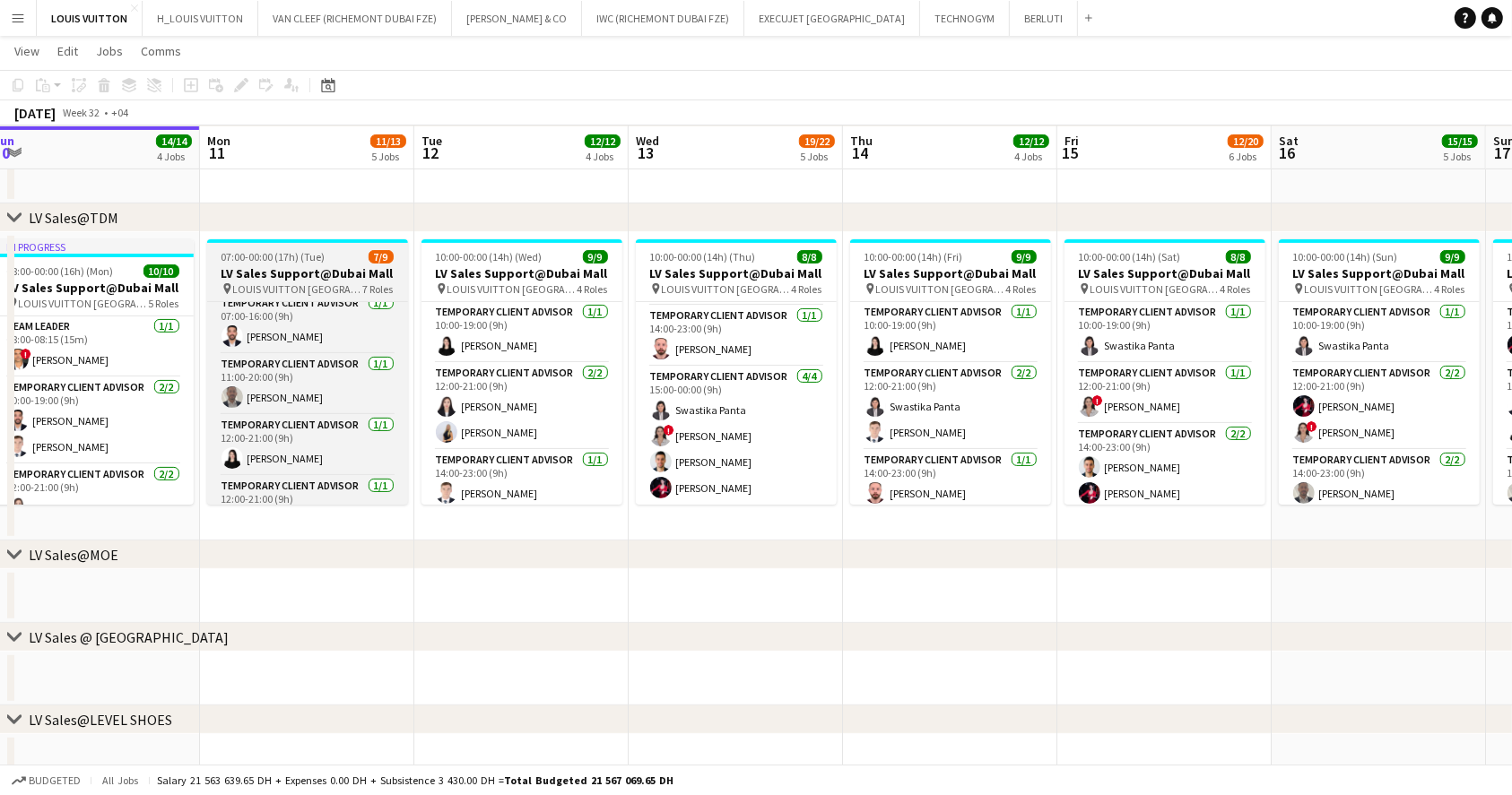
click at [309, 297] on app-job-card "07:00-00:00 (17h) (Tue) 7/9 LV Sales Support@Dubai Mall pin LOUIS VUITTON [GEOG…" at bounding box center [307, 371] width 201 height 265
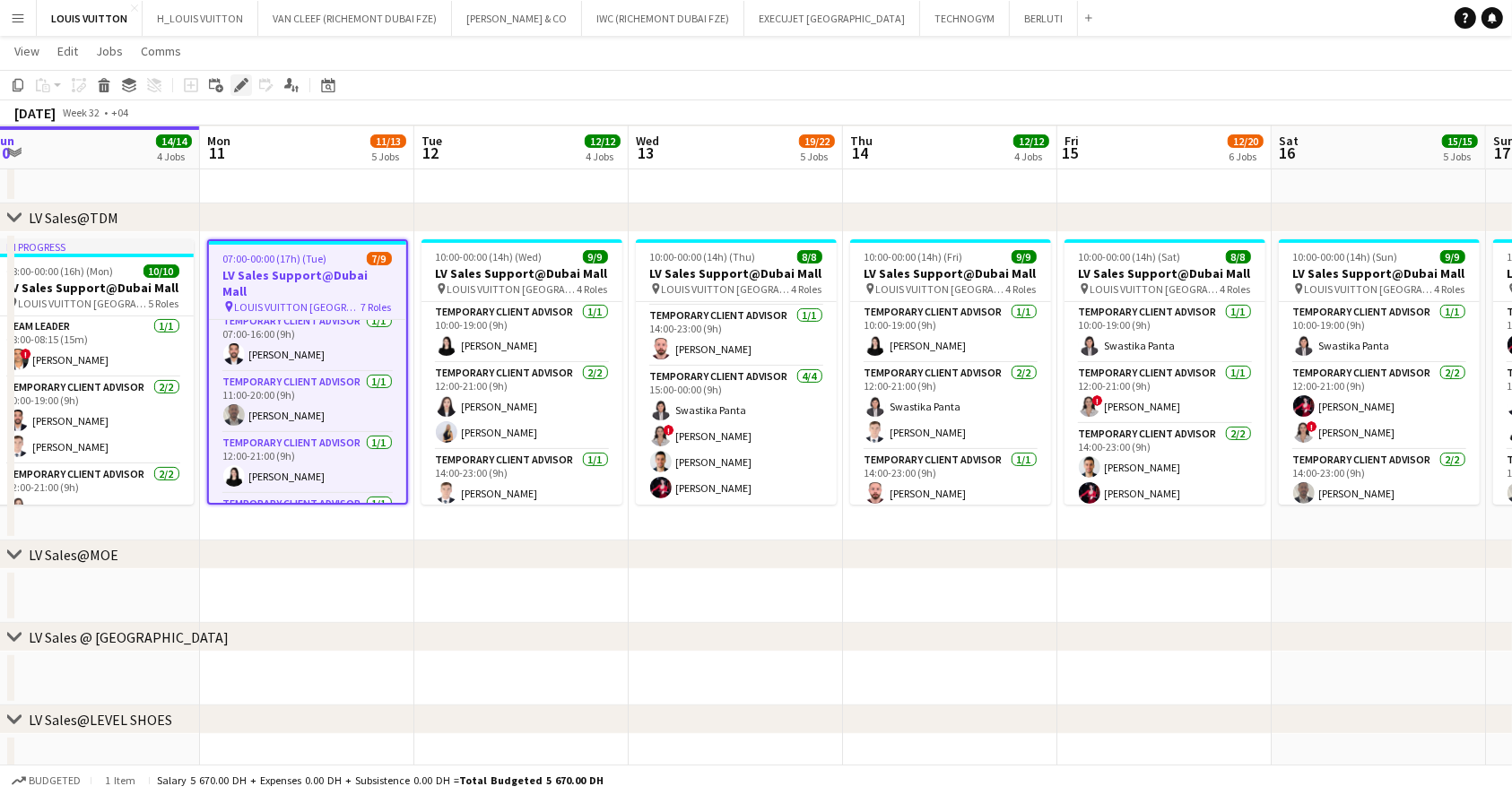
click at [240, 89] on icon "Edit" at bounding box center [241, 85] width 15 height 15
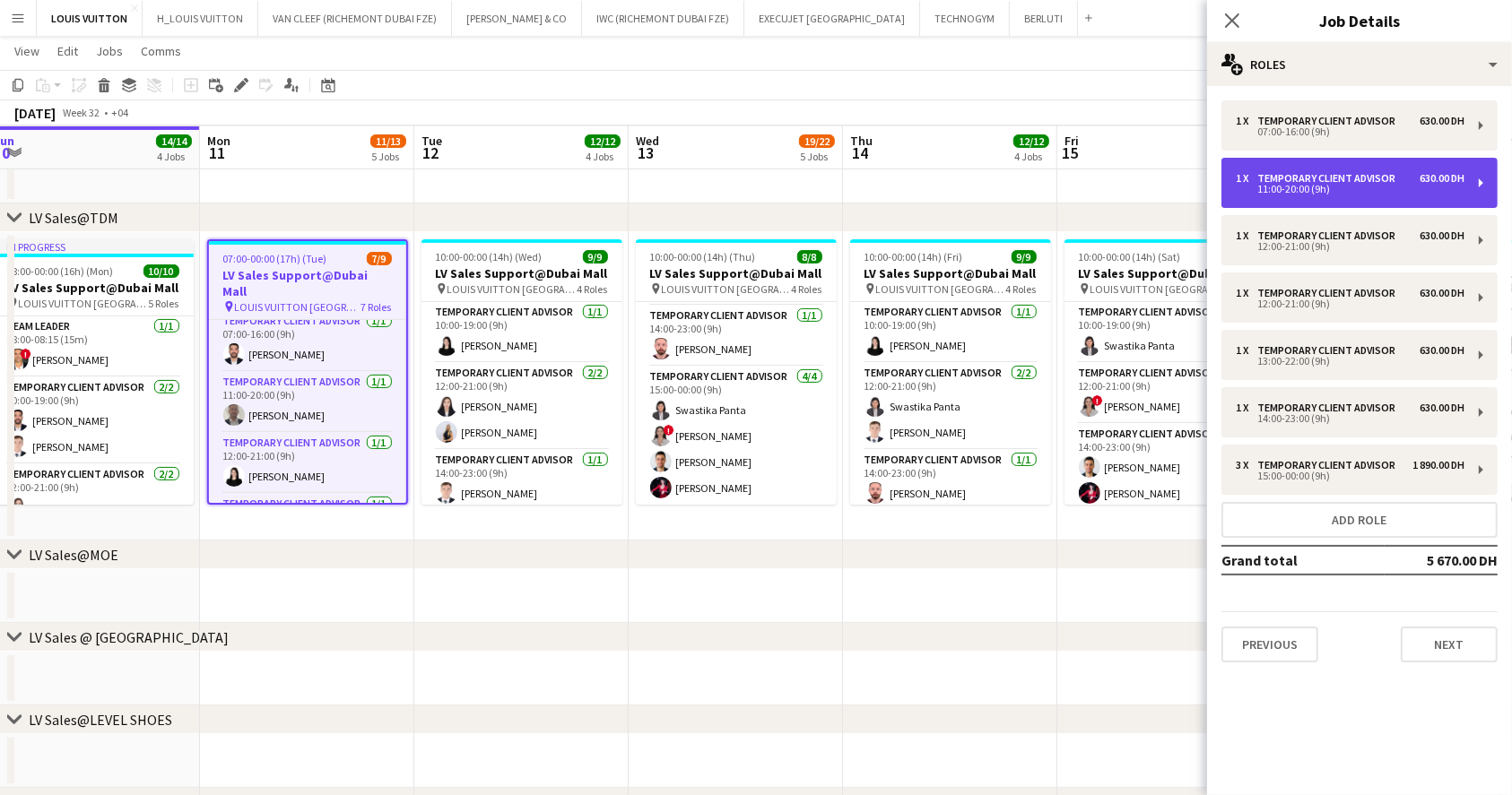
click at [1422, 185] on div "11:00-20:00 (9h)" at bounding box center [1349, 189] width 228 height 9
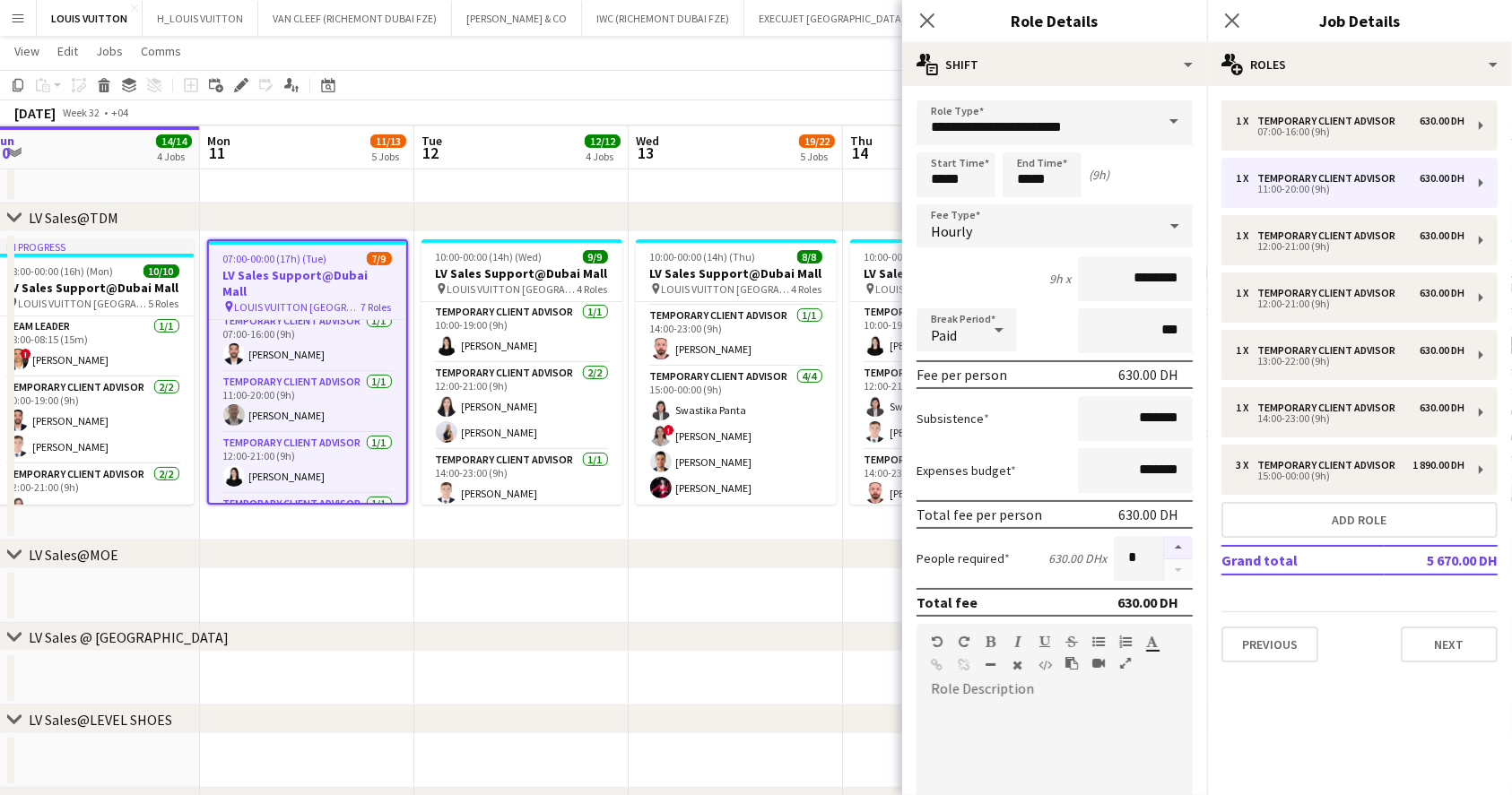
click at [1163, 545] on button "button" at bounding box center [1177, 547] width 28 height 23
type input "*"
click at [785, 82] on app-toolbar "Copy Paste Paste Ctrl+V Paste with crew Ctrl+Shift+V Paste linked Job [GEOGRAPH…" at bounding box center [756, 84] width 1512 height 30
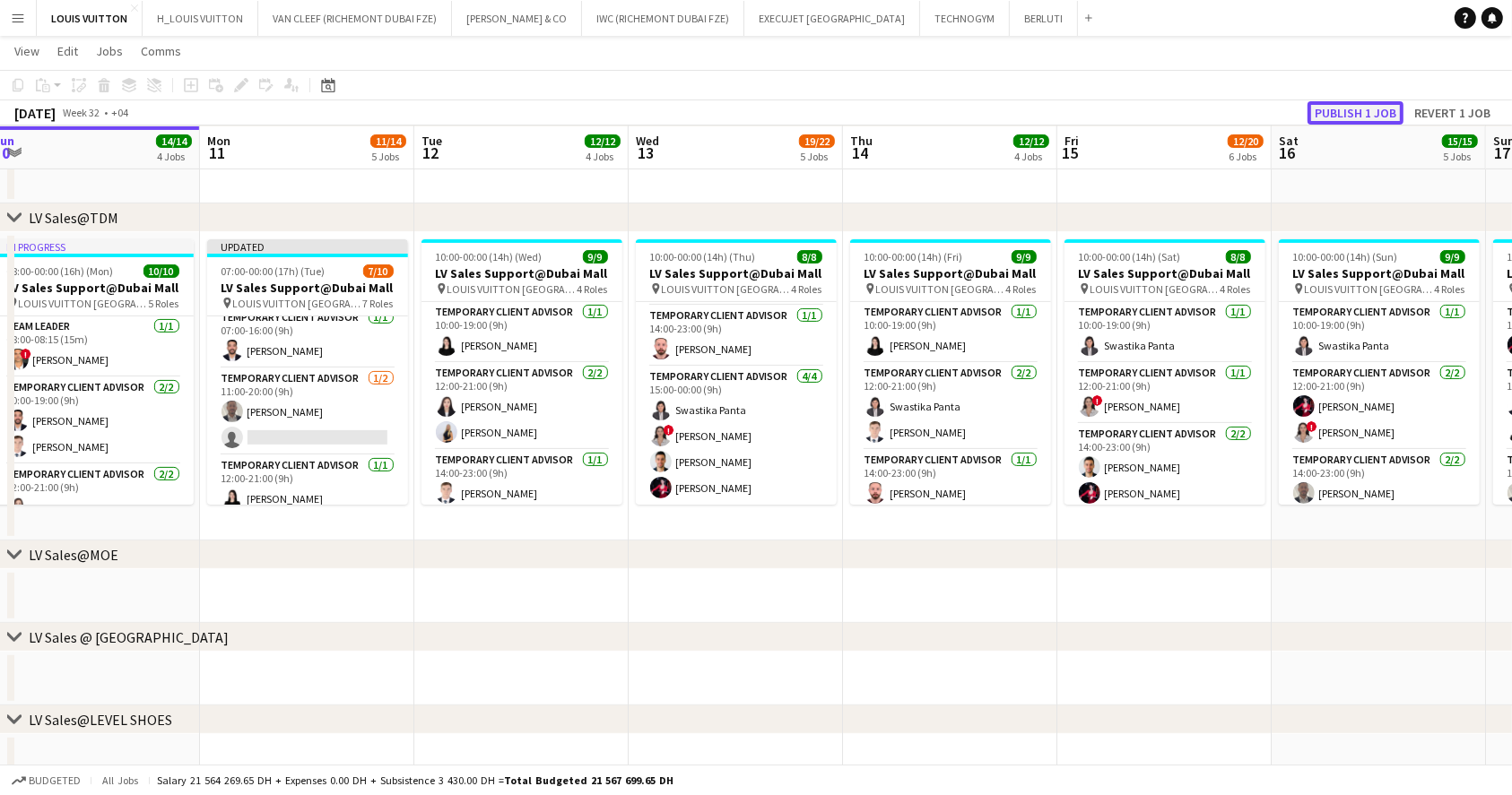
click at [1363, 112] on button "Publish 1 job" at bounding box center [1355, 113] width 96 height 23
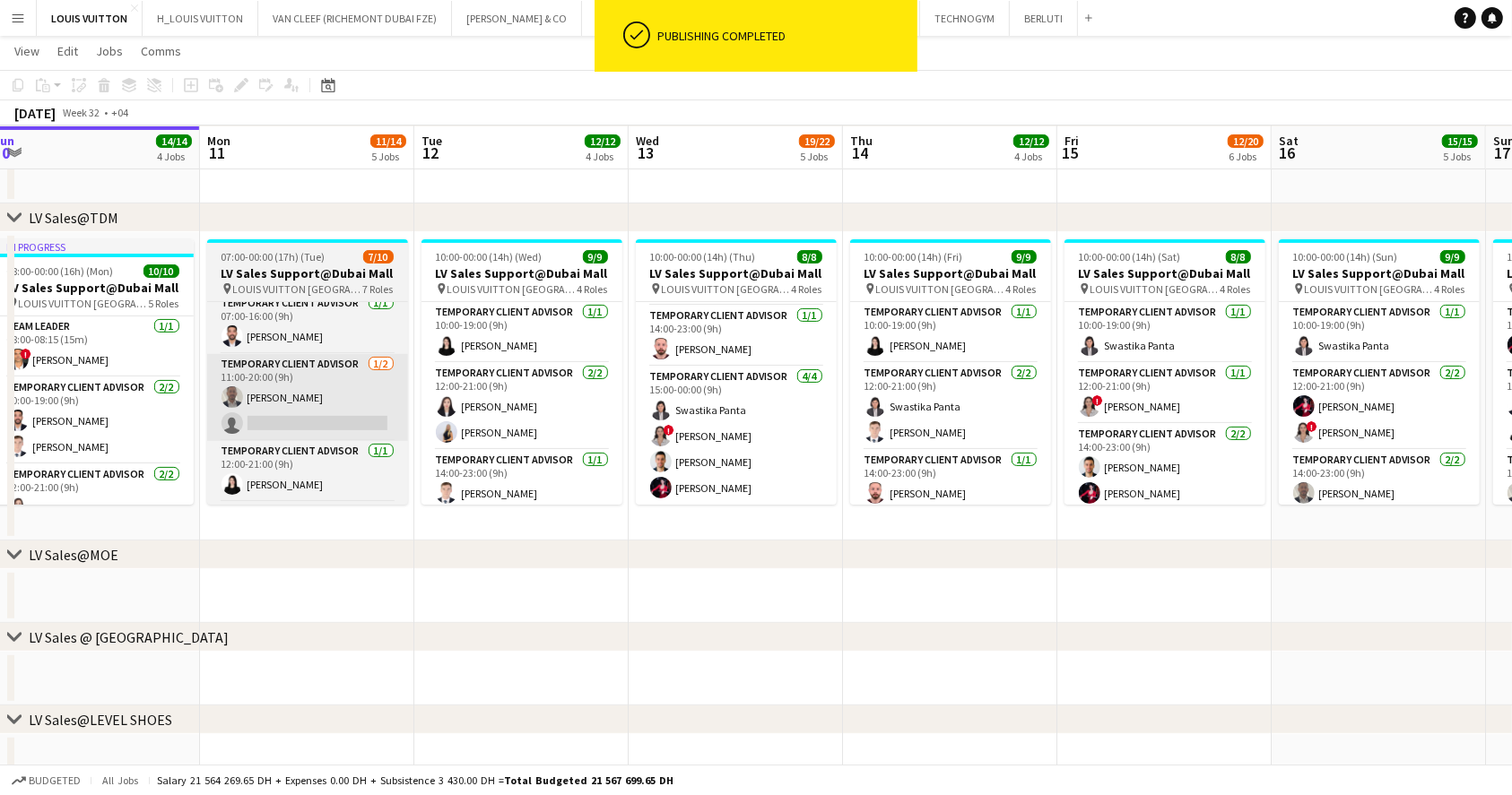
click at [326, 416] on app-card-role "Temporary Client Advisor [DATE] 11:00-20:00 (9h) [PERSON_NAME] single-neutral-a…" at bounding box center [307, 398] width 201 height 87
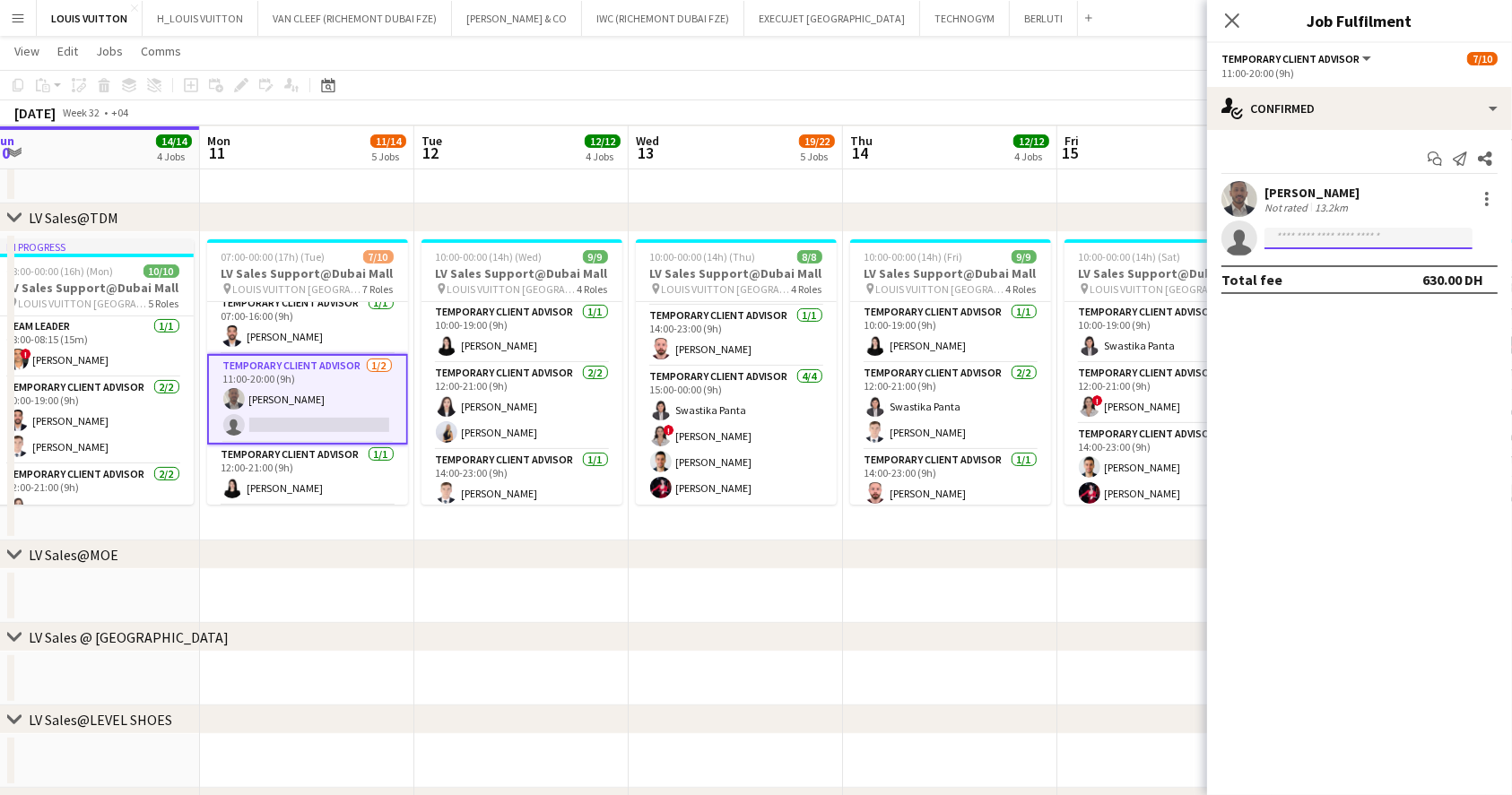
click at [1301, 240] on input at bounding box center [1368, 239] width 208 height 22
type input "*********"
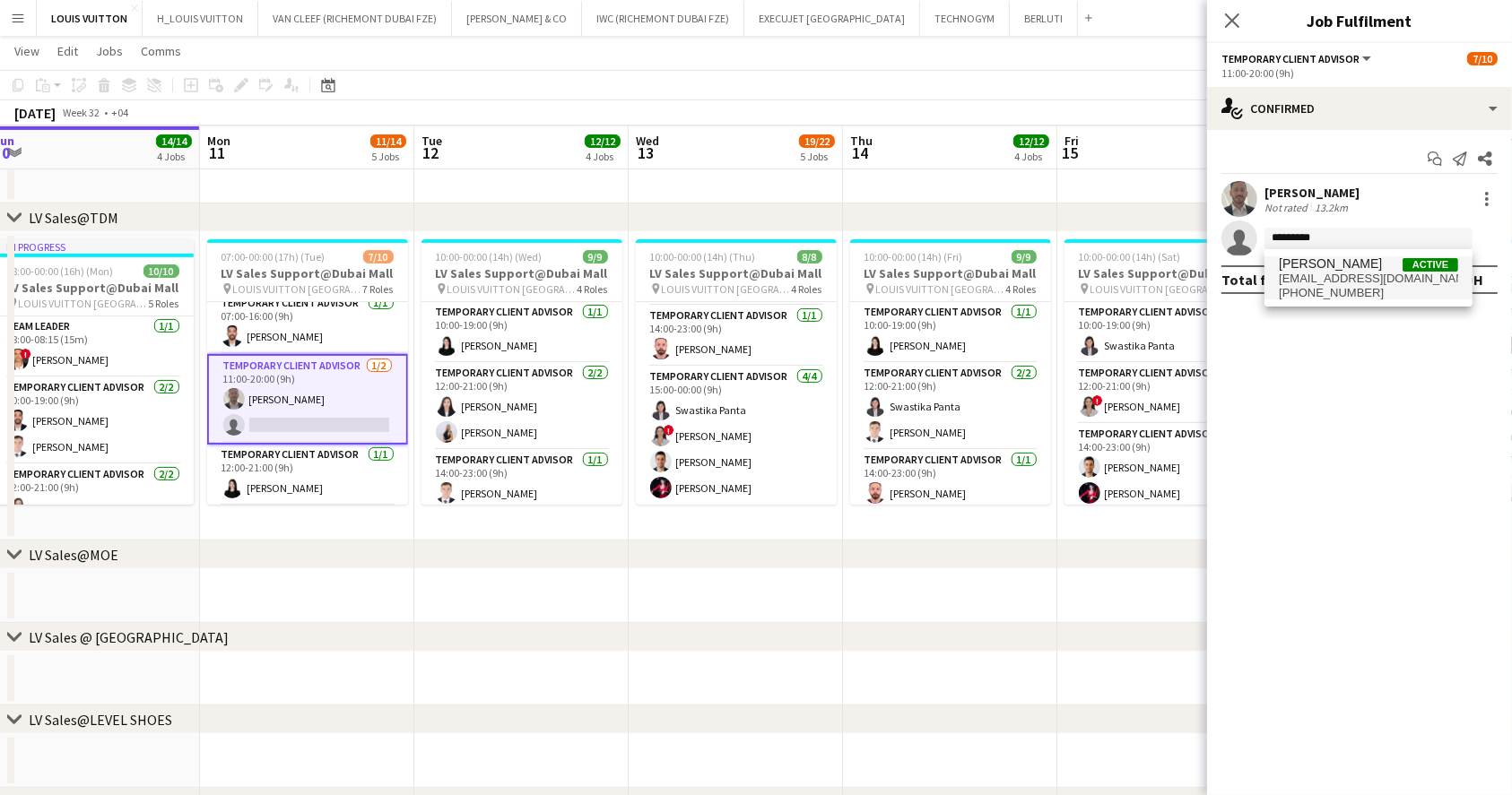
click at [1377, 282] on span "[EMAIL_ADDRESS][DOMAIN_NAME]" at bounding box center [1367, 278] width 179 height 15
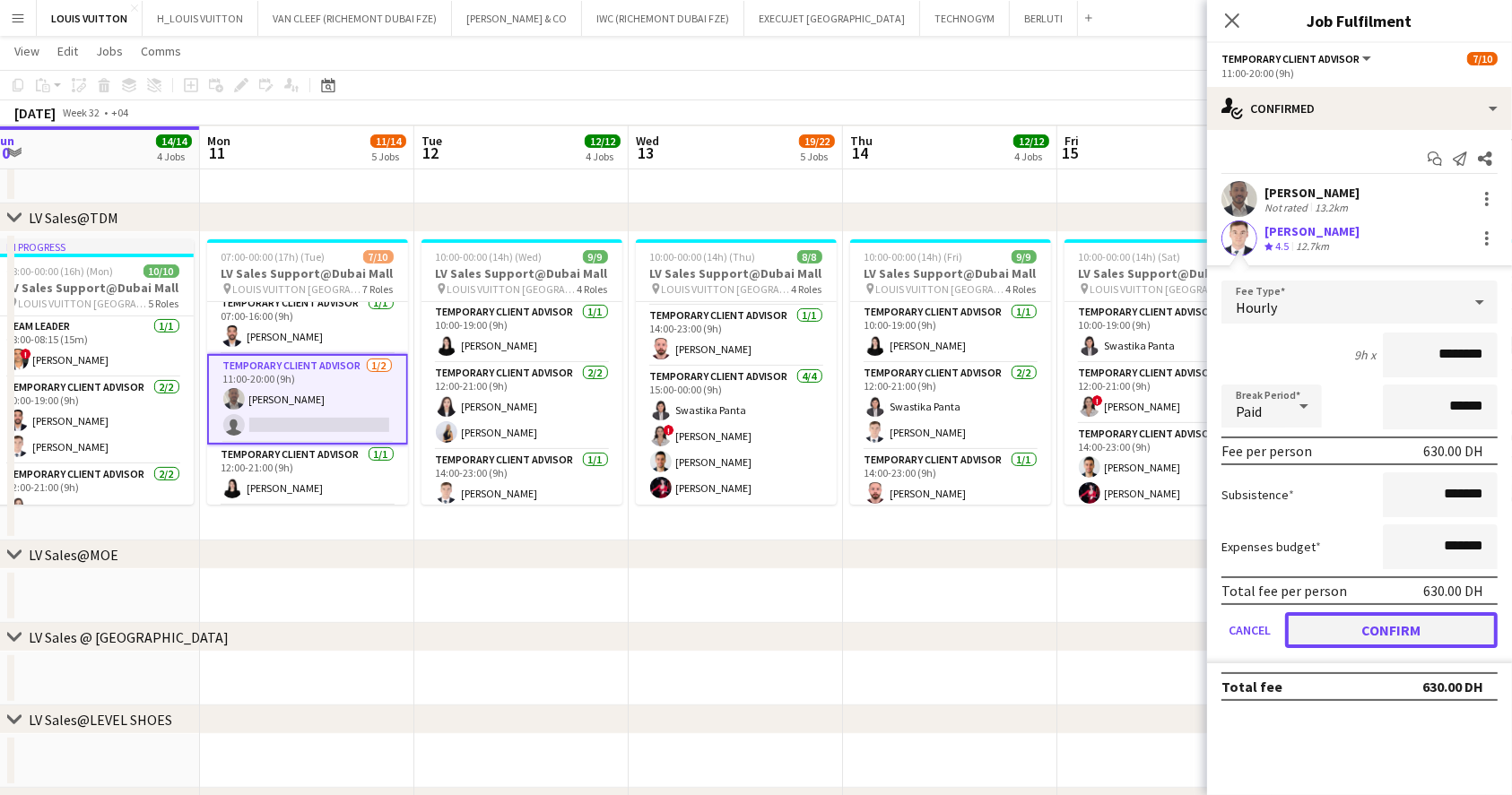
click at [1392, 638] on button "Confirm" at bounding box center [1391, 630] width 213 height 36
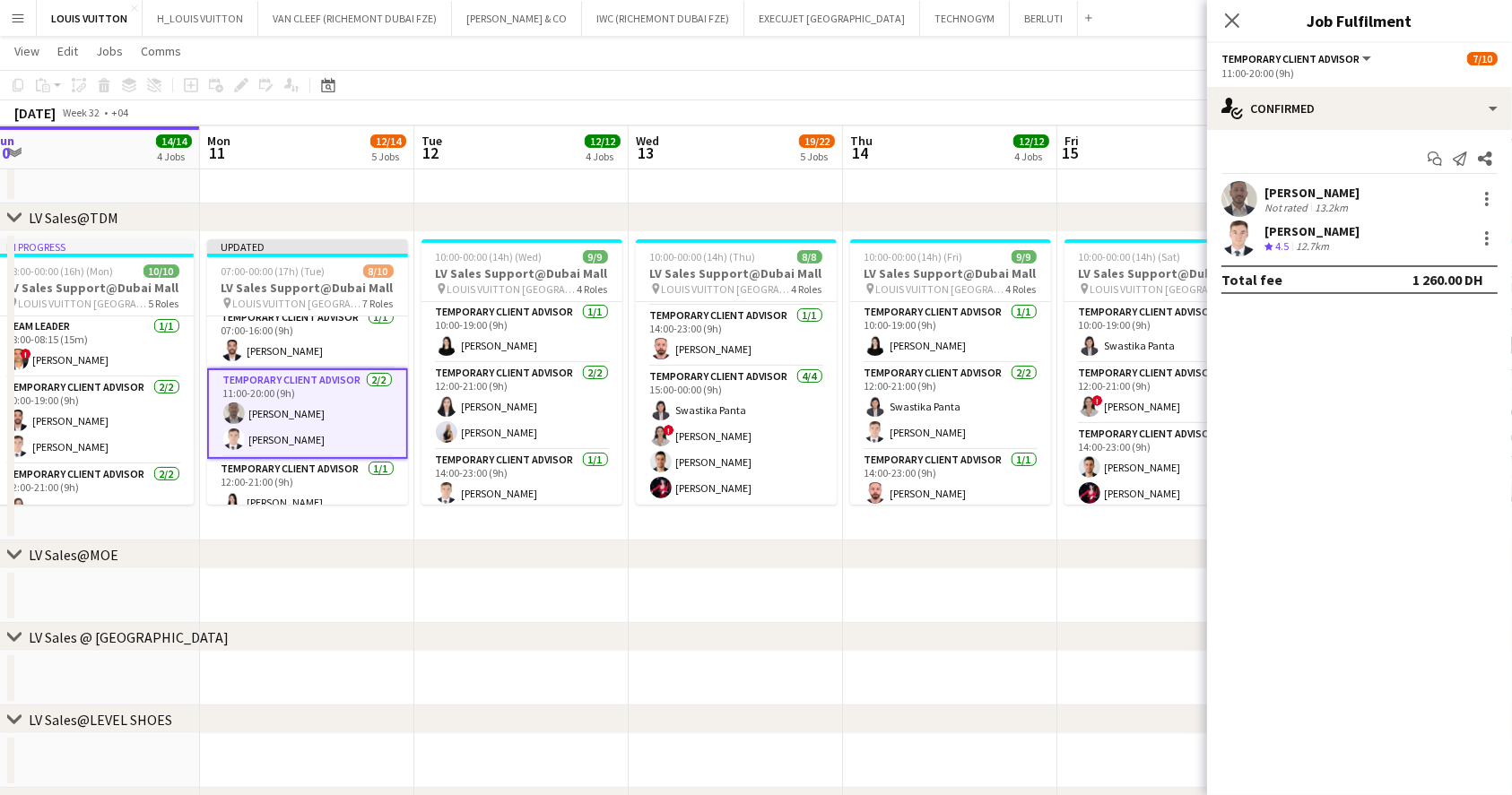
click at [1160, 78] on app-toolbar "Copy Paste Paste Ctrl+V Paste with crew Ctrl+Shift+V Paste linked Job [GEOGRAPH…" at bounding box center [756, 84] width 1512 height 30
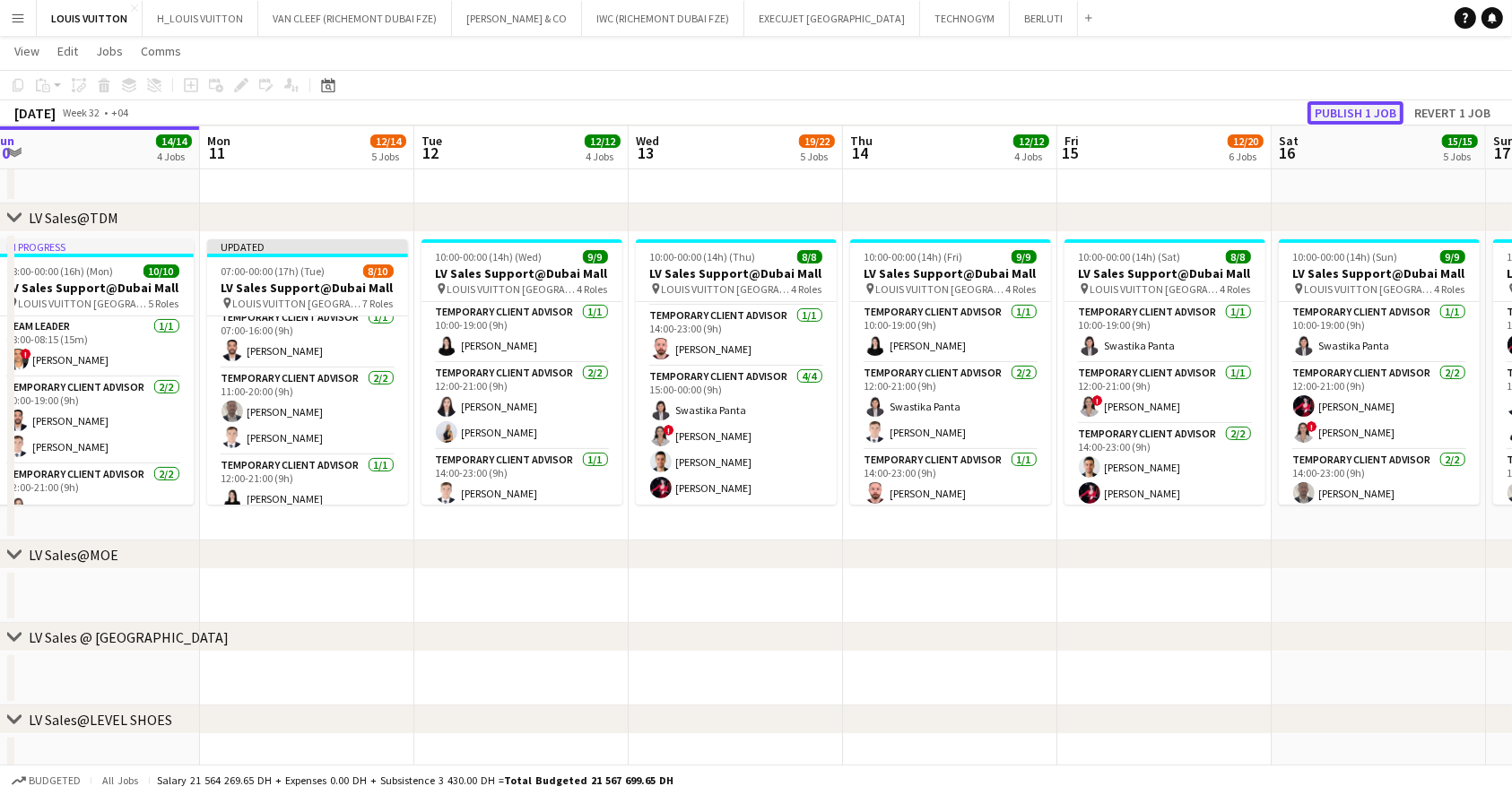
click at [1352, 115] on button "Publish 1 job" at bounding box center [1355, 113] width 96 height 23
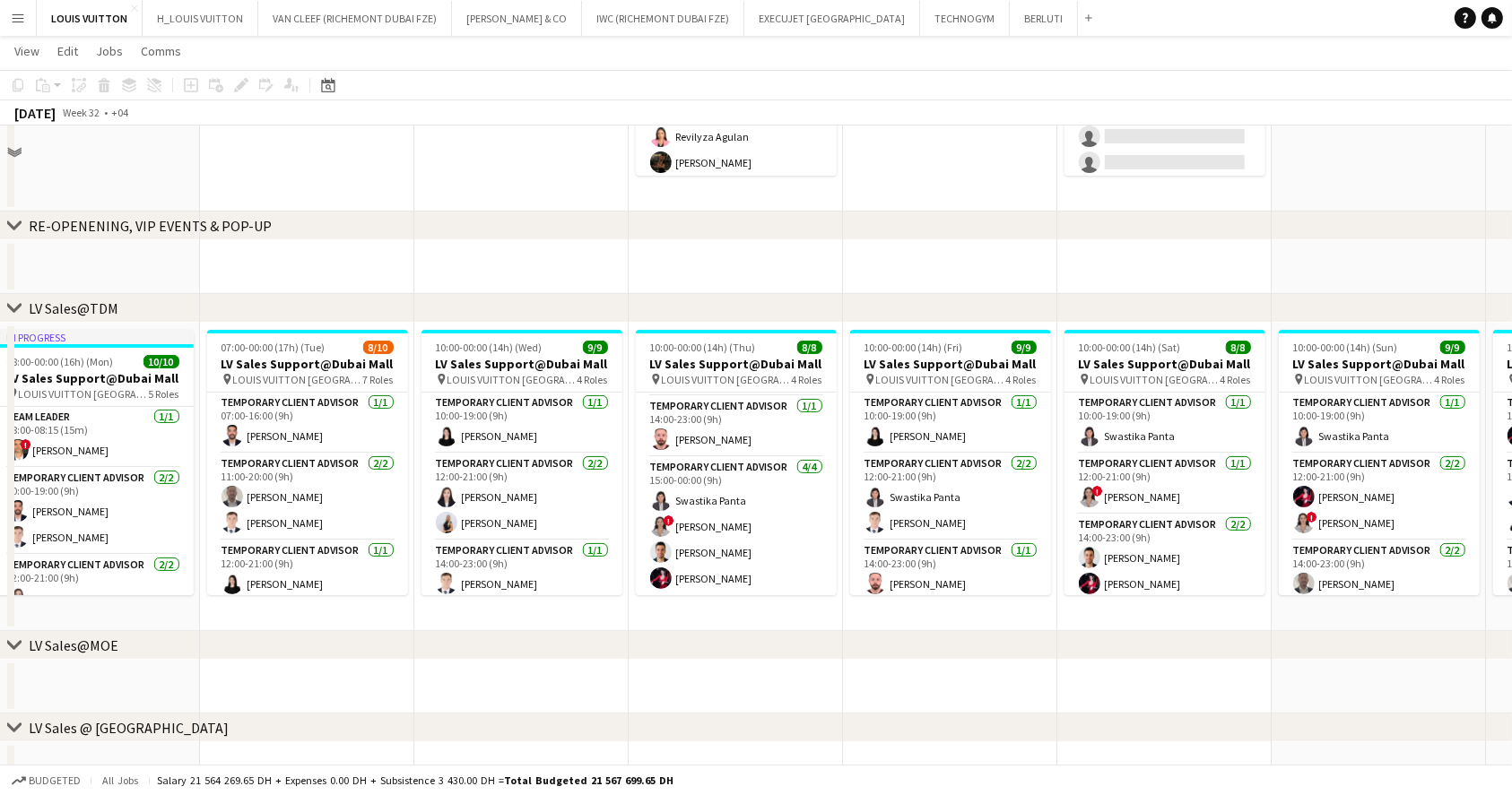
scroll to position [244, 0]
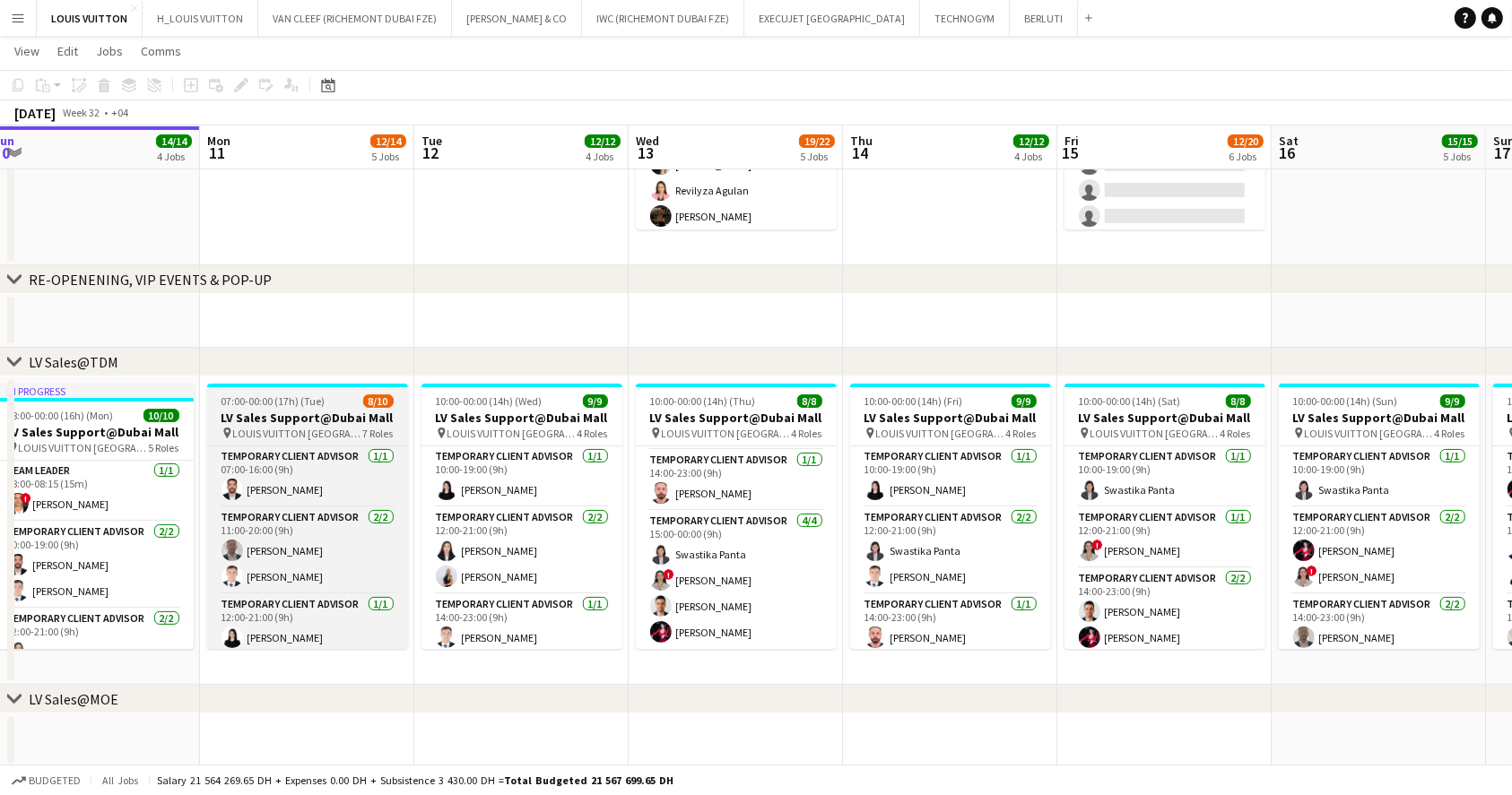
click at [313, 423] on h3 "LV Sales Support@Dubai Mall" at bounding box center [307, 417] width 201 height 16
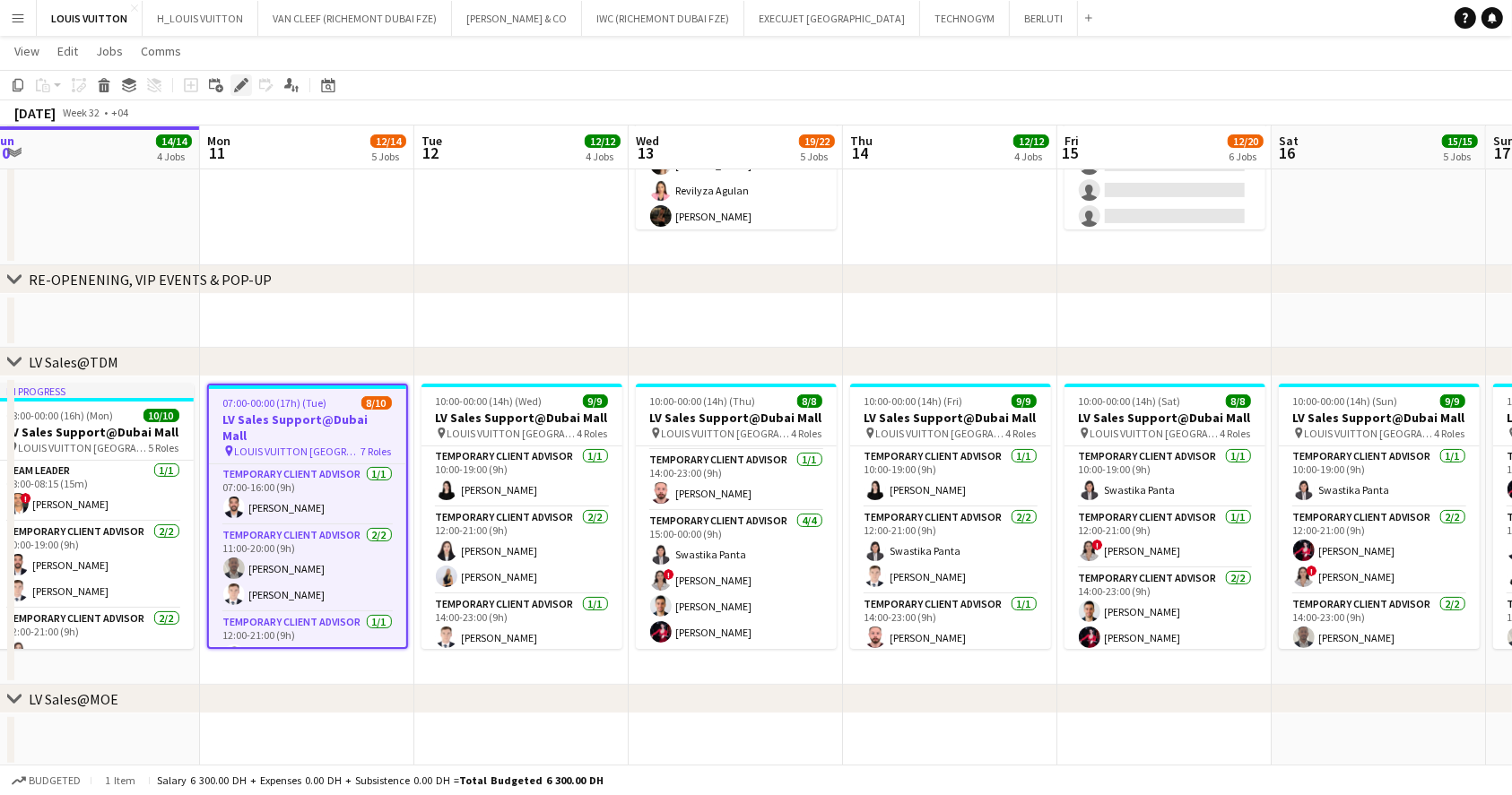
click at [239, 87] on icon at bounding box center [241, 85] width 10 height 10
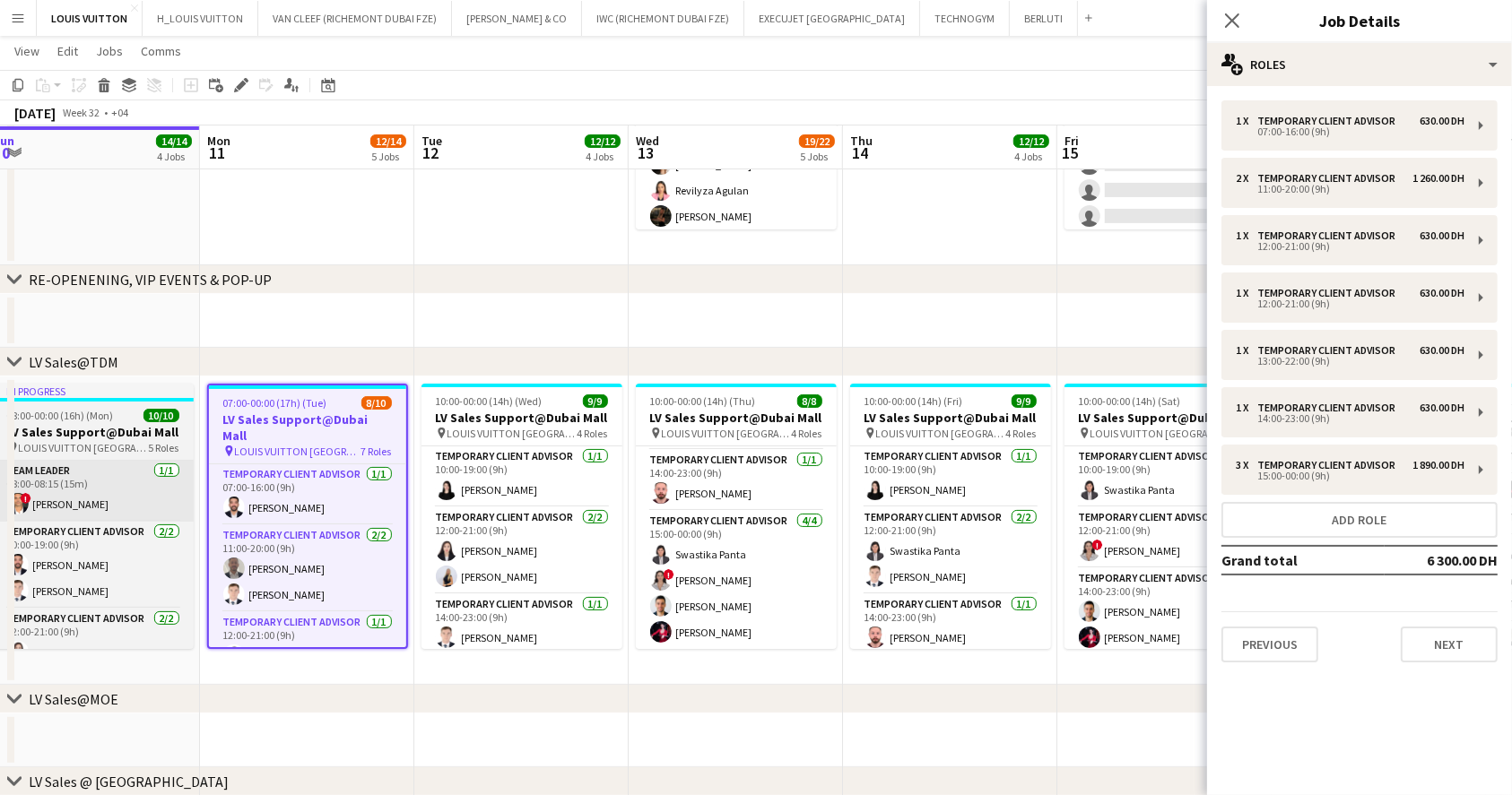
click at [92, 503] on app-card-role "Team Leader [DATE] 08:00-08:15 (15m) ! [PERSON_NAME]" at bounding box center [93, 491] width 201 height 61
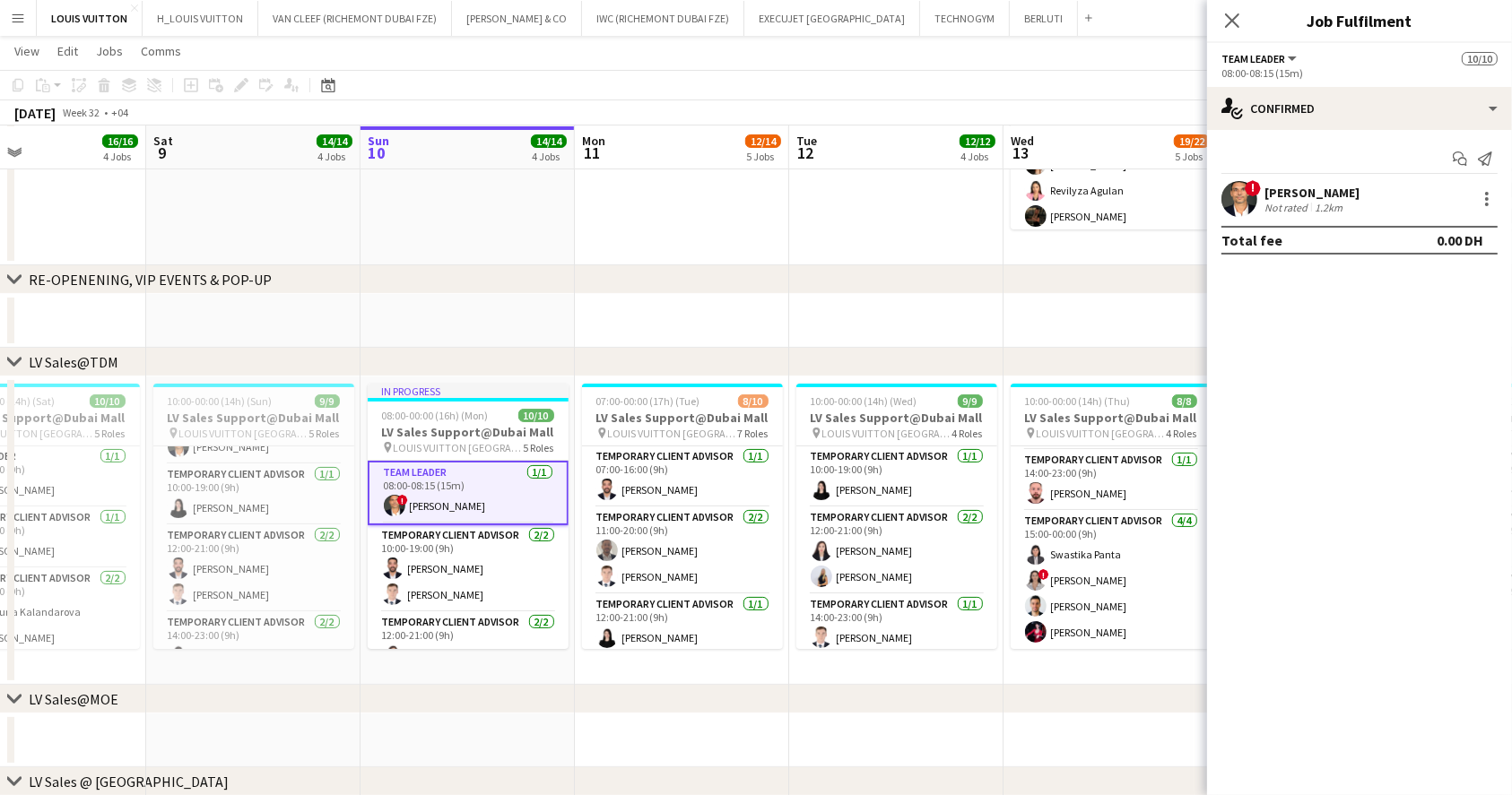
scroll to position [0, 0]
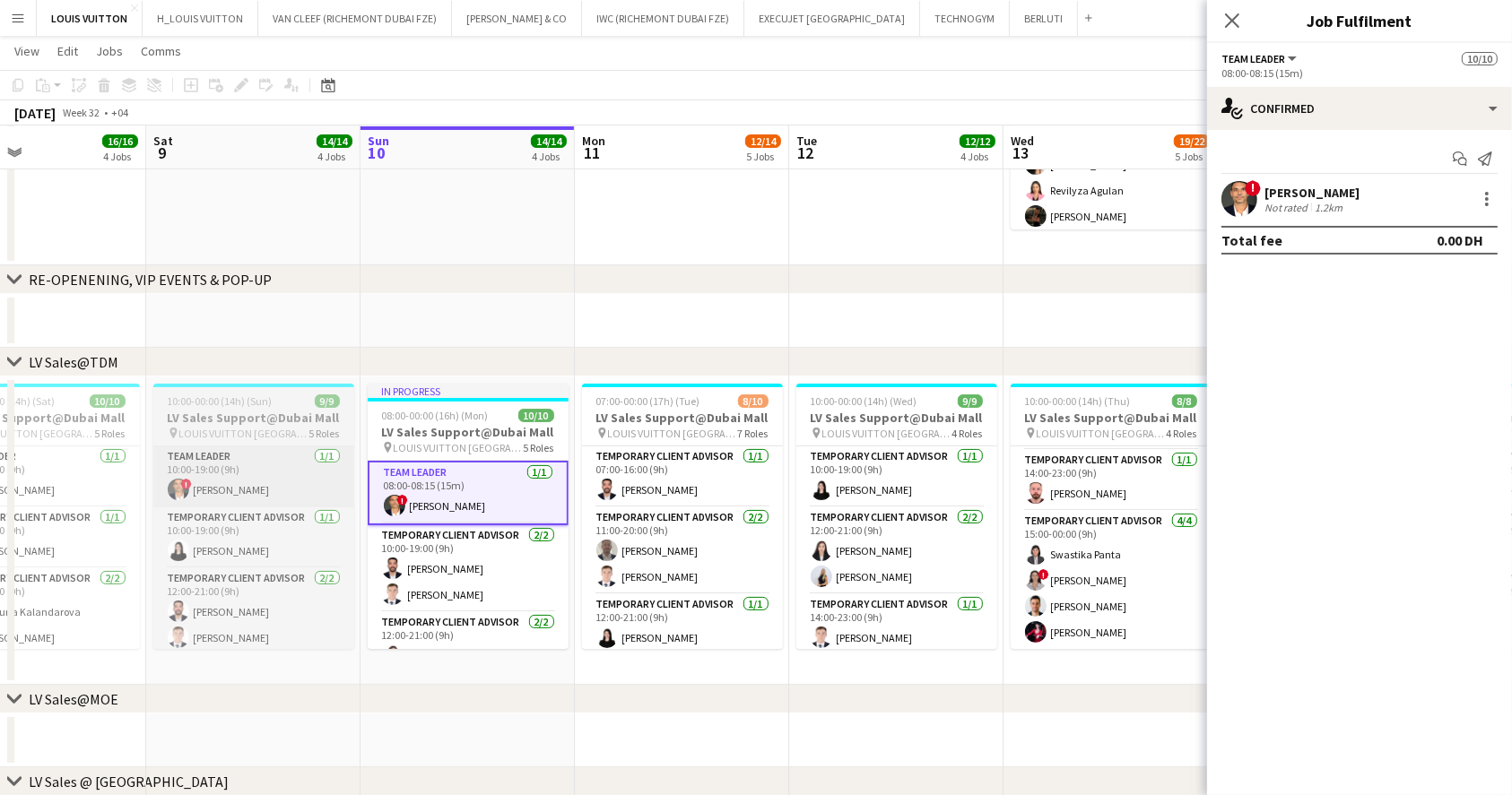
click at [256, 489] on app-card-role "Team Leader [DATE] 10:00-19:00 (9h) ! [PERSON_NAME]" at bounding box center [254, 477] width 201 height 61
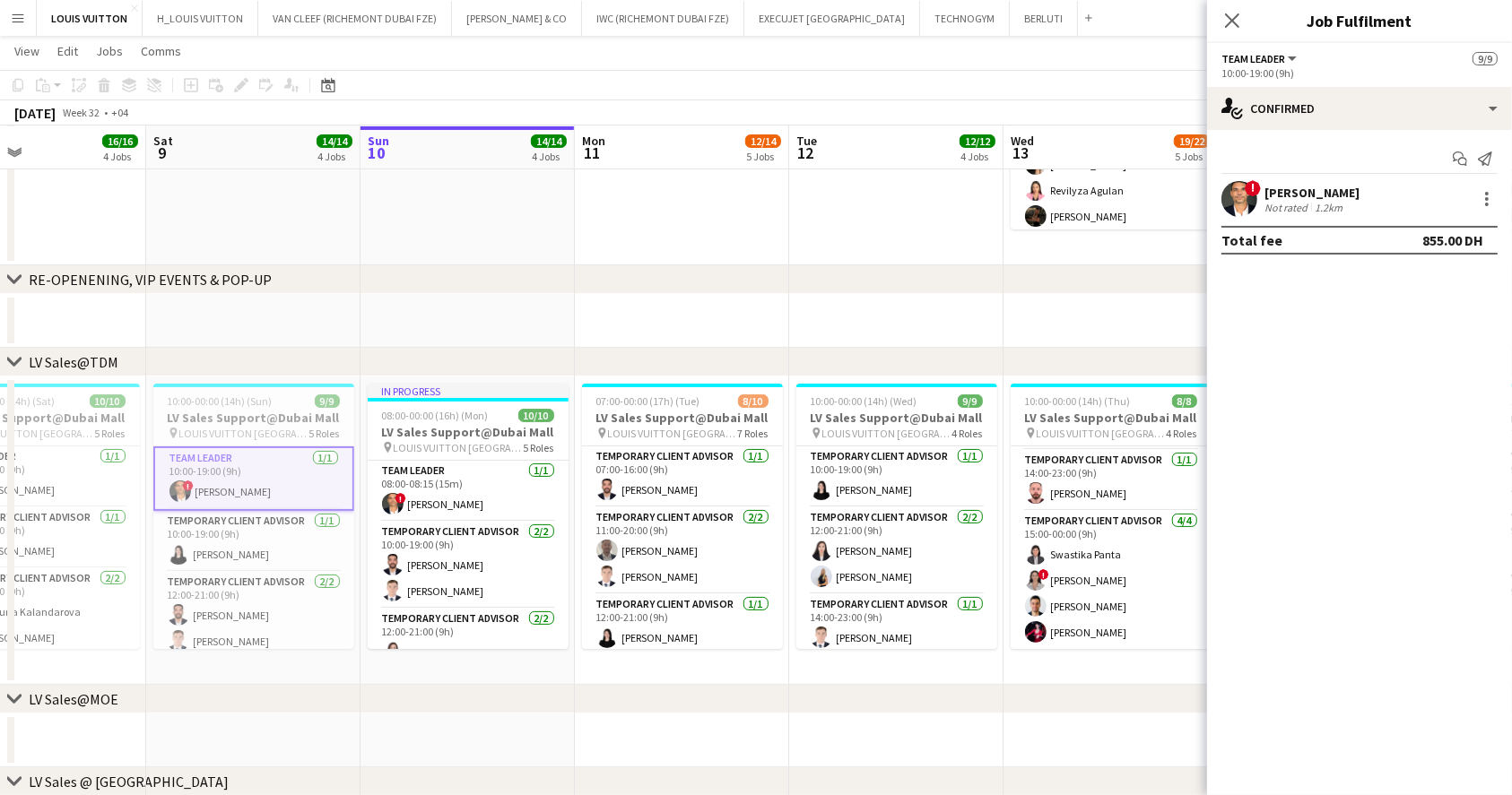
click at [1268, 201] on div "Not rated" at bounding box center [1288, 208] width 47 height 14
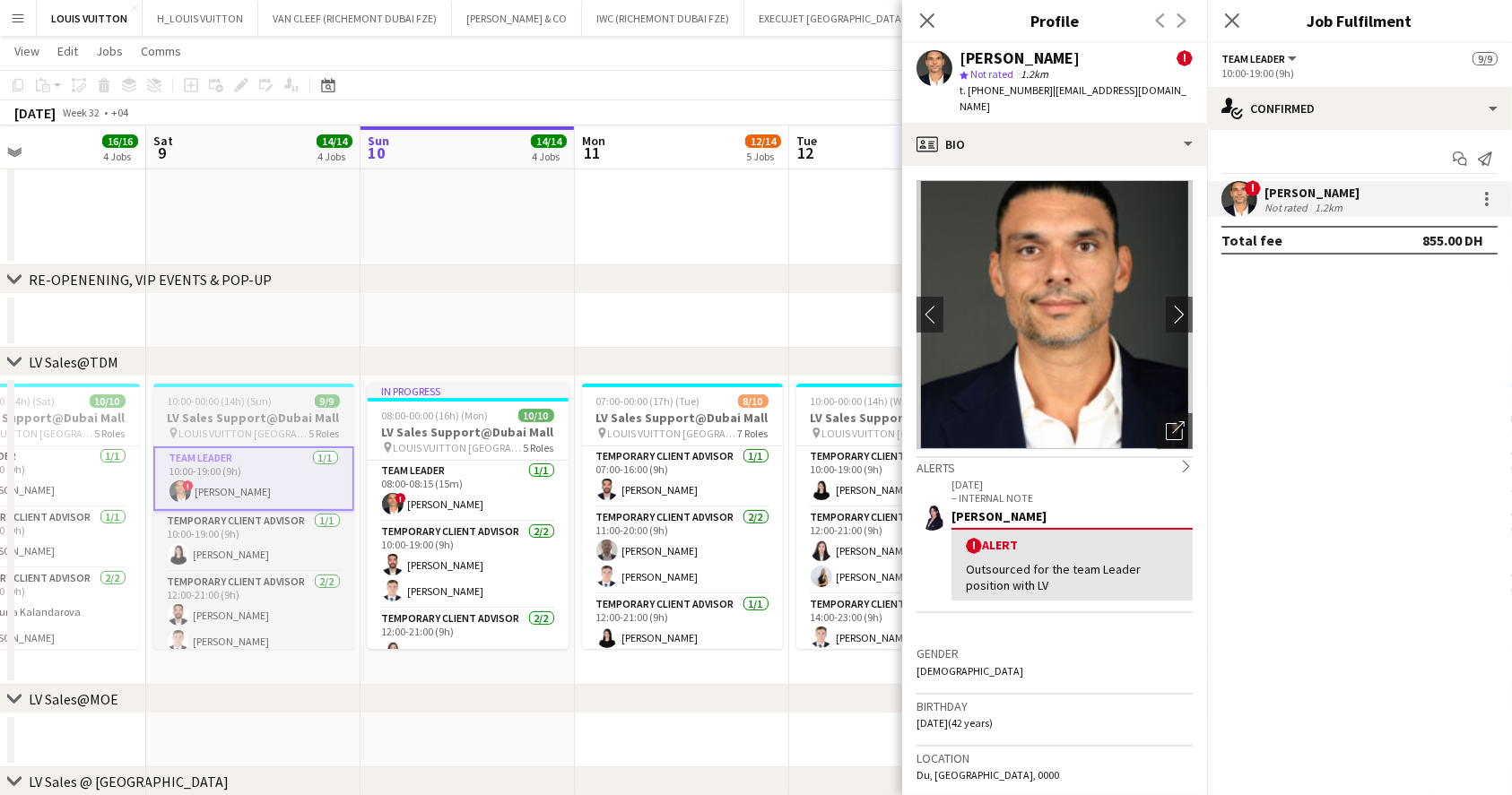
click at [243, 446] on app-card-role "Team Leader [DATE] 10:00-19:00 (9h) ! [PERSON_NAME]" at bounding box center [254, 479] width 201 height 65
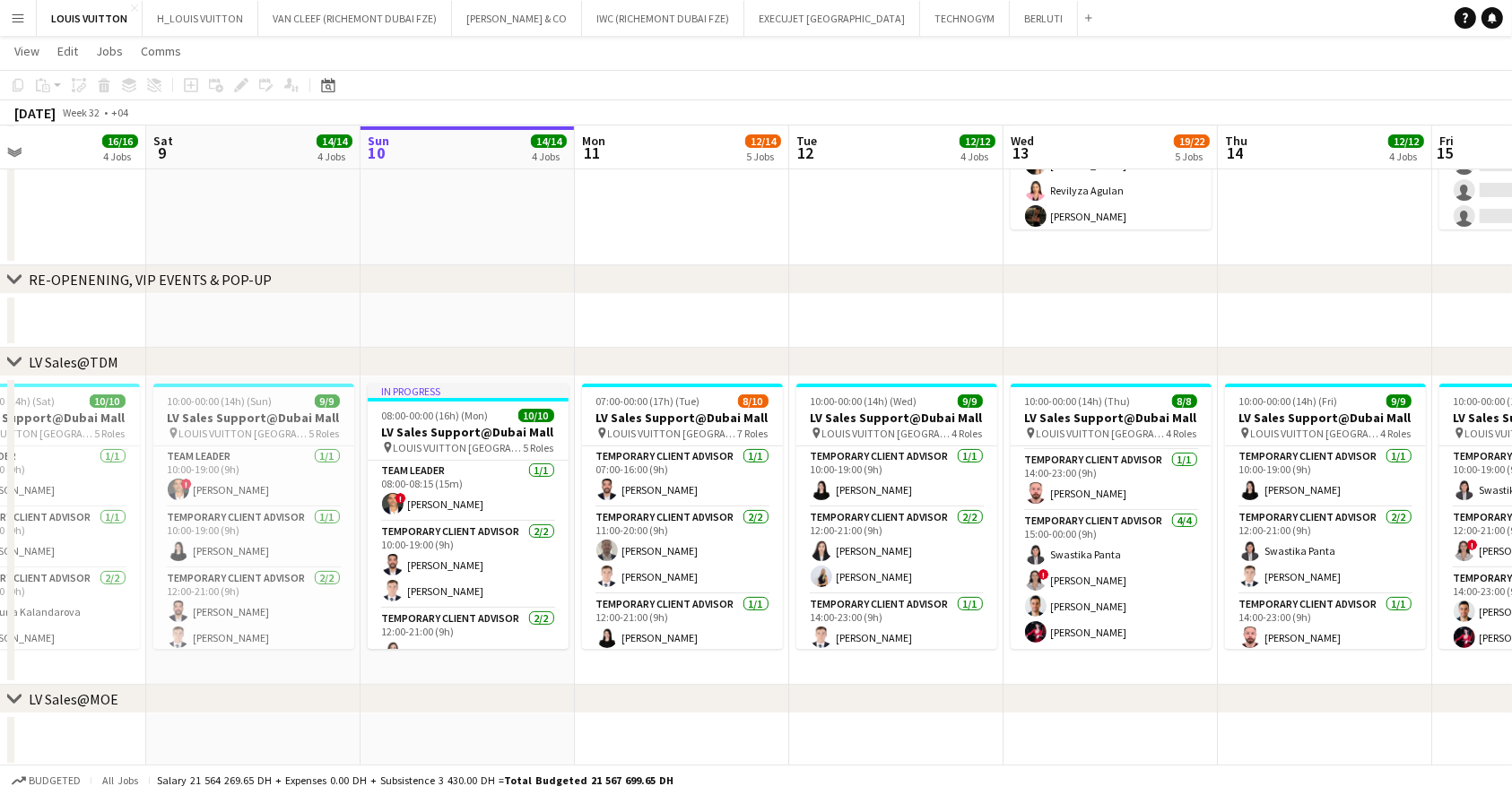
click at [262, 415] on h3 "LV Sales Support@Dubai Mall" at bounding box center [254, 417] width 201 height 16
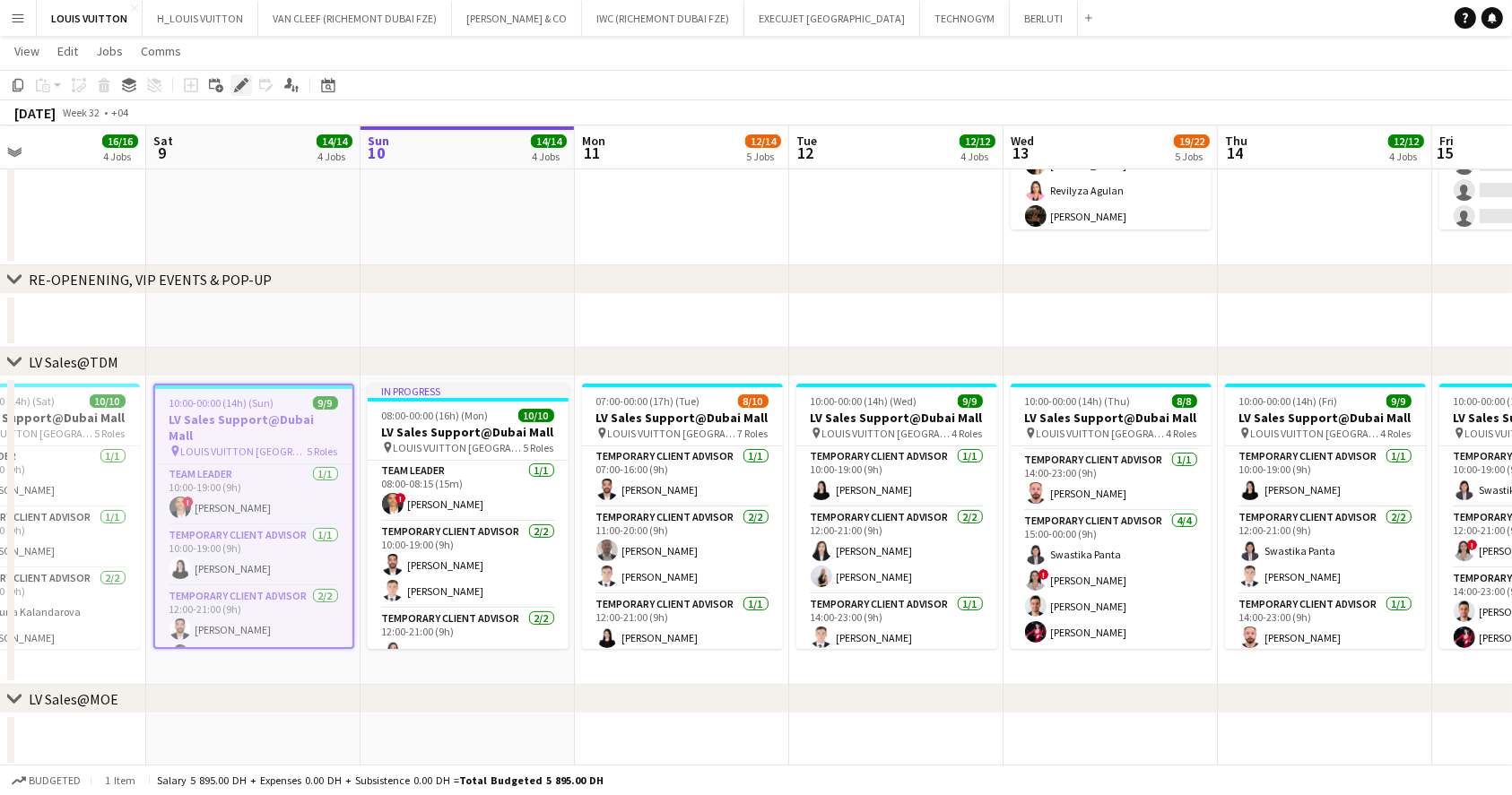
click at [235, 90] on icon at bounding box center [236, 90] width 5 height 5
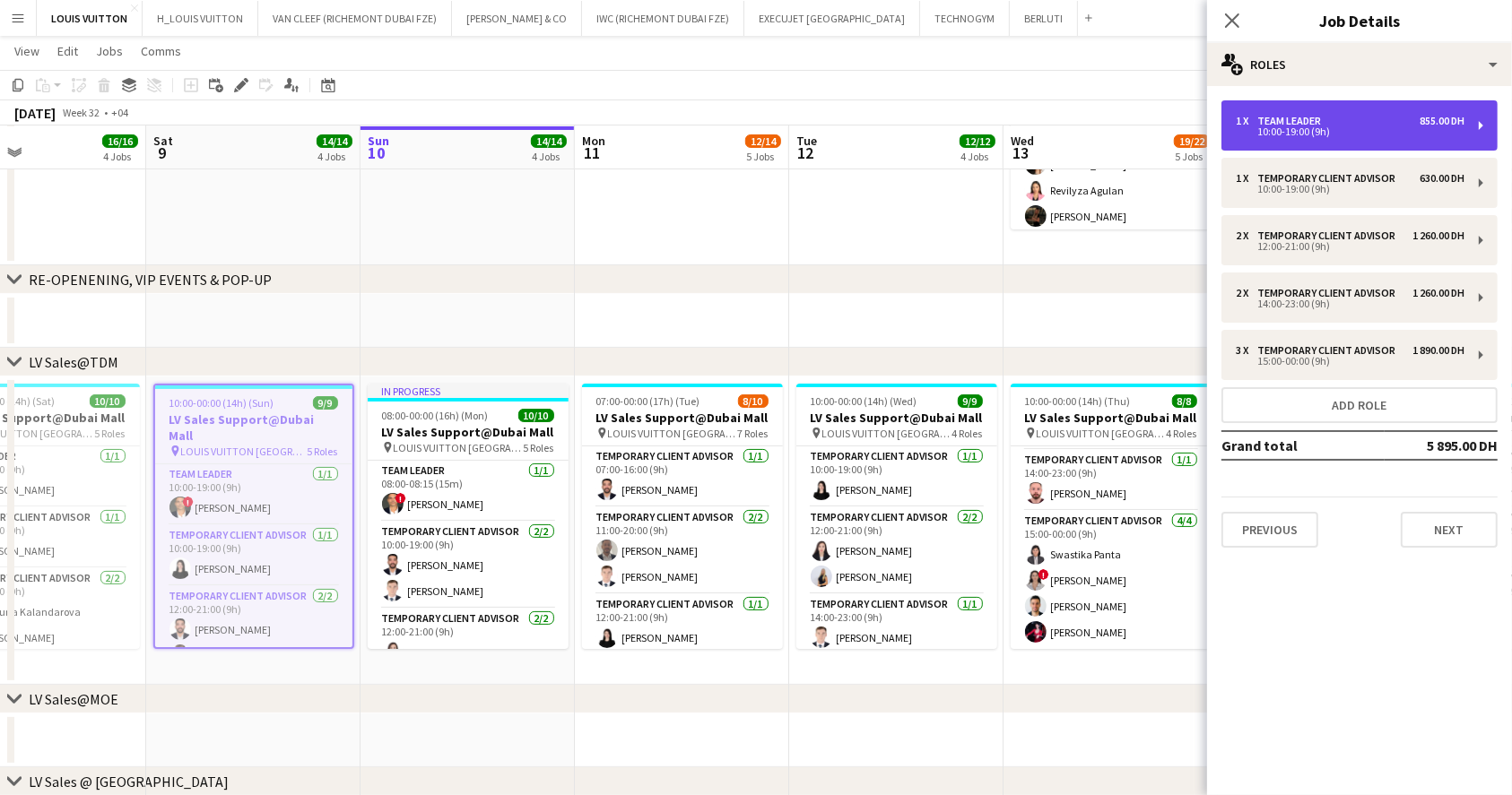
click at [1436, 120] on div "855.00 DH" at bounding box center [1441, 120] width 45 height 13
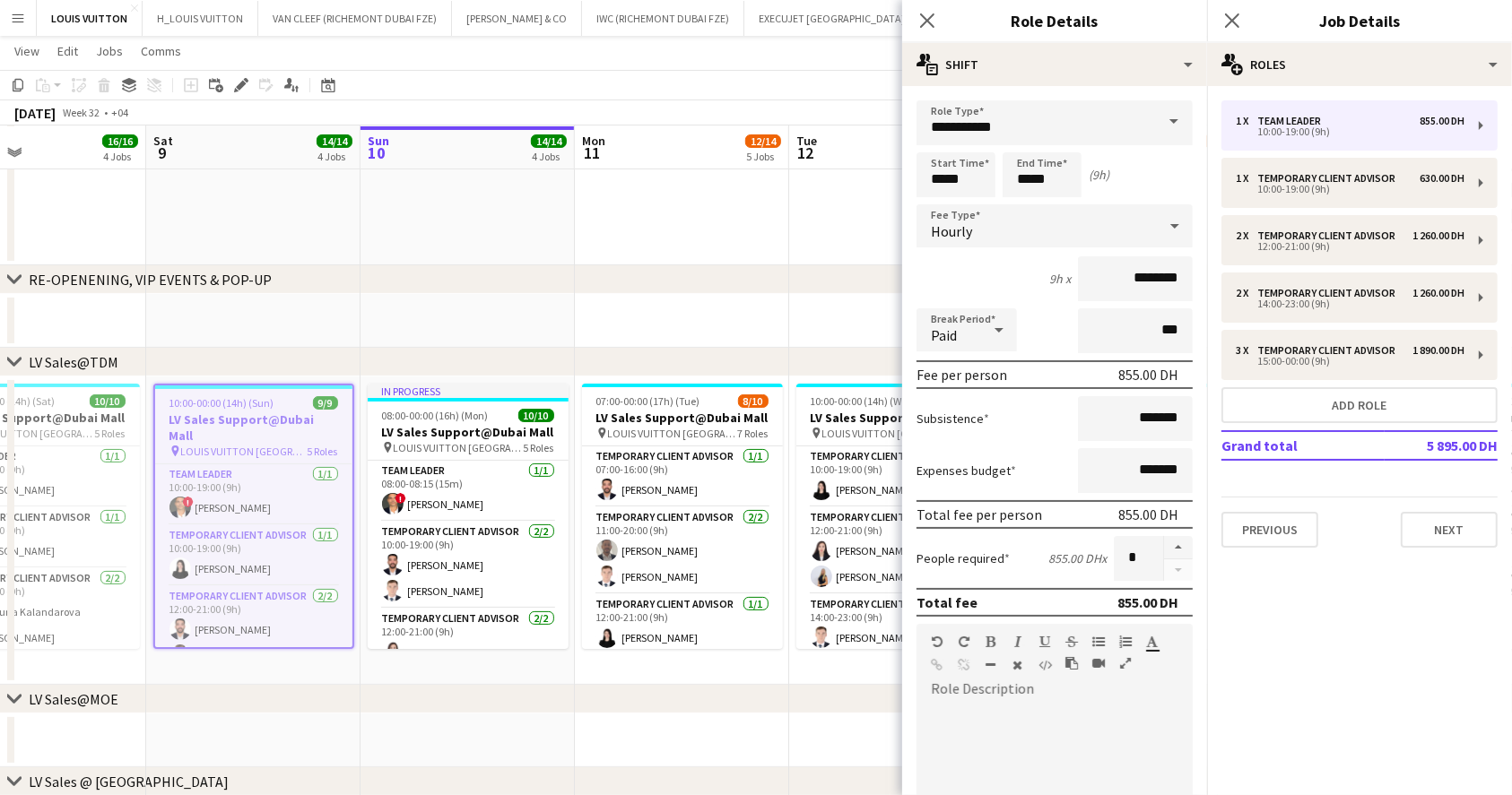
click at [692, 257] on app-date-cell at bounding box center [682, 111] width 214 height 308
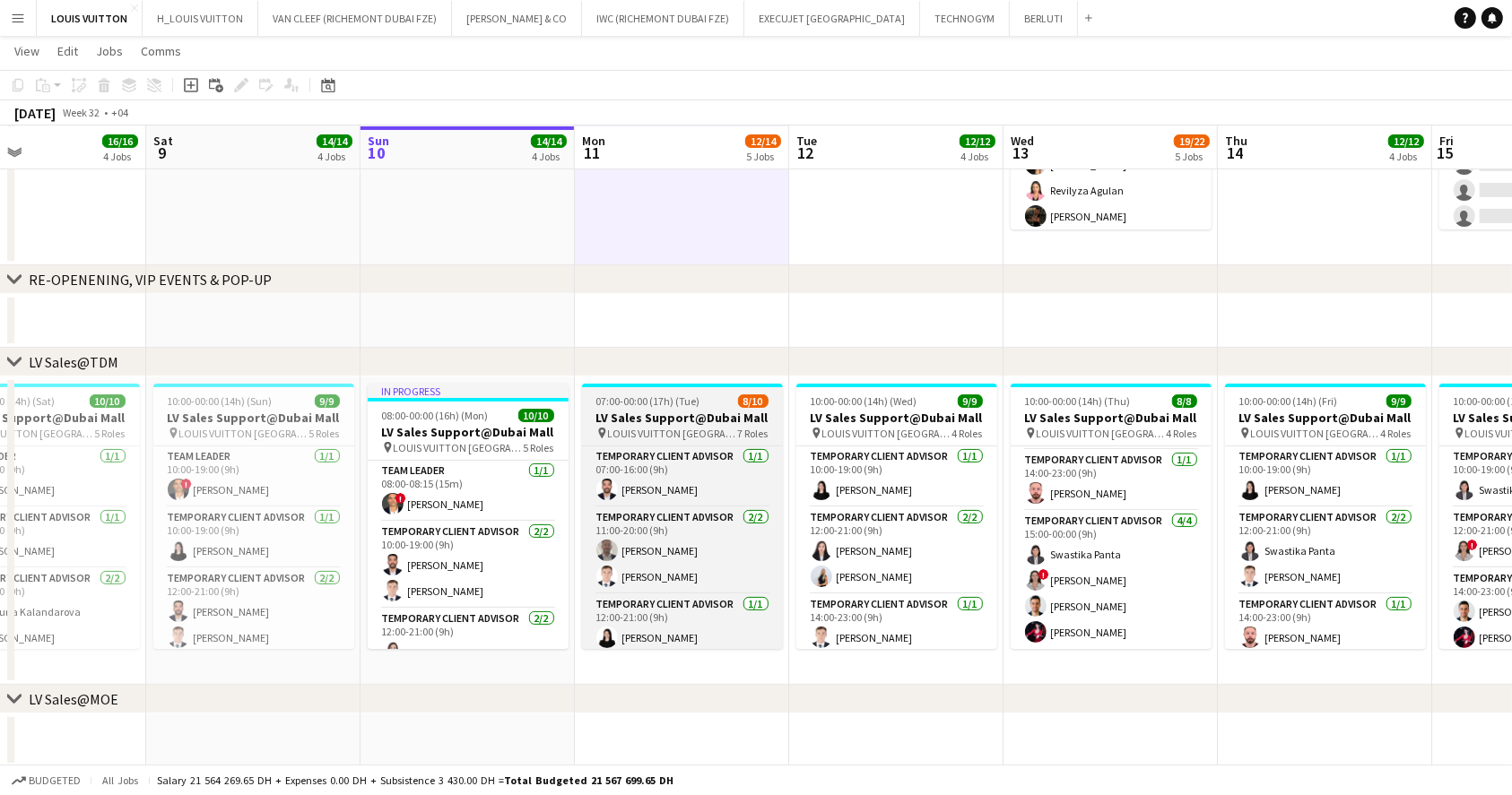
click at [686, 409] on h3 "LV Sales Support@Dubai Mall" at bounding box center [682, 417] width 201 height 16
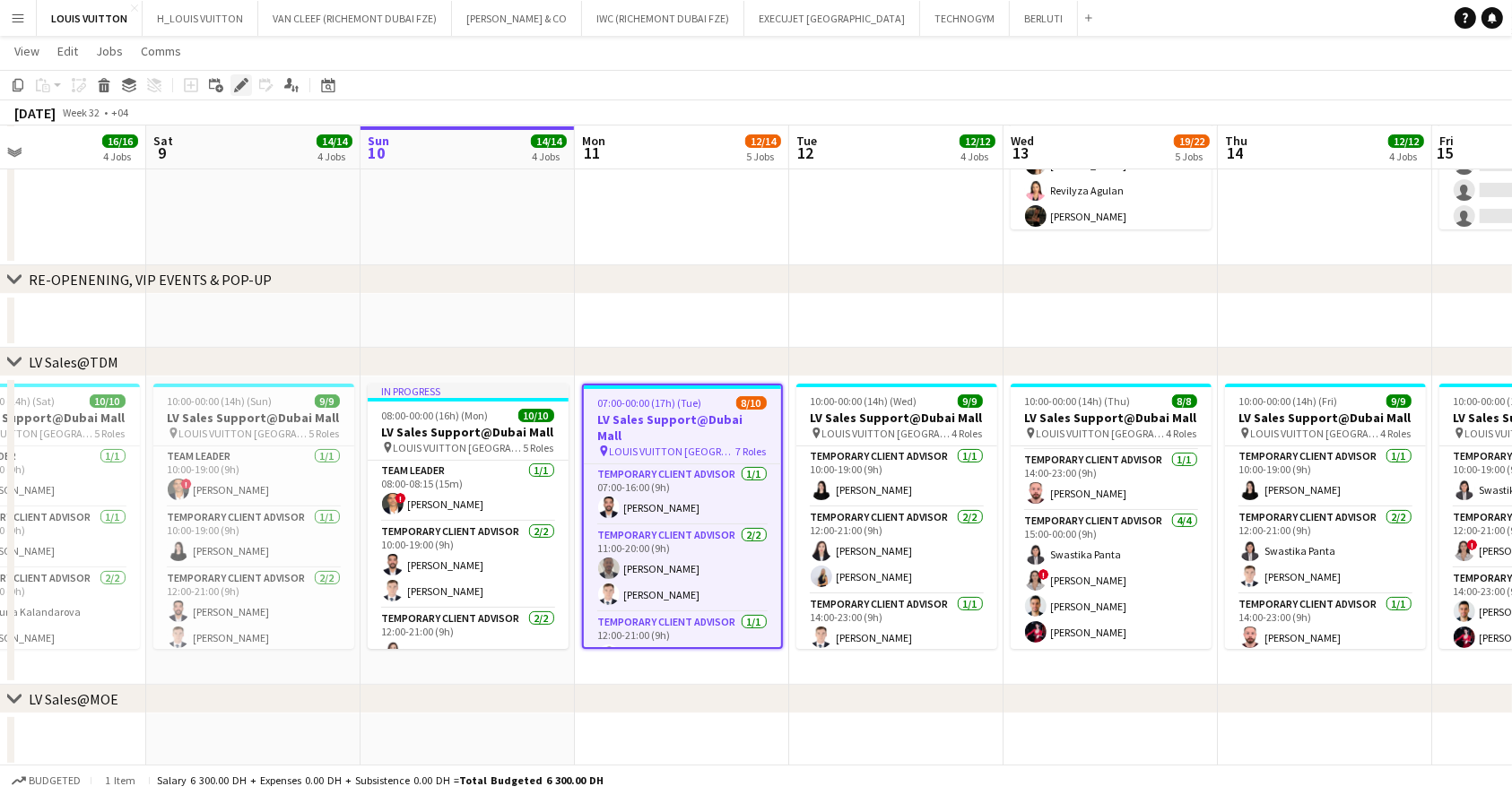
click at [239, 84] on icon at bounding box center [241, 85] width 10 height 10
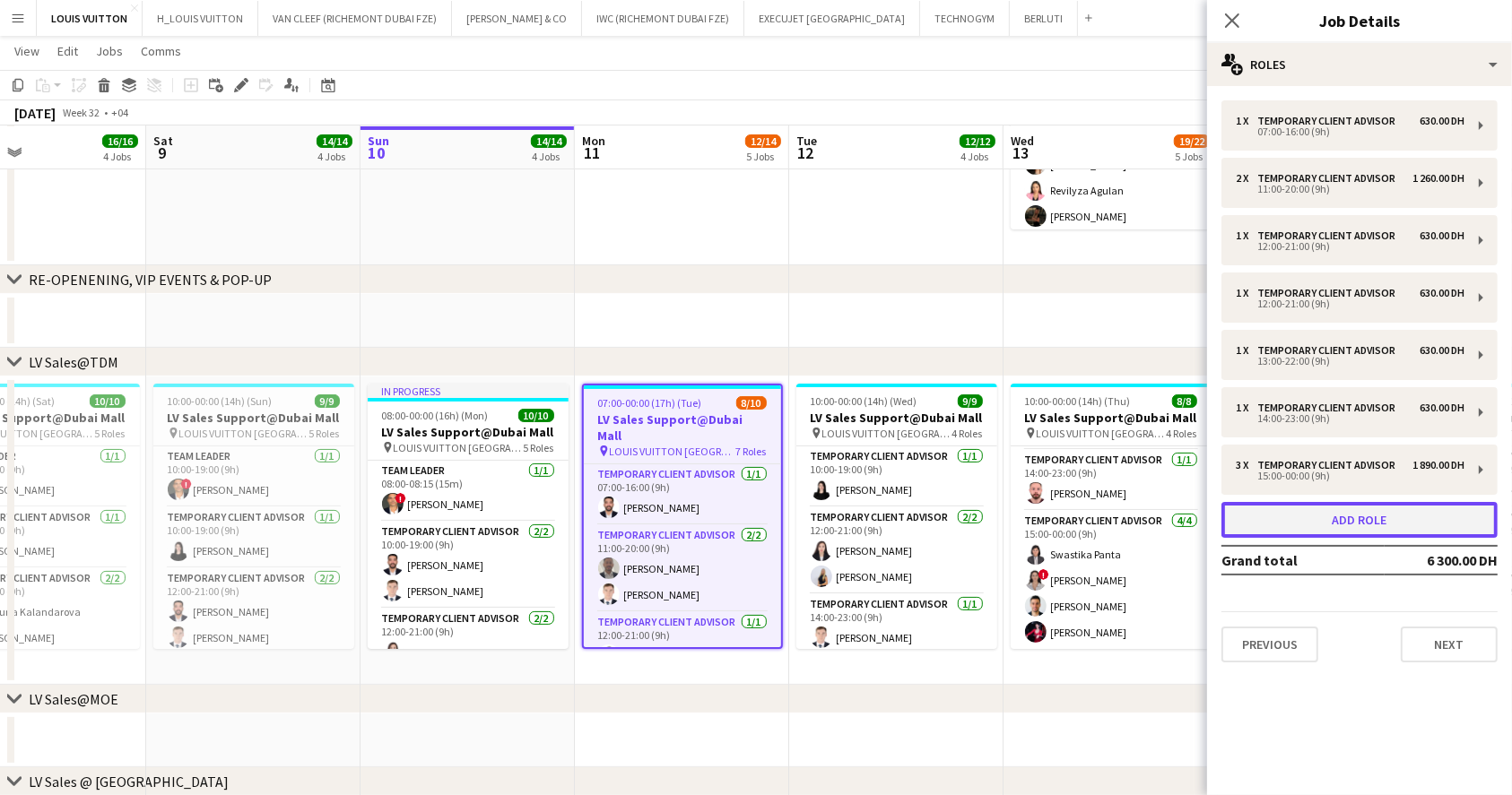
click at [1357, 519] on button "Add role" at bounding box center [1359, 520] width 276 height 36
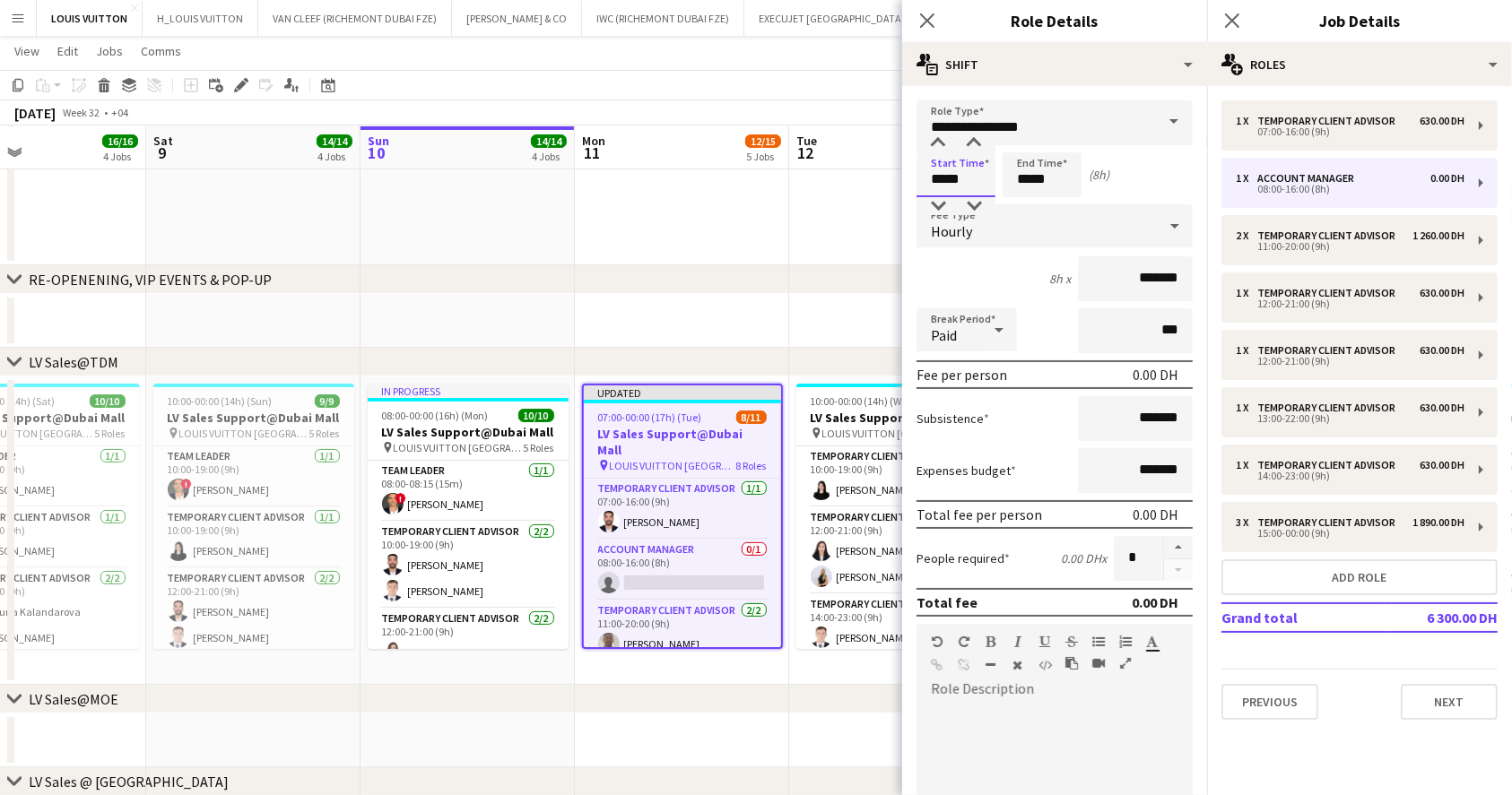
drag, startPoint x: 969, startPoint y: 177, endPoint x: 897, endPoint y: 177, distance: 72.0
type input "*****"
drag, startPoint x: 1063, startPoint y: 179, endPoint x: 968, endPoint y: 154, distance: 98.2
click at [968, 154] on div "Start Time ***** End Time ***** (2h)" at bounding box center [1055, 175] width 276 height 45
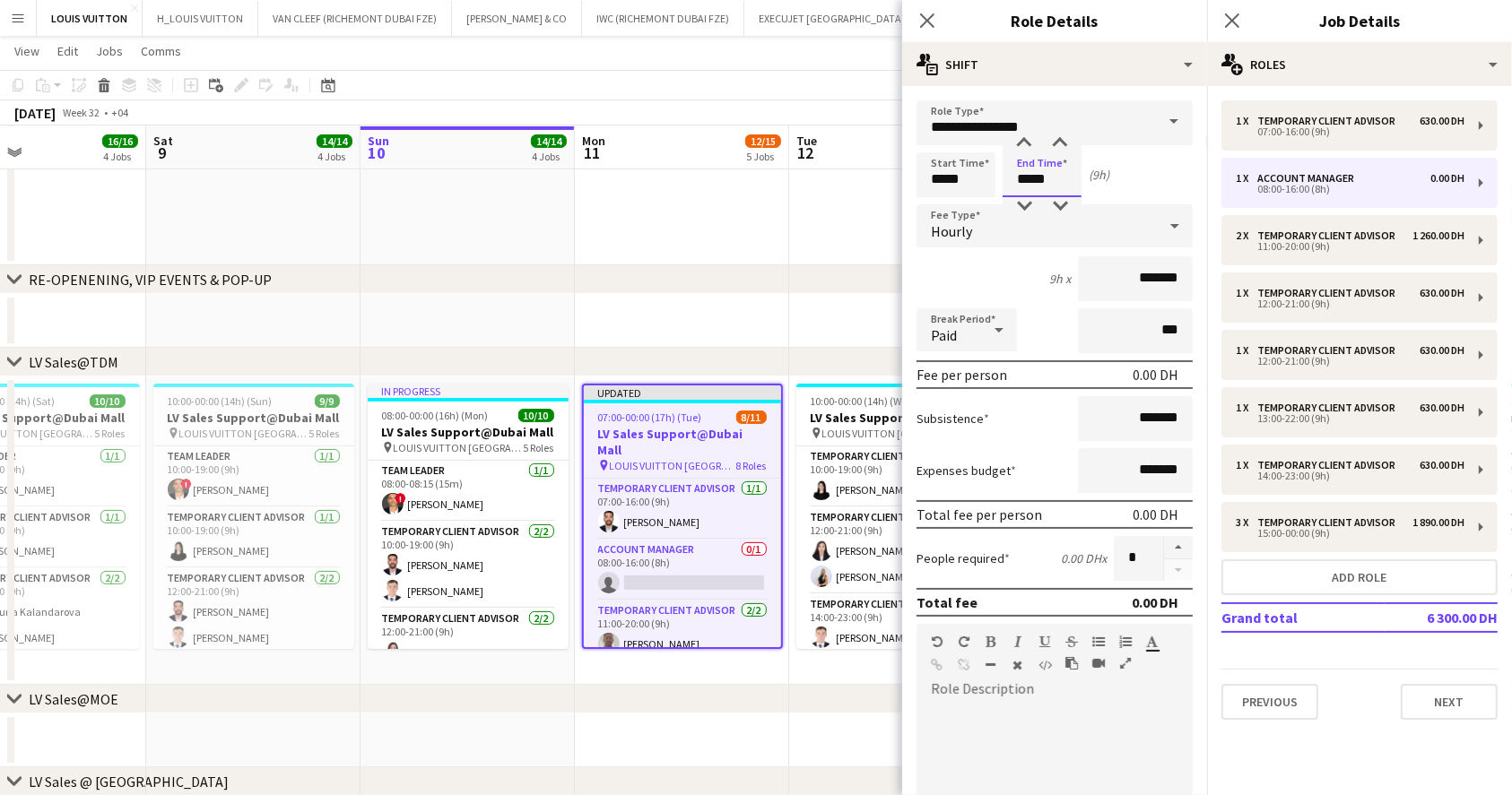
type input "*****"
drag, startPoint x: 1102, startPoint y: 269, endPoint x: 1254, endPoint y: 265, distance: 152.1
drag, startPoint x: 1112, startPoint y: 270, endPoint x: 1159, endPoint y: 268, distance: 47.0
click at [1159, 268] on input "*******" at bounding box center [1134, 279] width 115 height 45
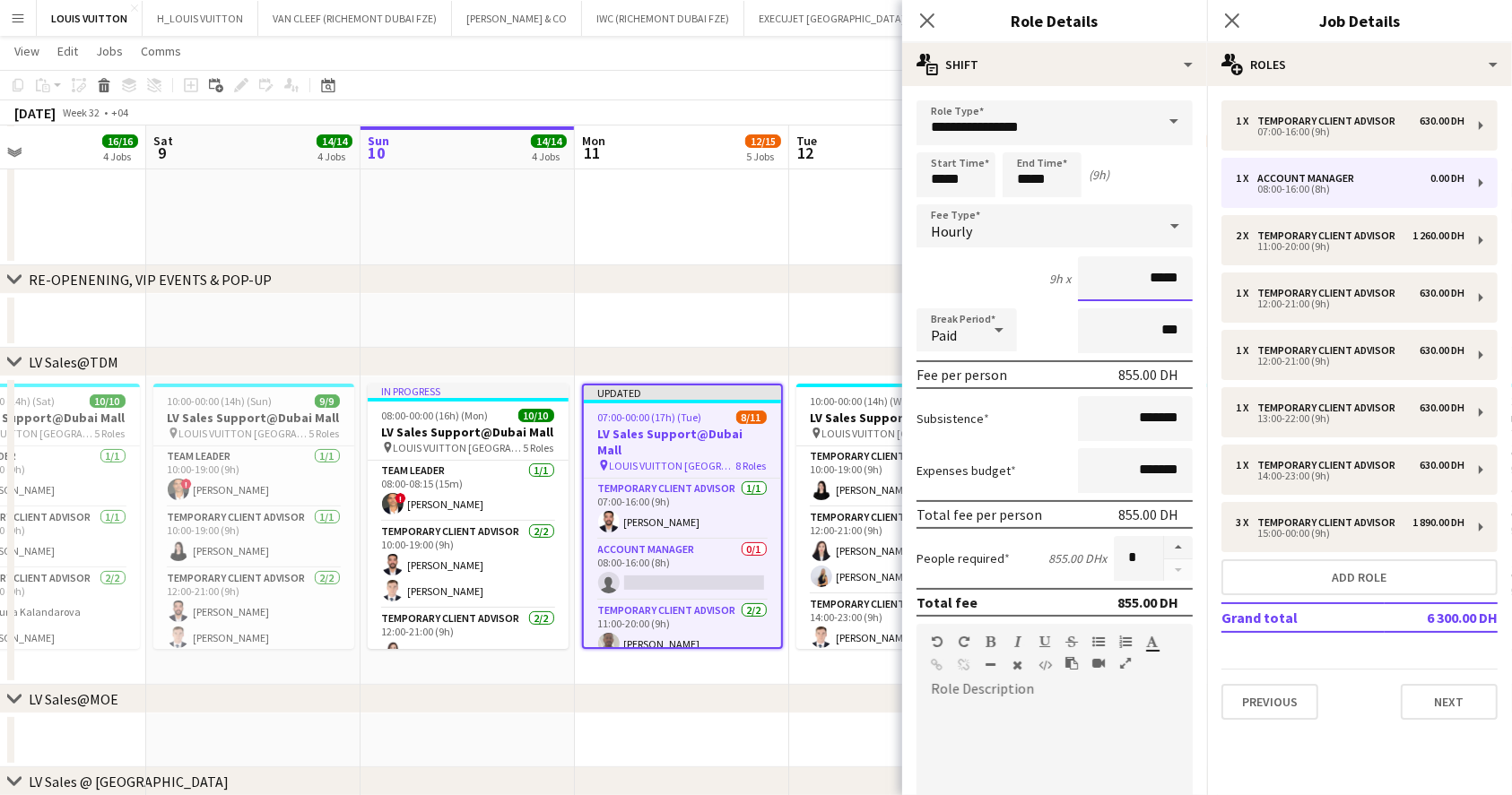
type input "*****"
click at [845, 81] on app-toolbar "Copy Paste Paste Ctrl+V Paste with crew Ctrl+Shift+V Paste linked Job [GEOGRAPH…" at bounding box center [756, 84] width 1512 height 30
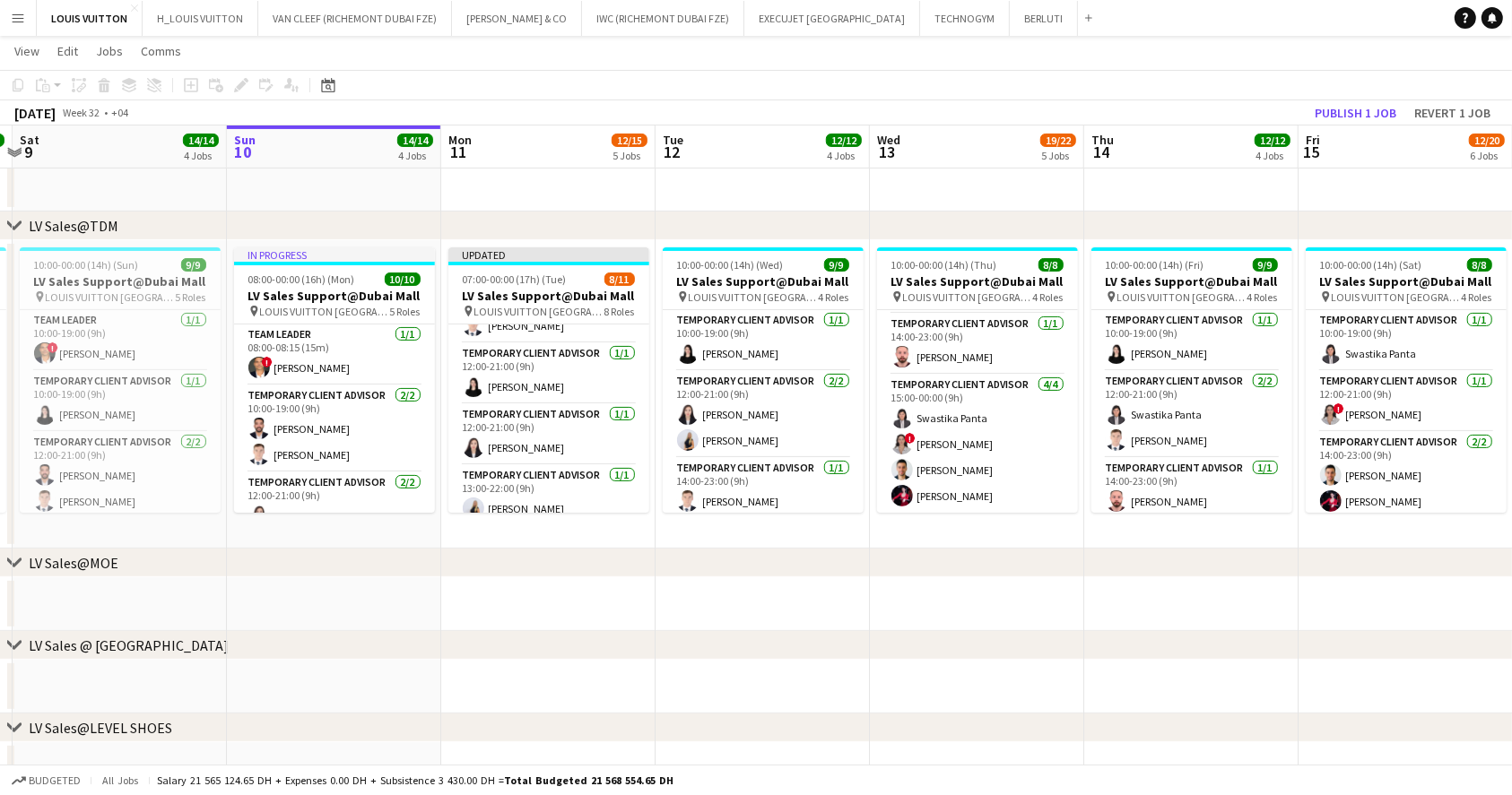
scroll to position [128, 0]
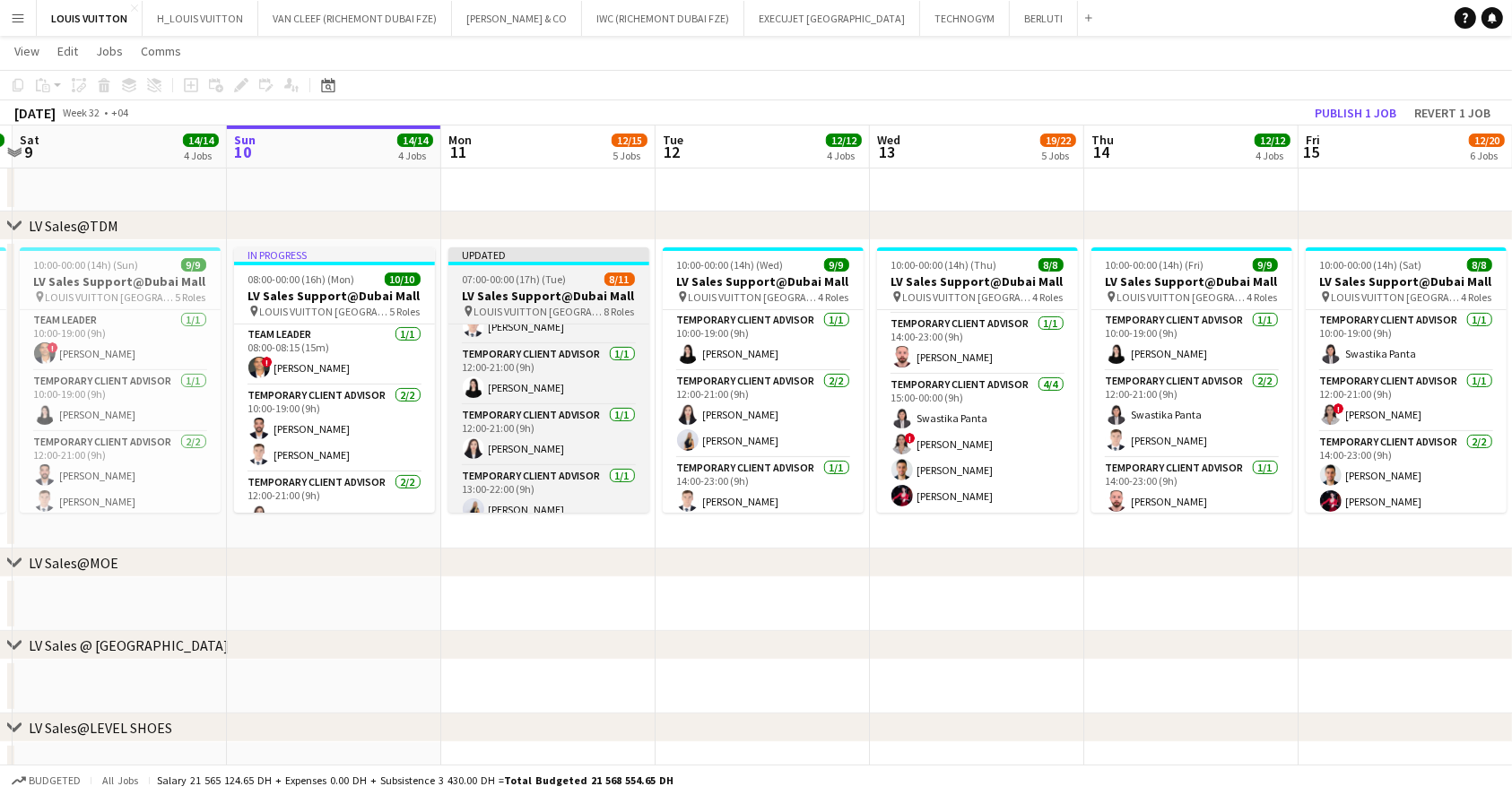
click at [560, 300] on h3 "LV Sales Support@Dubai Mall" at bounding box center [548, 296] width 201 height 16
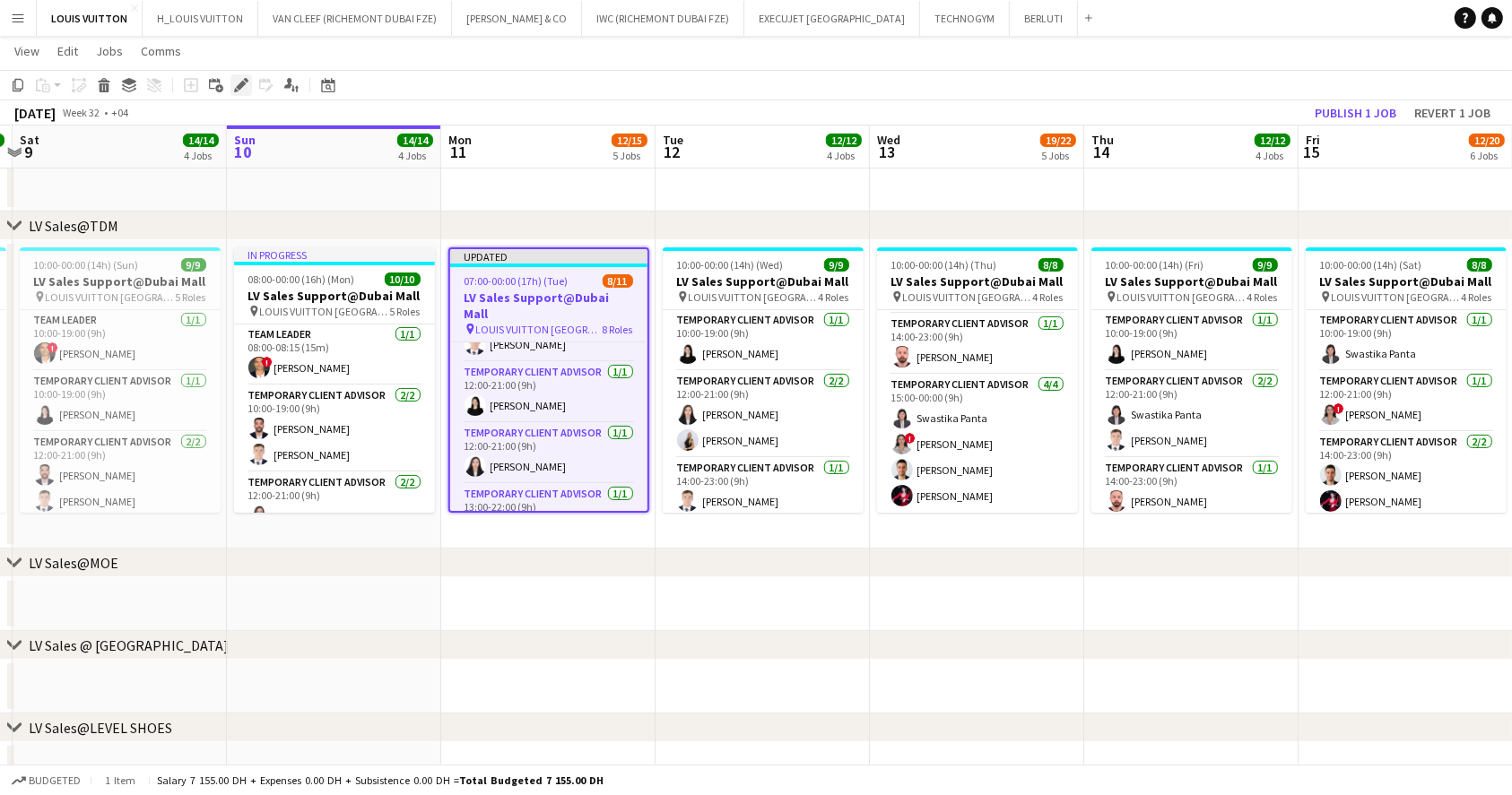
click at [235, 90] on icon at bounding box center [236, 90] width 5 height 5
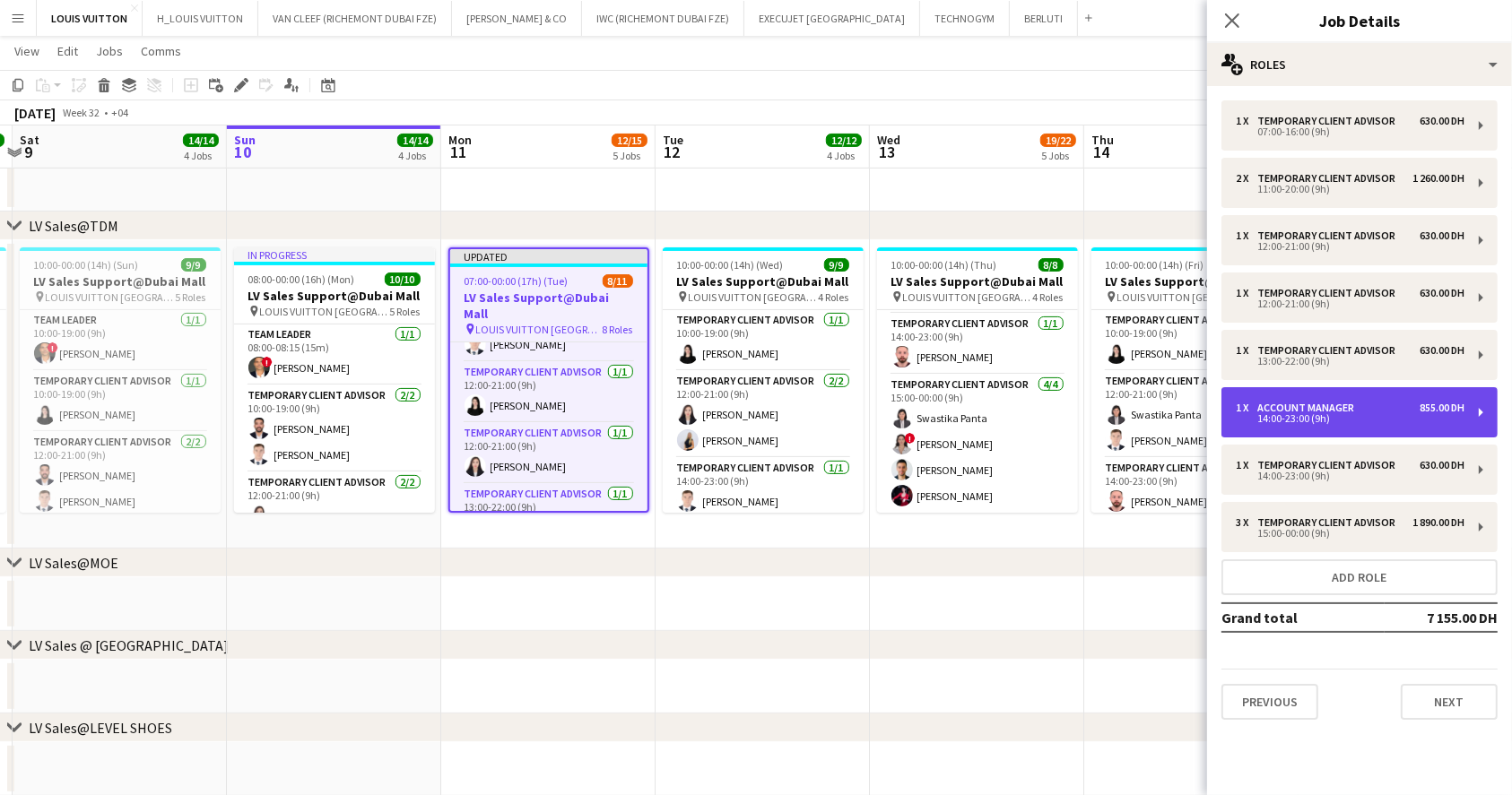
click at [1363, 414] on div "14:00-23:00 (9h)" at bounding box center [1349, 418] width 228 height 9
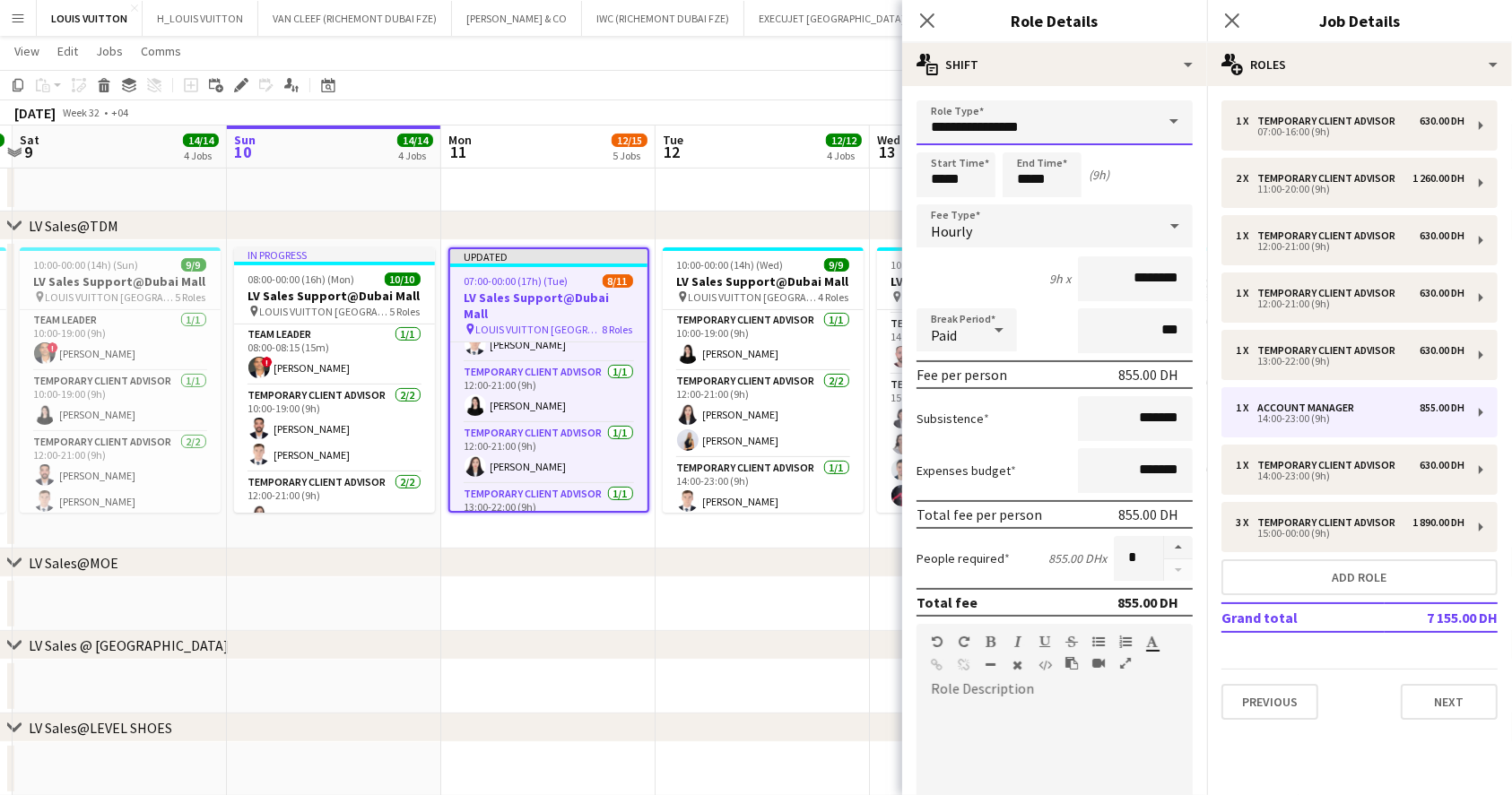
click at [1067, 122] on input "**********" at bounding box center [1055, 123] width 276 height 45
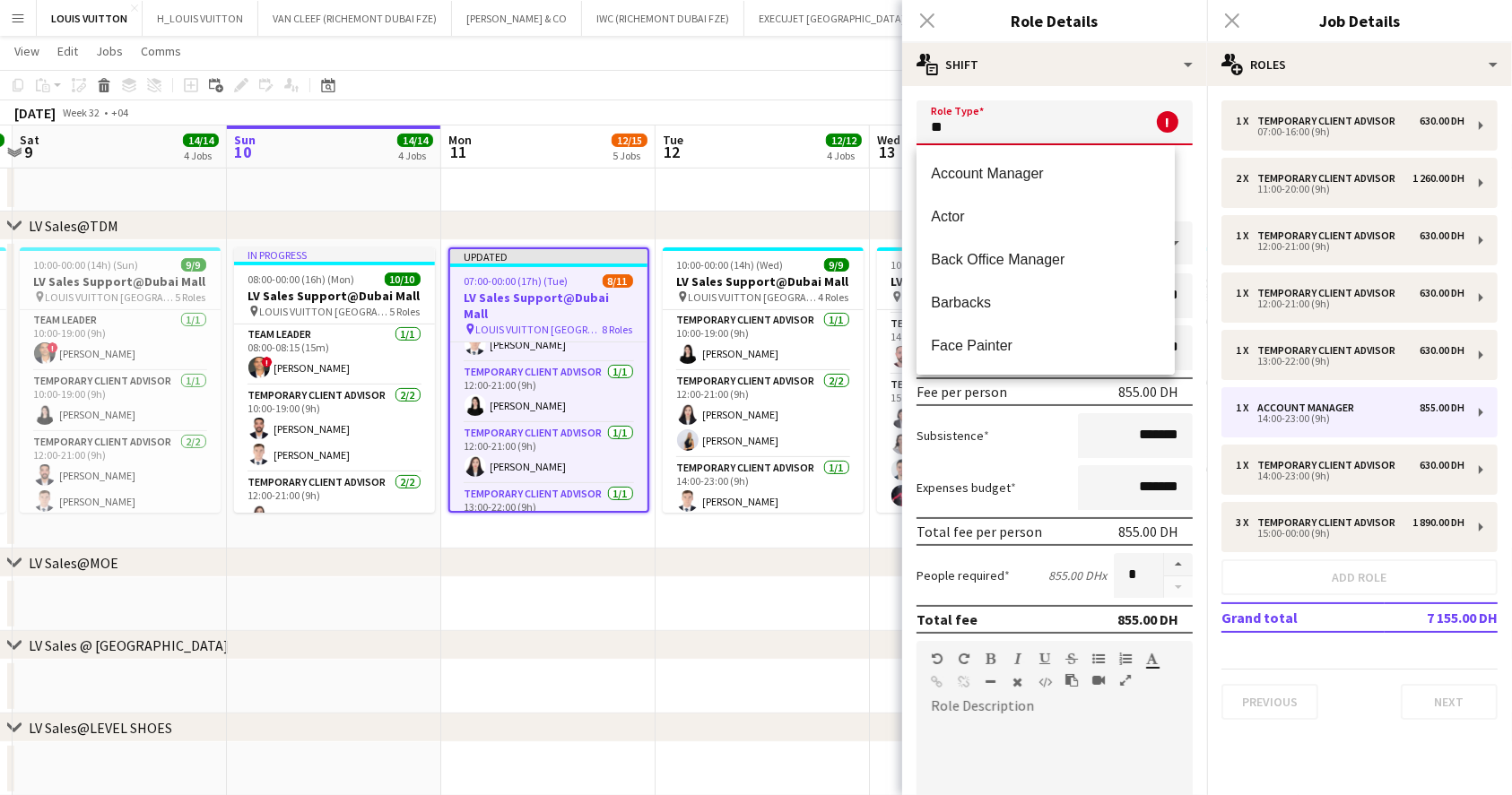
type input "*"
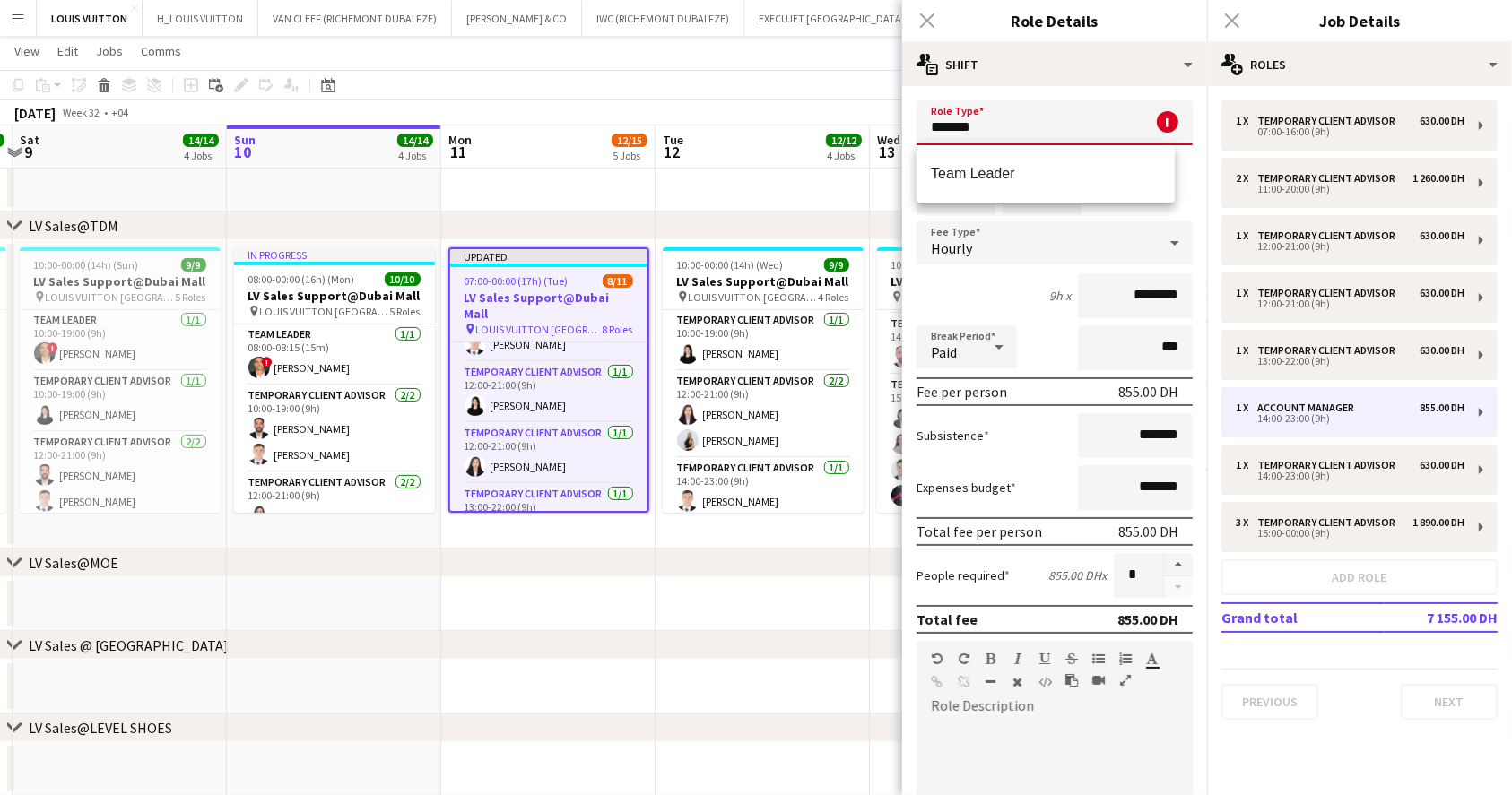
click at [1045, 196] on div "Team Leader" at bounding box center [1046, 173] width 259 height 58
click at [1068, 157] on mat-option "Team Leader" at bounding box center [1046, 174] width 259 height 43
type input "**********"
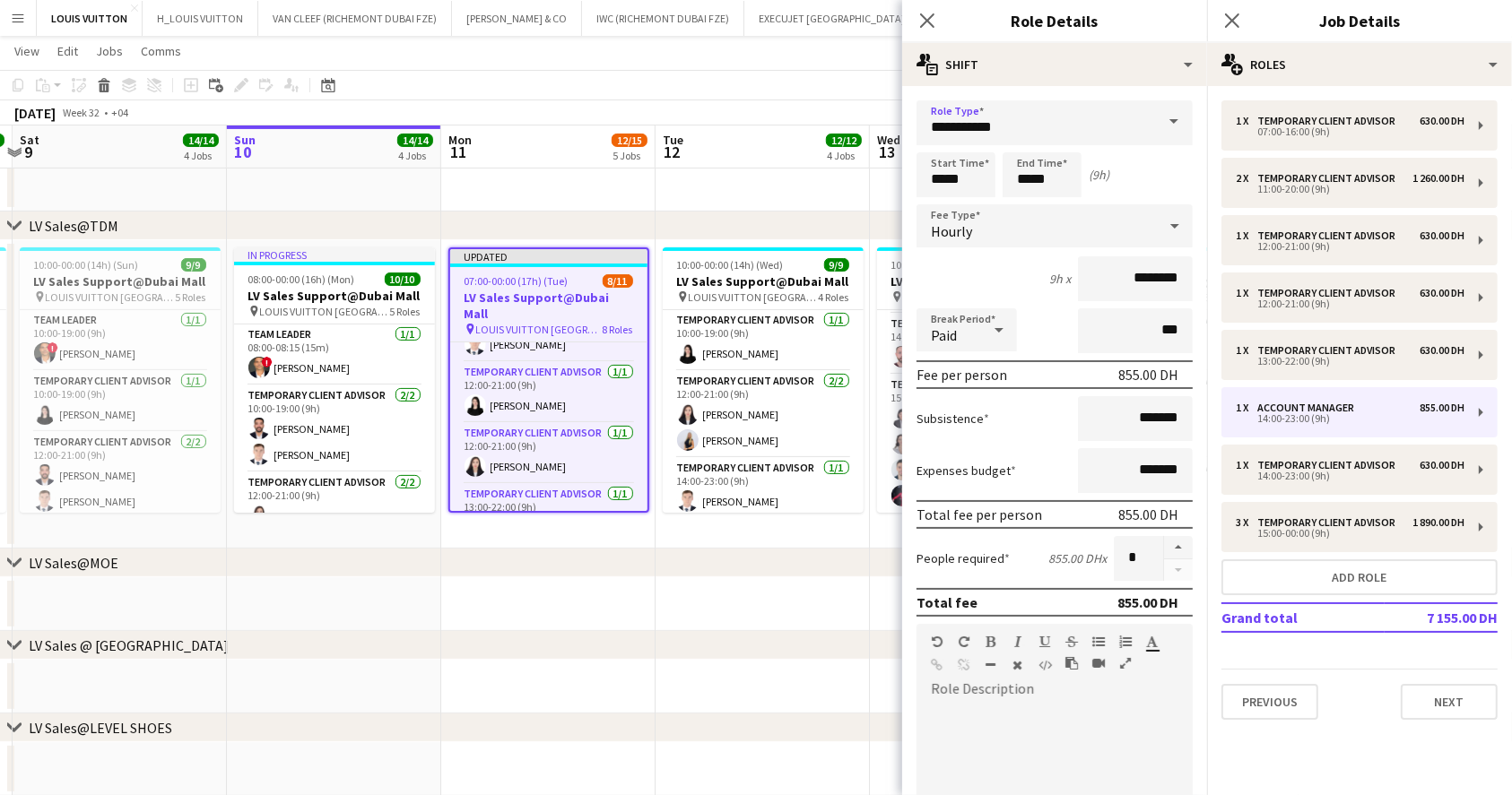
click at [823, 92] on app-toolbar "Copy Paste Paste Ctrl+V Paste with crew Ctrl+Shift+V Paste linked Job [GEOGRAPH…" at bounding box center [756, 84] width 1512 height 30
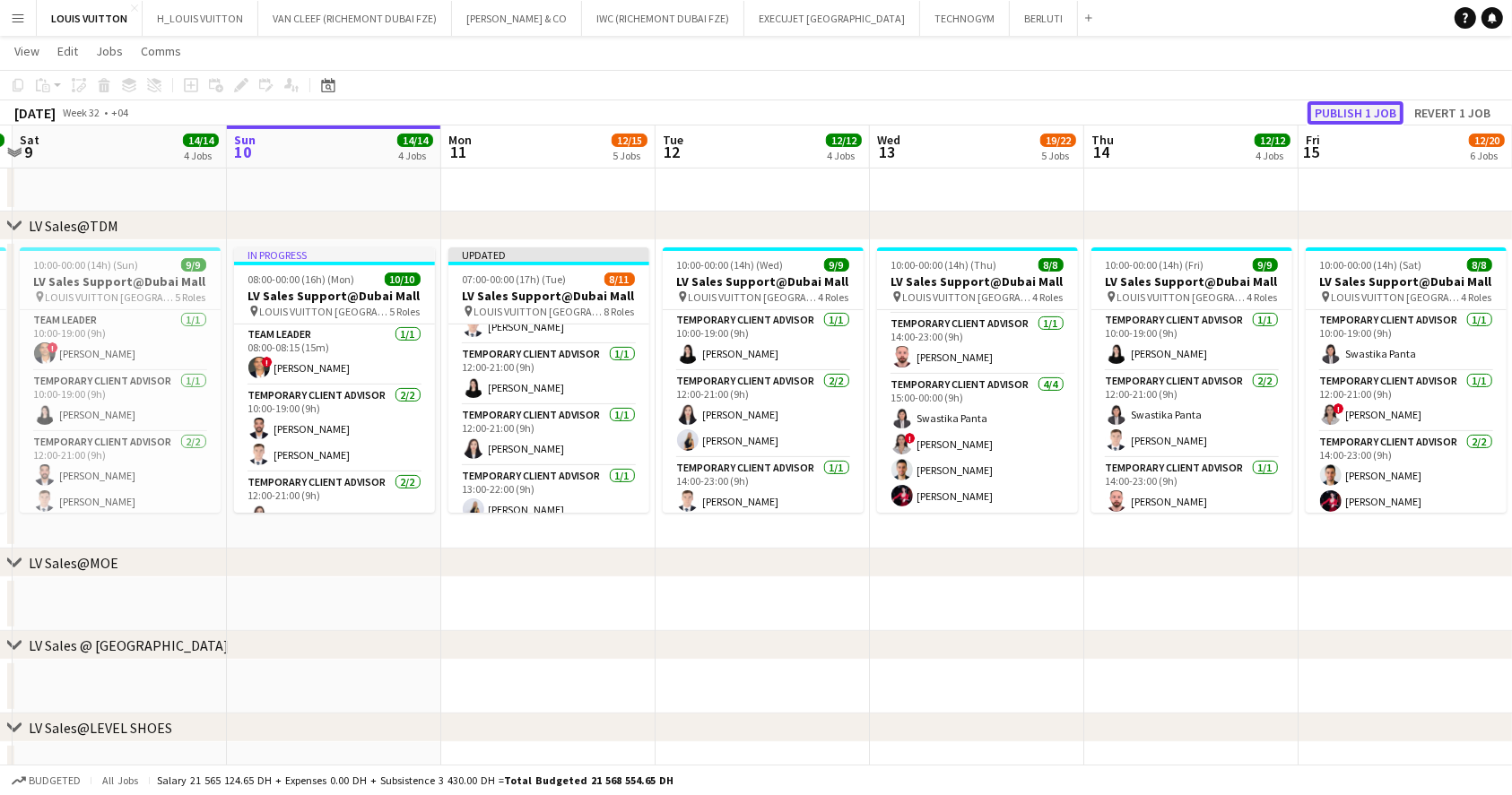
click at [1357, 117] on button "Publish 1 job" at bounding box center [1355, 113] width 96 height 23
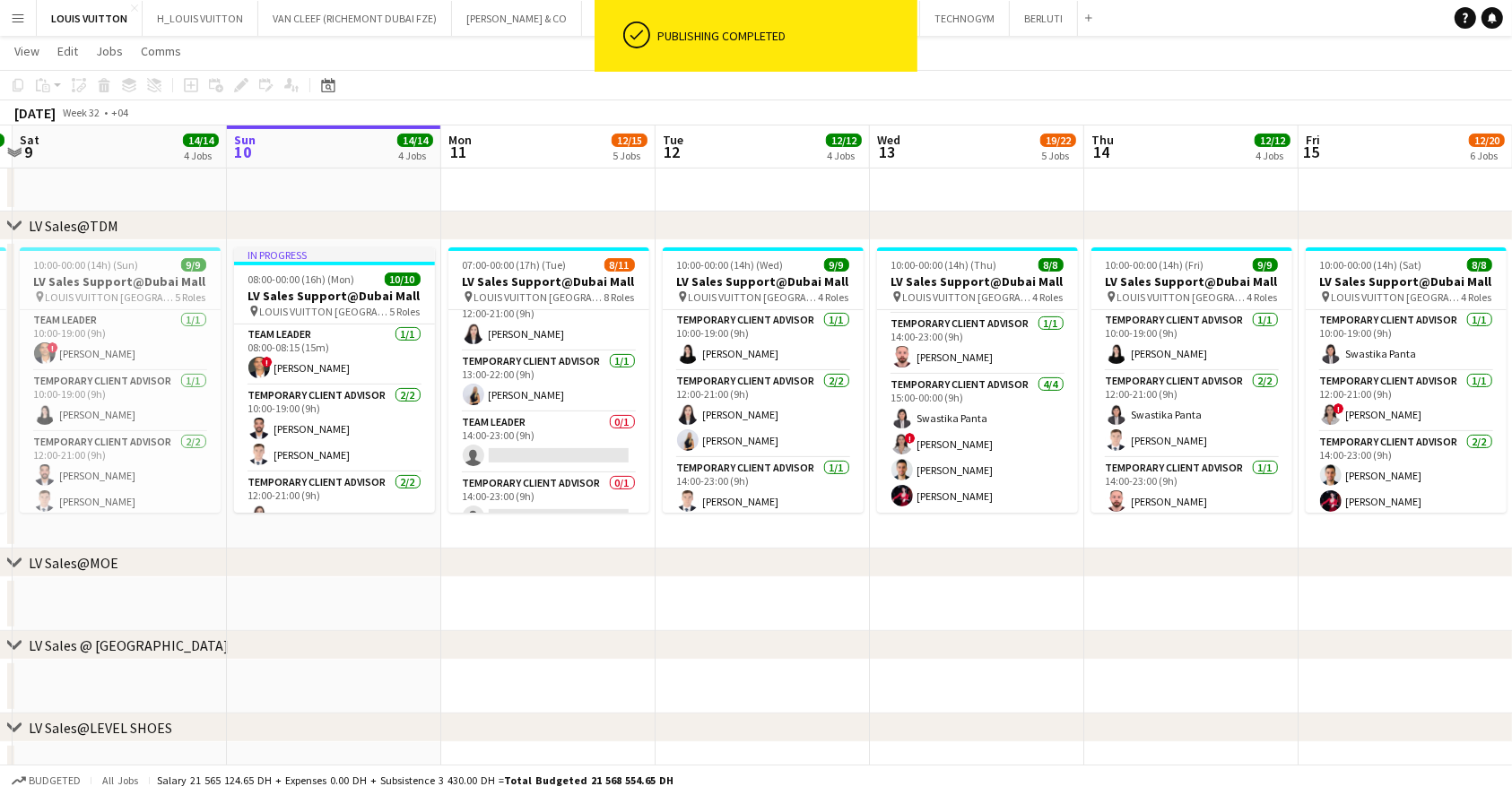
scroll to position [230, 0]
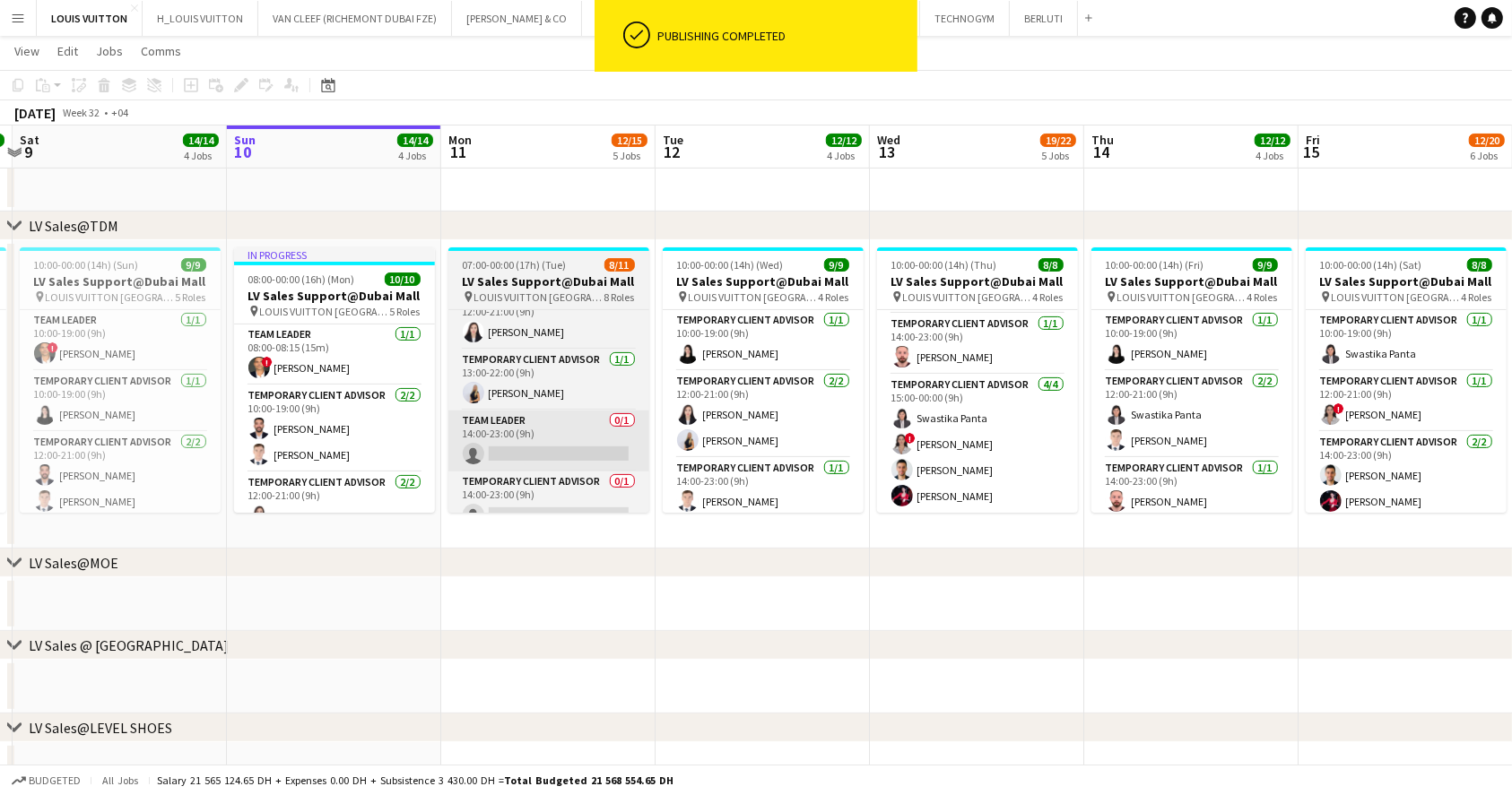
click at [546, 444] on app-card-role "Team Leader 0/1 14:00-23:00 (9h) single-neutral-actions" at bounding box center [548, 441] width 201 height 61
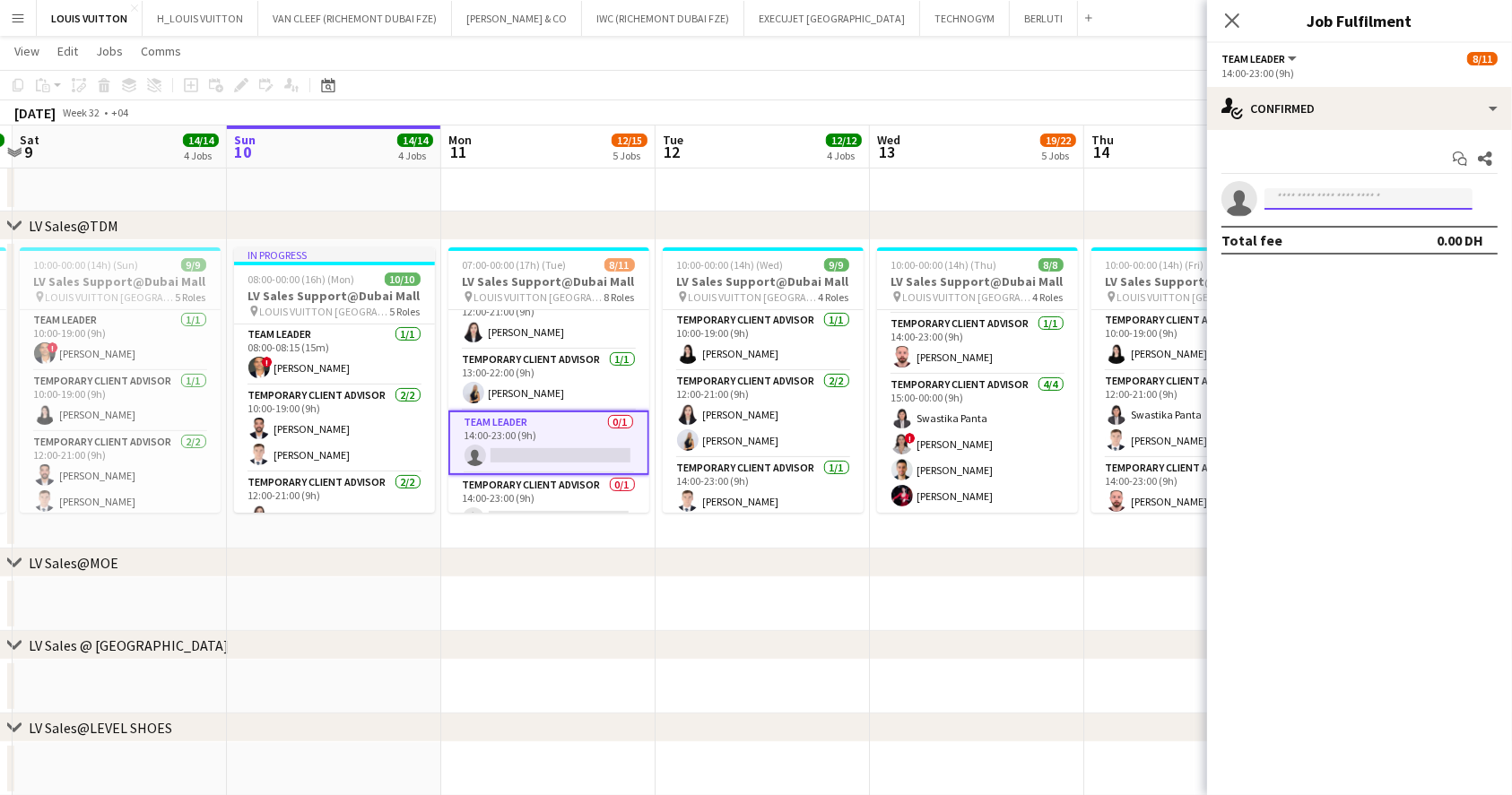
click at [1329, 198] on input at bounding box center [1368, 199] width 208 height 22
type input "*"
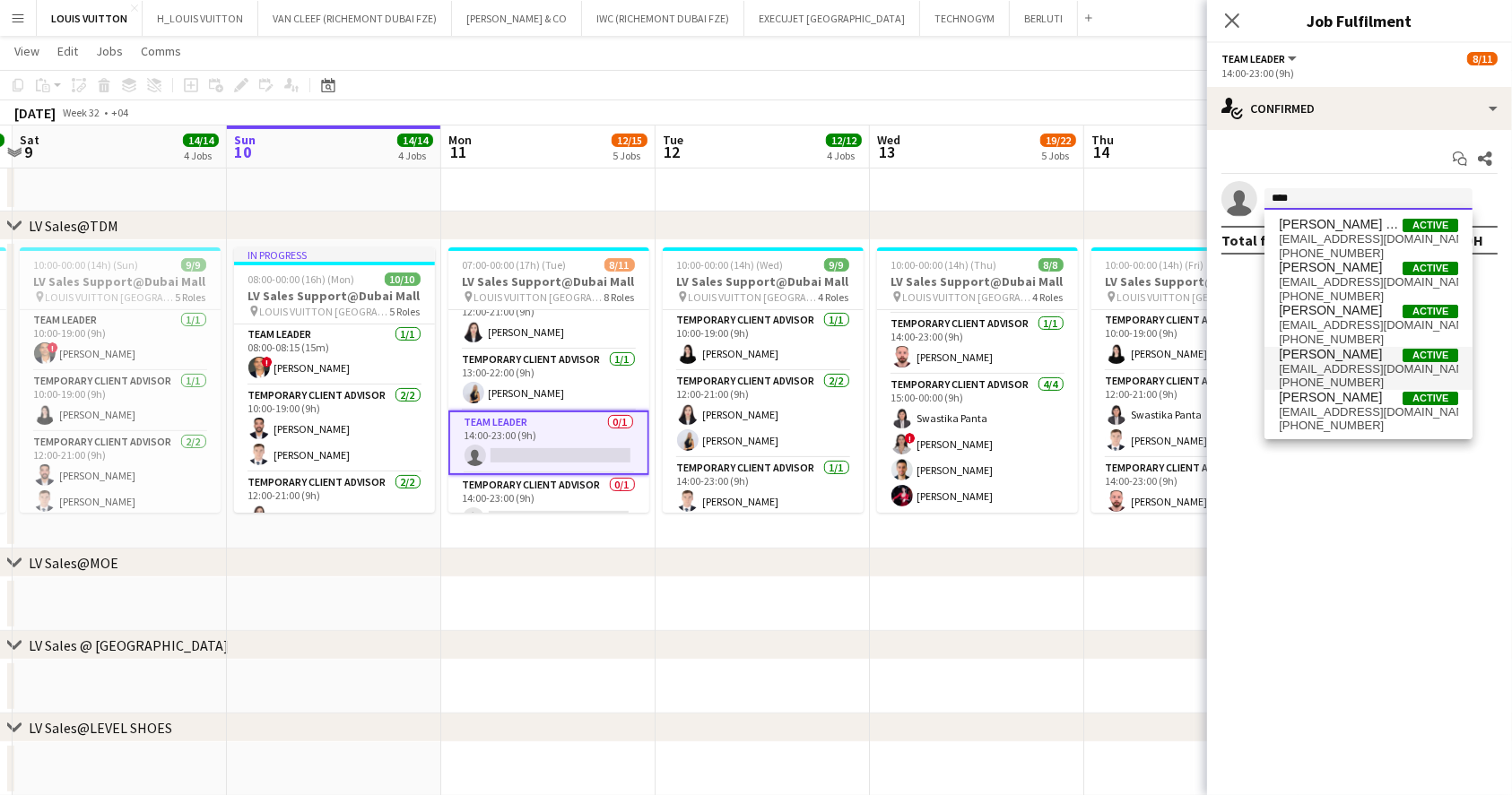
type input "****"
click at [1356, 366] on span "[EMAIL_ADDRESS][DOMAIN_NAME]" at bounding box center [1367, 369] width 179 height 15
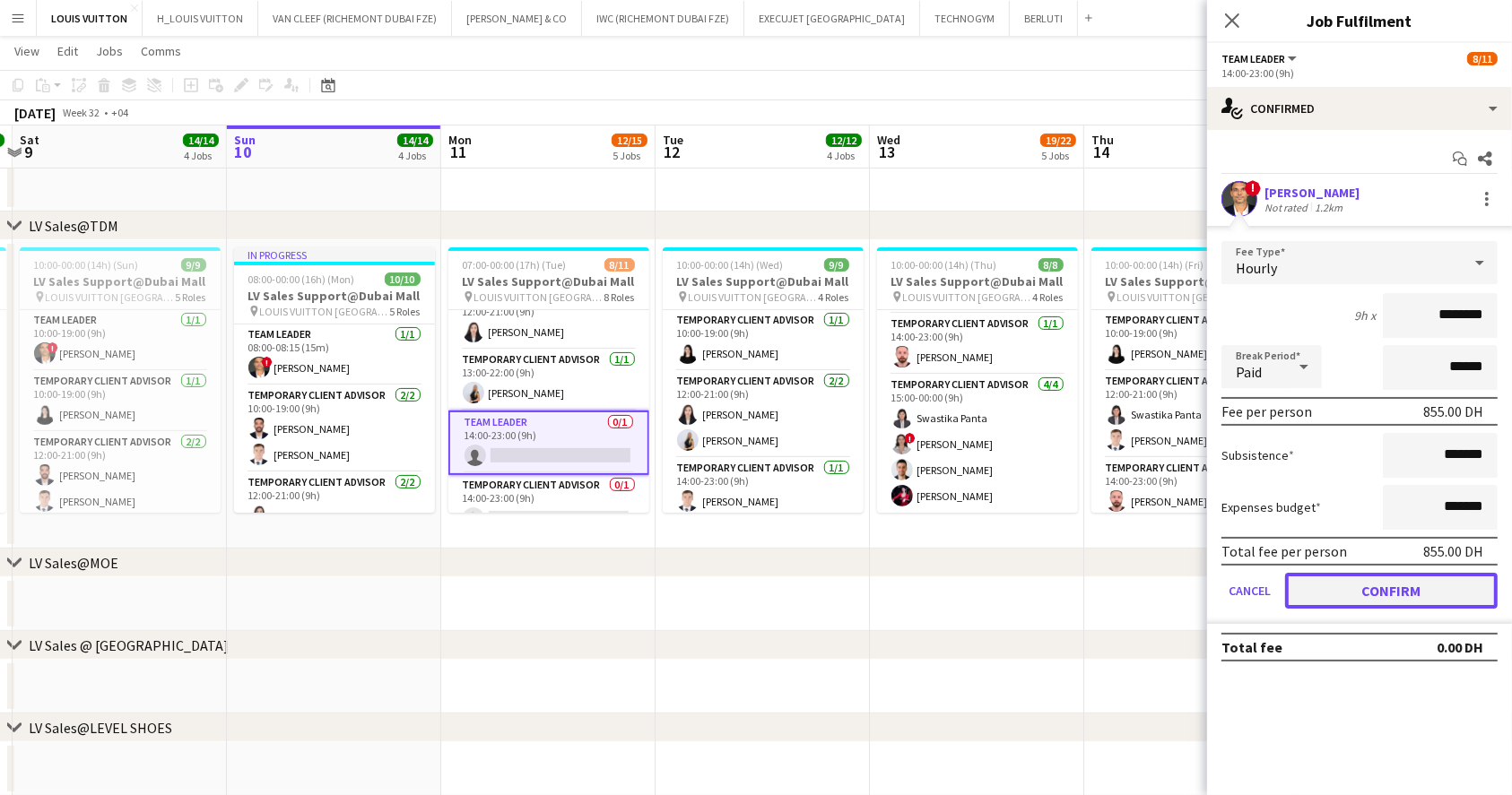
click at [1386, 594] on button "Confirm" at bounding box center [1391, 590] width 213 height 36
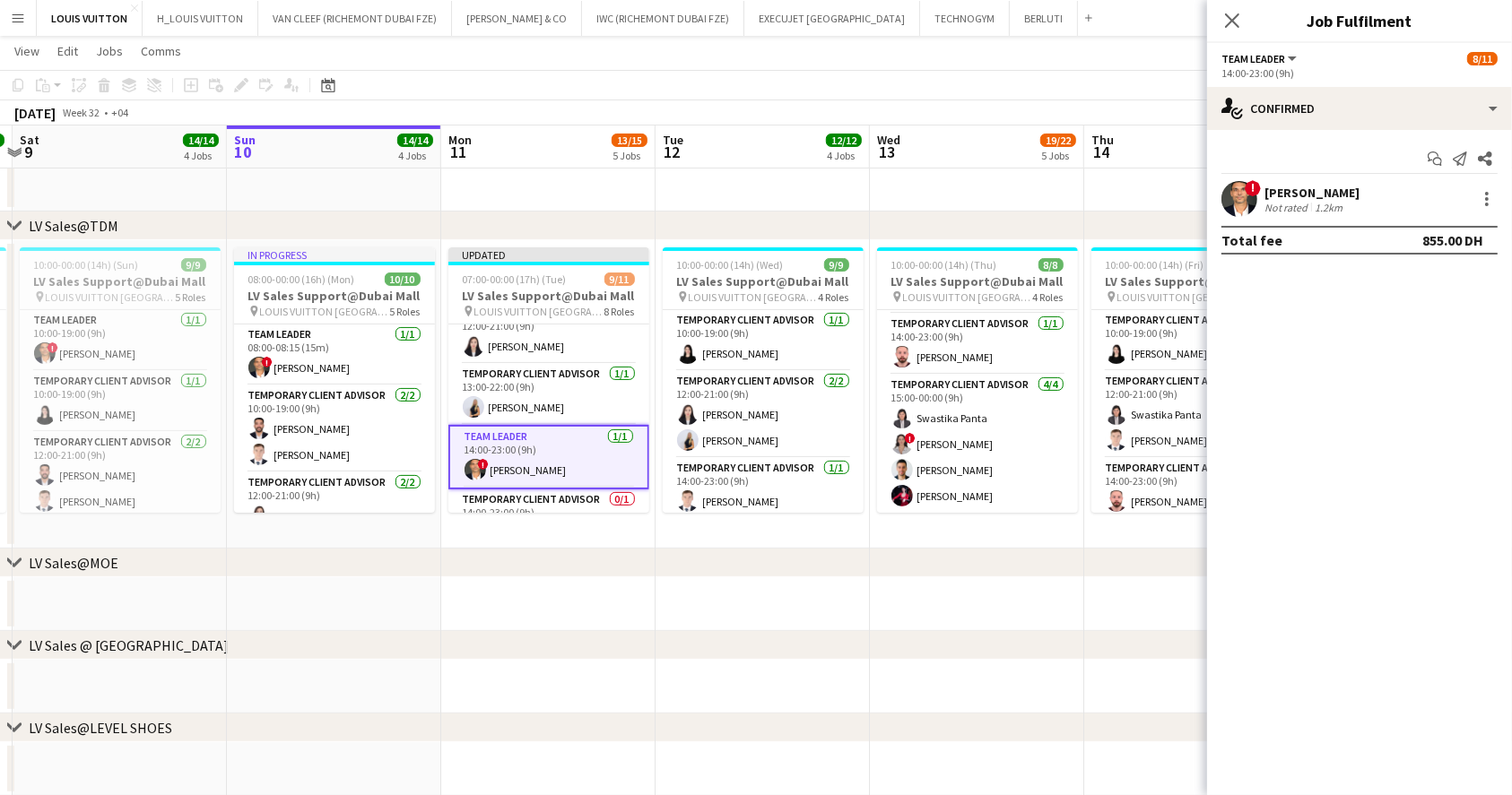
click at [1112, 84] on app-toolbar "Copy Paste Paste Ctrl+V Paste with crew Ctrl+Shift+V Paste linked Job [GEOGRAPH…" at bounding box center [756, 84] width 1512 height 30
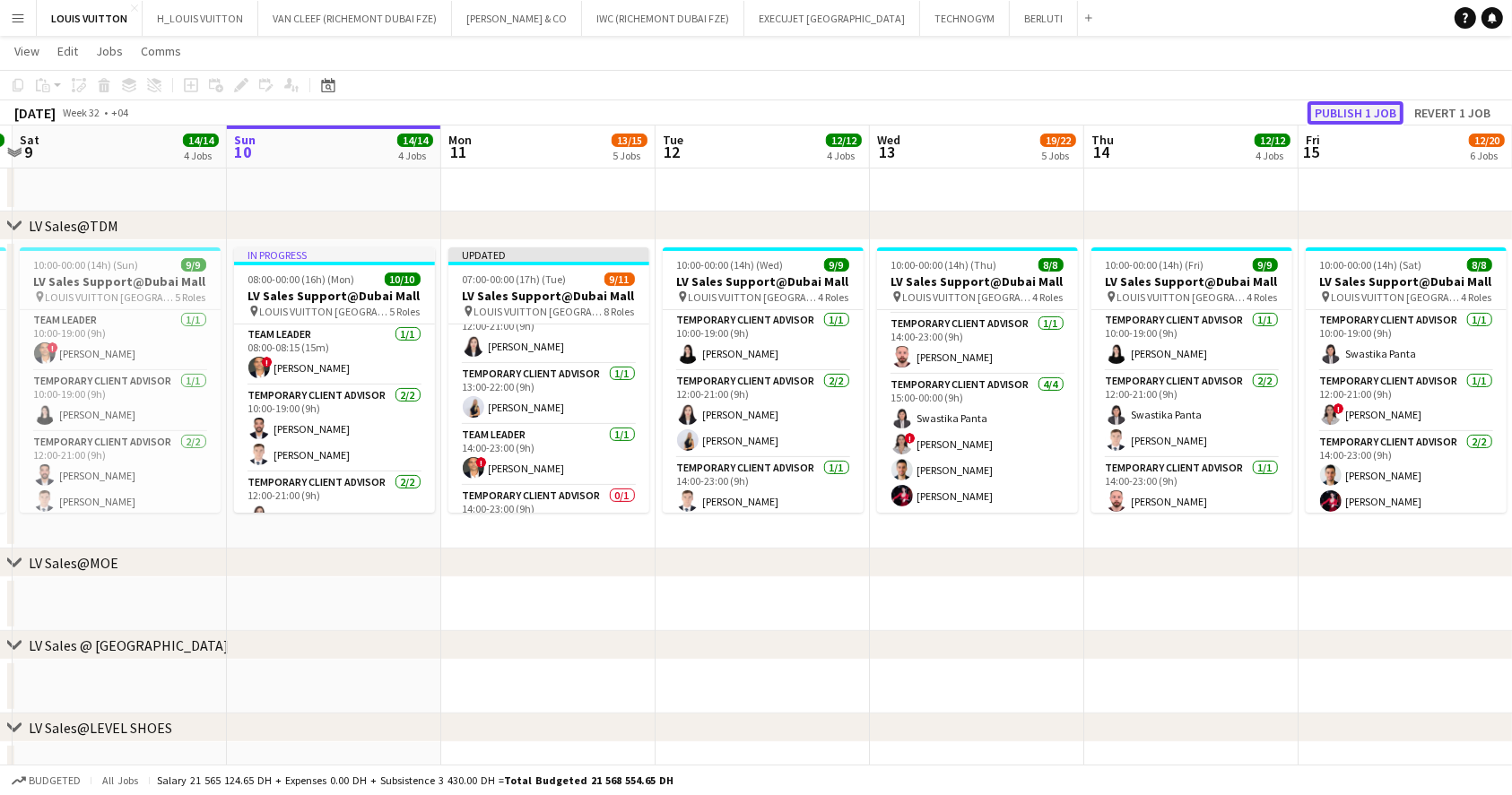
click at [1363, 112] on button "Publish 1 job" at bounding box center [1355, 113] width 96 height 23
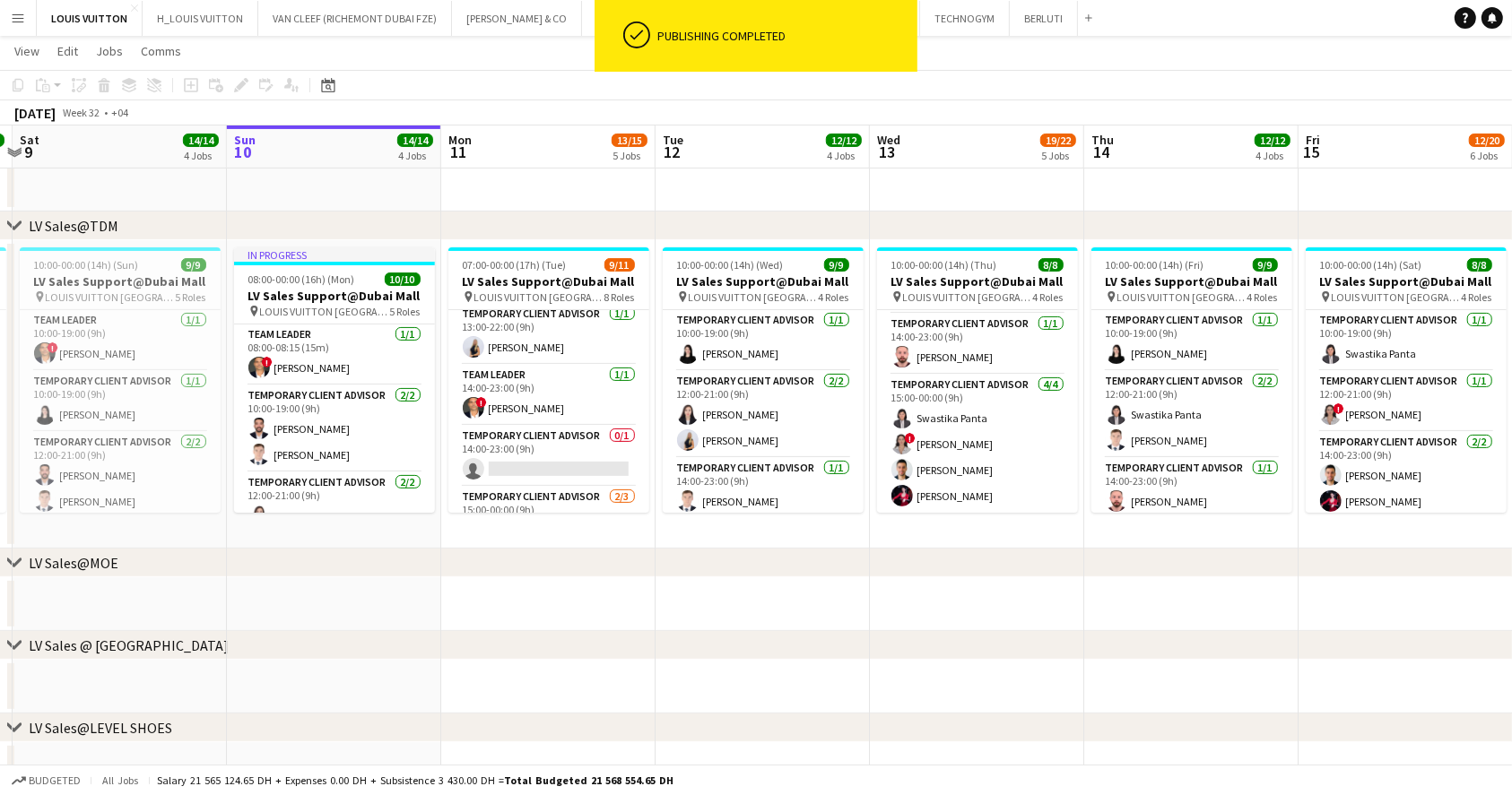
scroll to position [285, 0]
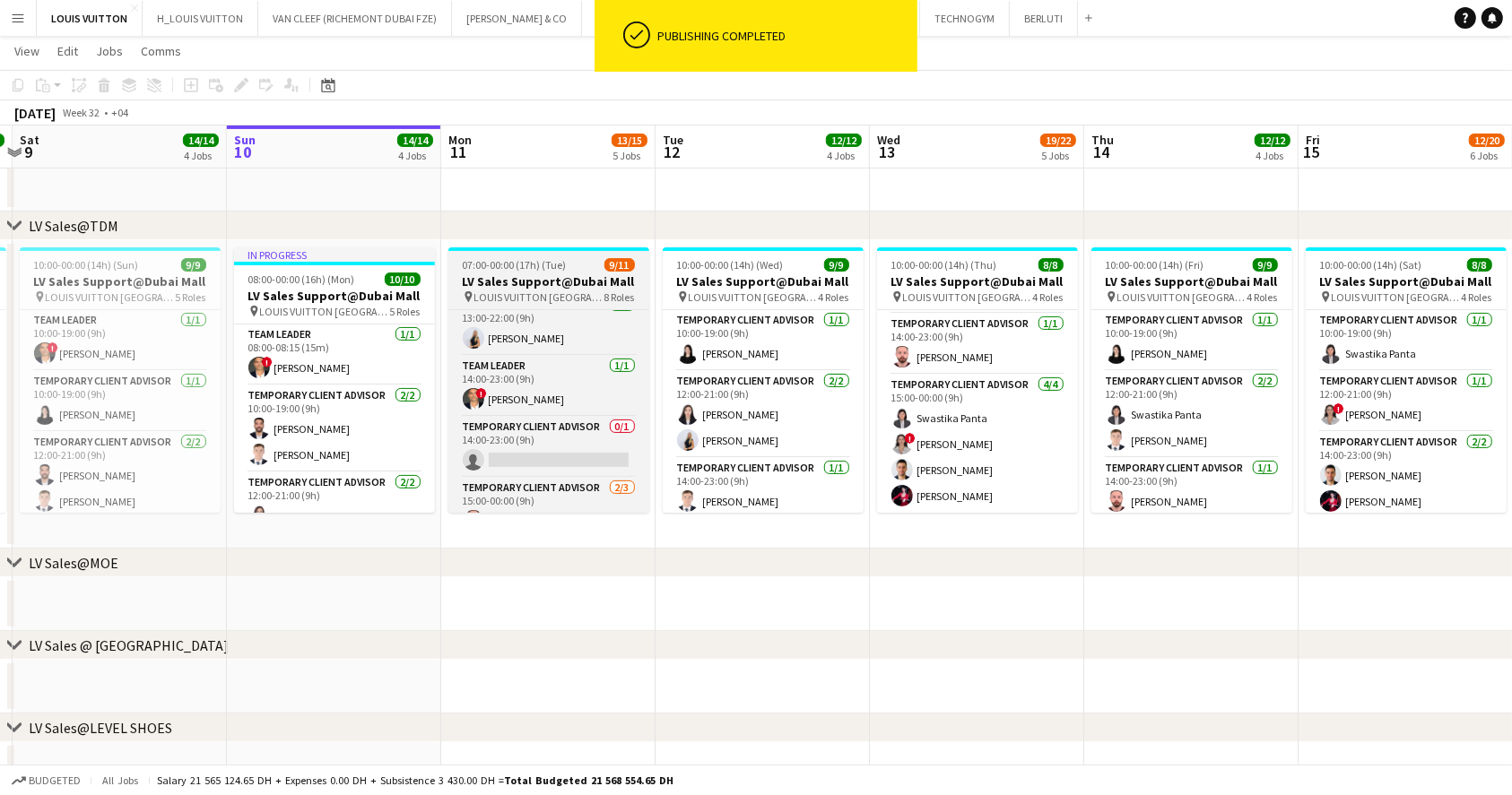
click at [535, 286] on h3 "LV Sales Support@Dubai Mall" at bounding box center [548, 281] width 201 height 16
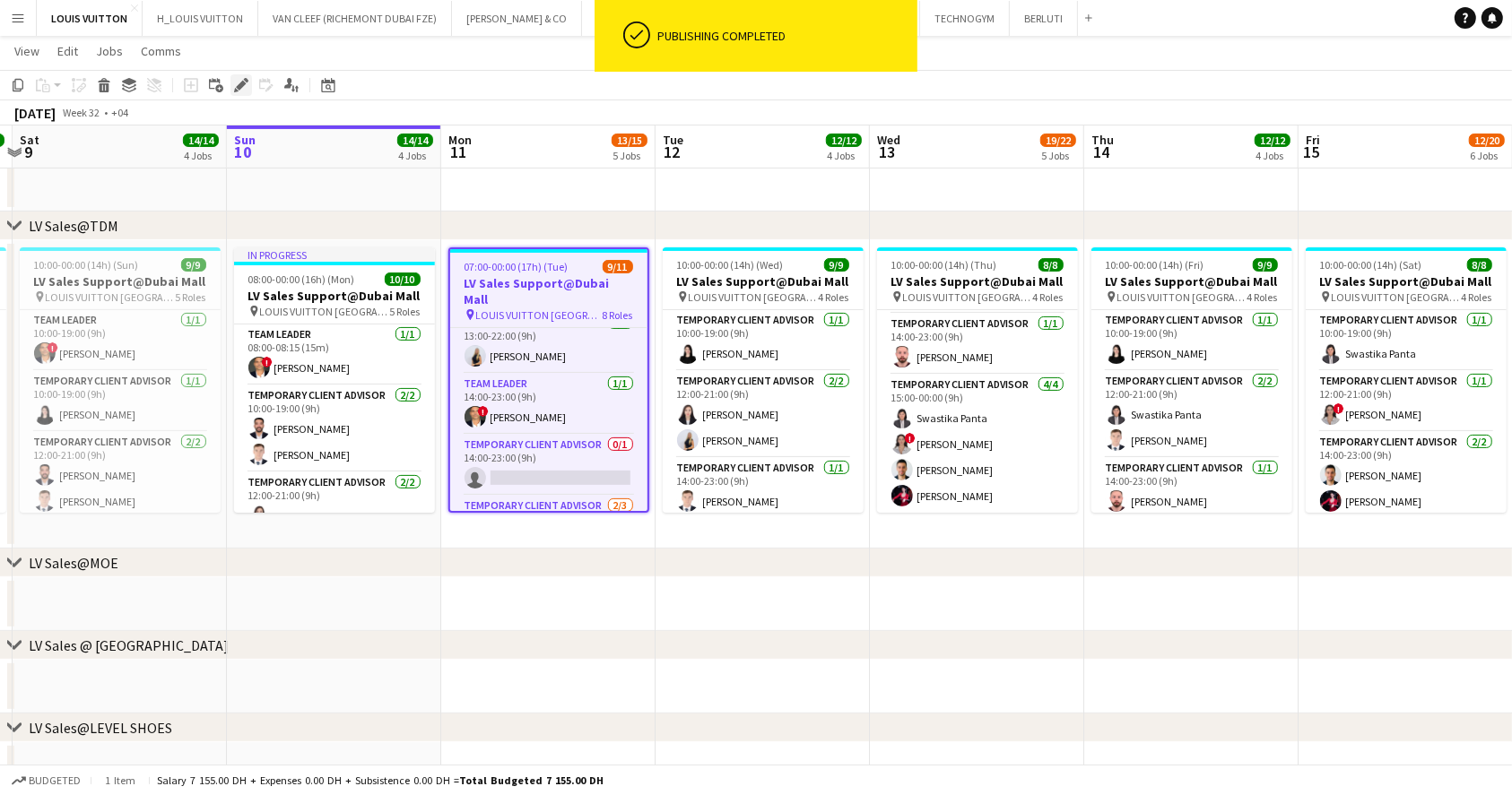
click at [239, 84] on icon at bounding box center [241, 85] width 10 height 10
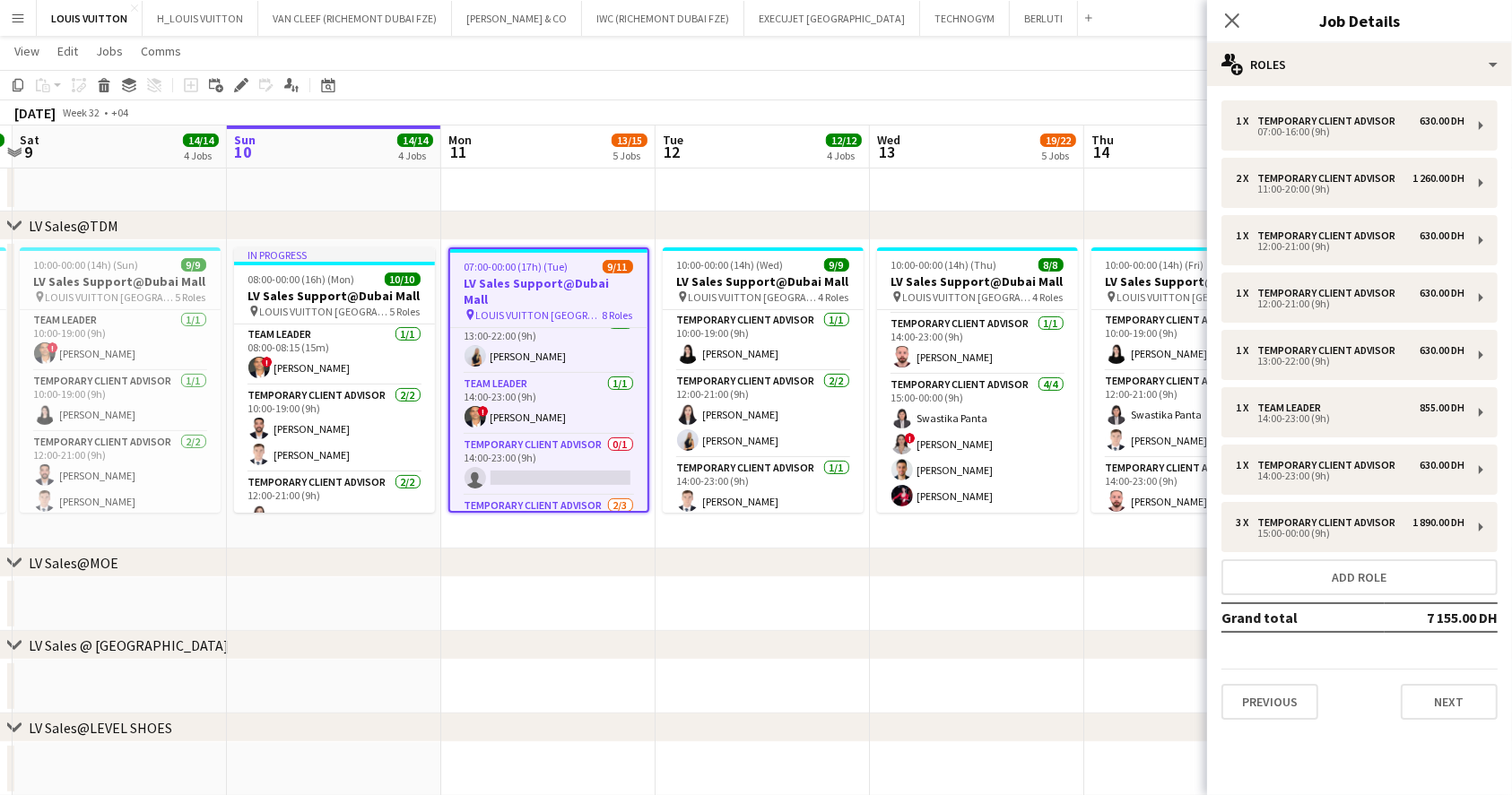
click at [813, 110] on div "[DATE] Week 32 • +04" at bounding box center [756, 114] width 1512 height 25
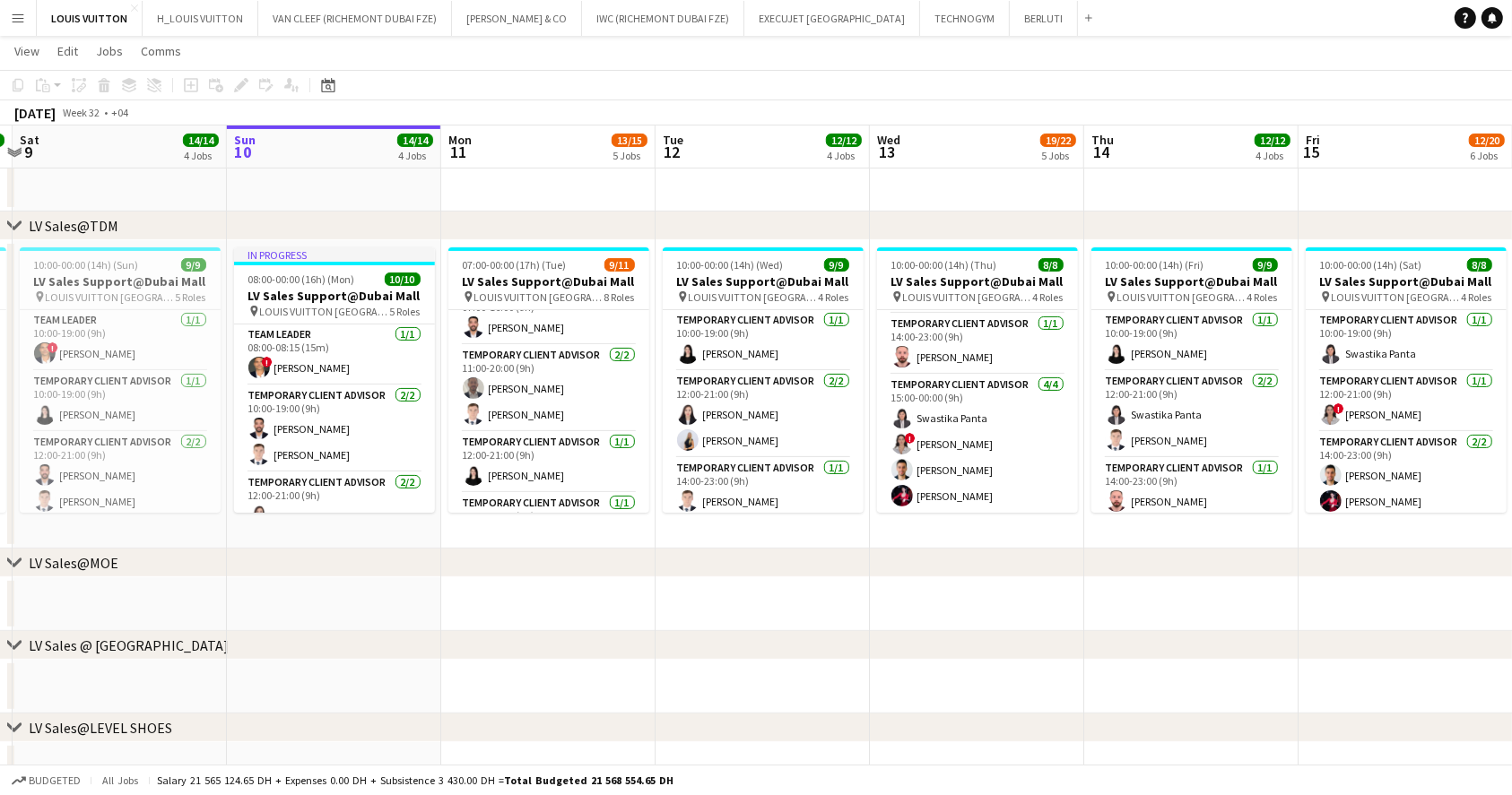
scroll to position [0, 0]
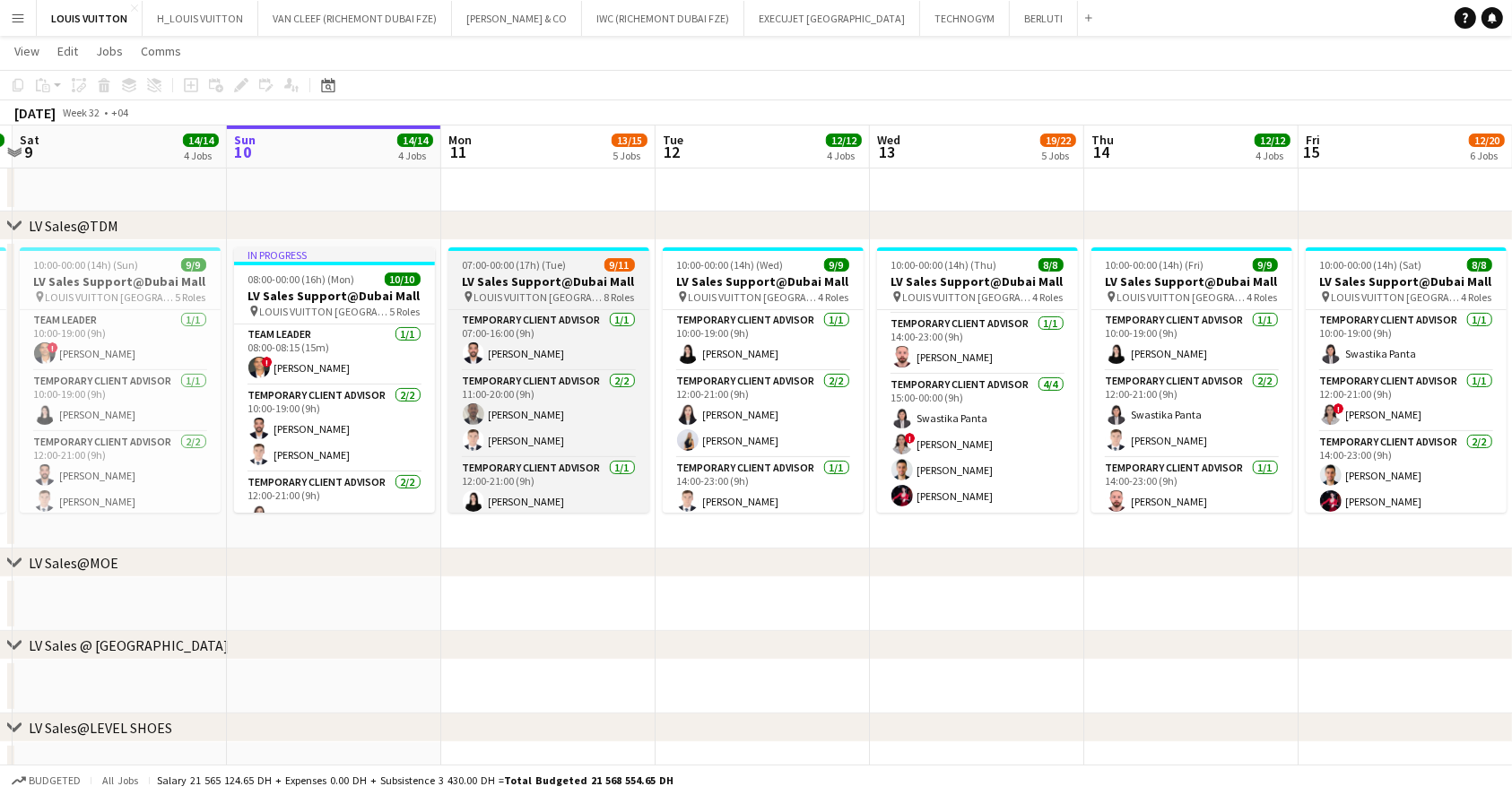
click at [535, 291] on span "LOUIS VUITTON [GEOGRAPHIC_DATA] - [GEOGRAPHIC_DATA]" at bounding box center [539, 298] width 130 height 14
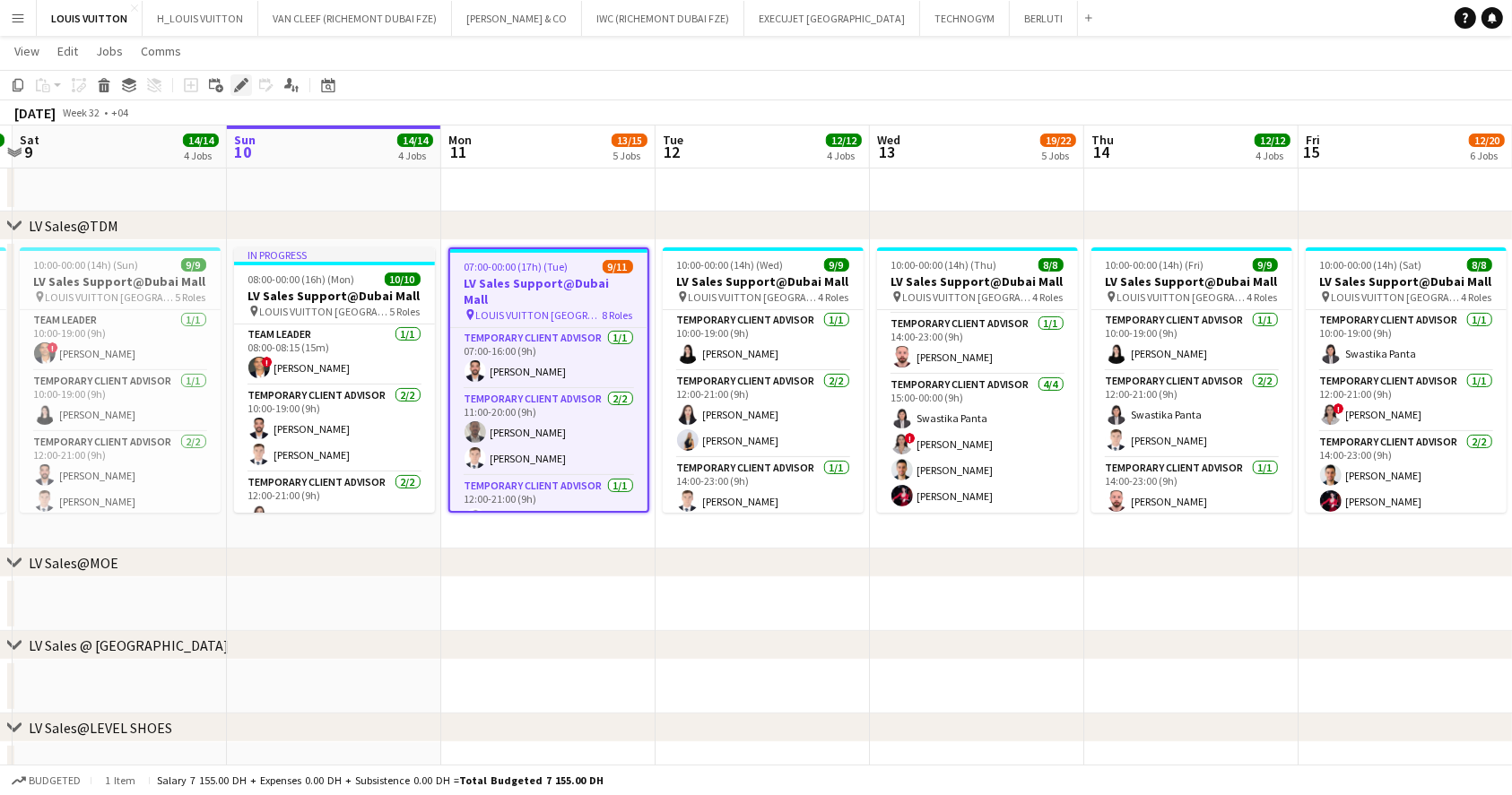
click at [234, 82] on icon "Edit" at bounding box center [241, 85] width 15 height 15
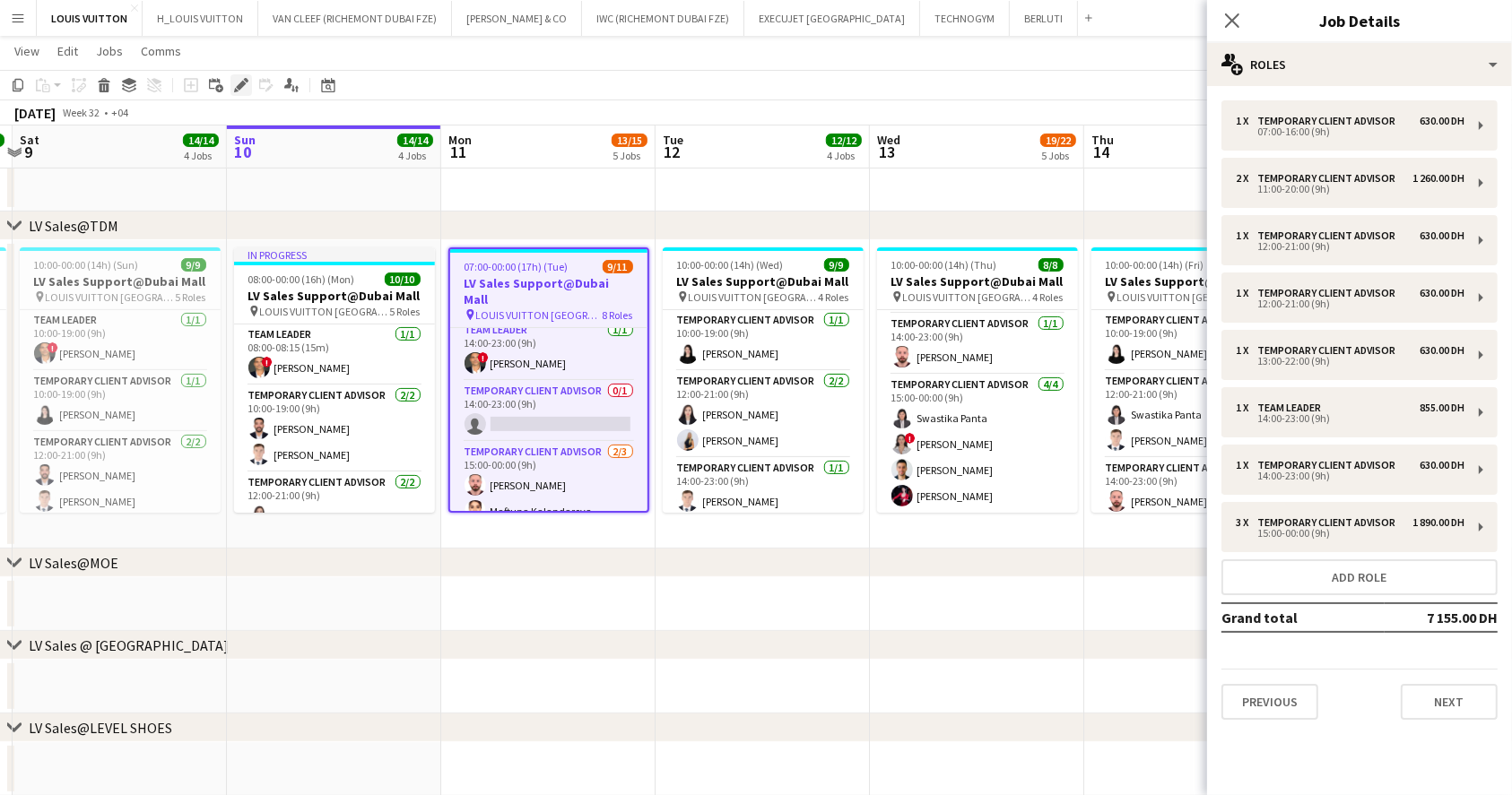
scroll to position [366, 0]
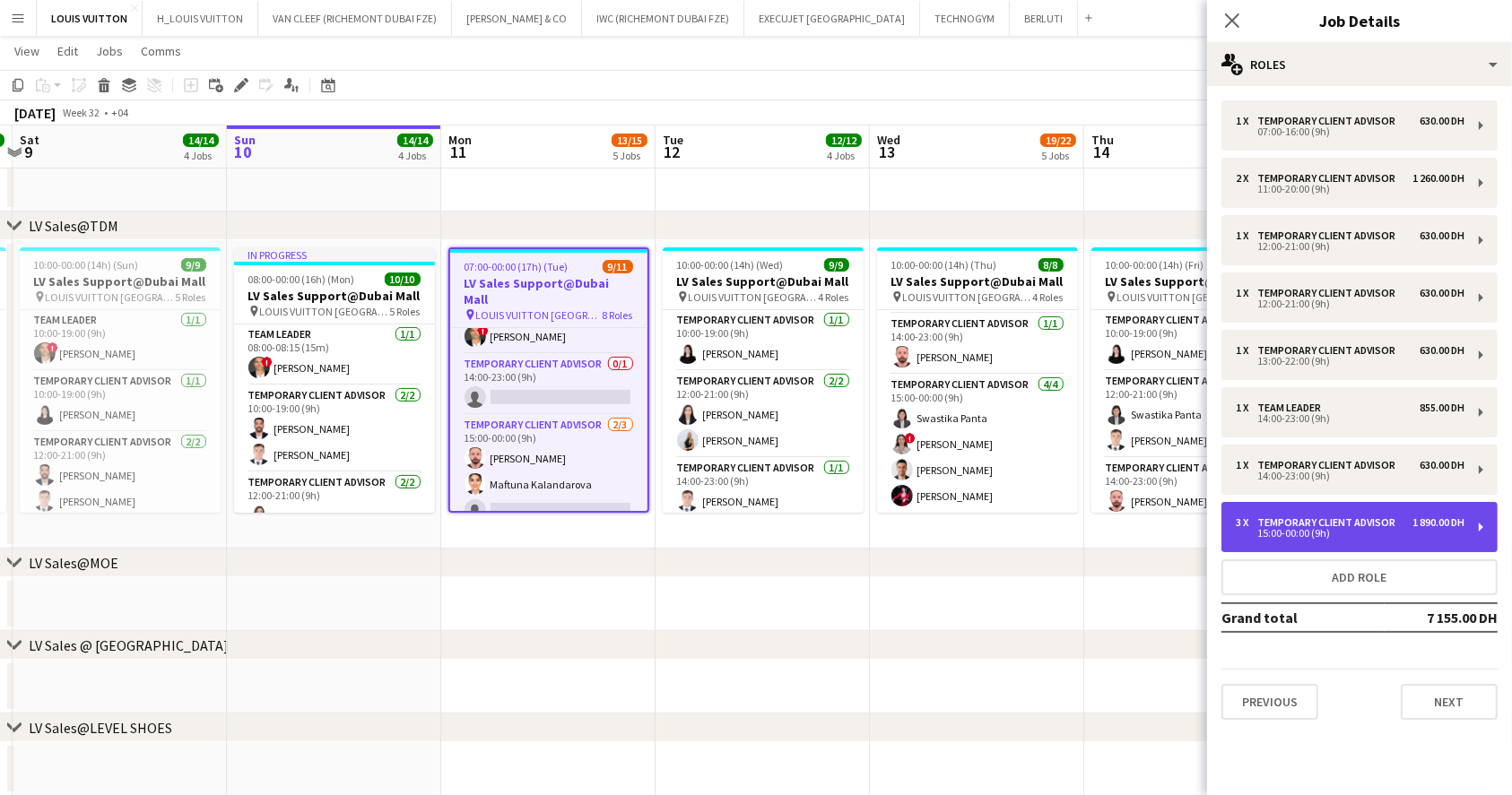
click at [1437, 536] on div "15:00-00:00 (9h)" at bounding box center [1349, 533] width 228 height 9
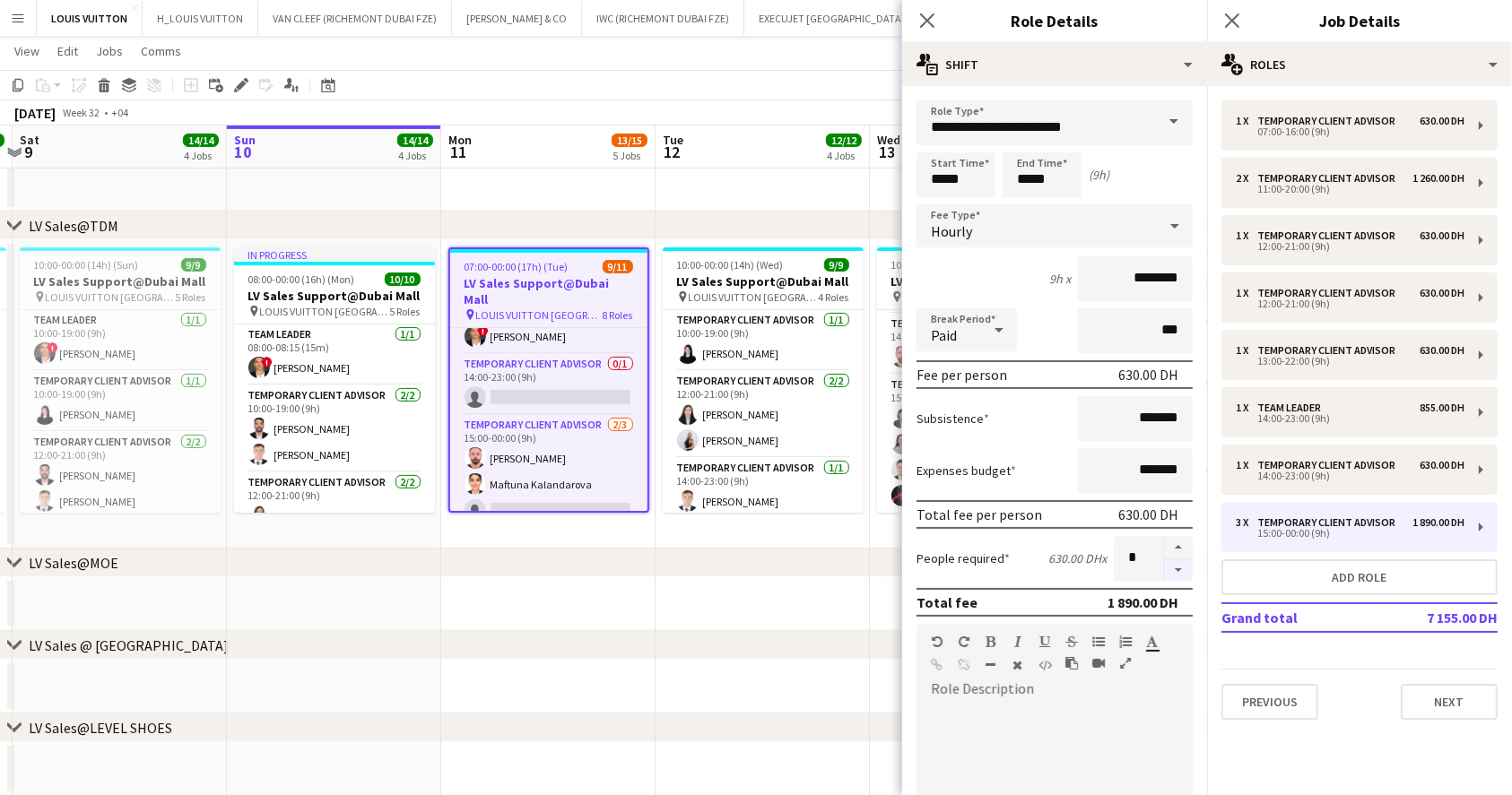
click at [1163, 568] on button "button" at bounding box center [1177, 570] width 28 height 23
type input "*"
click at [781, 90] on app-toolbar "Copy Paste Paste Ctrl+V Paste with crew Ctrl+Shift+V Paste linked Job [GEOGRAPH…" at bounding box center [756, 84] width 1512 height 30
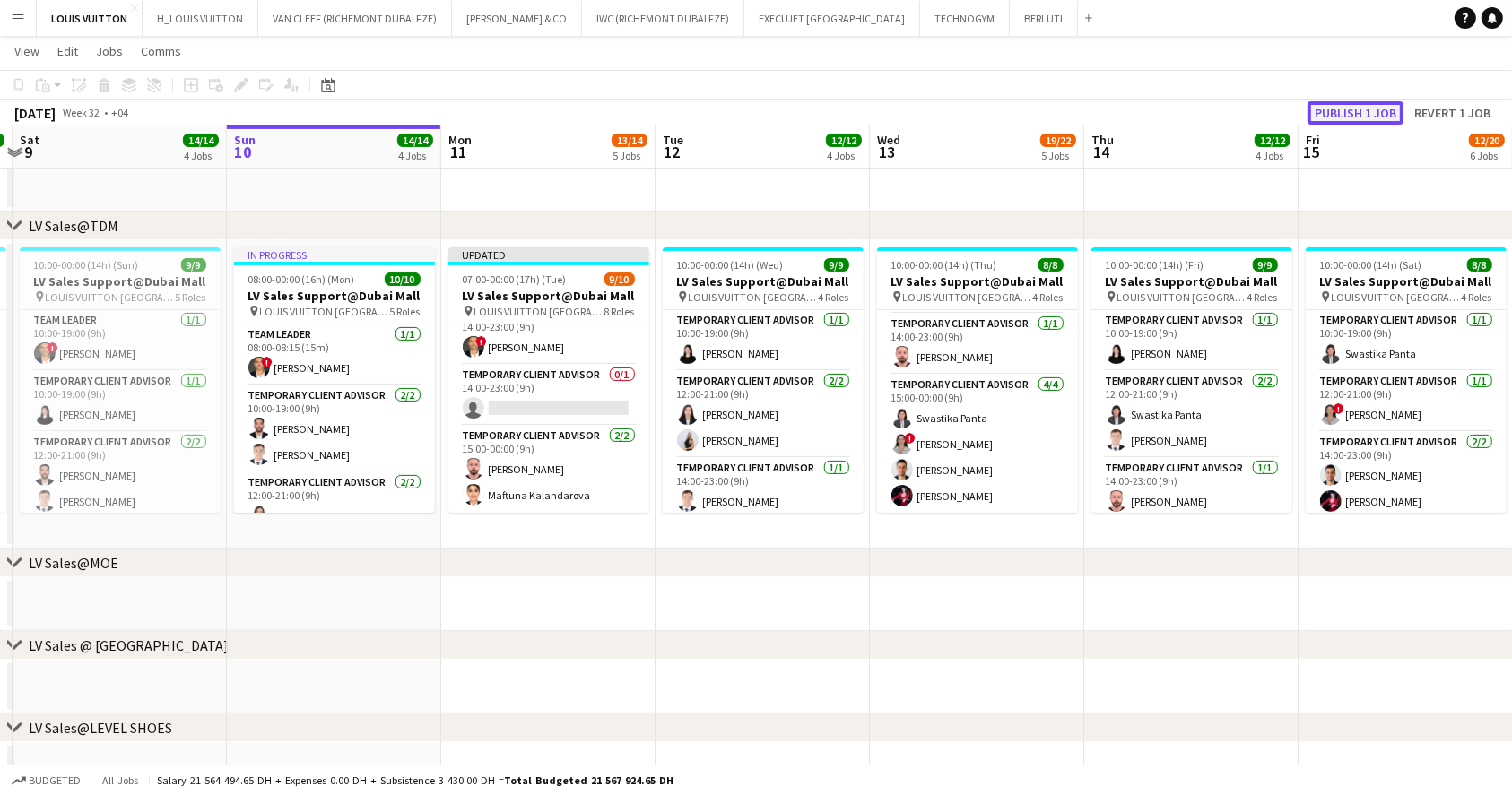
click at [1370, 109] on button "Publish 1 job" at bounding box center [1355, 113] width 96 height 23
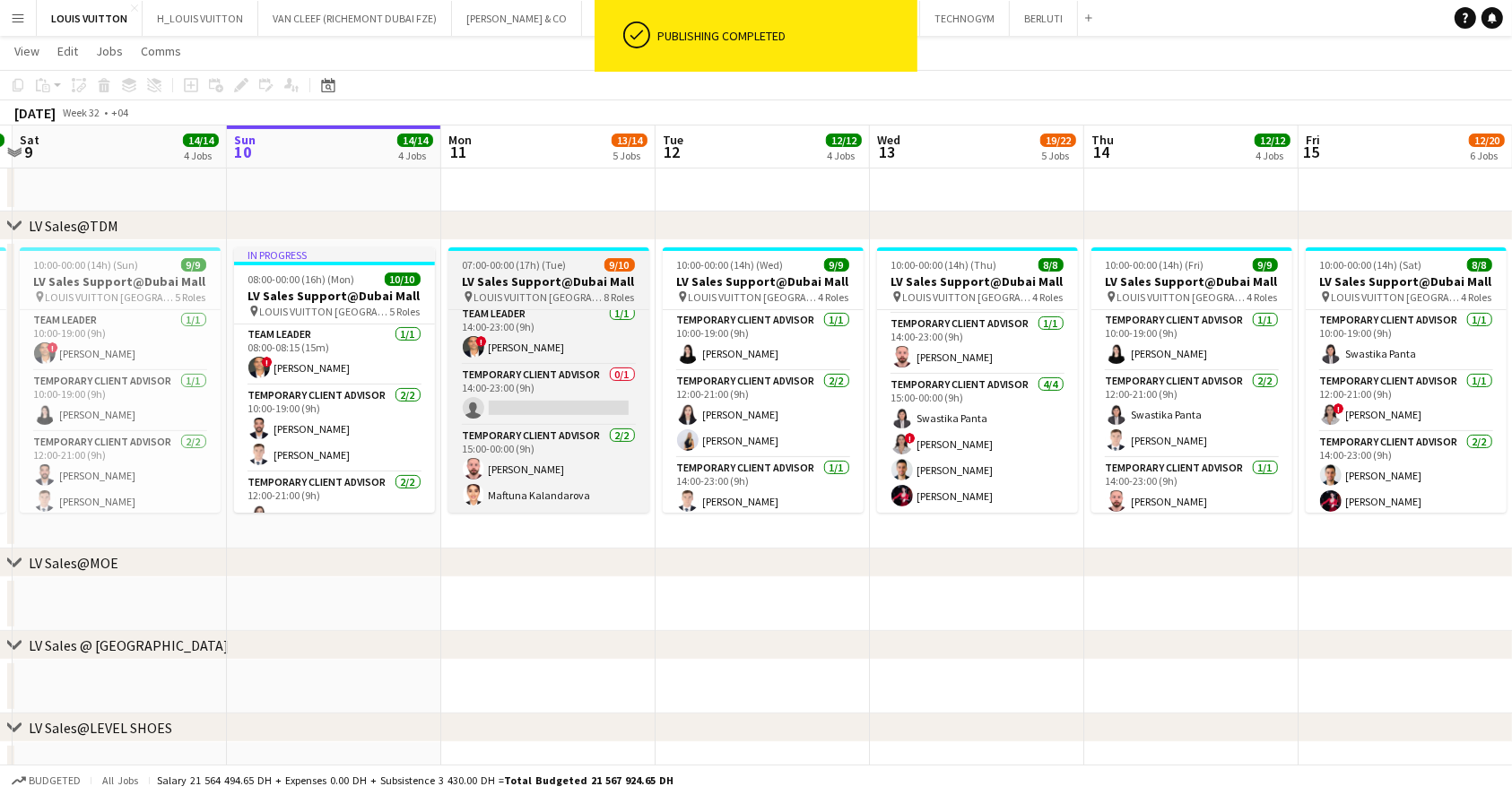
click at [562, 309] on div "Temporary Client Advisor [DATE] 07:00-16:00 (9h) [PERSON_NAME] Temporary Client…" at bounding box center [548, 411] width 201 height 204
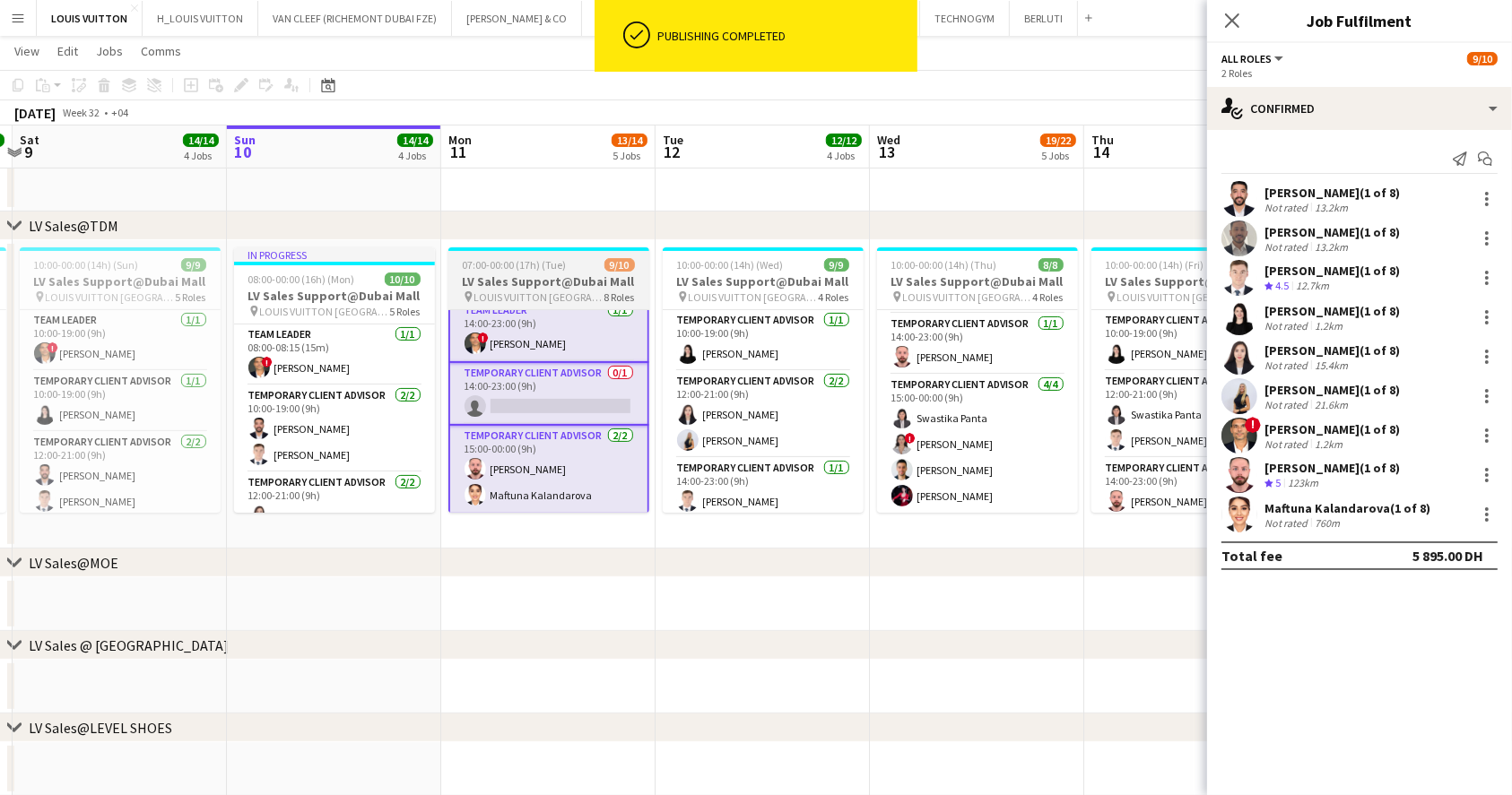
click at [516, 272] on app-job-card "07:00-00:00 (17h) (Tue) 9/10 LV Sales Support@Dubai Mall pin LOUIS VUITTON [GEO…" at bounding box center [548, 380] width 201 height 265
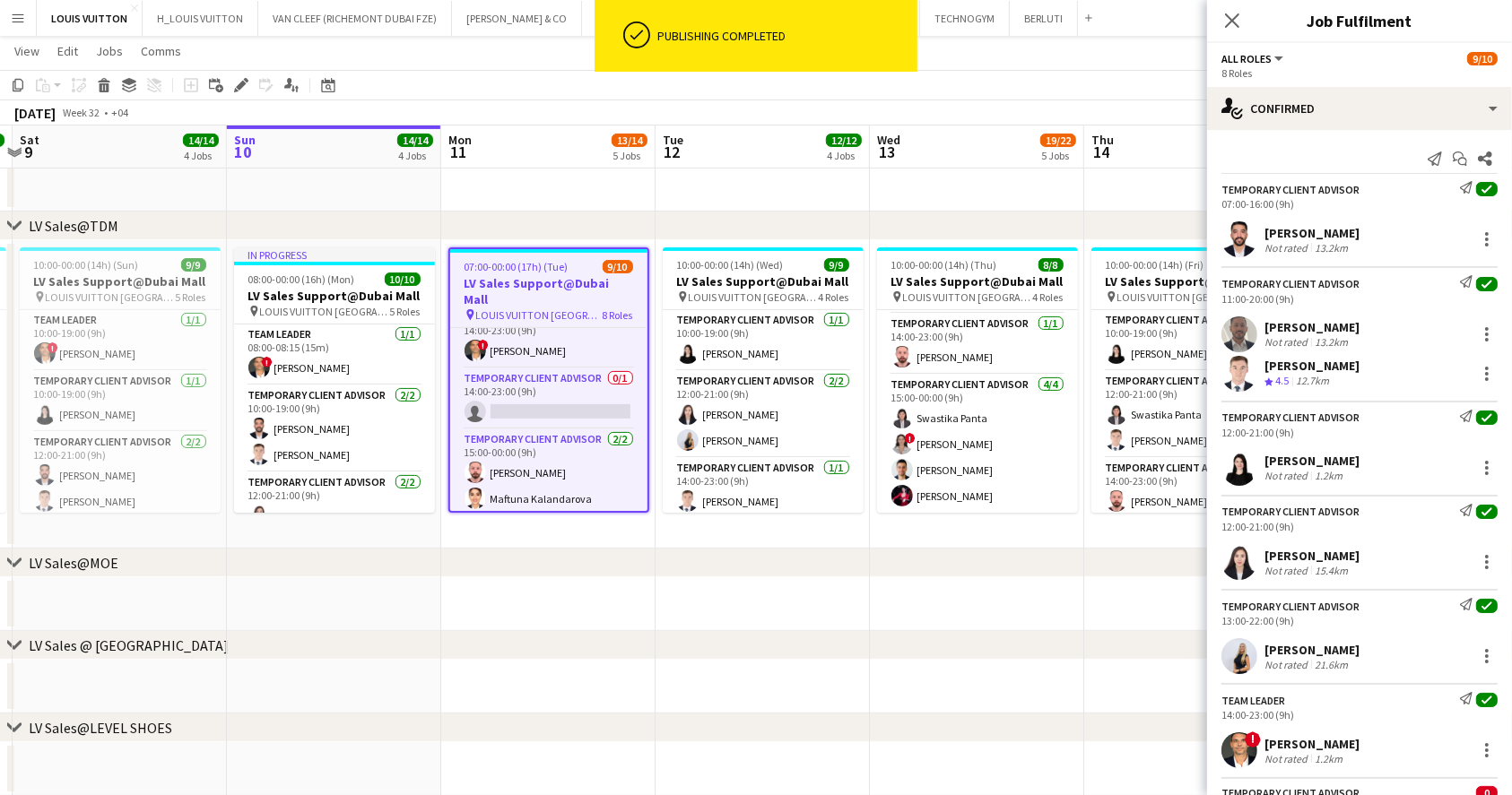
scroll to position [340, 0]
click at [235, 90] on icon at bounding box center [236, 90] width 5 height 5
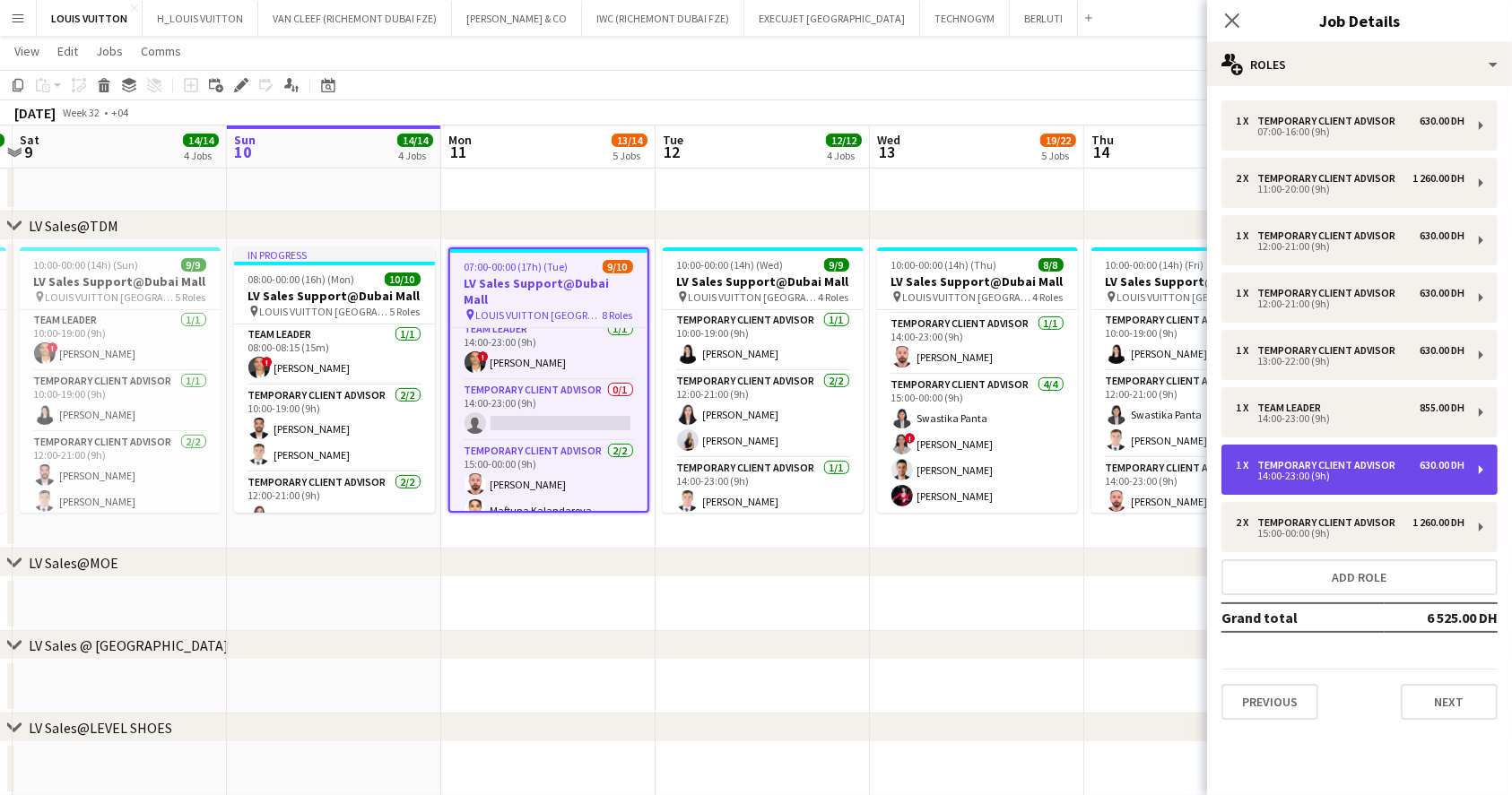
click at [1419, 470] on div "630.00 DH" at bounding box center [1441, 465] width 45 height 13
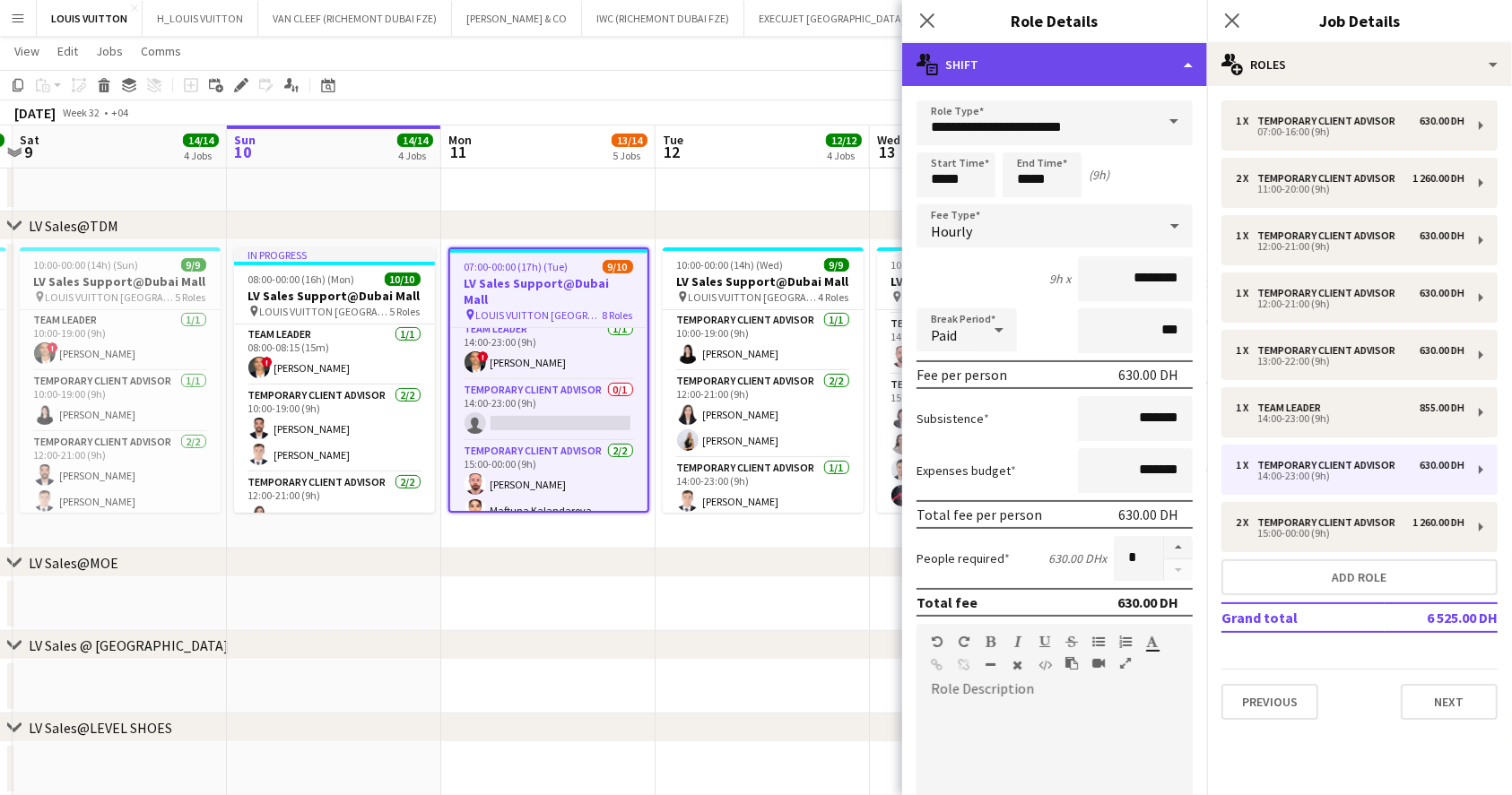
click at [1114, 69] on div "multiple-actions-text Shift" at bounding box center [1054, 65] width 305 height 43
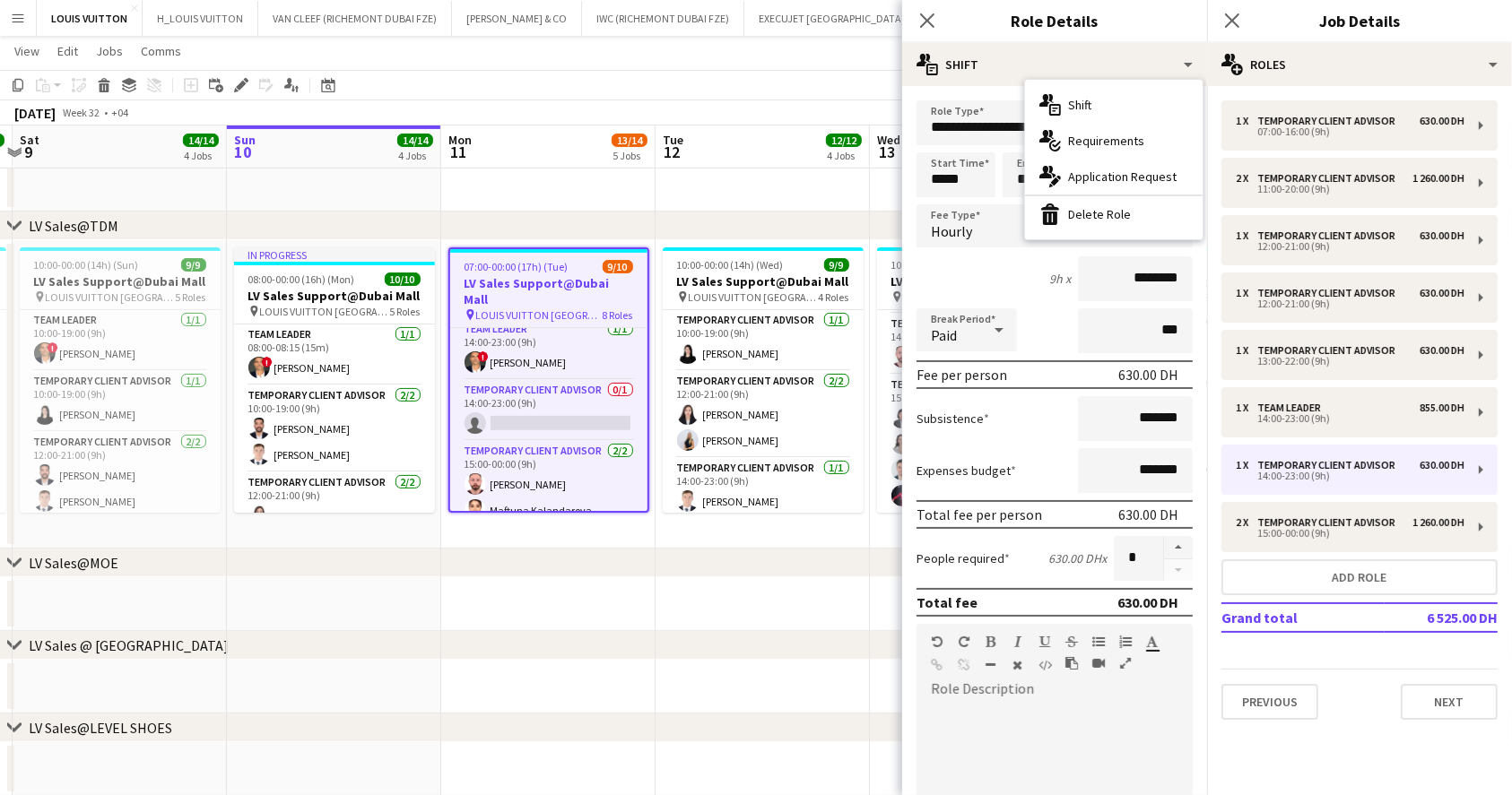
click at [1125, 232] on div "multiple-actions-text Shift multiple-actions-check-2 Requirements multiple-acti…" at bounding box center [1112, 159] width 177 height 160
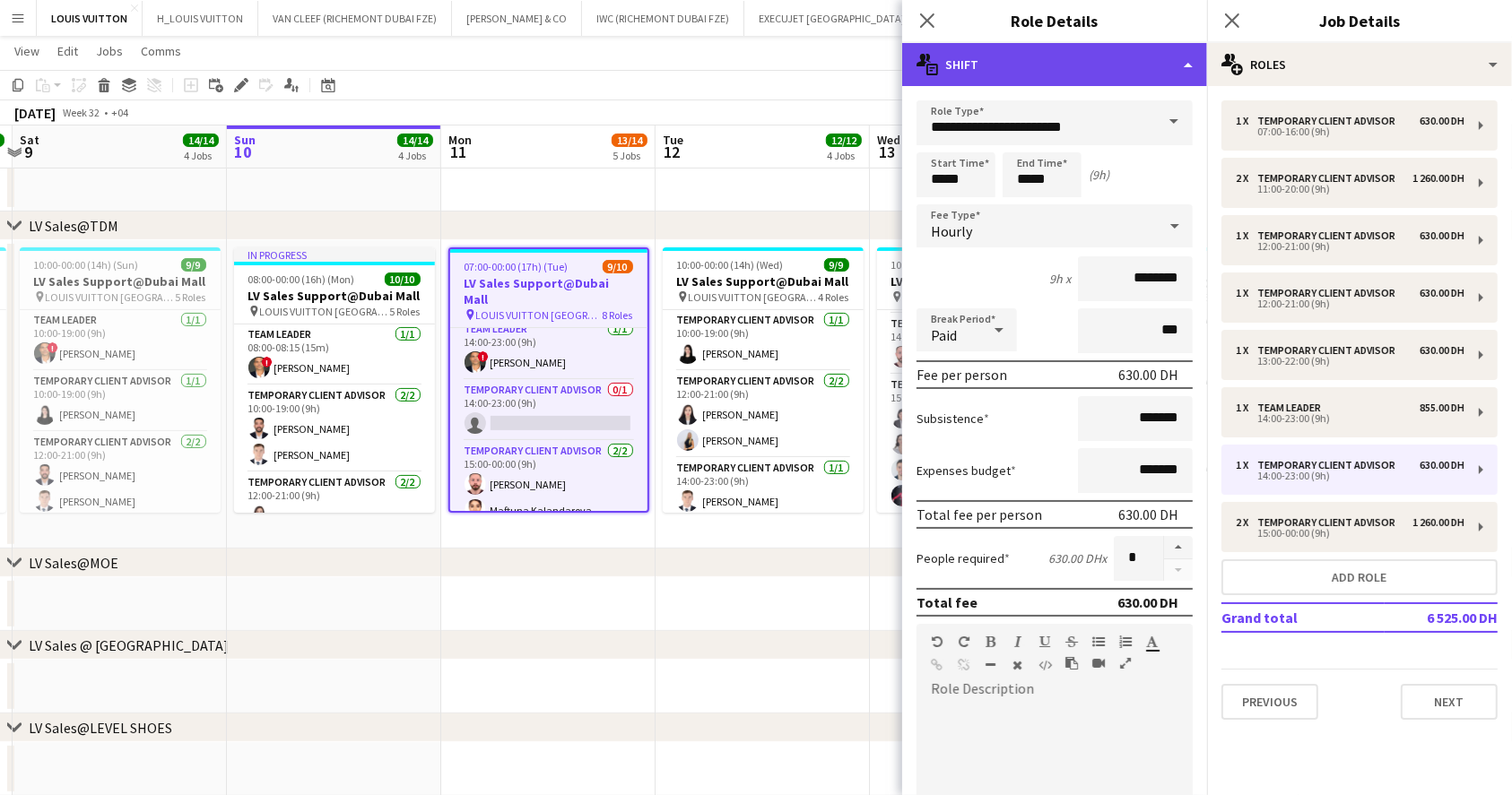
click at [1071, 72] on div "multiple-actions-text Shift" at bounding box center [1054, 65] width 305 height 43
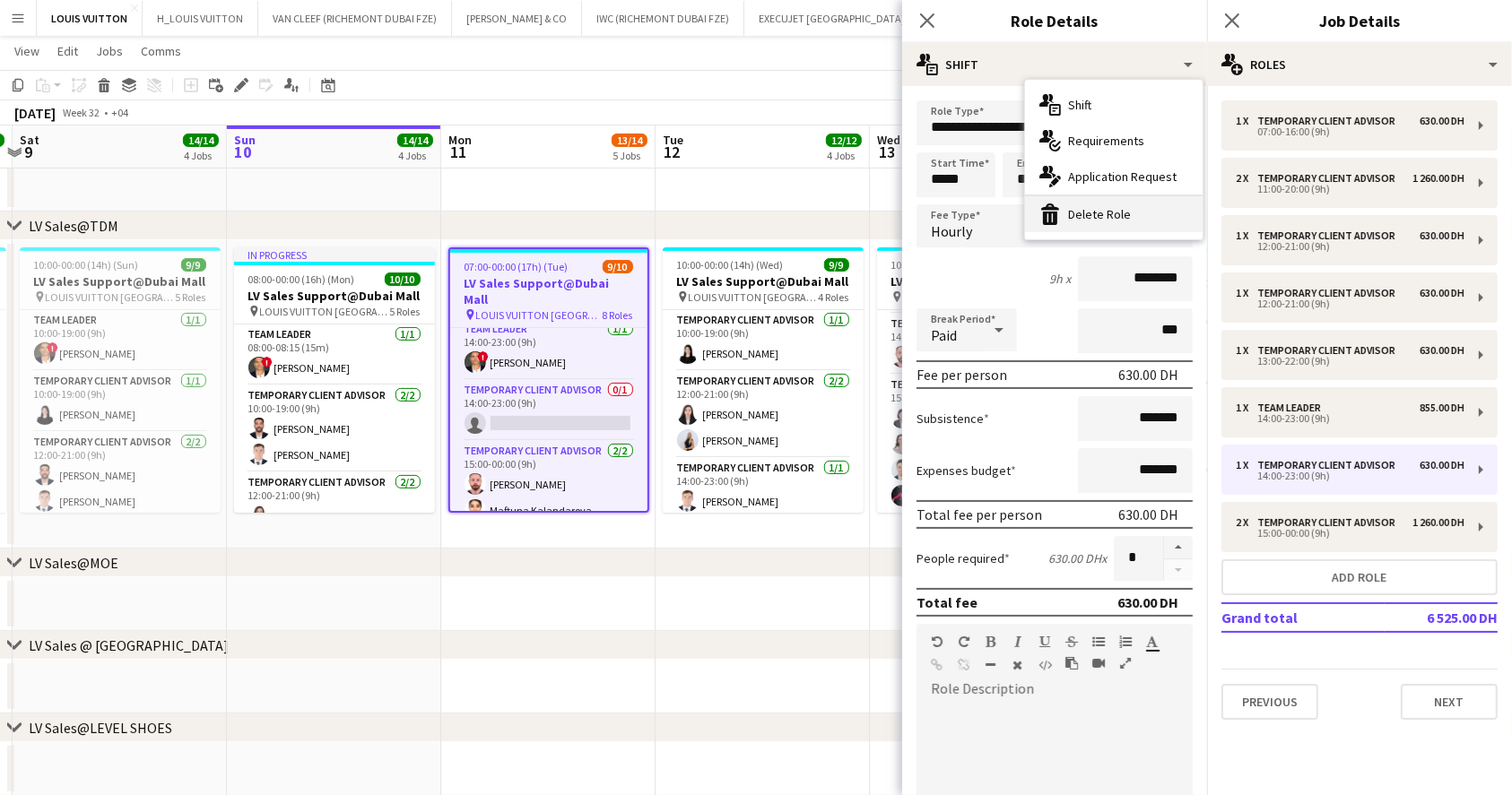
click at [1111, 226] on div "bin-2 Delete Role" at bounding box center [1112, 213] width 177 height 36
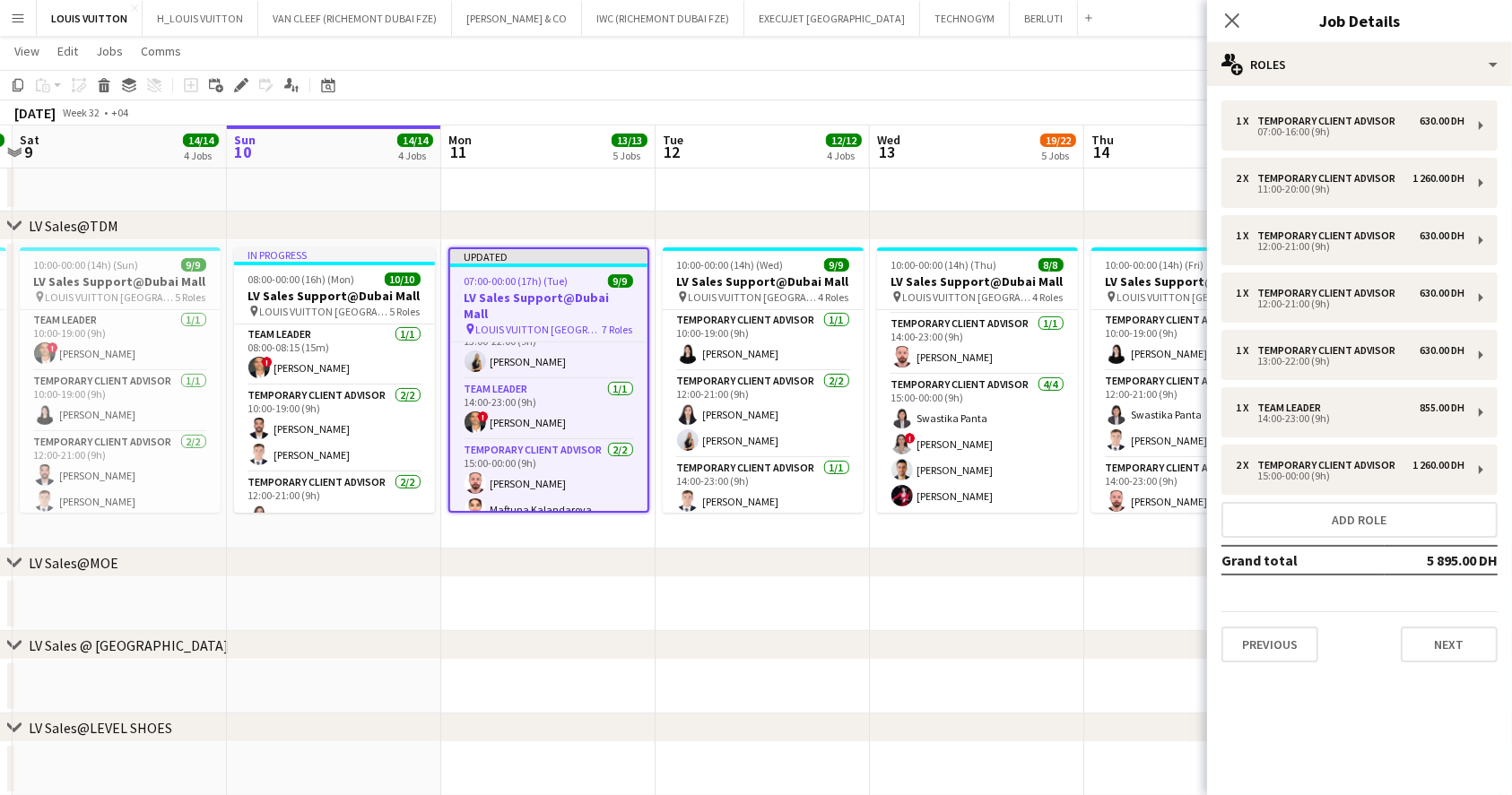
click at [936, 95] on app-toolbar "Copy Paste Paste Ctrl+V Paste with crew Ctrl+Shift+V Paste linked Job [GEOGRAPH…" at bounding box center [756, 84] width 1512 height 30
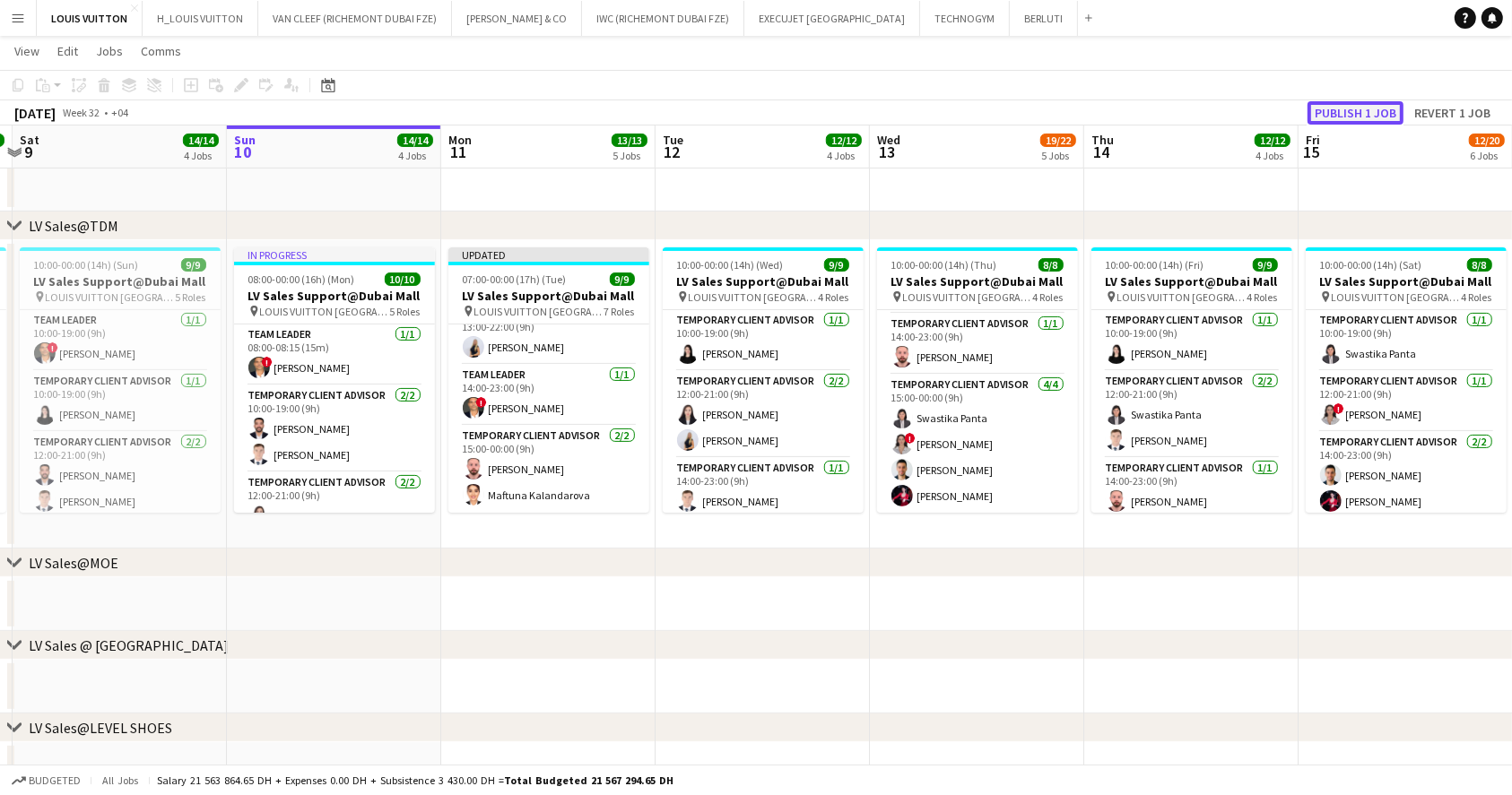
click at [1352, 105] on button "Publish 1 job" at bounding box center [1355, 113] width 96 height 23
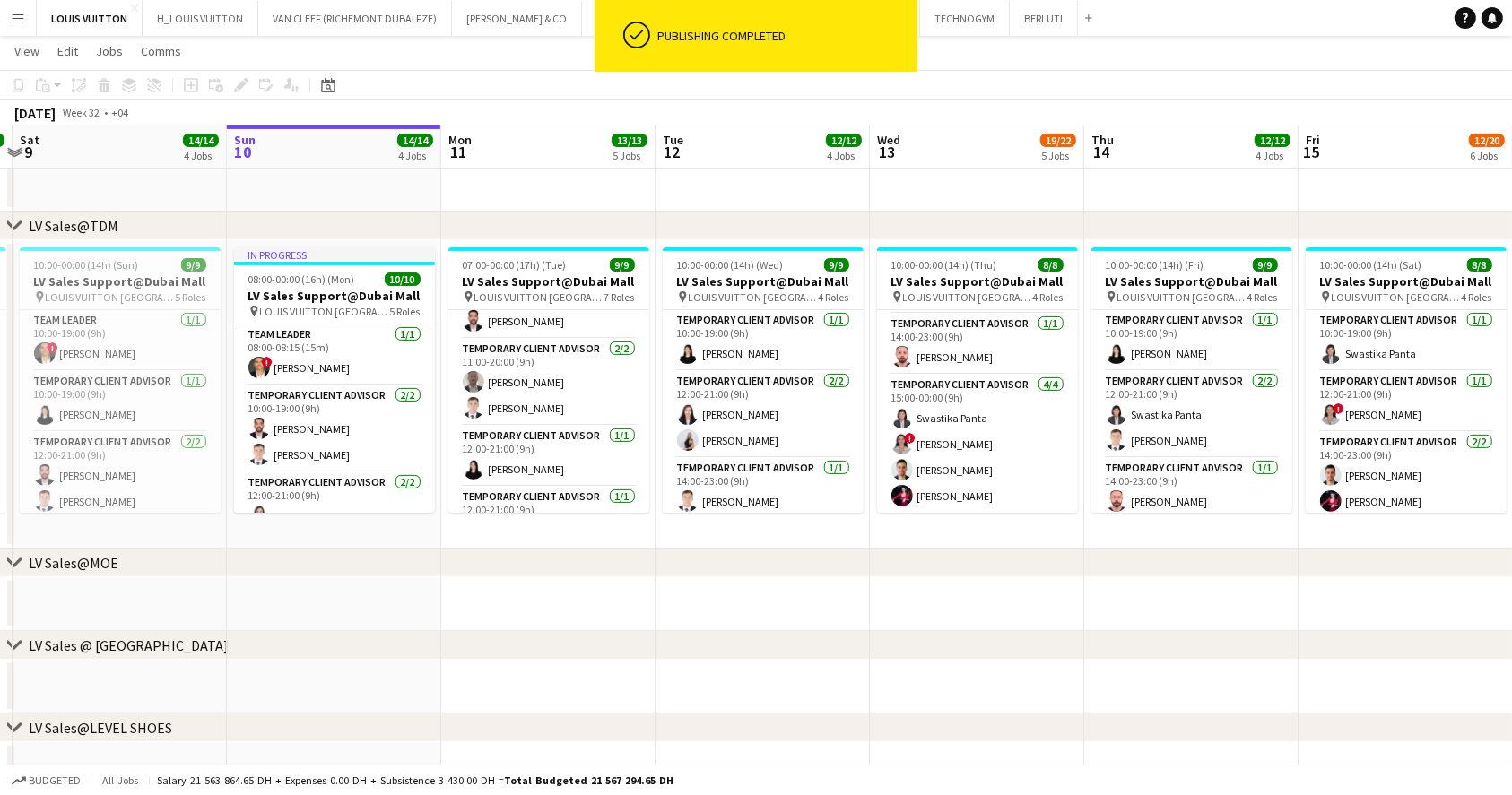
scroll to position [0, 0]
